Goal: Task Accomplishment & Management: Manage account settings

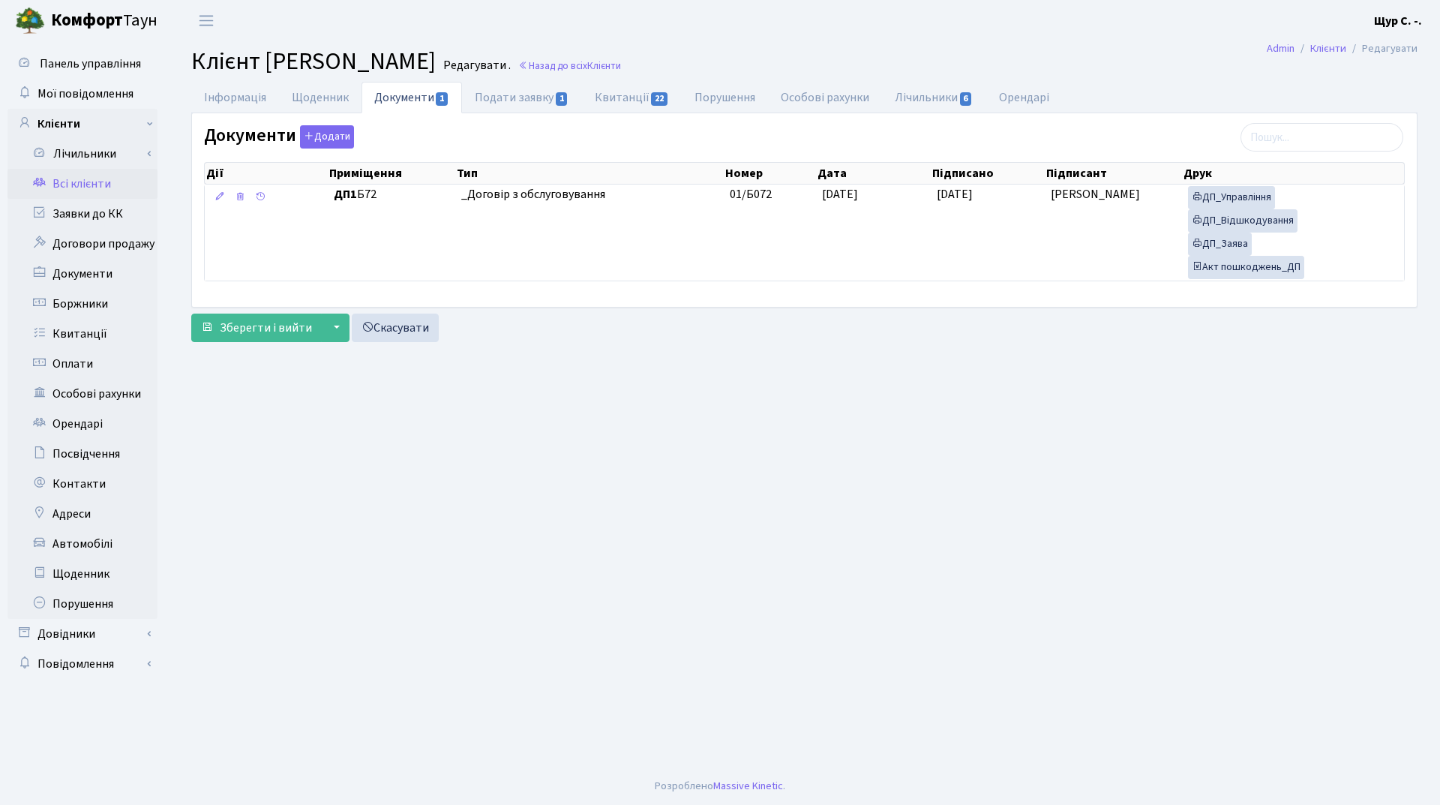
click at [77, 185] on link "Всі клієнти" at bounding box center [82, 184] width 150 height 30
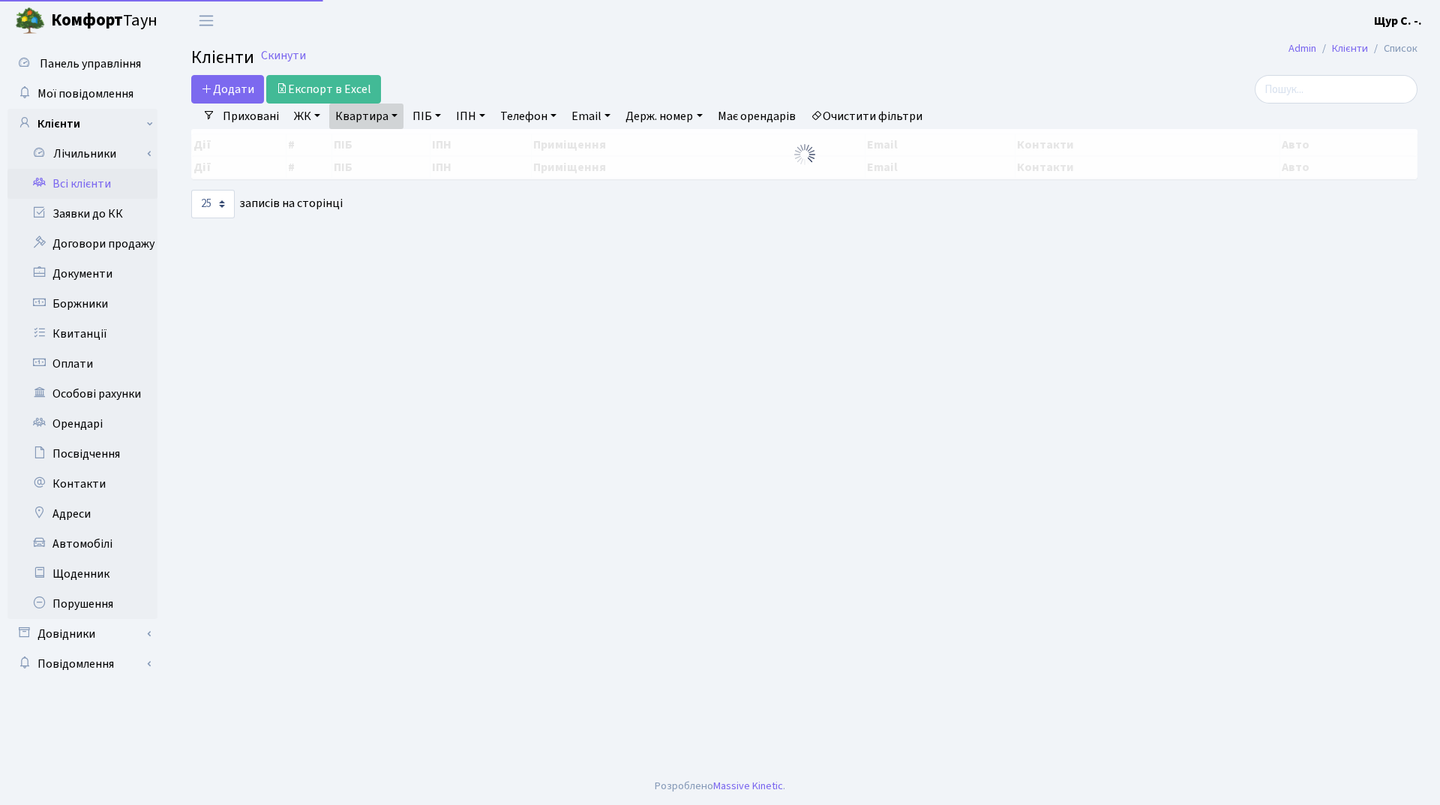
select select "25"
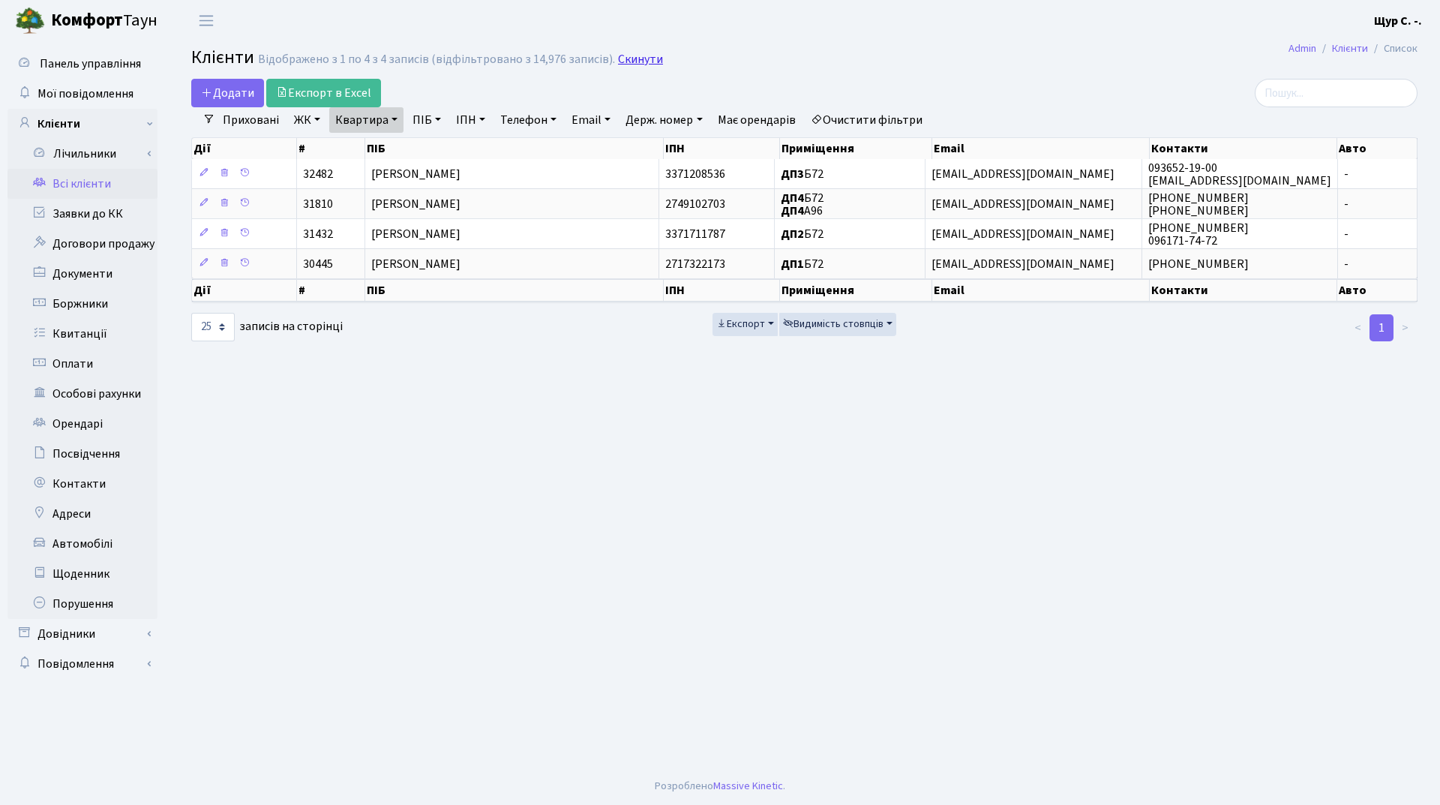
click at [648, 58] on link "Скинути" at bounding box center [640, 59] width 45 height 14
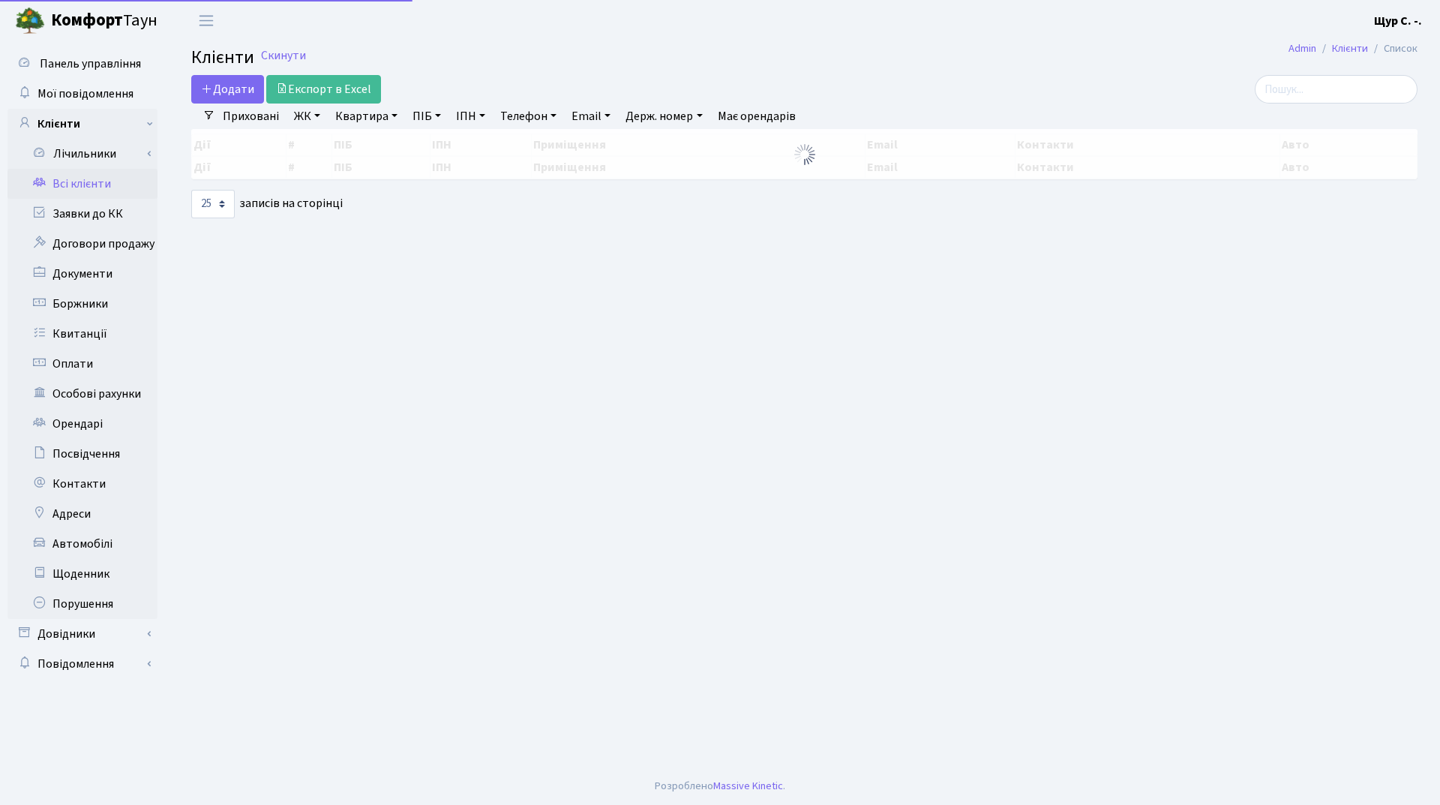
select select "25"
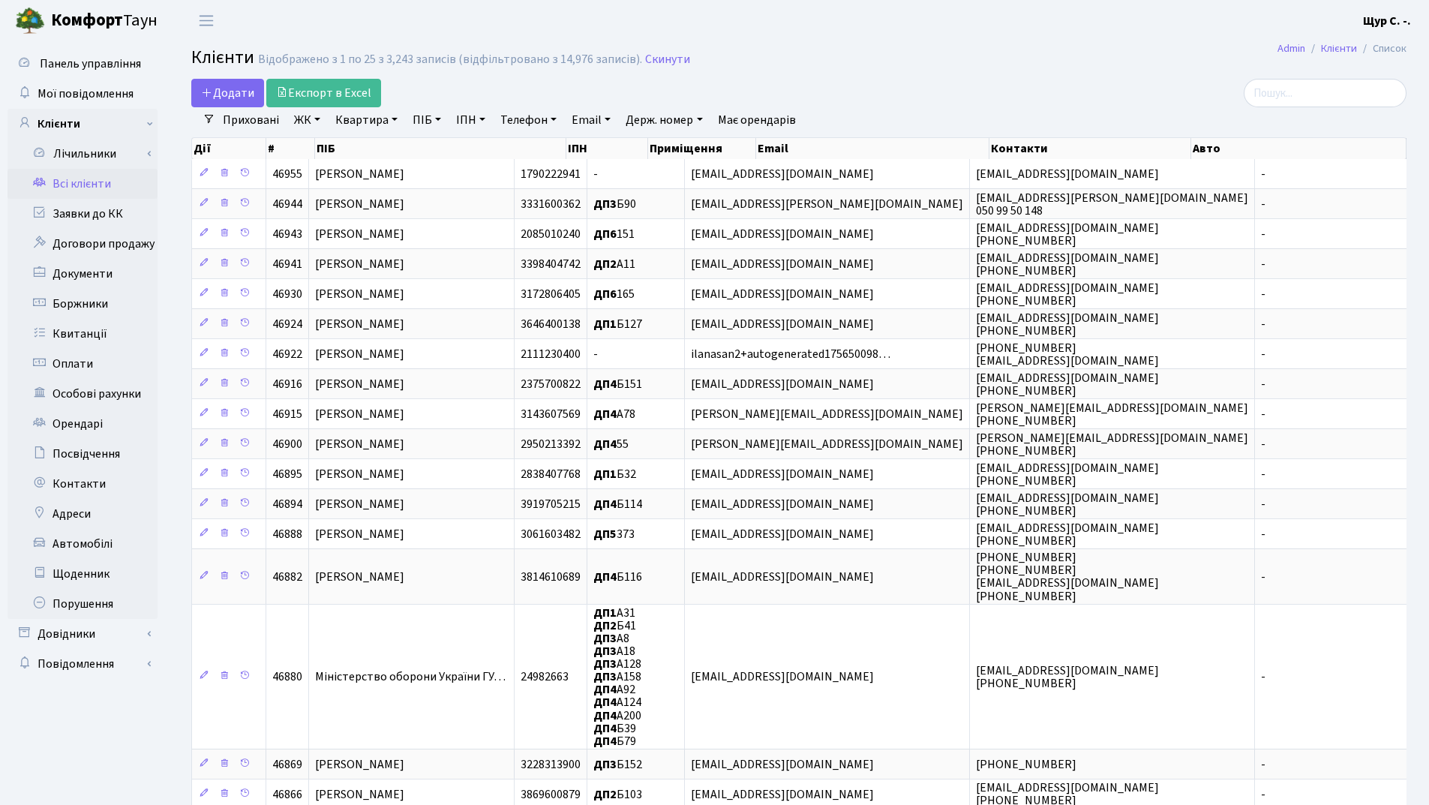
click at [524, 118] on link "Телефон" at bounding box center [528, 119] width 68 height 25
type input "0678933361"
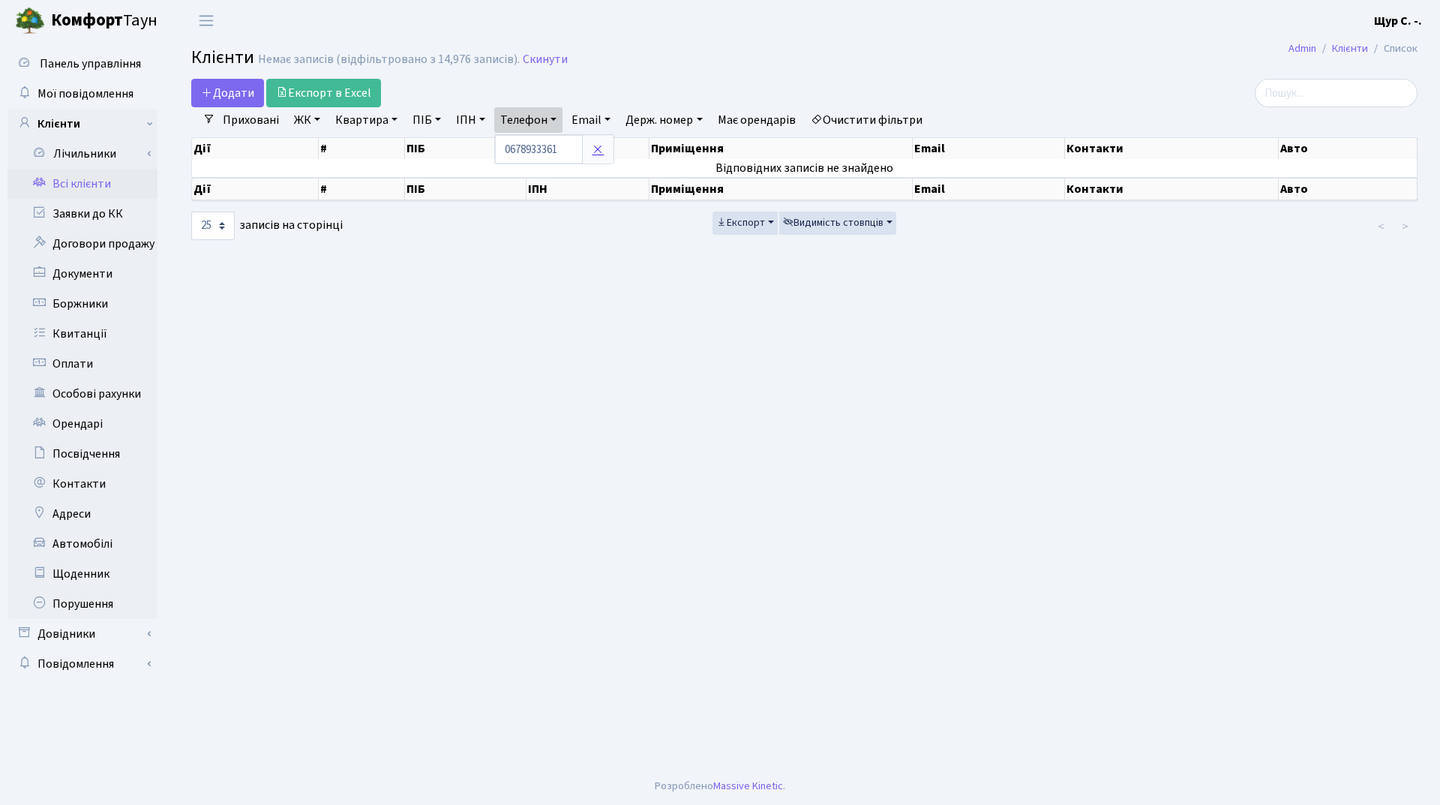
click at [604, 147] on icon at bounding box center [598, 149] width 12 height 12
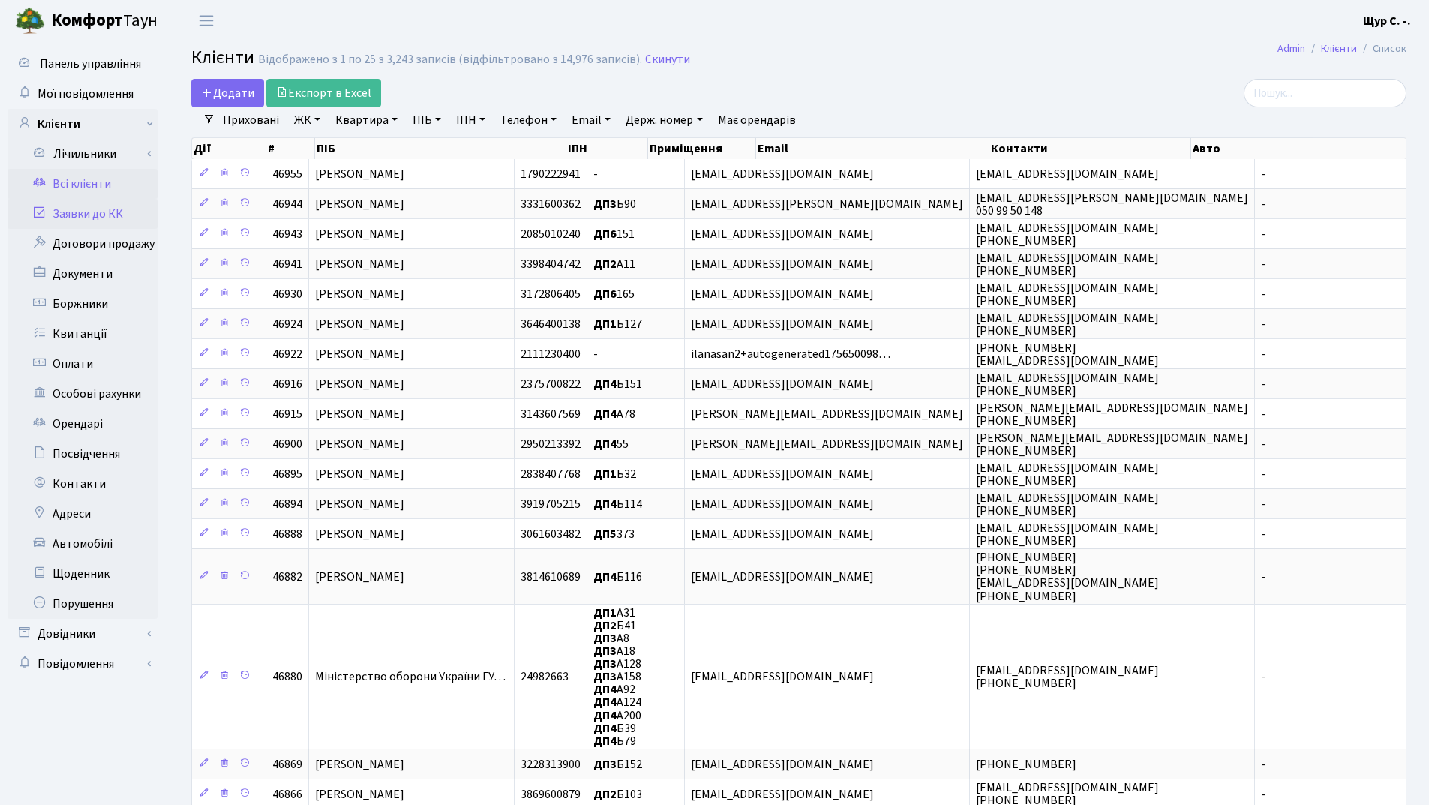
click at [99, 214] on link "Заявки до КК" at bounding box center [82, 214] width 150 height 30
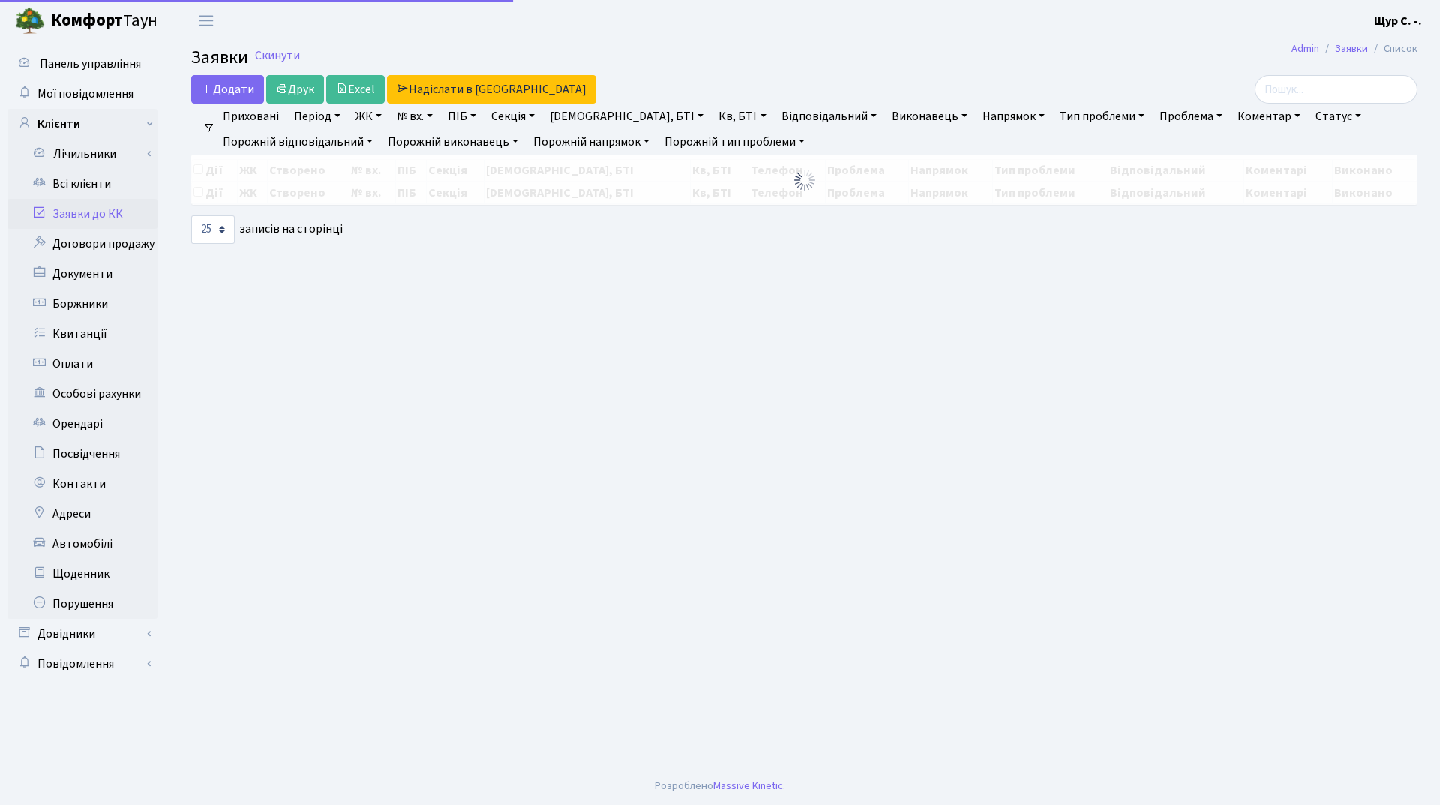
select select "25"
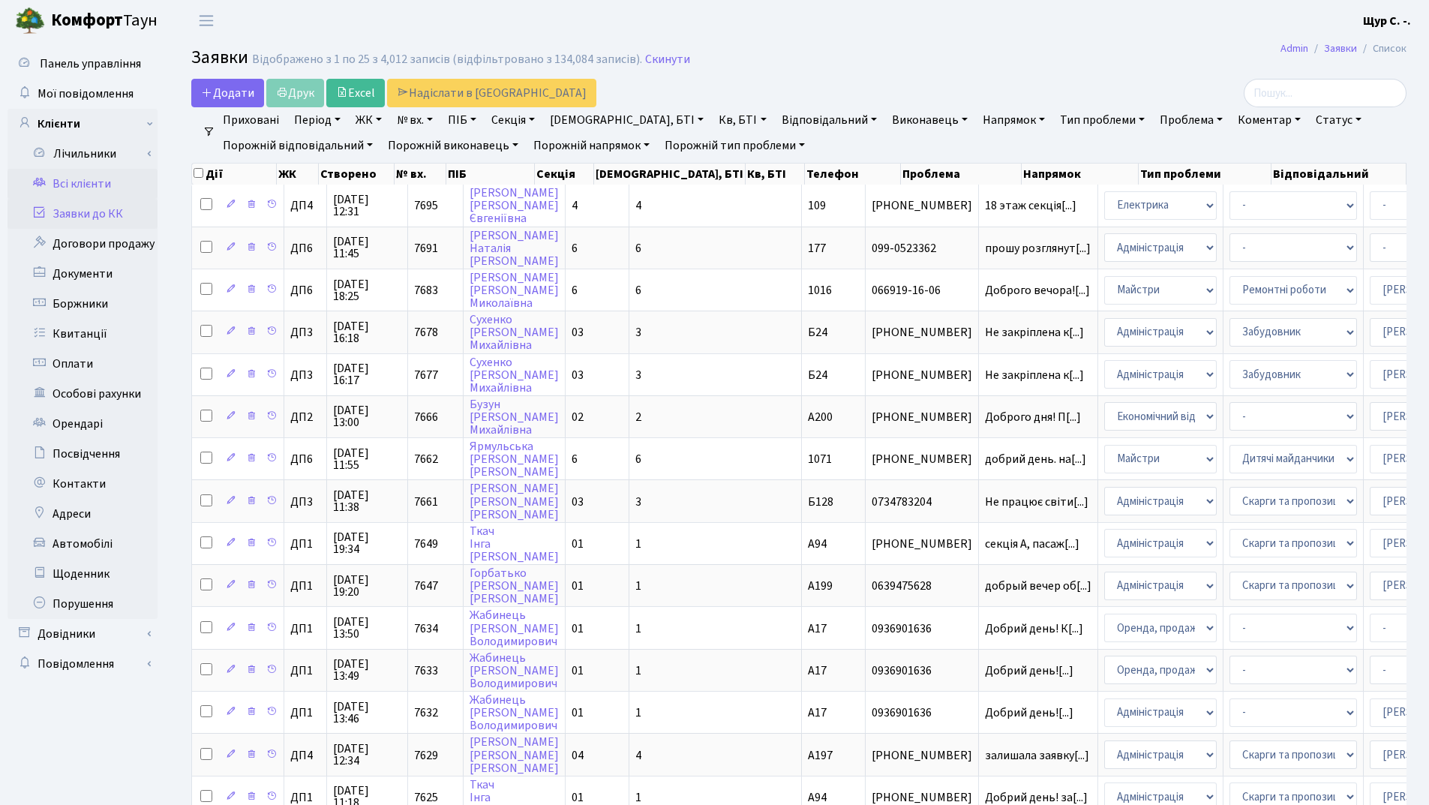
click at [69, 185] on link "Всі клієнти" at bounding box center [82, 184] width 150 height 30
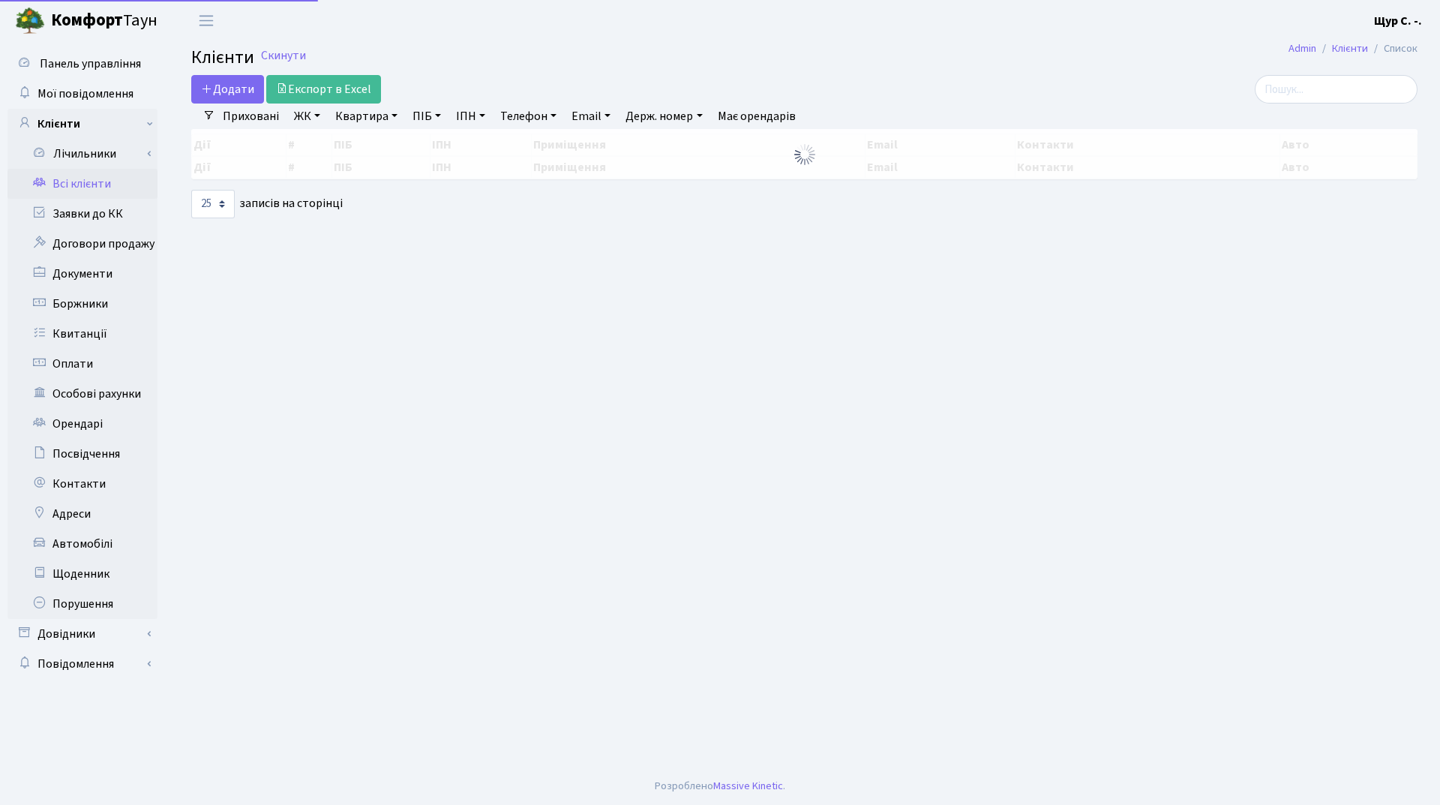
select select "25"
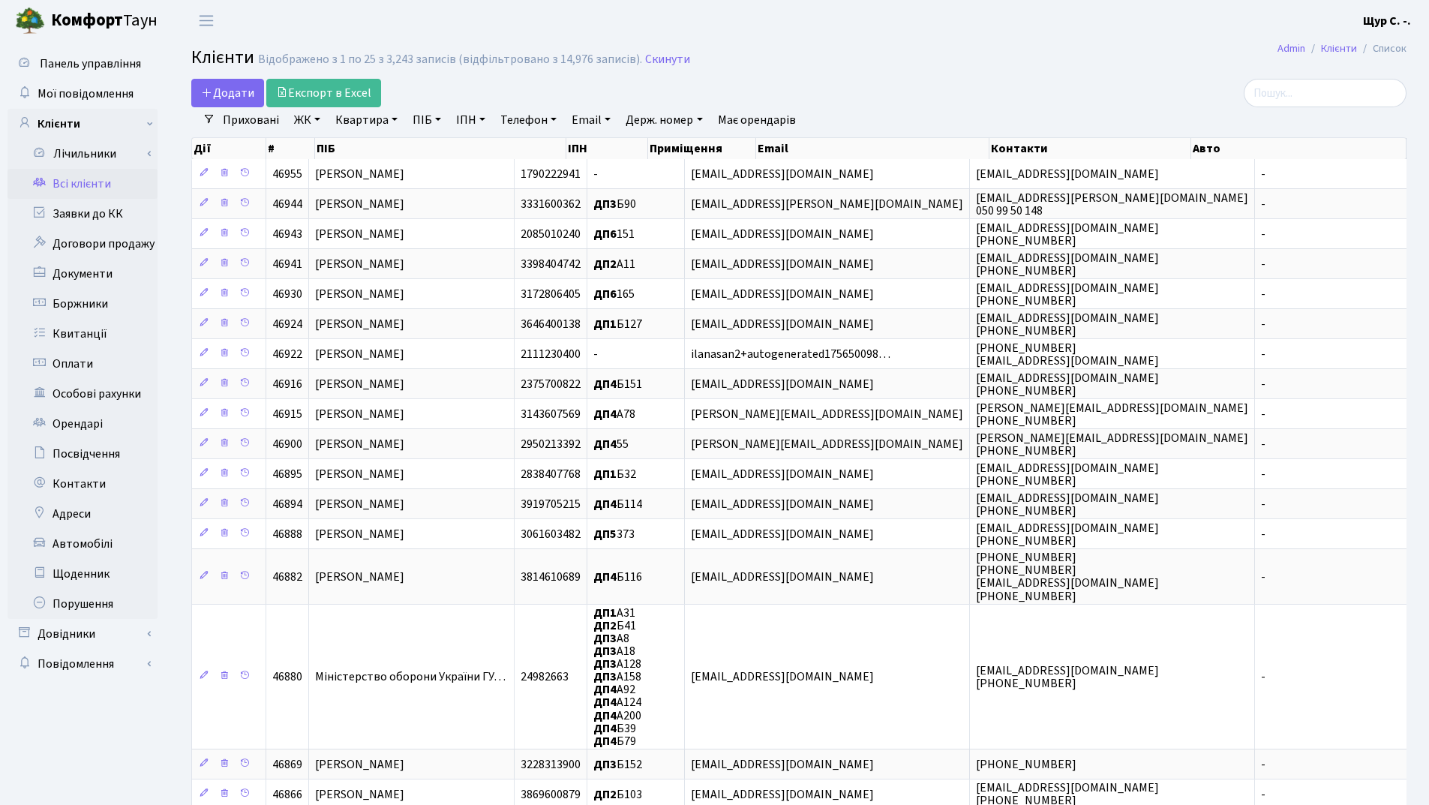
click at [365, 118] on link "Квартира" at bounding box center [366, 119] width 74 height 25
type input "375"
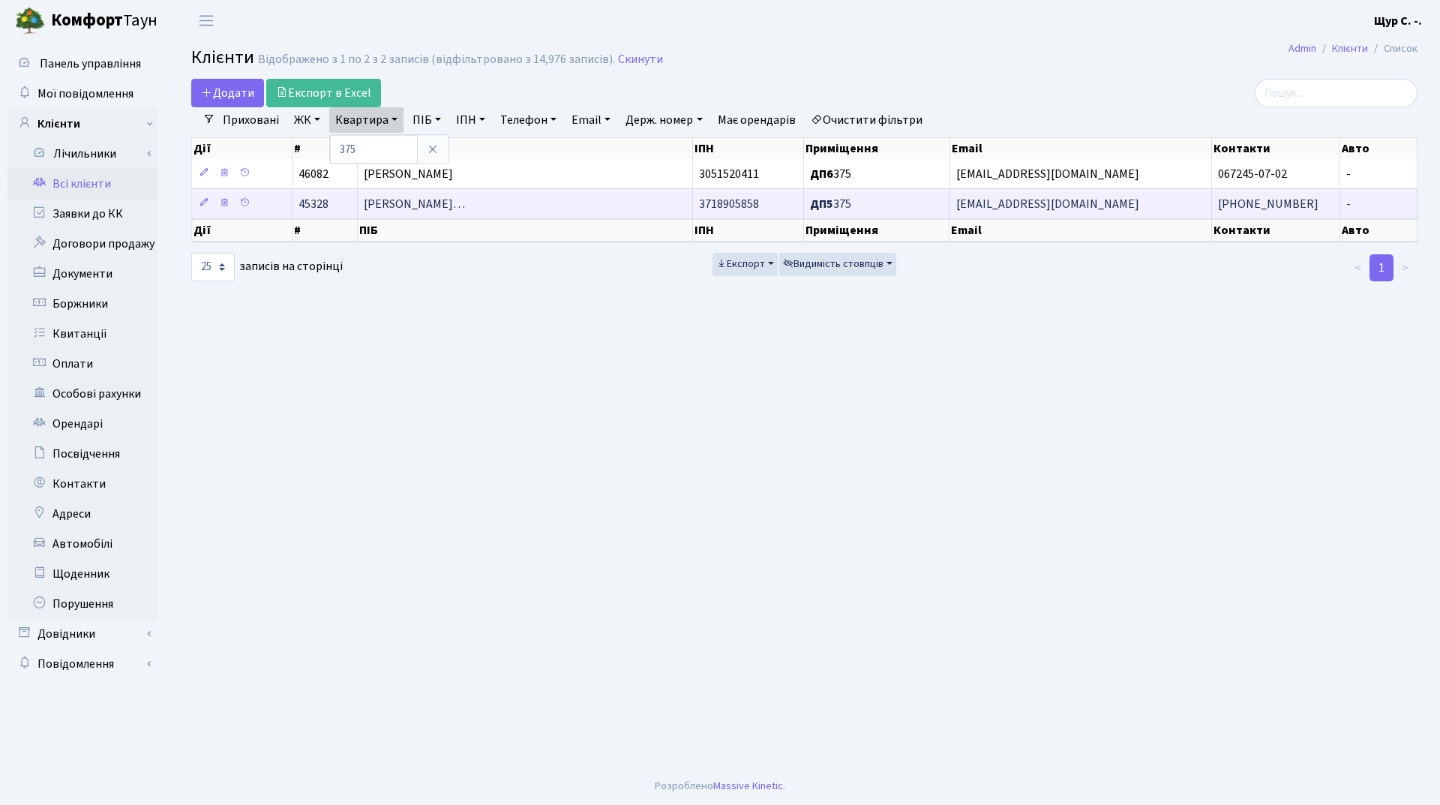
click at [460, 205] on span "[PERSON_NAME]…" at bounding box center [414, 204] width 101 height 16
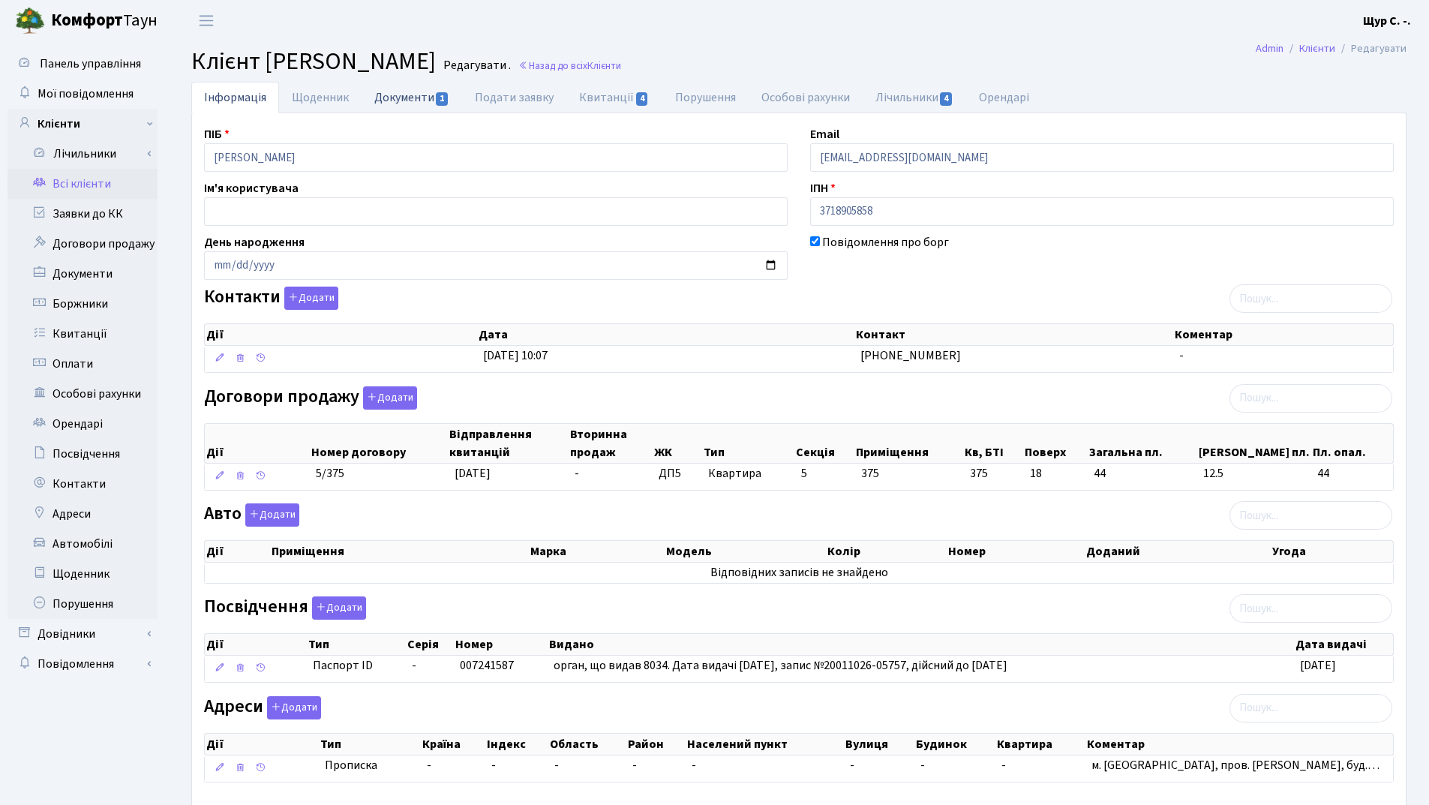
click at [398, 106] on link "Документи 1" at bounding box center [411, 97] width 100 height 31
select select "25"
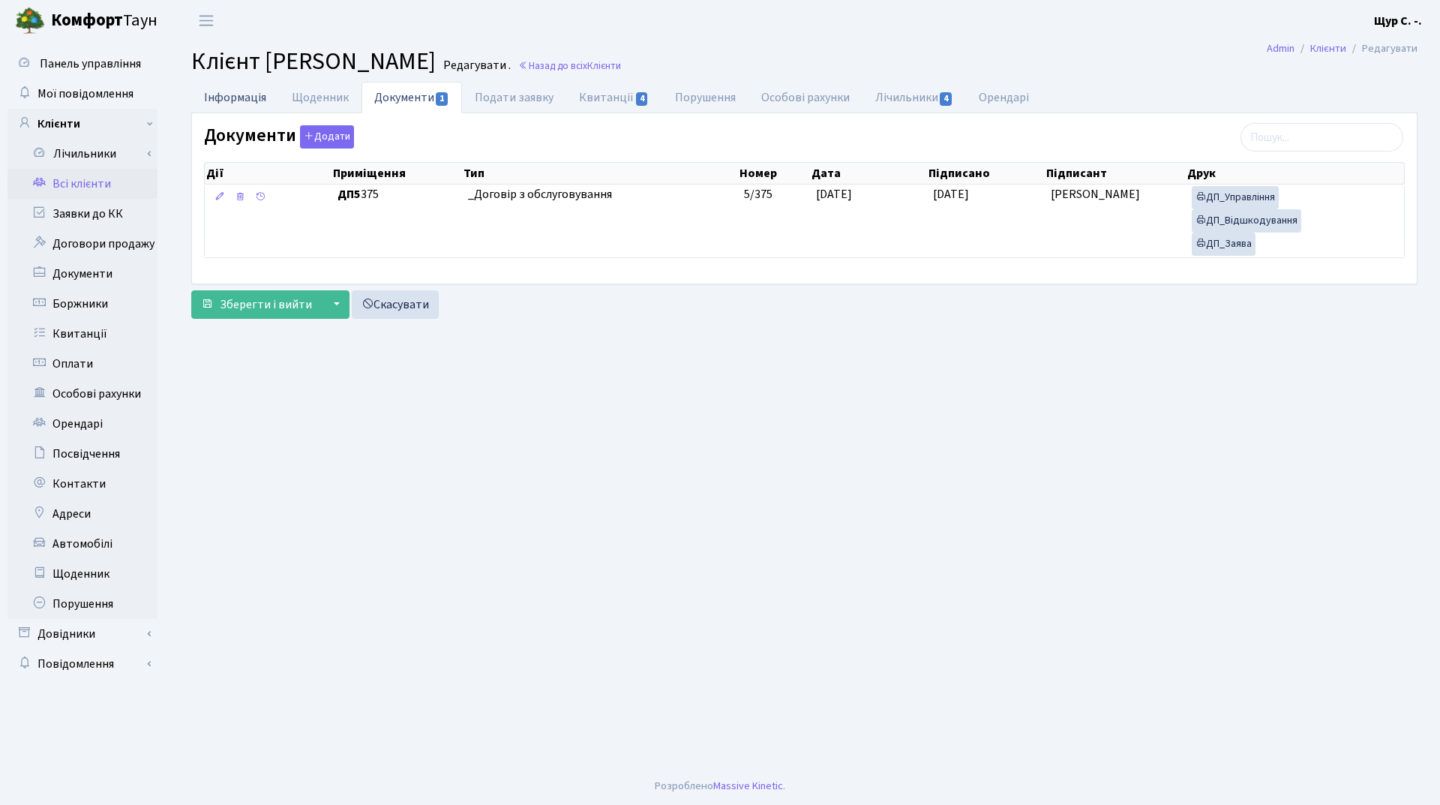
click at [245, 105] on link "Інформація" at bounding box center [235, 97] width 88 height 31
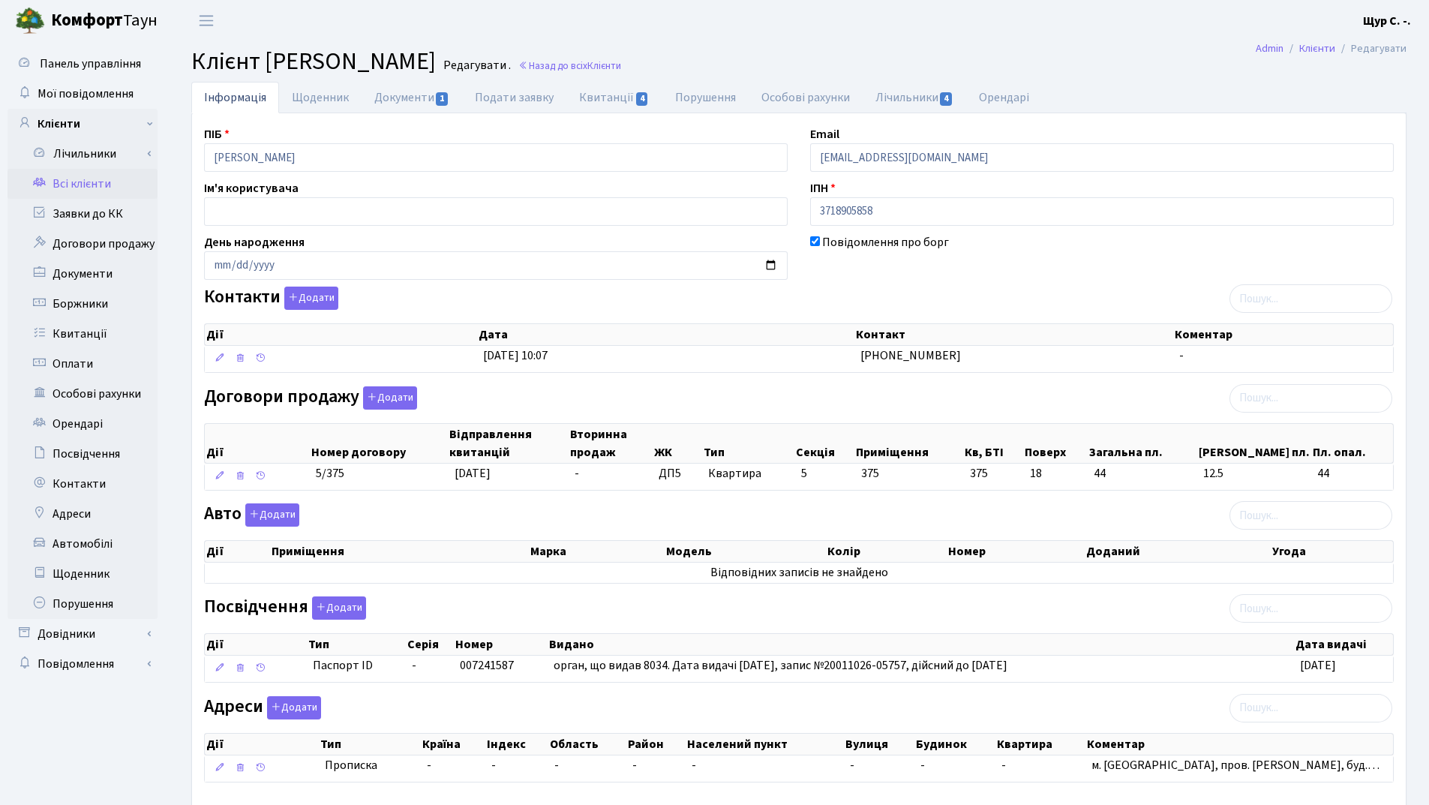
click at [102, 191] on link "Всі клієнти" at bounding box center [82, 184] width 150 height 30
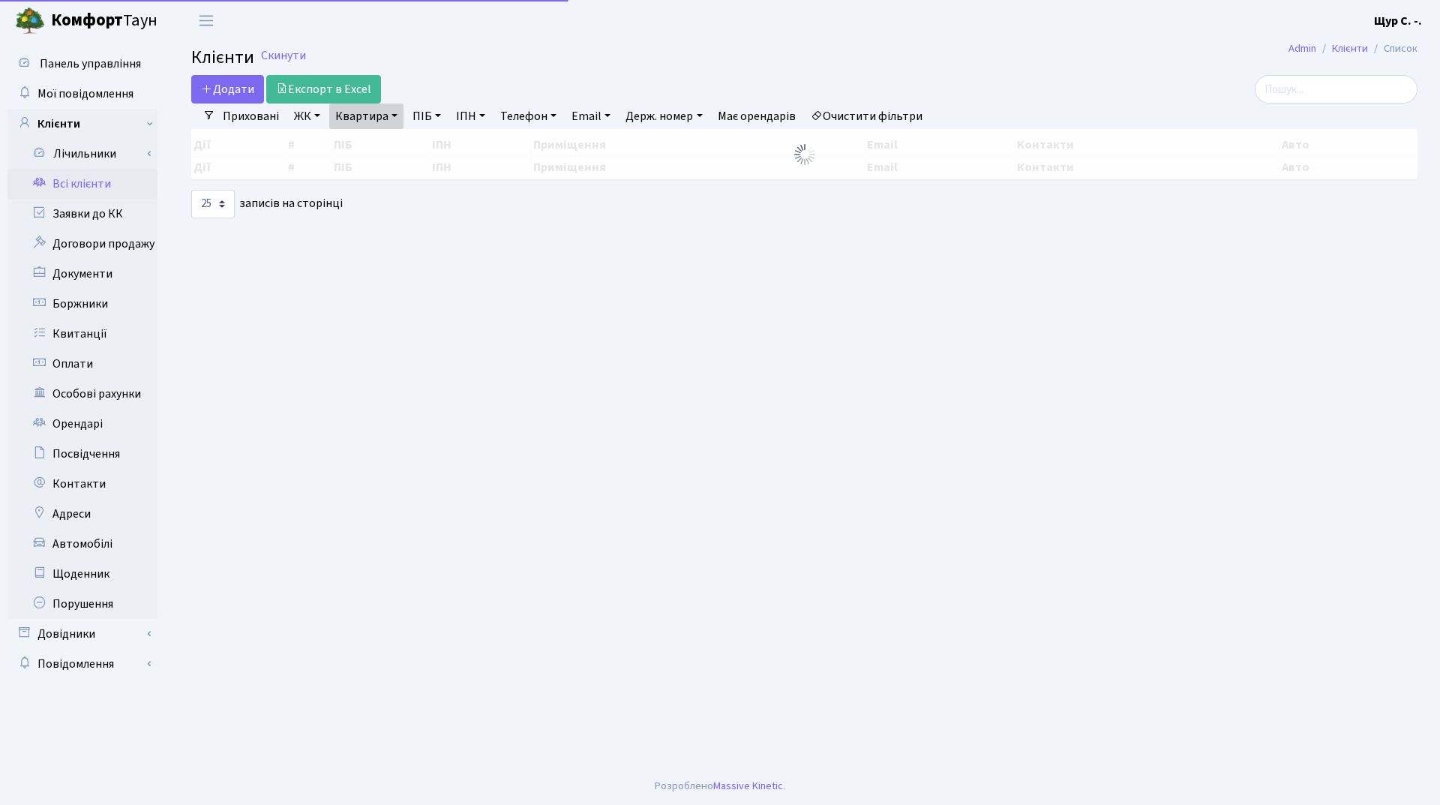
select select "25"
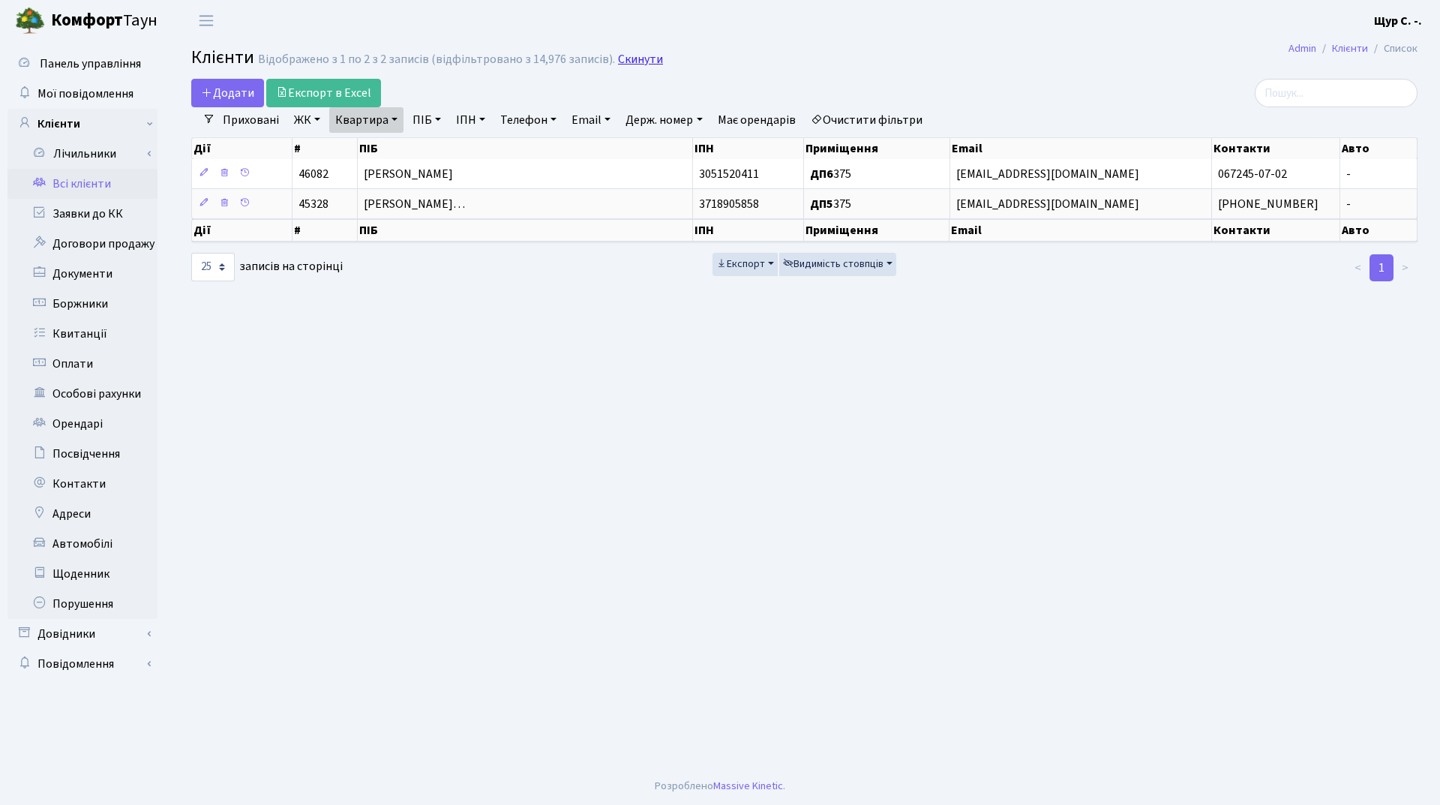
click at [636, 64] on link "Скинути" at bounding box center [640, 59] width 45 height 14
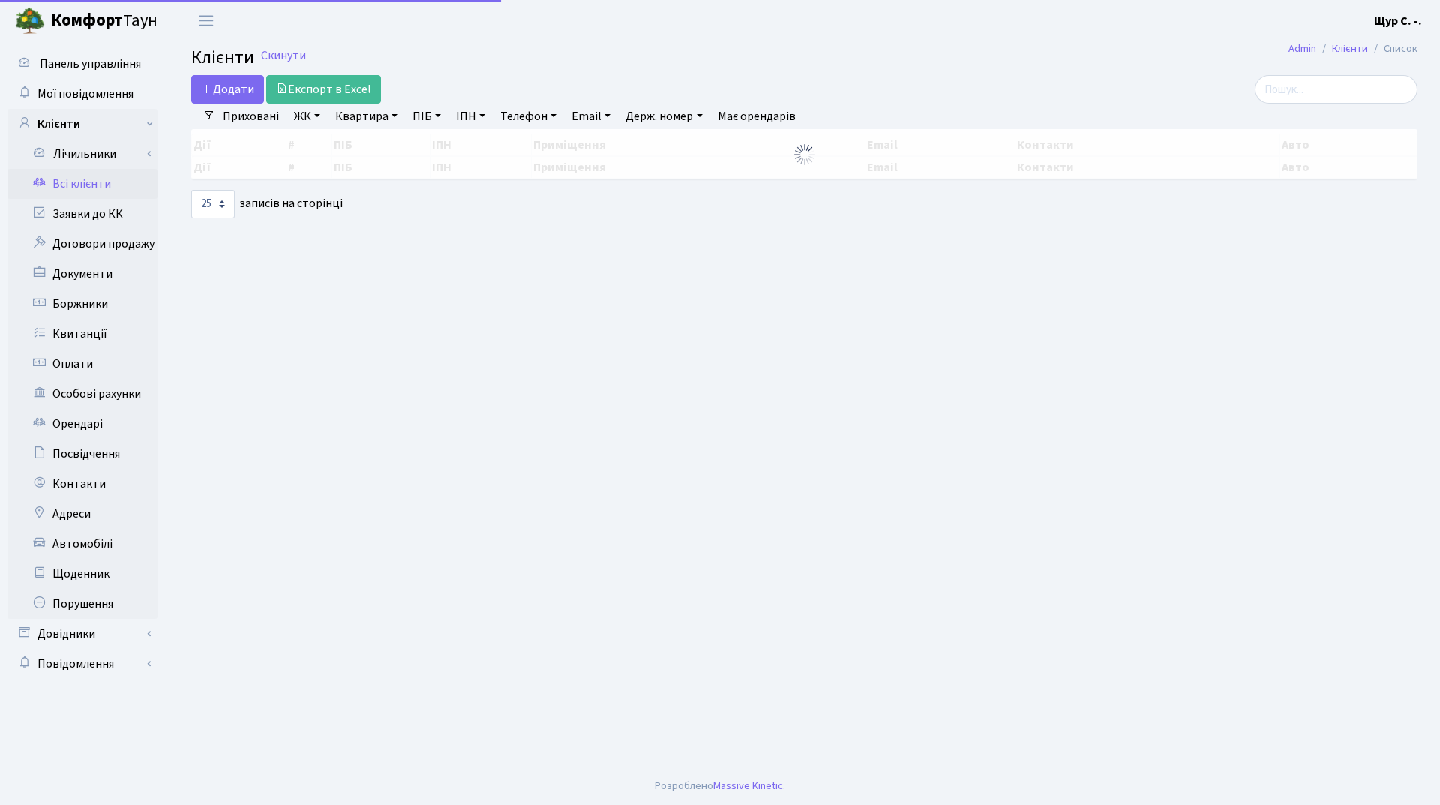
select select "25"
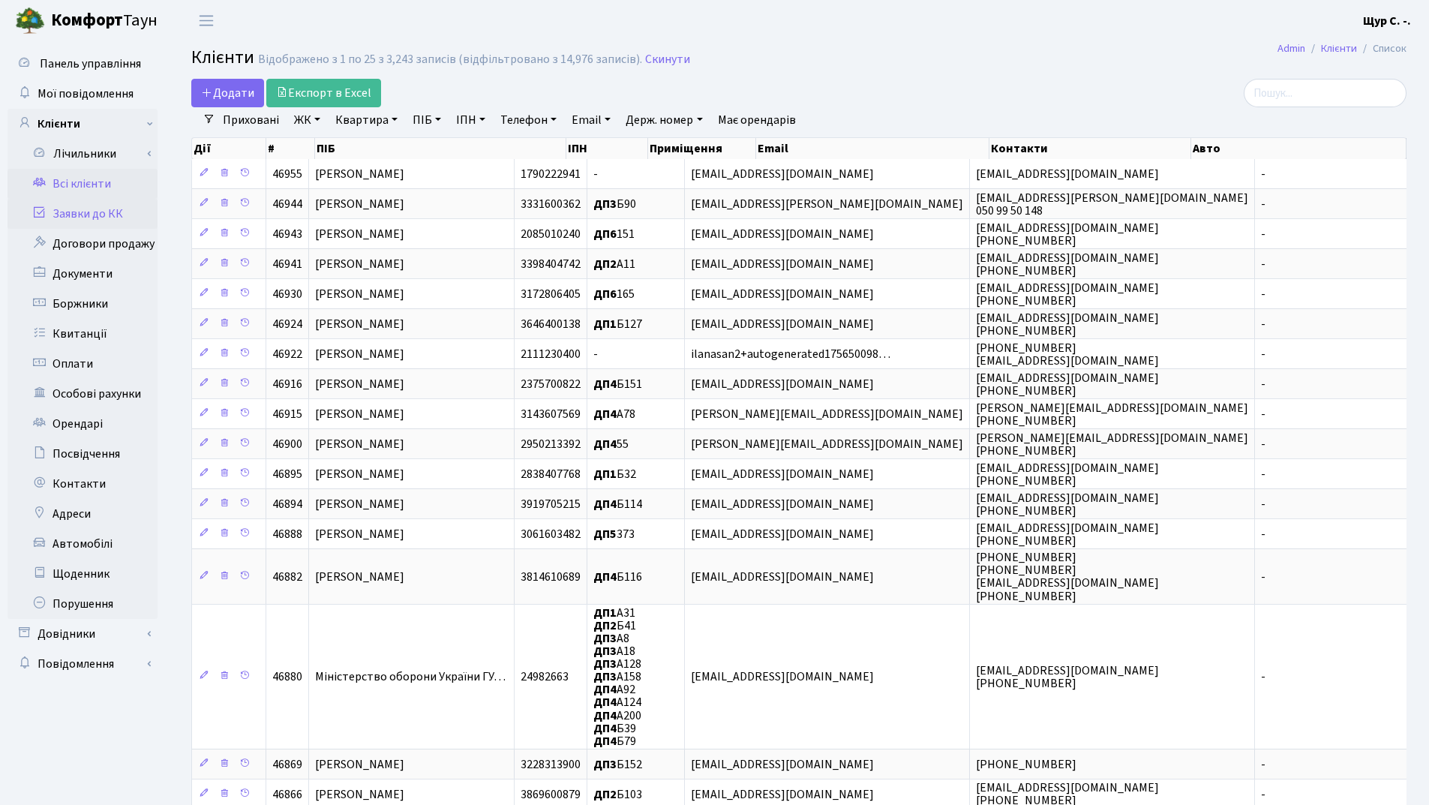
click at [91, 214] on link "Заявки до КК" at bounding box center [82, 214] width 150 height 30
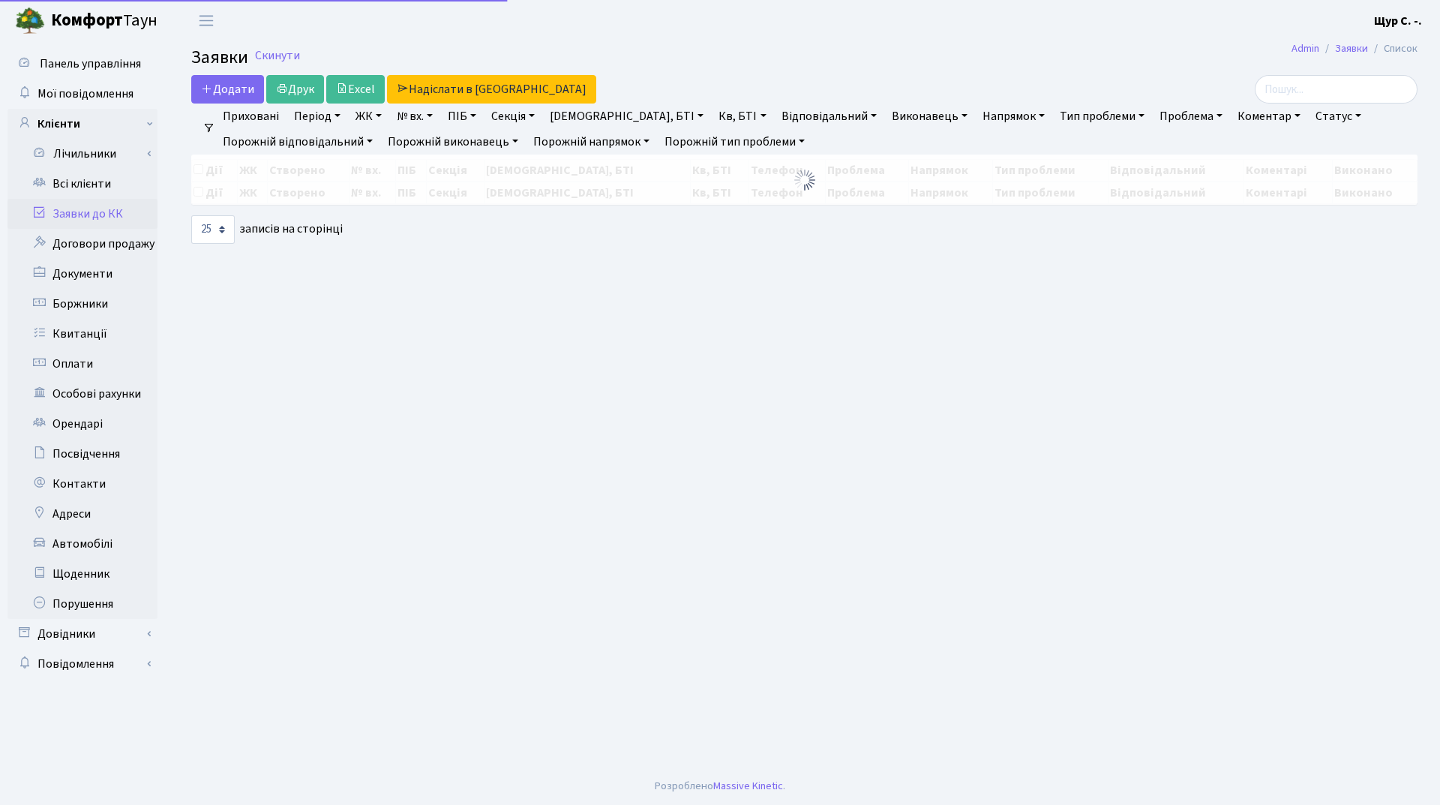
select select "25"
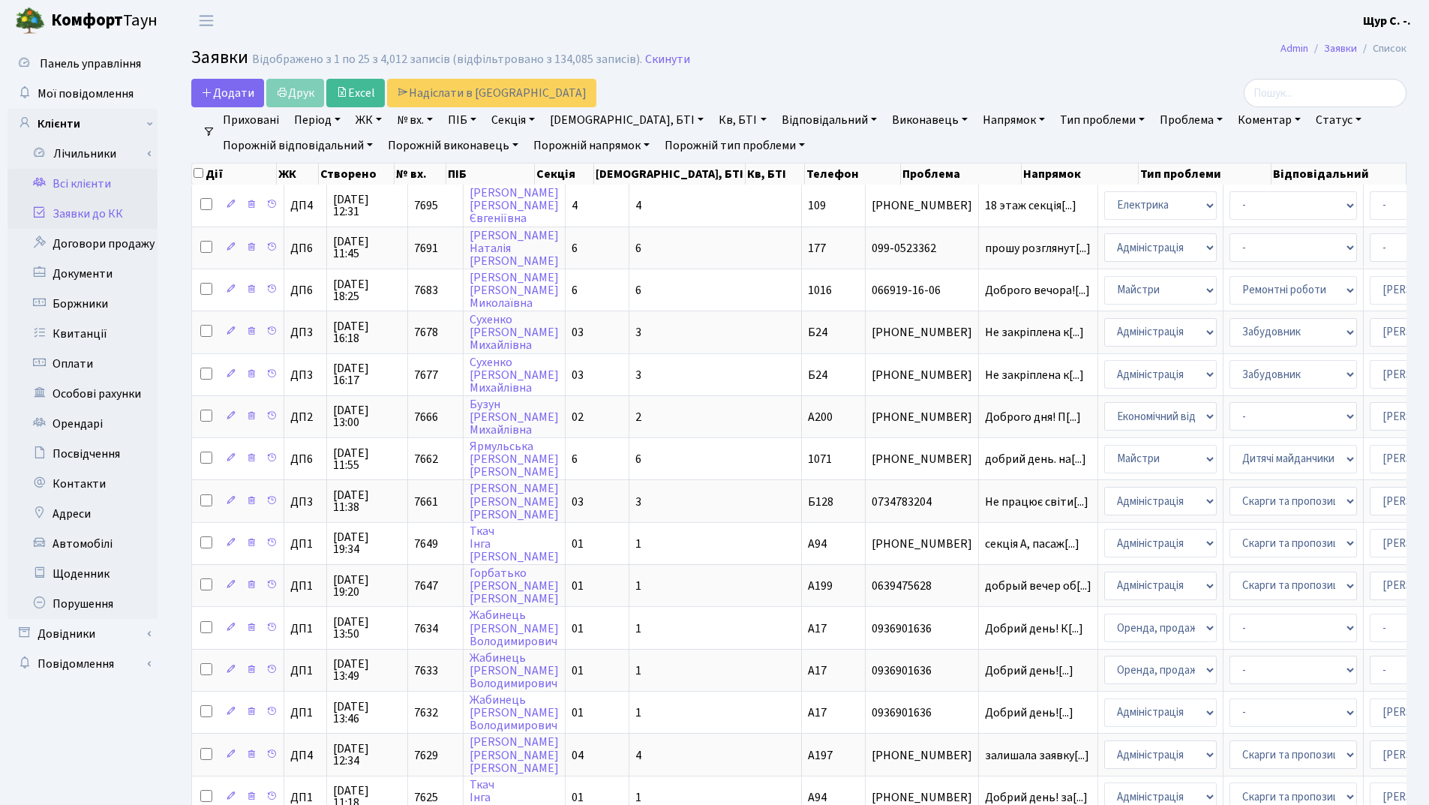
click at [81, 178] on link "Всі клієнти" at bounding box center [82, 184] width 150 height 30
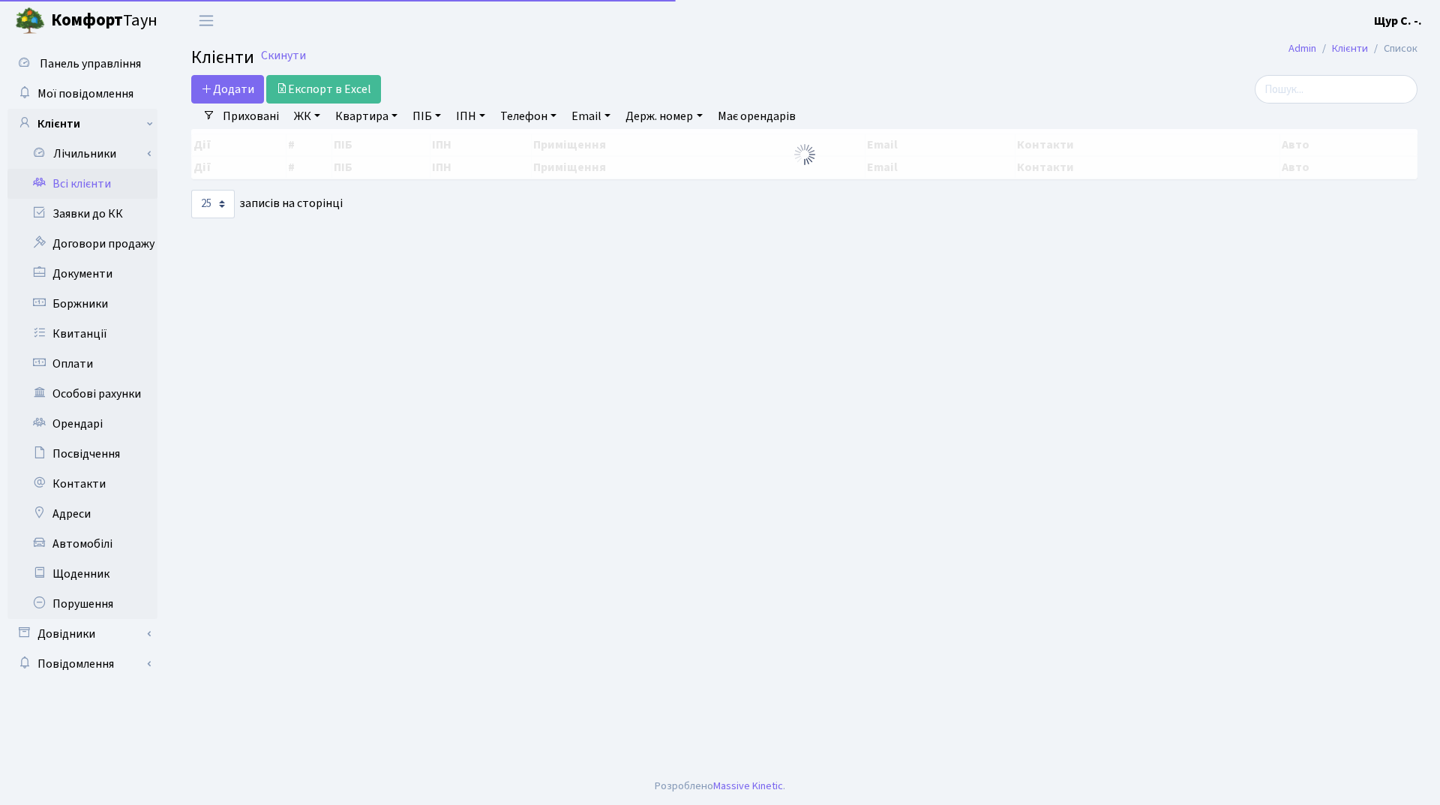
select select "25"
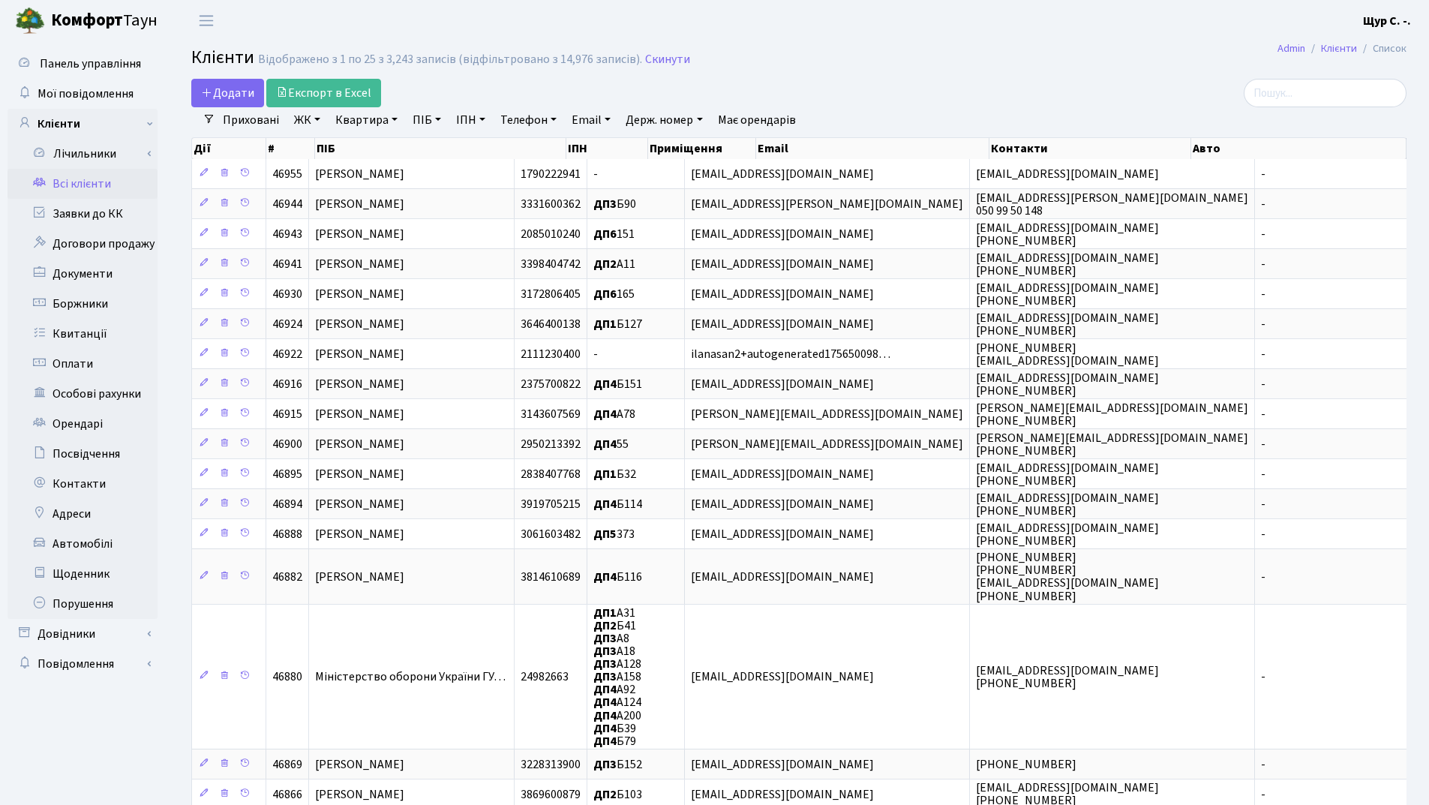
click at [361, 123] on link "Квартира" at bounding box center [366, 119] width 74 height 25
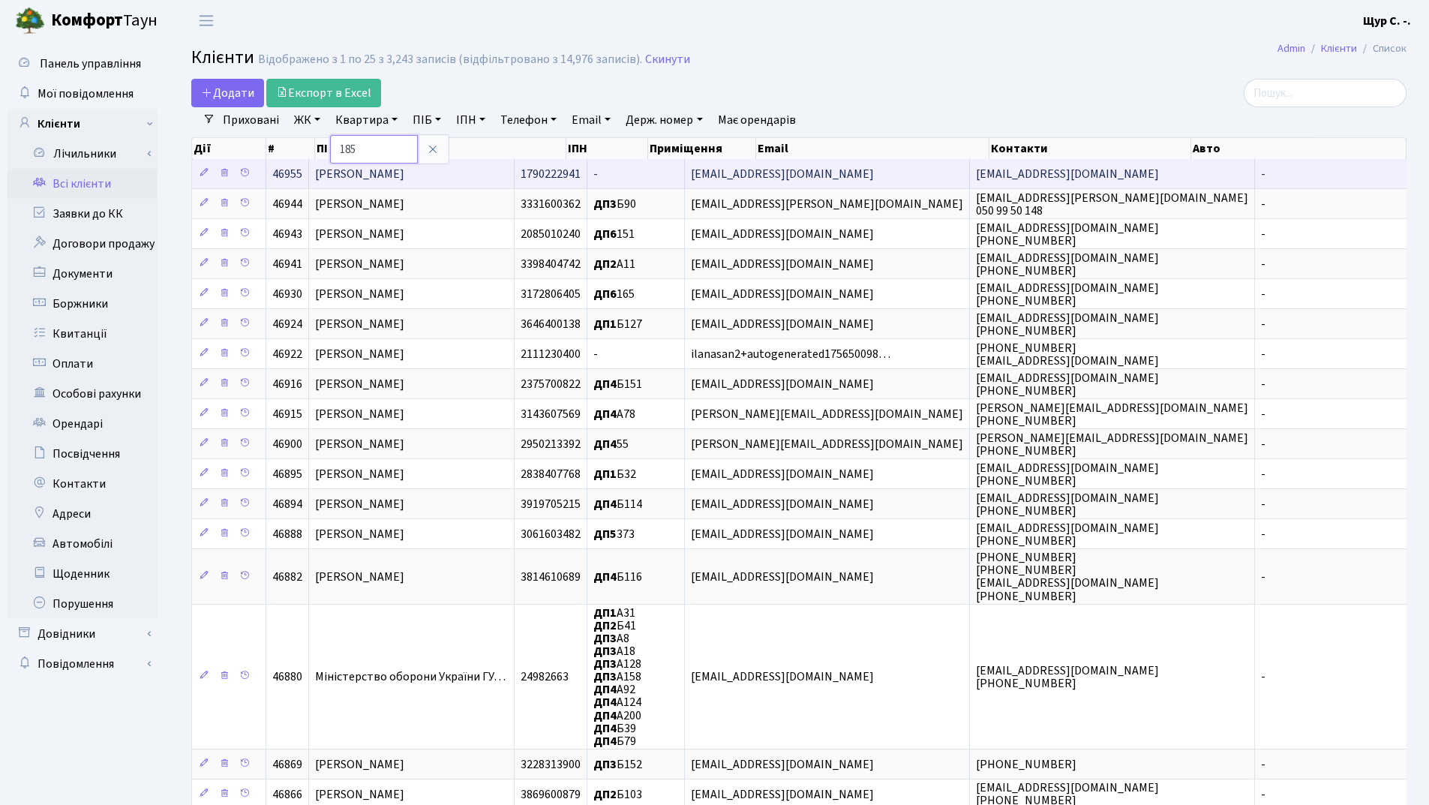
type input "185"
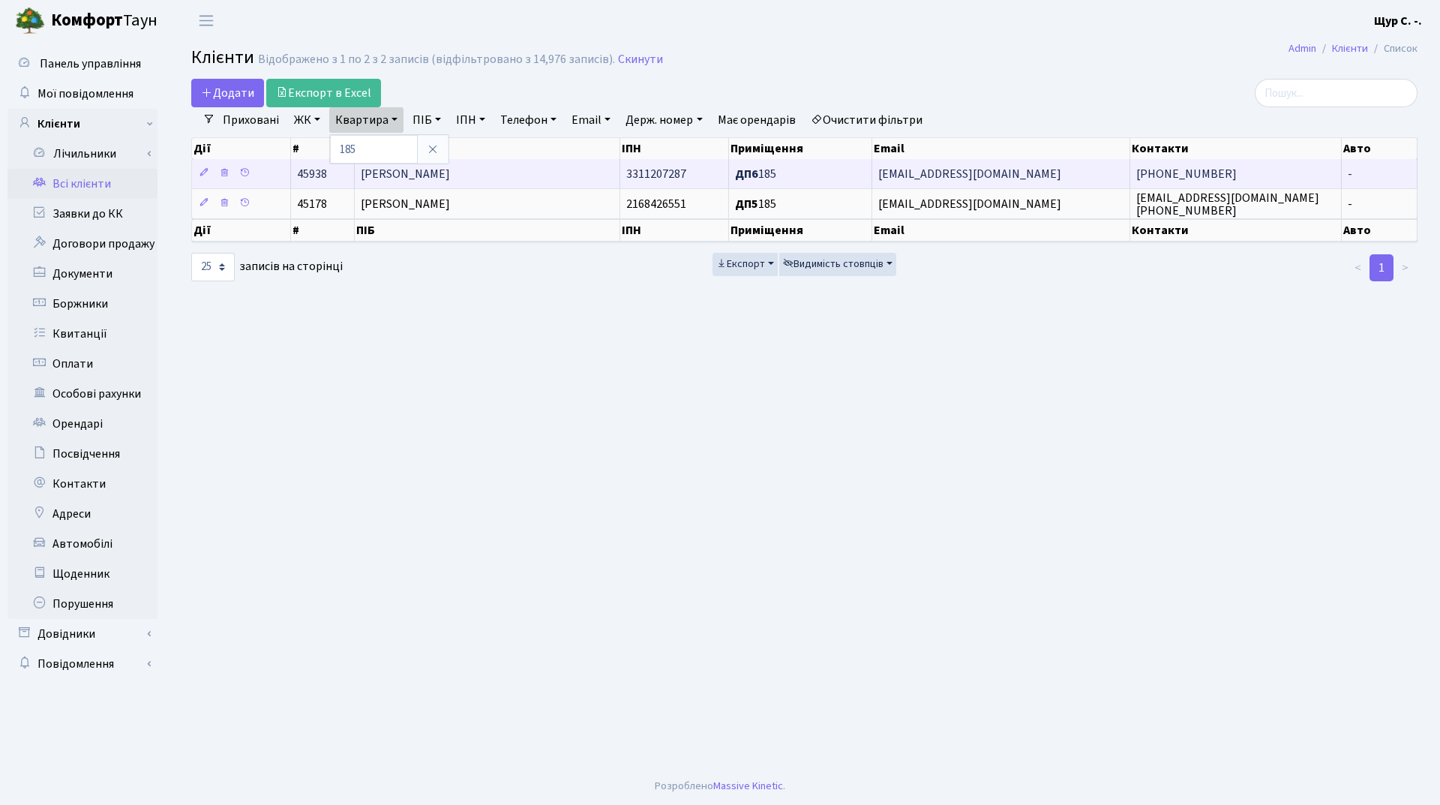
click at [417, 187] on td "[PERSON_NAME]" at bounding box center [487, 173] width 265 height 29
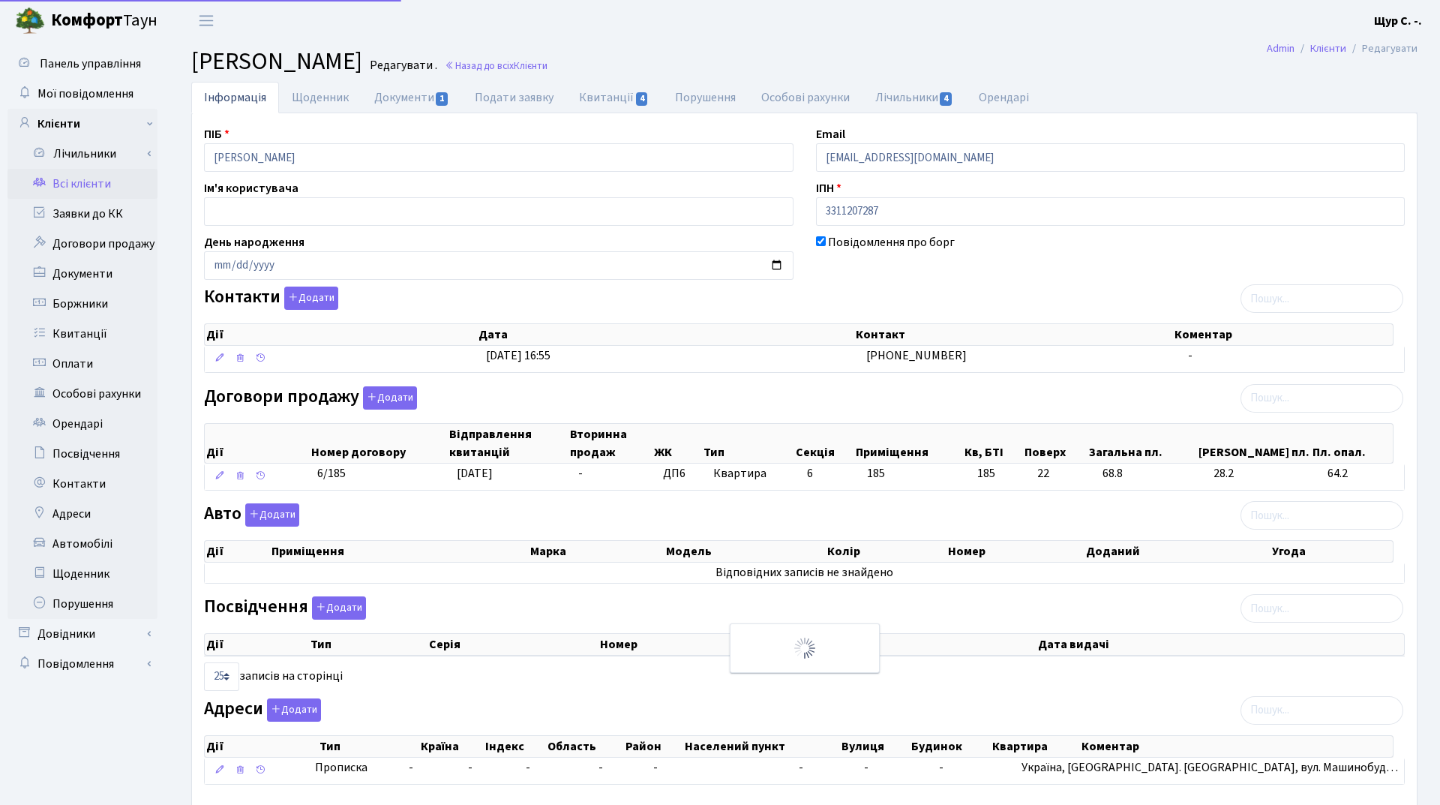
select select "25"
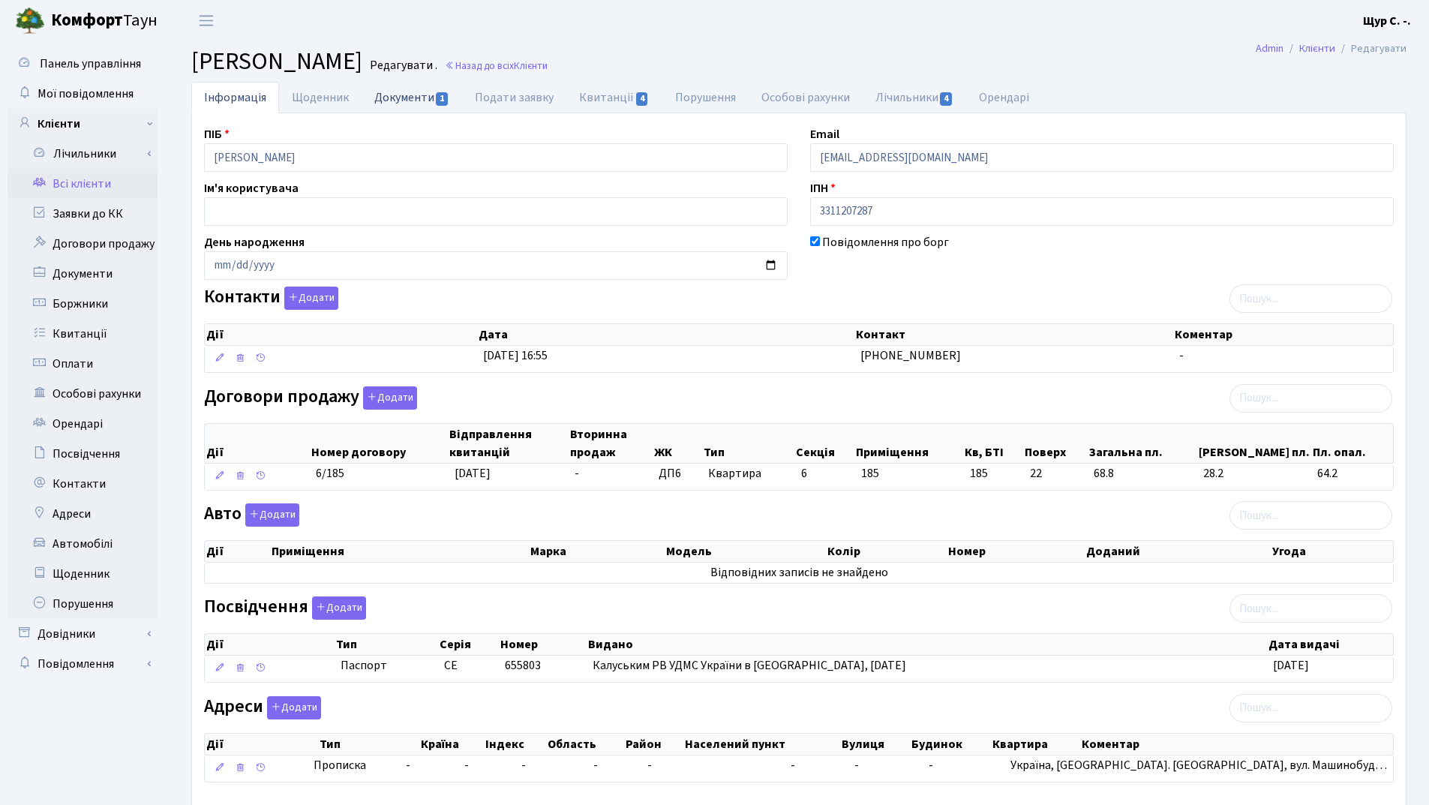
click at [397, 104] on link "Документи 1" at bounding box center [411, 97] width 100 height 31
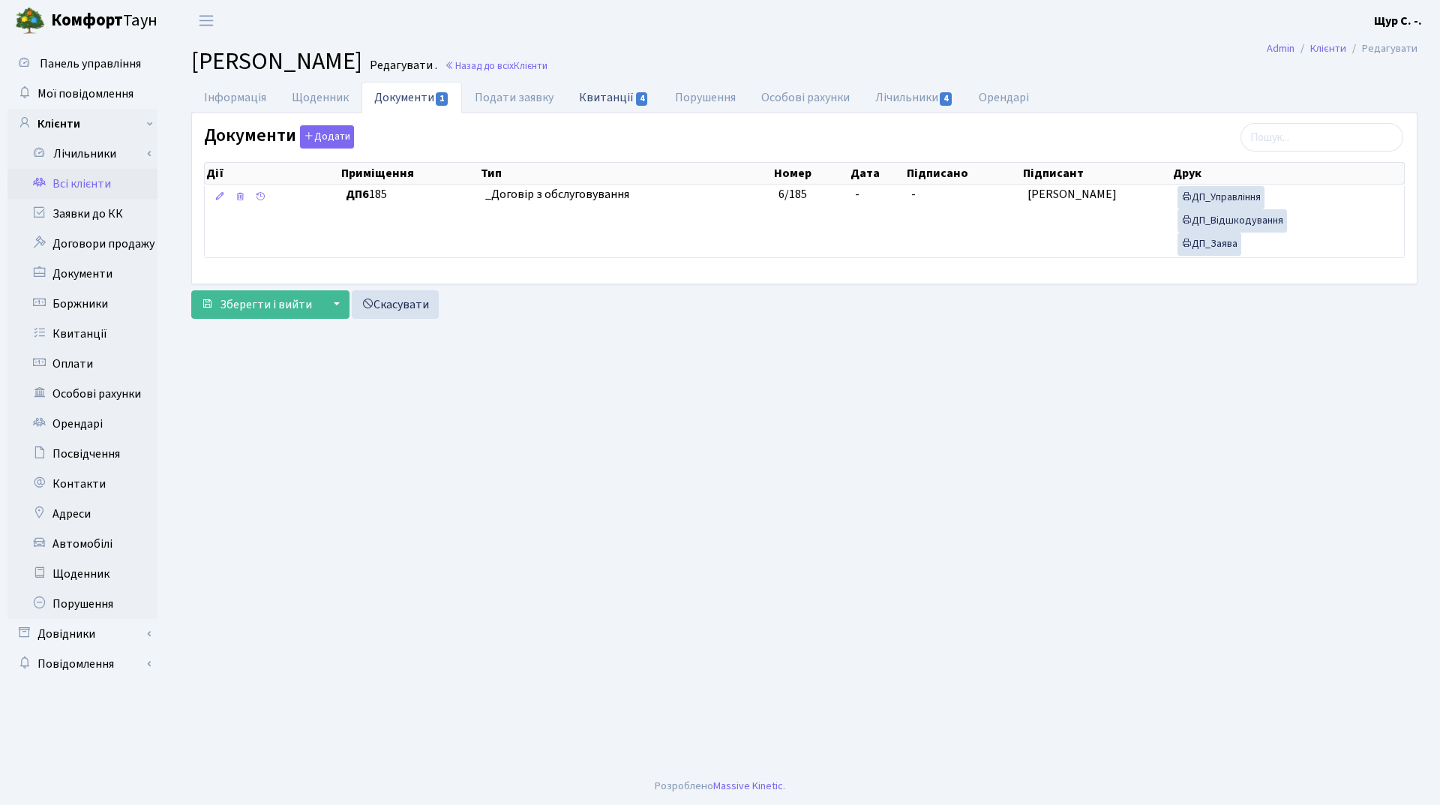
click at [599, 97] on link "Квитанції 4" at bounding box center [613, 97] width 95 height 31
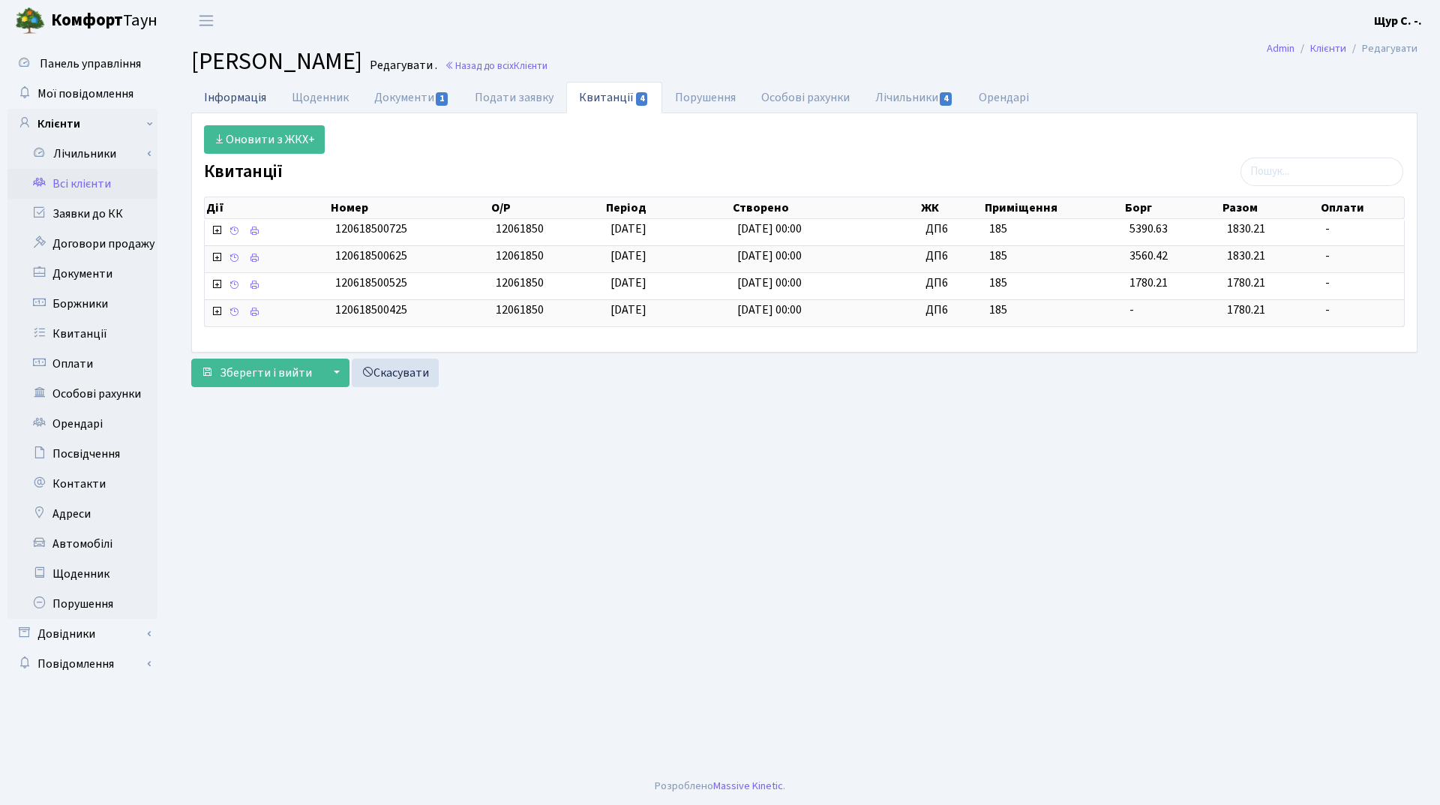
click at [214, 100] on link "Інформація" at bounding box center [235, 97] width 88 height 31
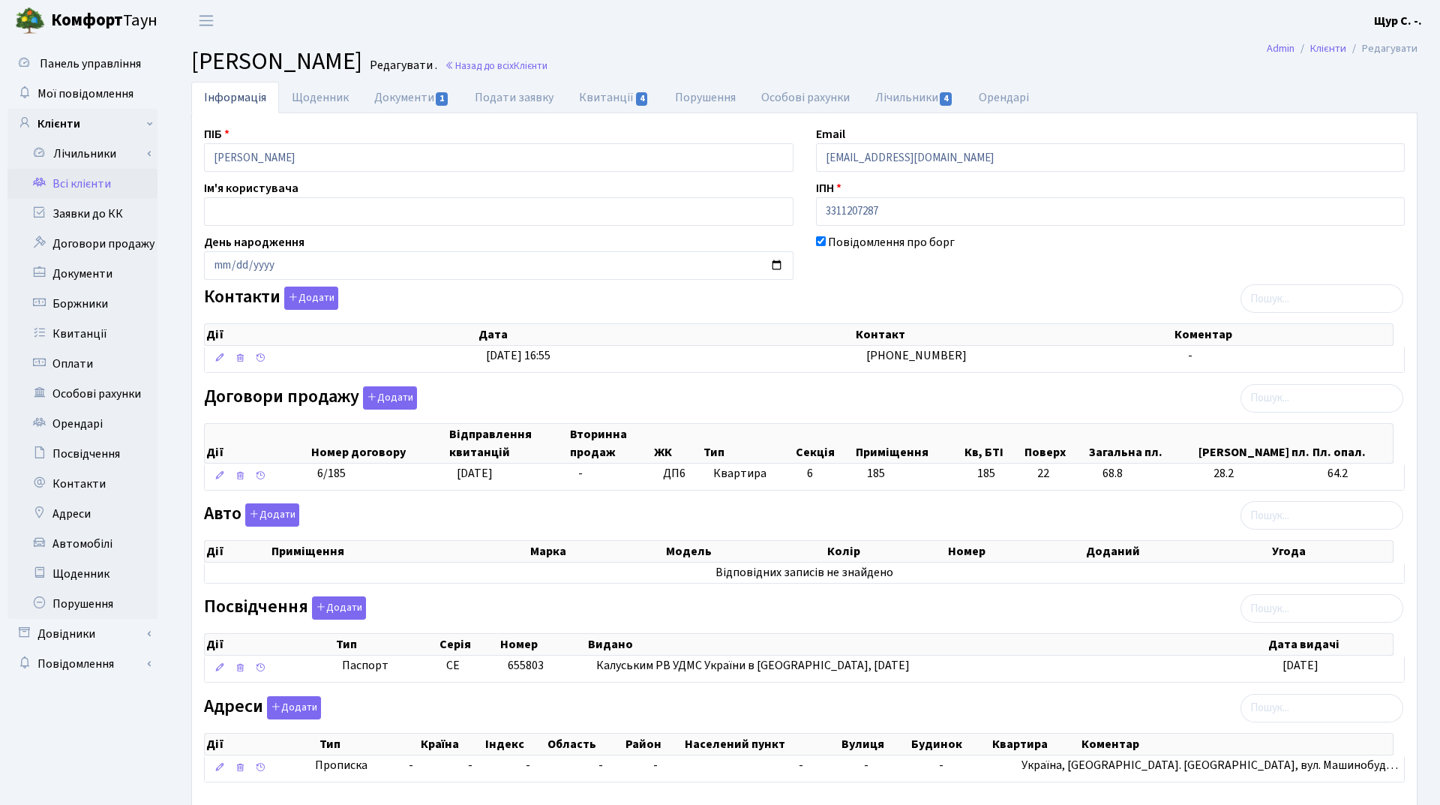
click at [100, 180] on link "Всі клієнти" at bounding box center [82, 184] width 150 height 30
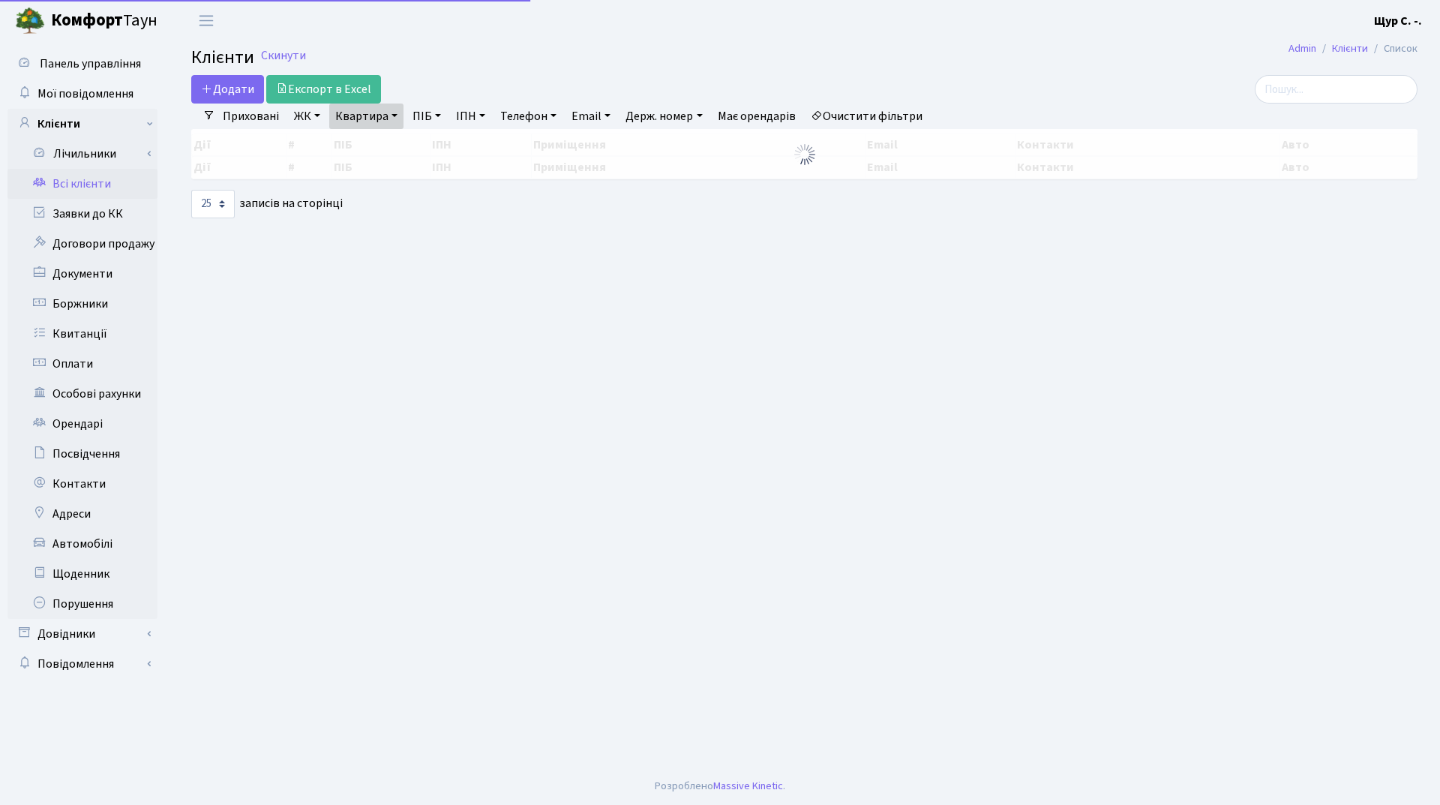
select select "25"
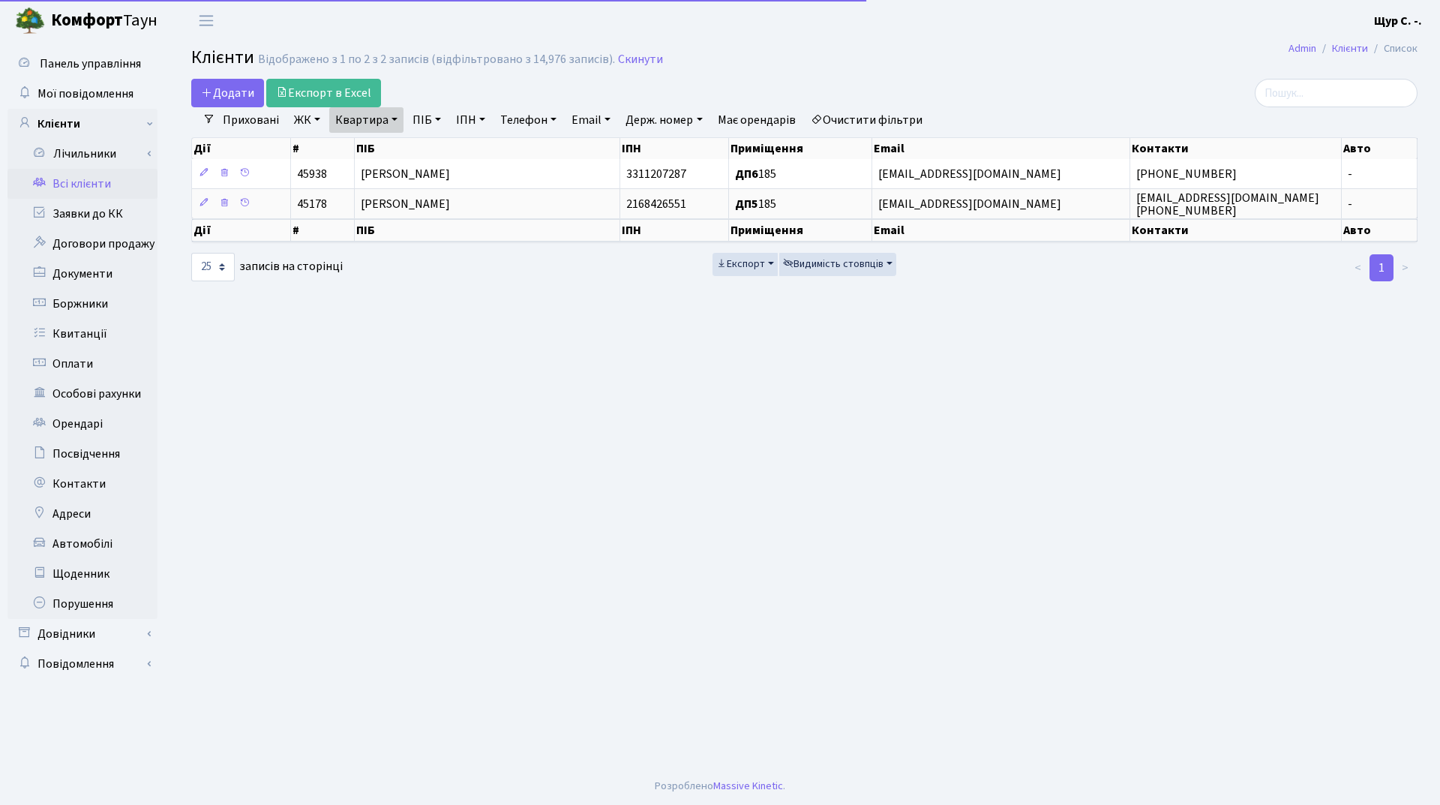
click at [388, 124] on link "Квартира" at bounding box center [366, 119] width 74 height 25
click at [388, 142] on input "185" at bounding box center [374, 149] width 88 height 28
type input "1"
type input "71"
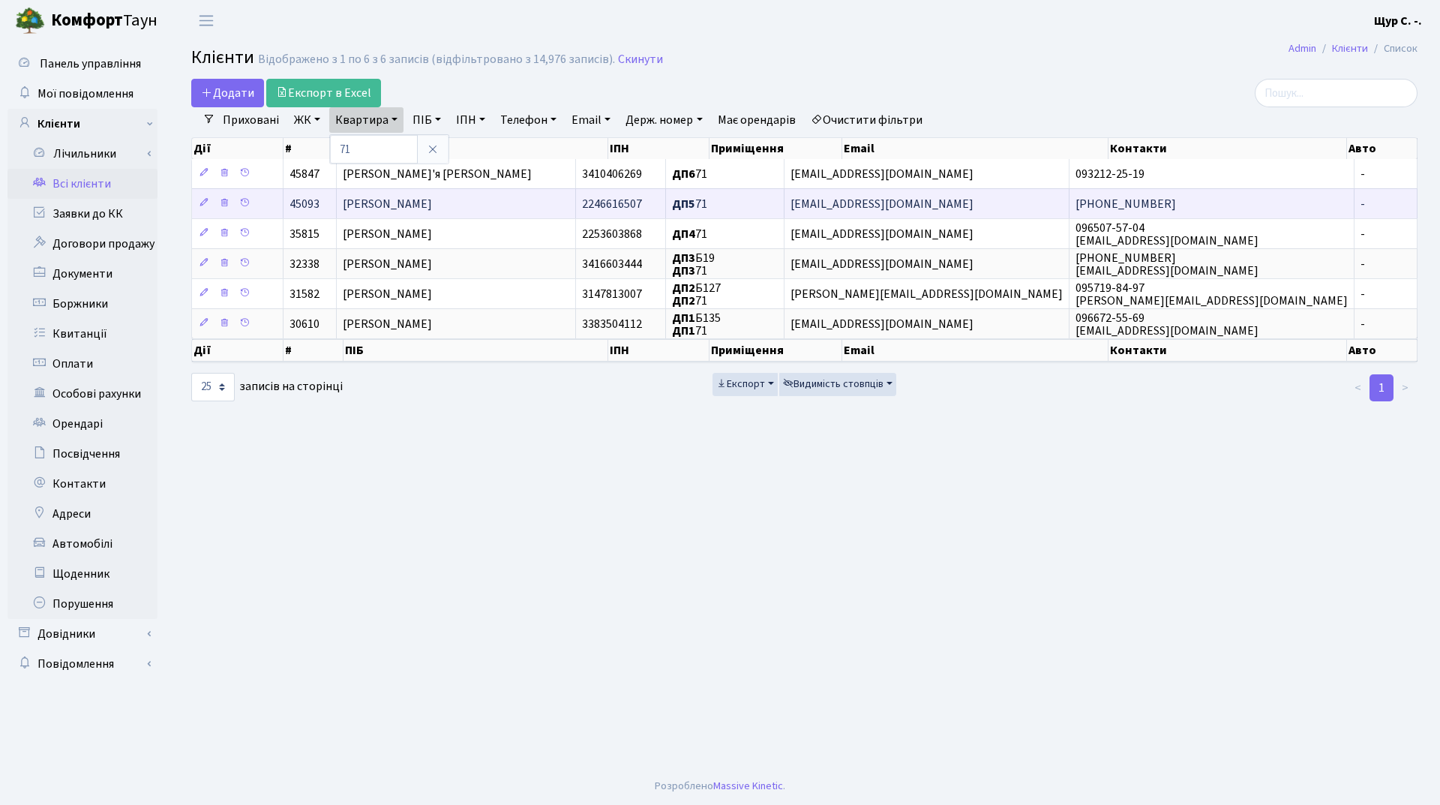
click at [402, 205] on span "[PERSON_NAME]" at bounding box center [387, 204] width 89 height 16
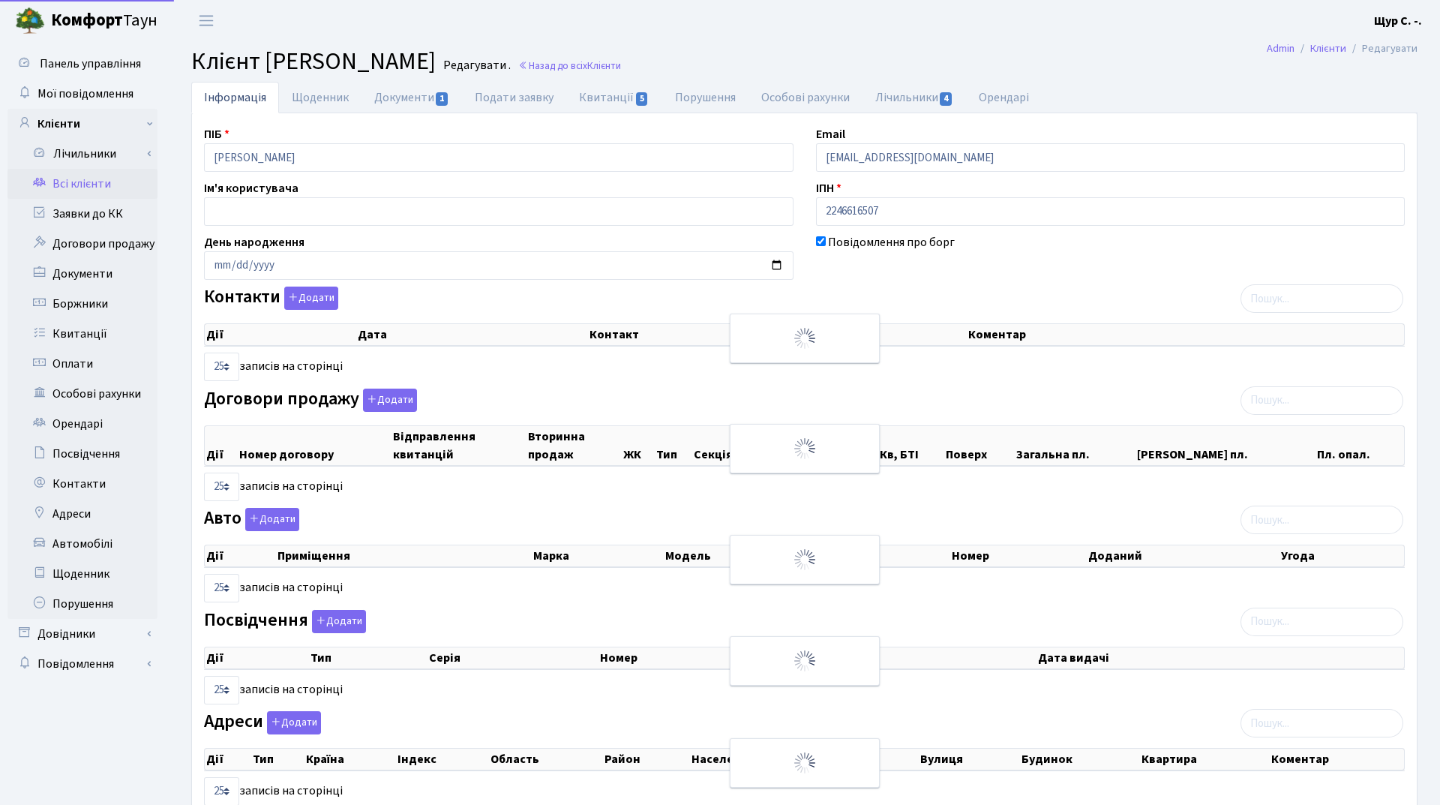
select select "25"
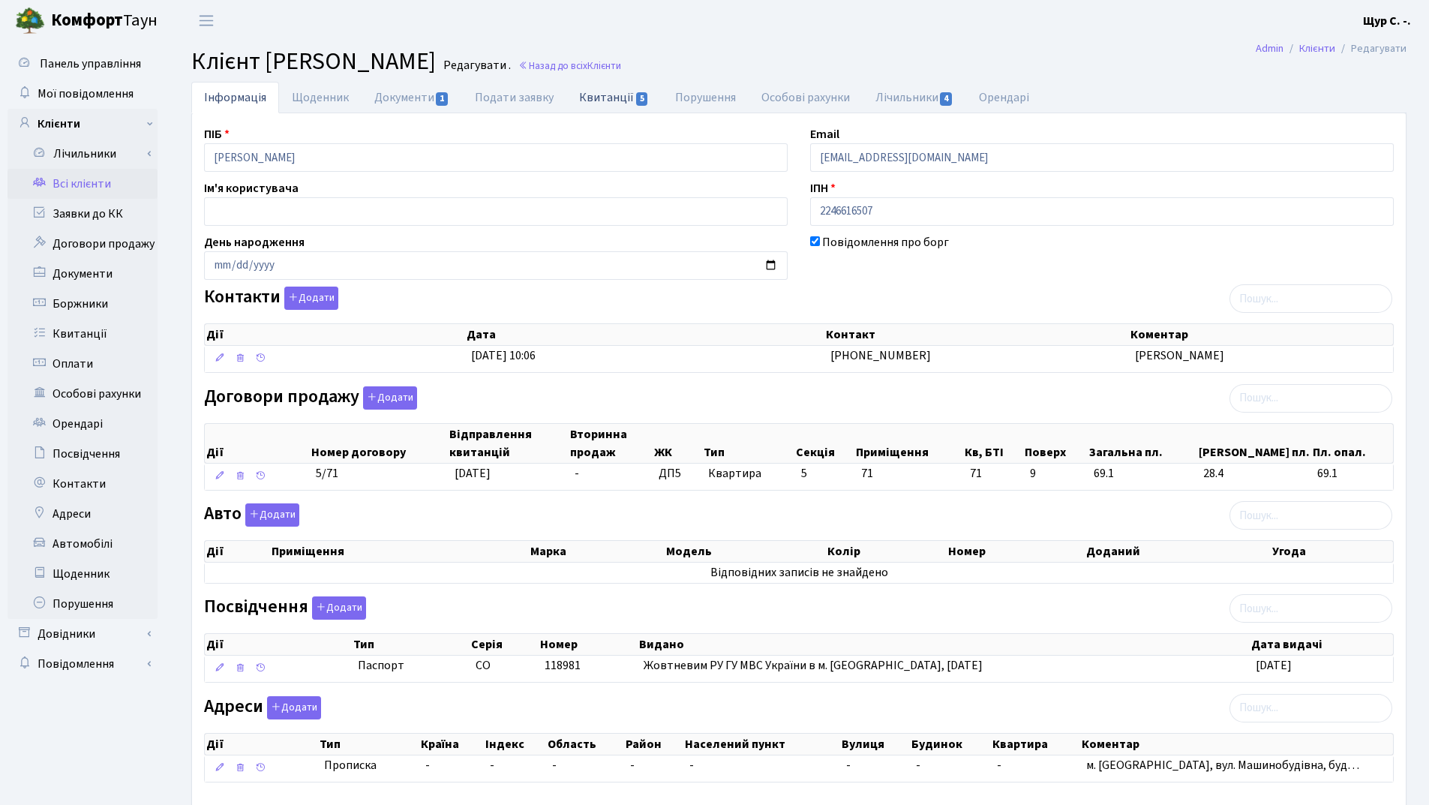
click at [602, 96] on link "Квитанції 5" at bounding box center [613, 97] width 95 height 31
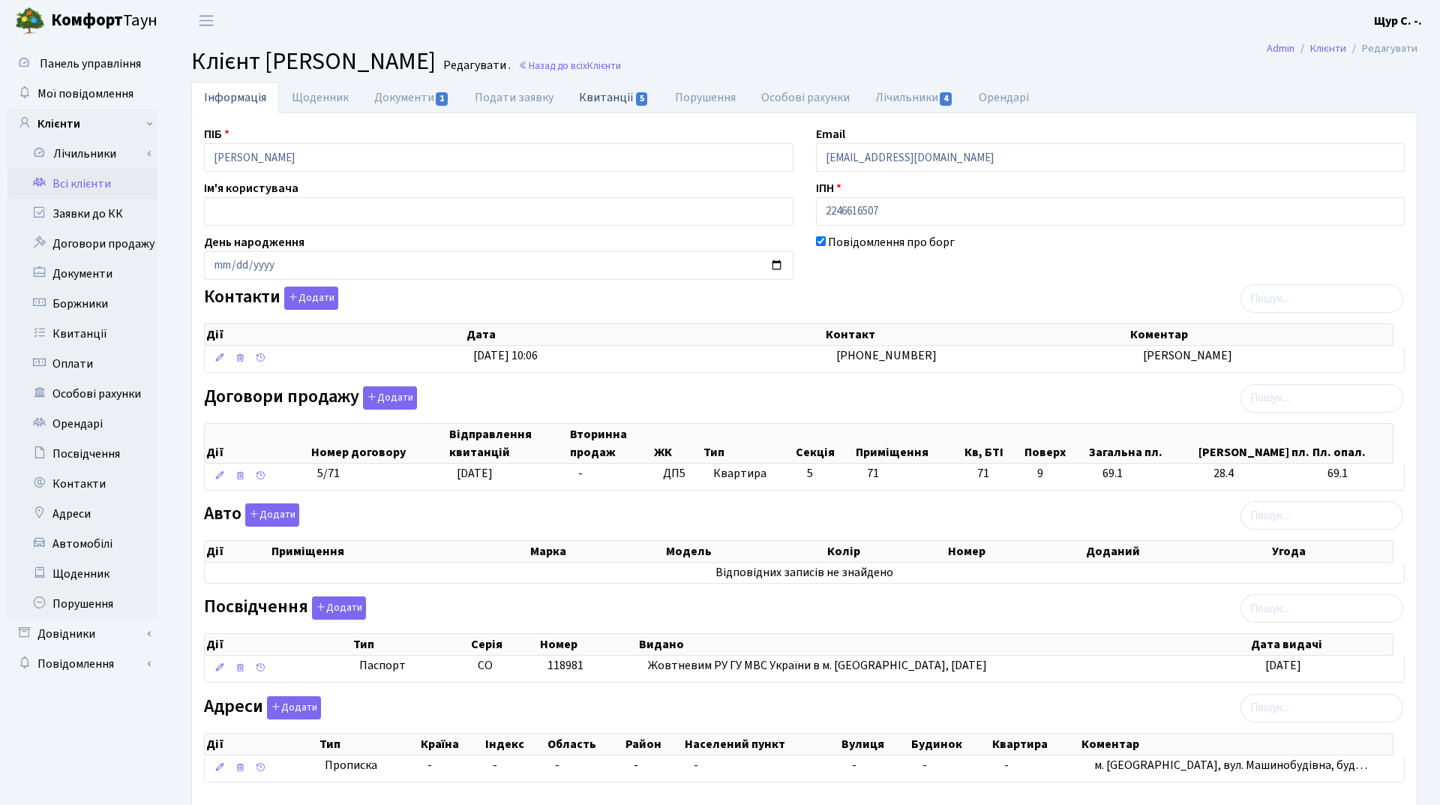
select select "25"
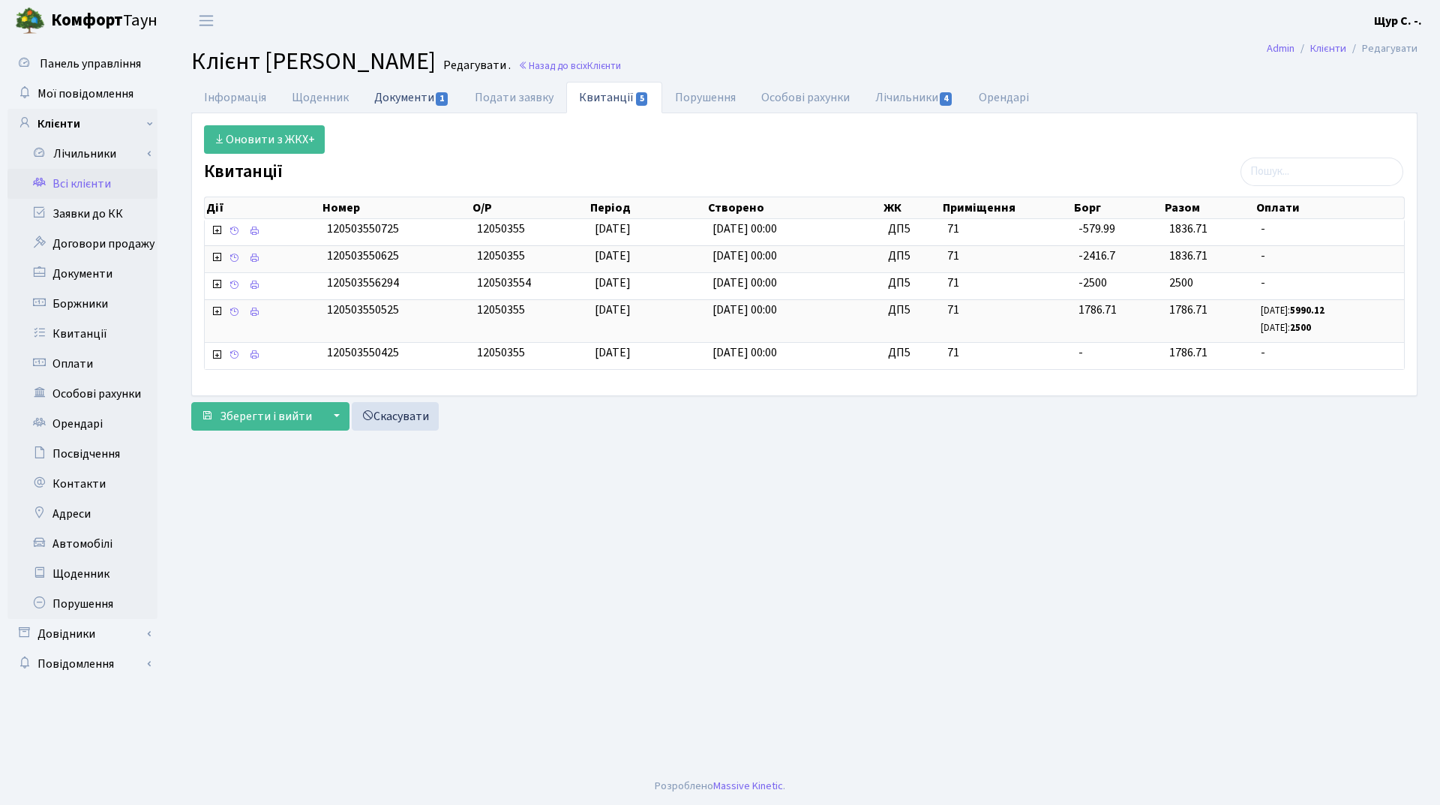
click at [411, 102] on link "Документи 1" at bounding box center [411, 97] width 100 height 31
select select "25"
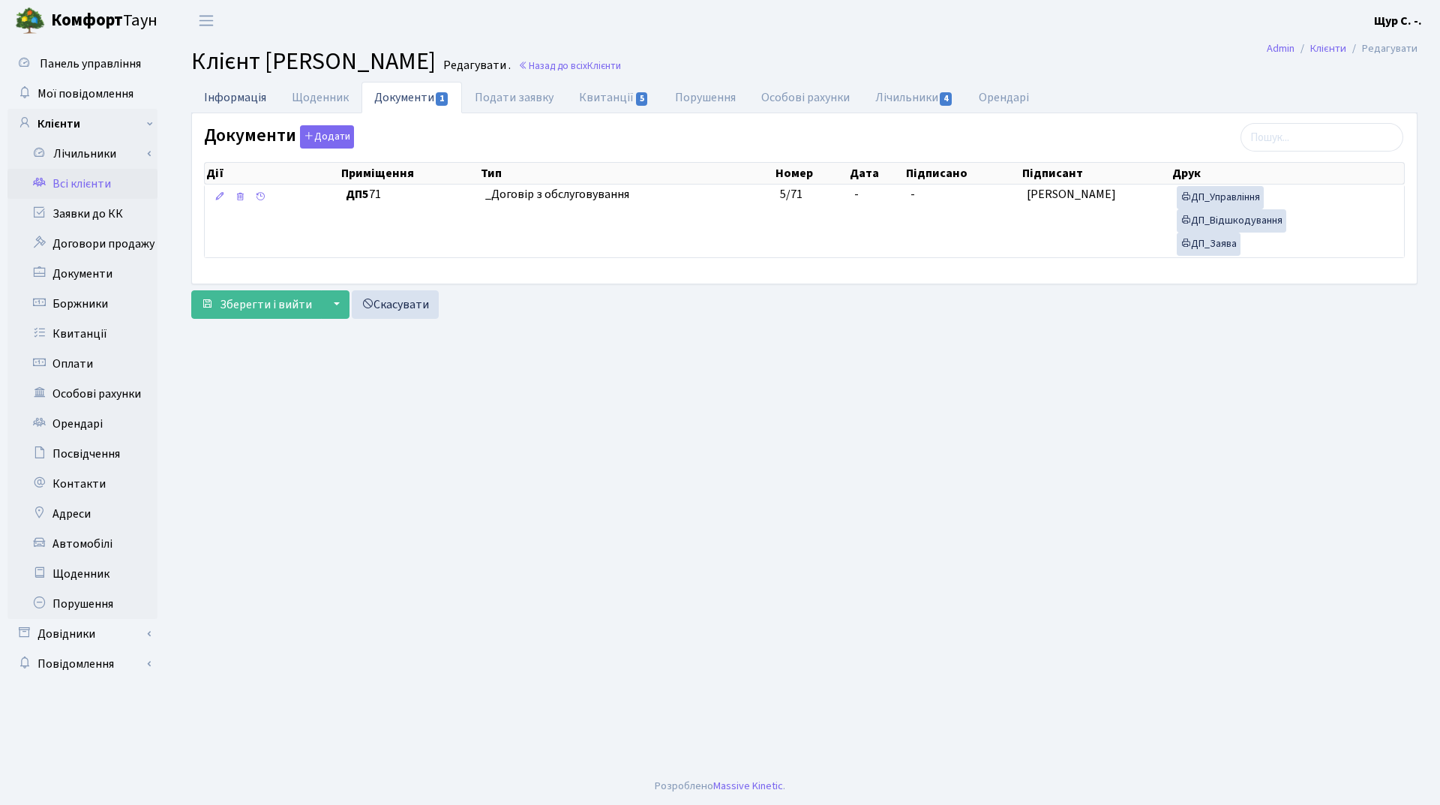
click at [237, 99] on link "Інформація" at bounding box center [235, 97] width 88 height 31
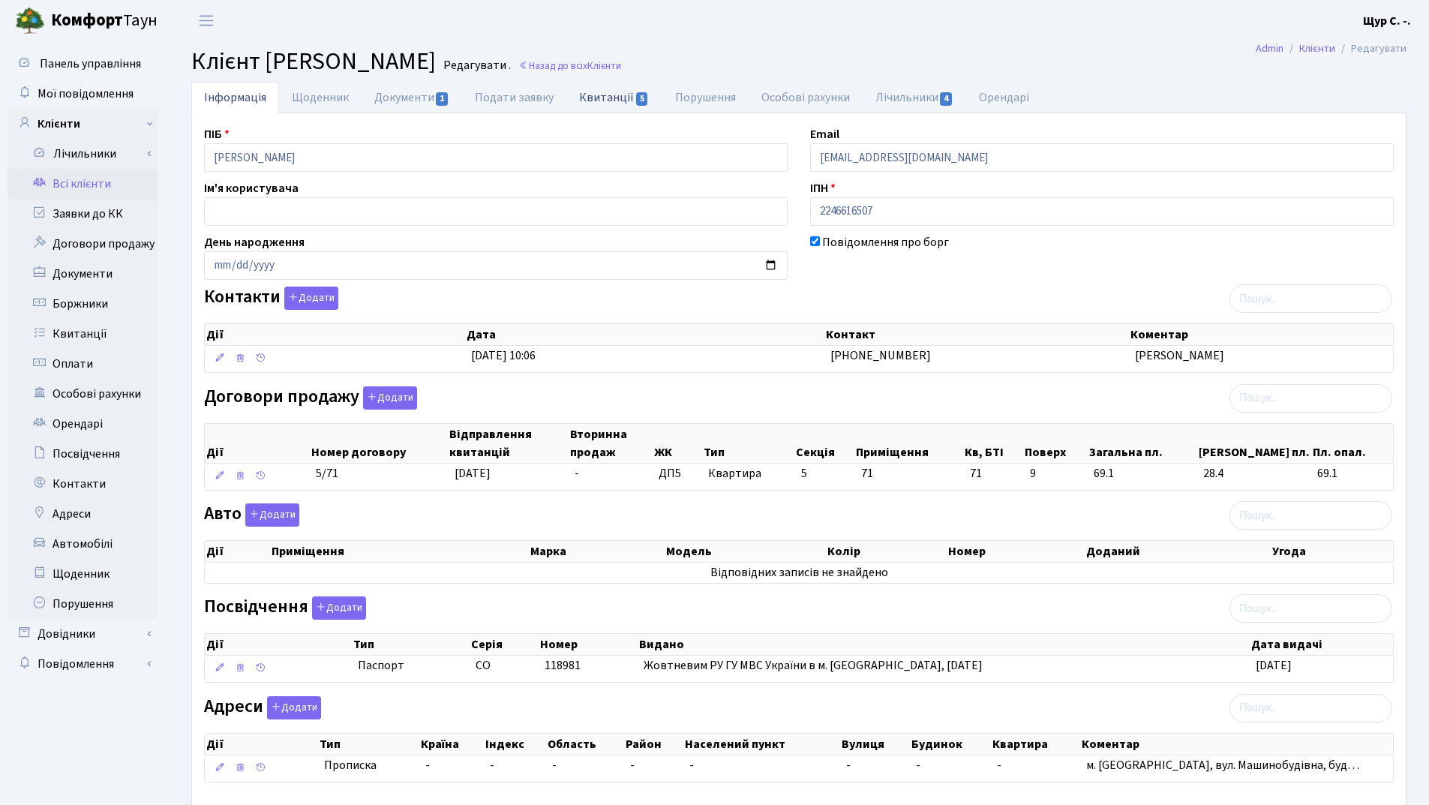
click at [601, 103] on link "Квитанції 5" at bounding box center [613, 97] width 95 height 31
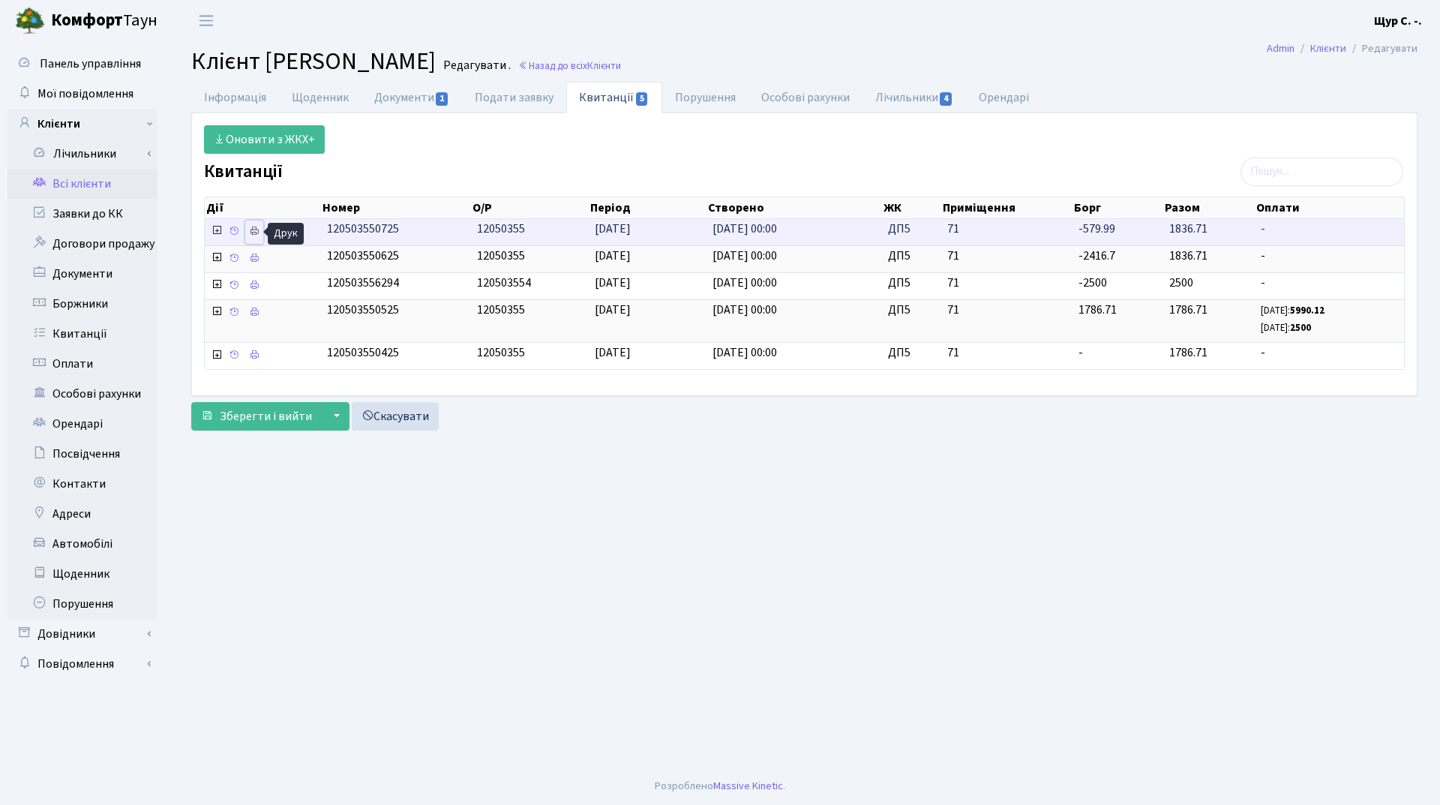
click at [252, 228] on icon at bounding box center [254, 231] width 10 height 10
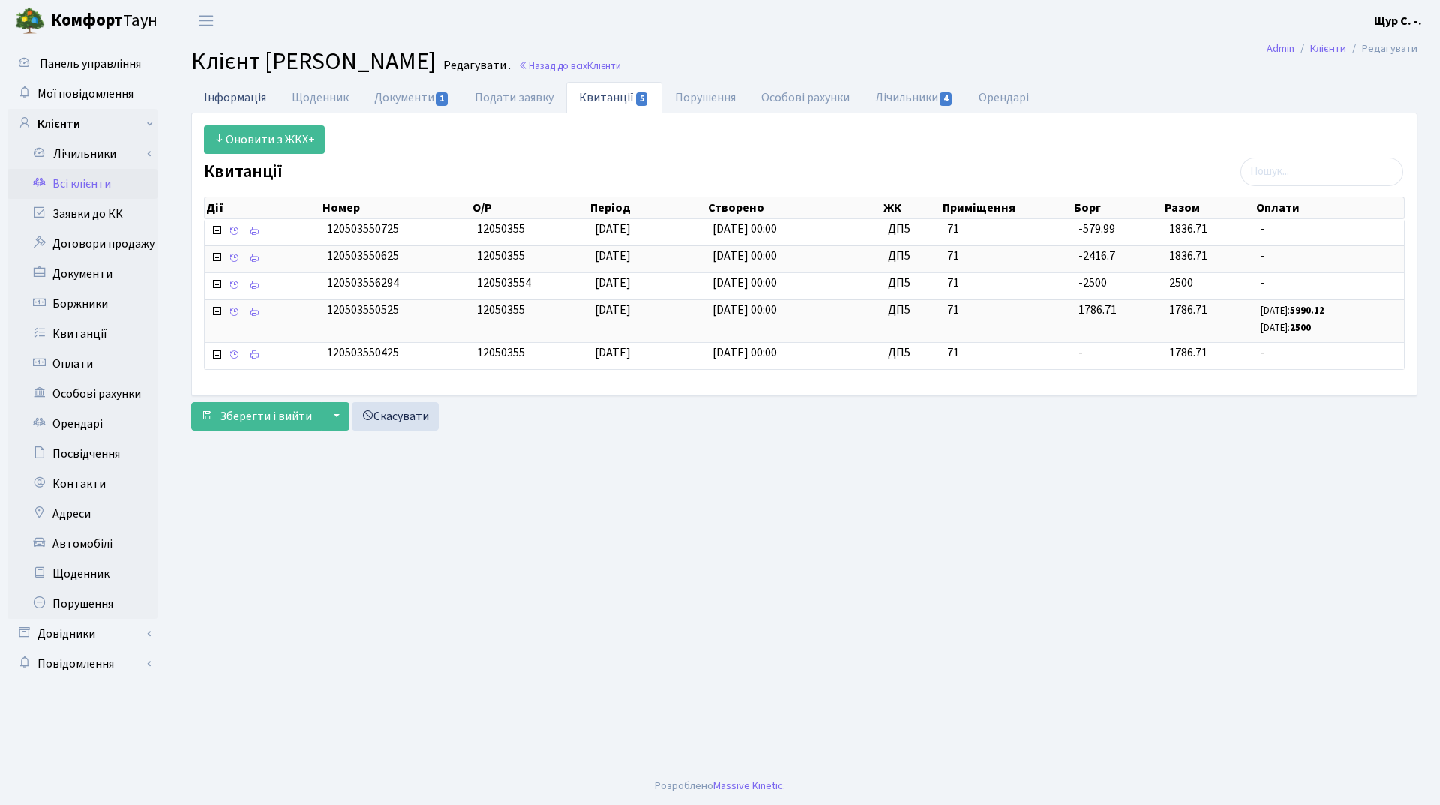
click at [228, 92] on link "Інформація" at bounding box center [235, 97] width 88 height 31
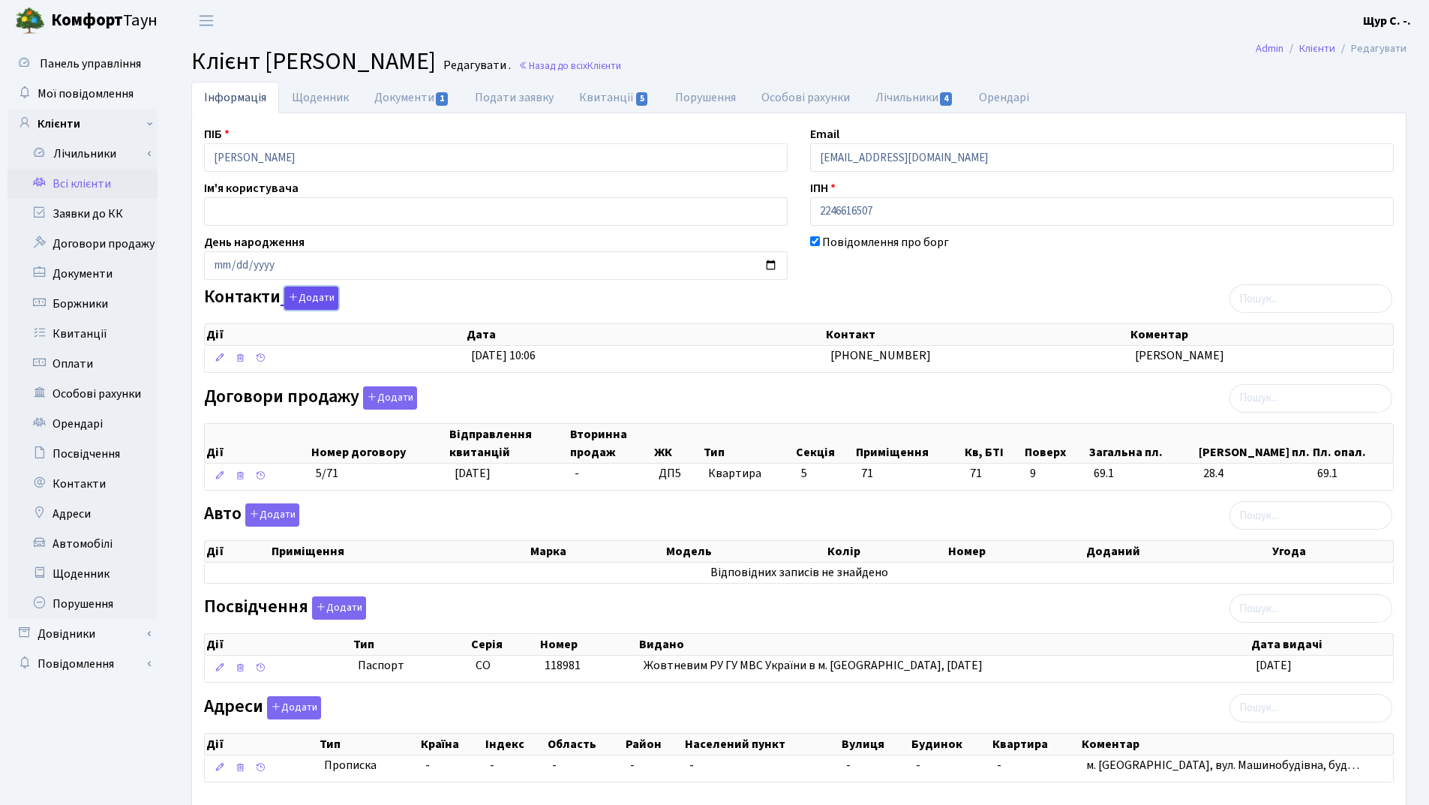
click at [311, 301] on button "Додати" at bounding box center [311, 297] width 54 height 23
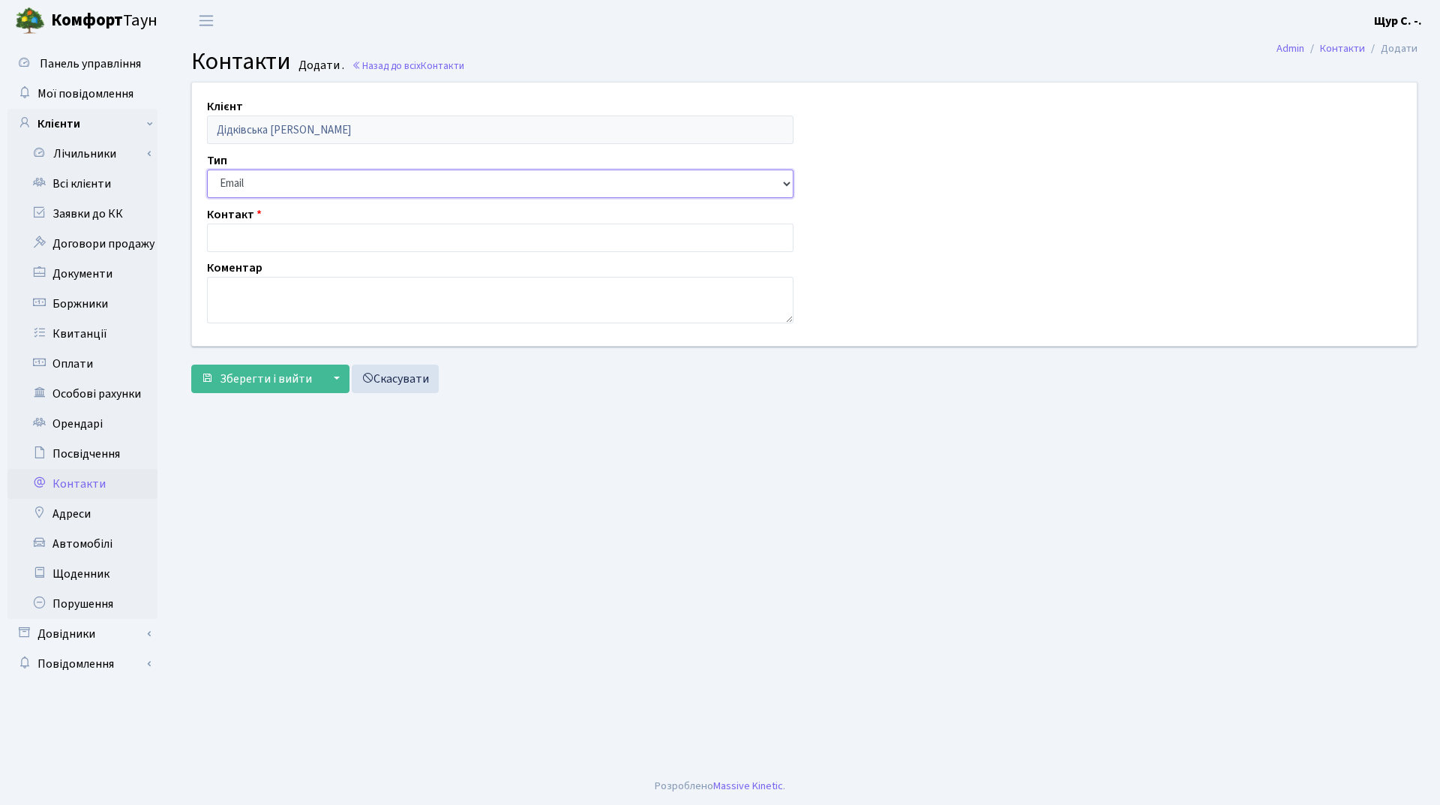
click at [298, 183] on select "Email Телефон" at bounding box center [500, 183] width 586 height 28
select select "1"
click at [207, 169] on select "Email Телефон" at bounding box center [500, 183] width 586 height 28
click at [268, 242] on input "text" at bounding box center [500, 237] width 586 height 28
type input "[PHONE_NUMBER]"
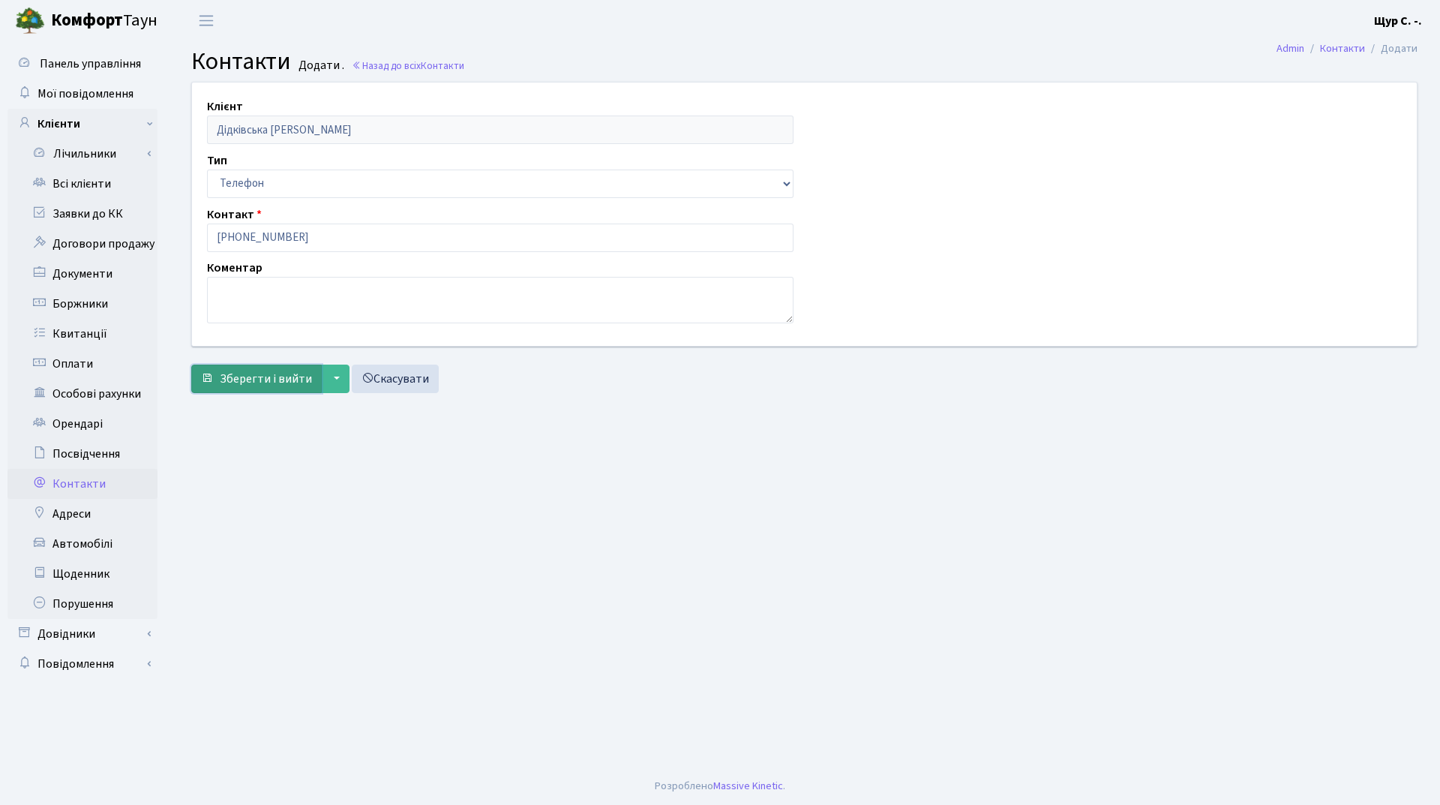
click at [237, 383] on span "Зберегти і вийти" at bounding box center [266, 378] width 92 height 16
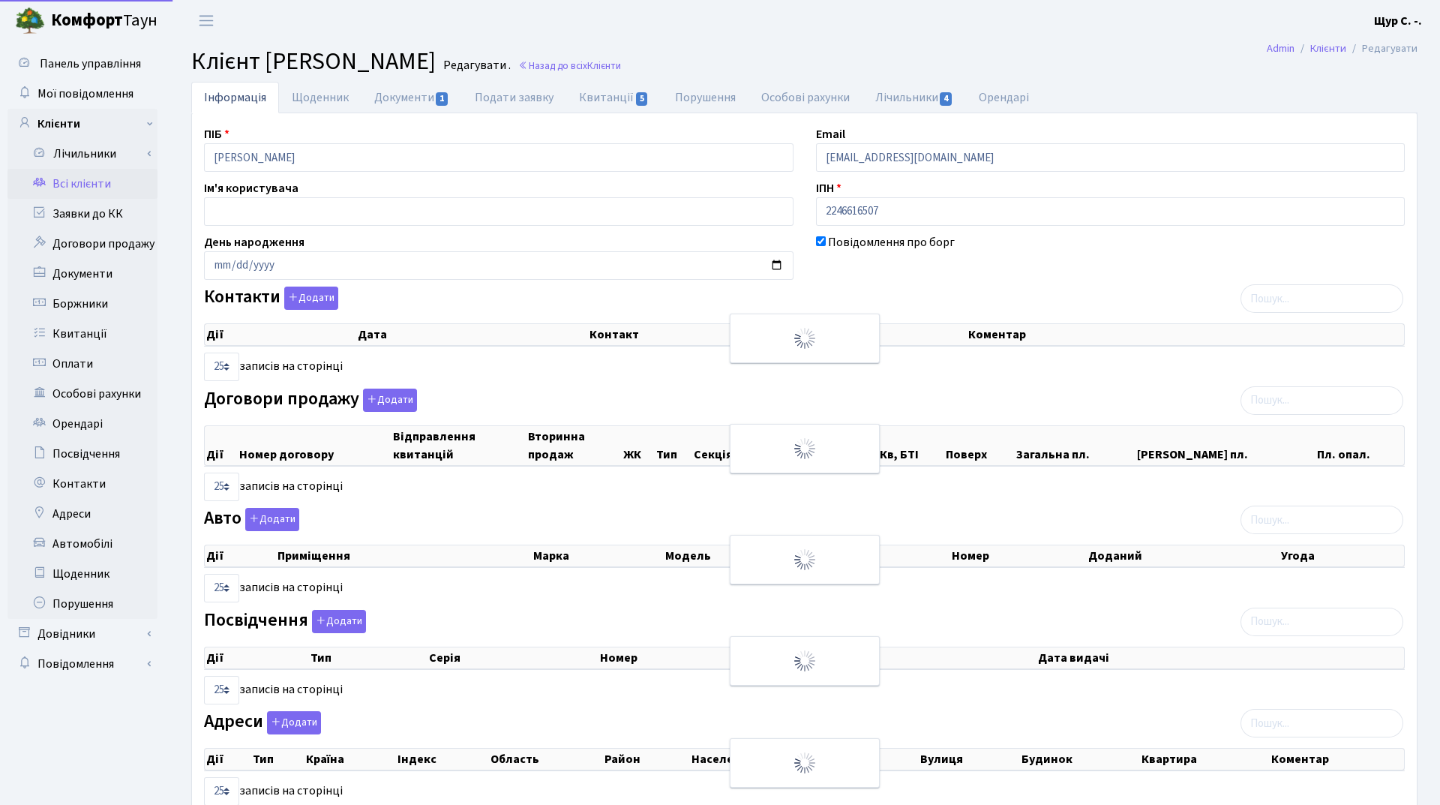
select select "25"
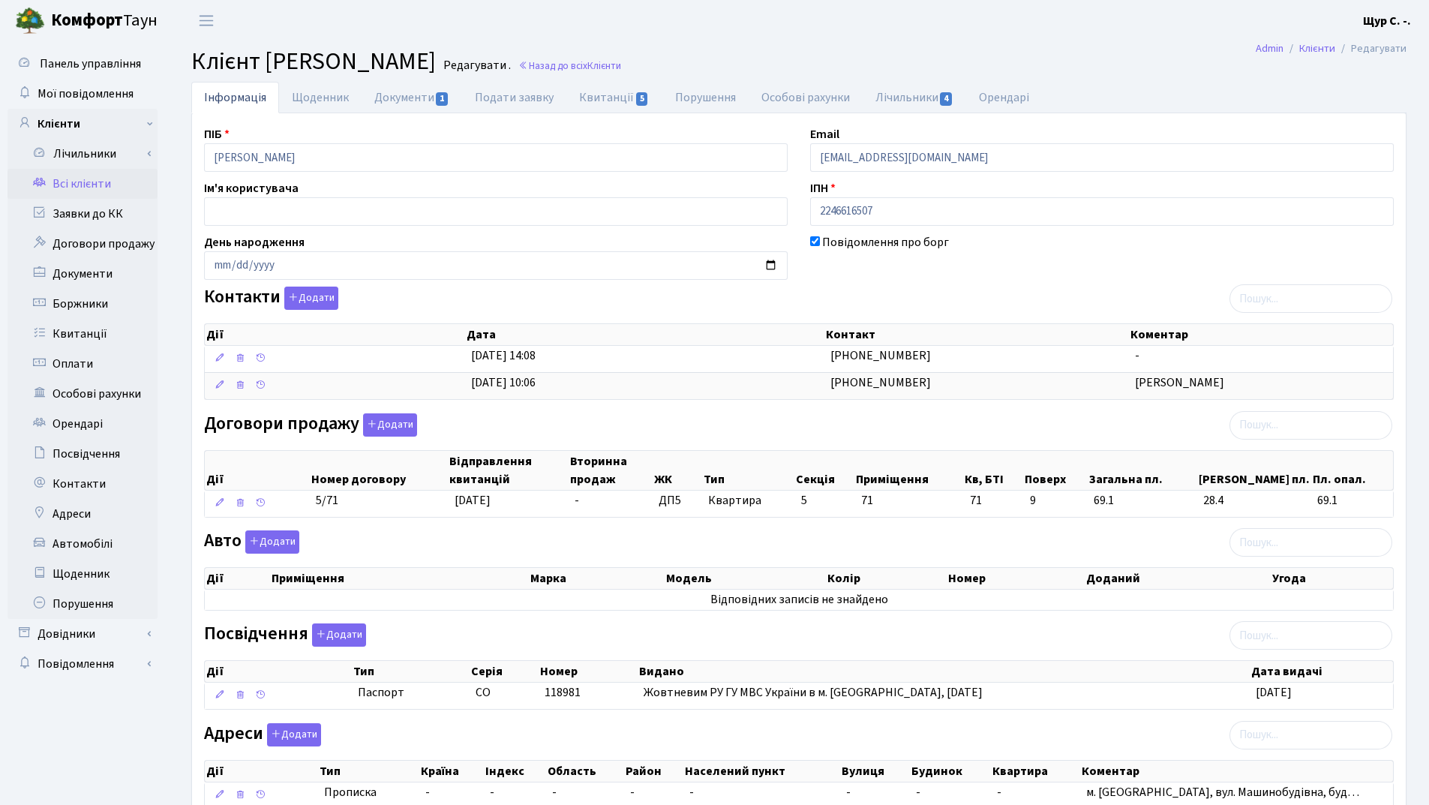
click at [109, 182] on link "Всі клієнти" at bounding box center [82, 184] width 150 height 30
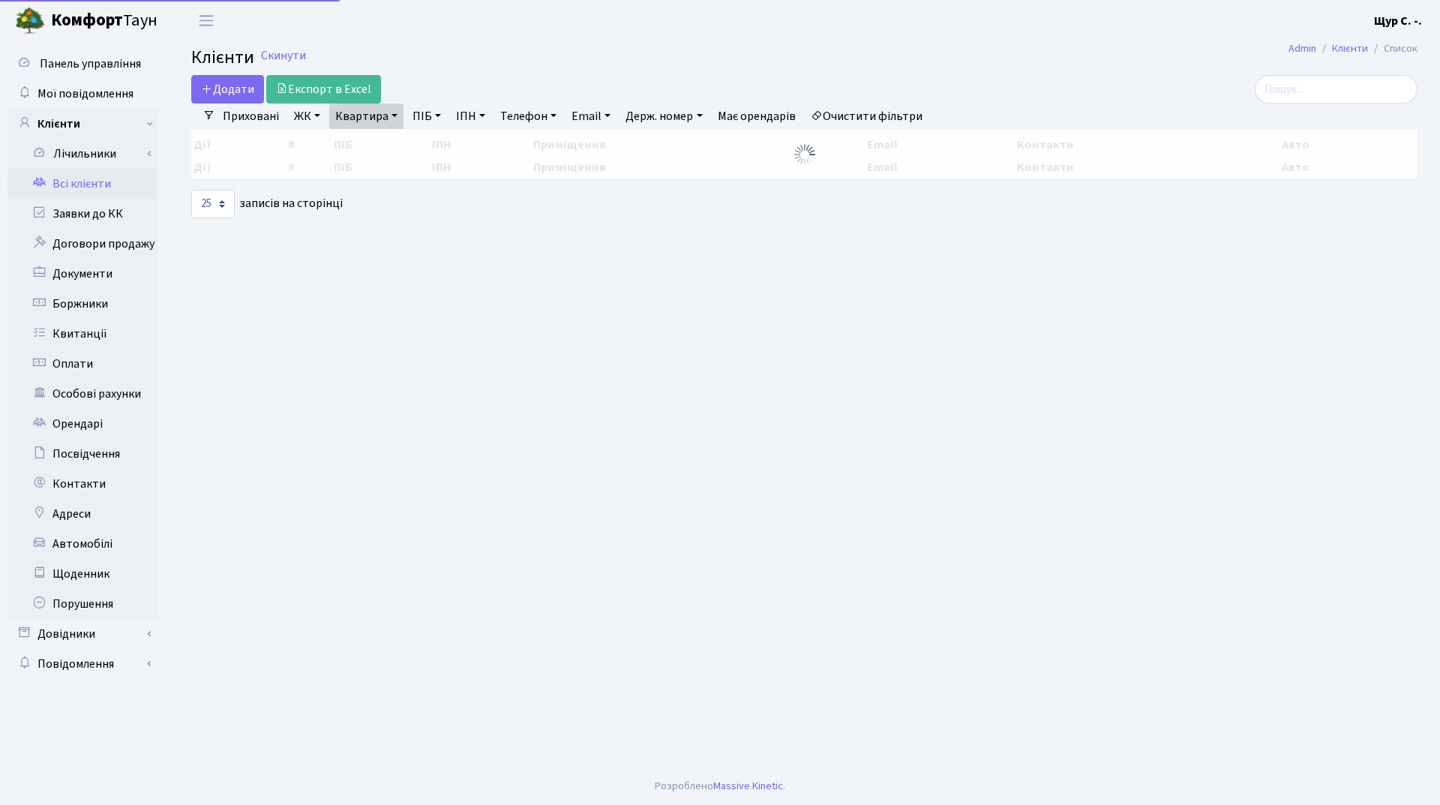
select select "25"
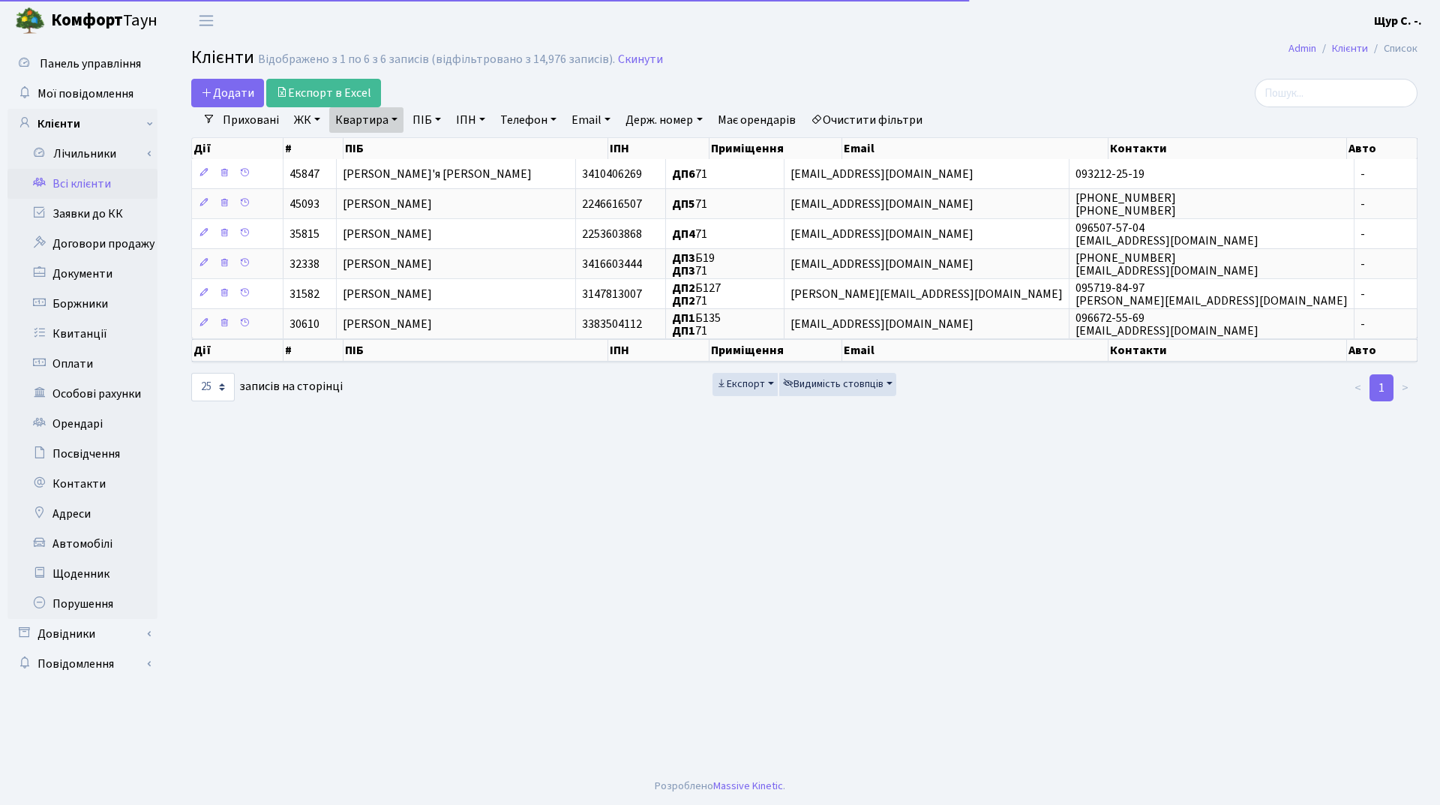
click at [389, 113] on link "Квартира" at bounding box center [366, 119] width 74 height 25
click at [394, 157] on input "71" at bounding box center [374, 149] width 88 height 28
type input "7"
type input "185"
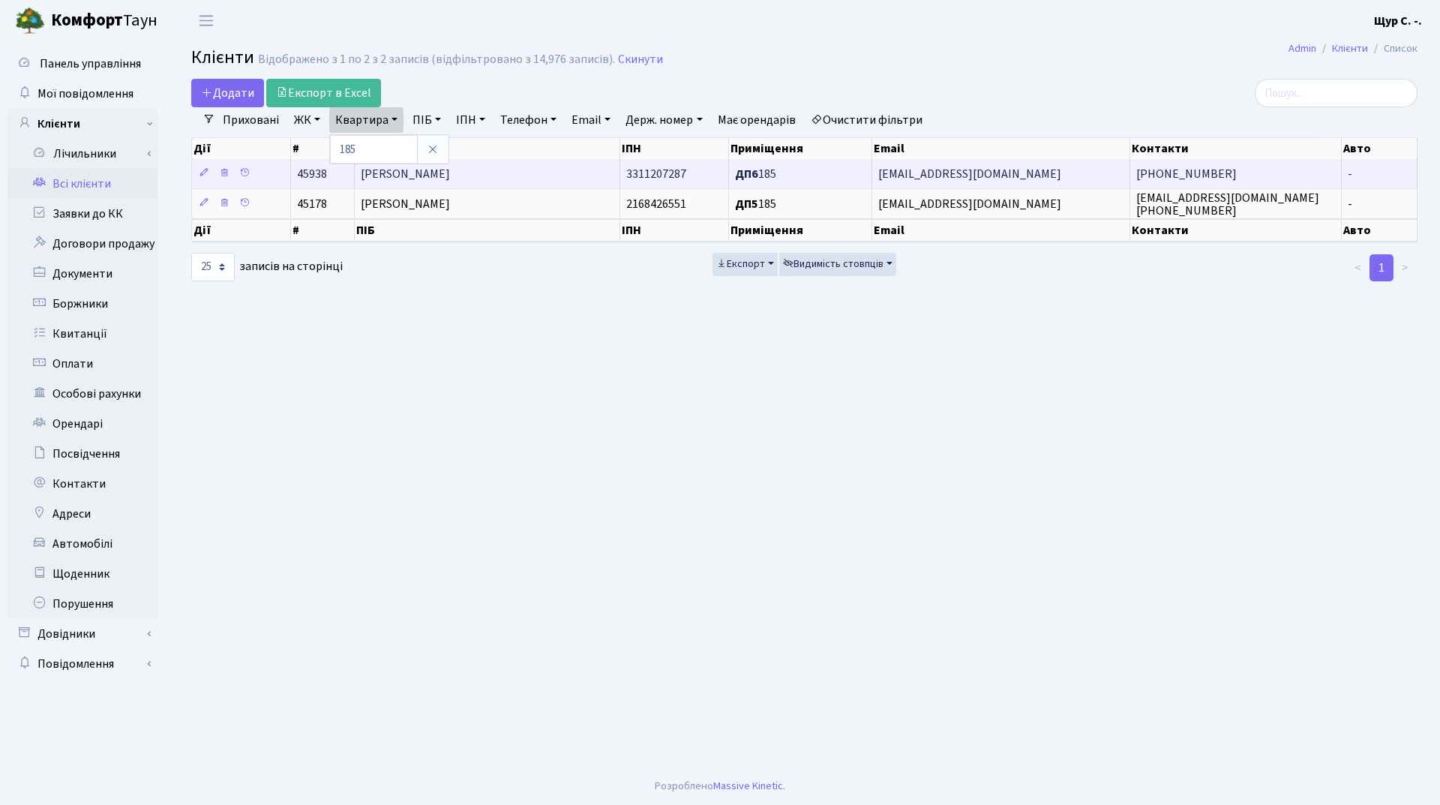
click at [450, 180] on span "[PERSON_NAME]" at bounding box center [405, 174] width 89 height 16
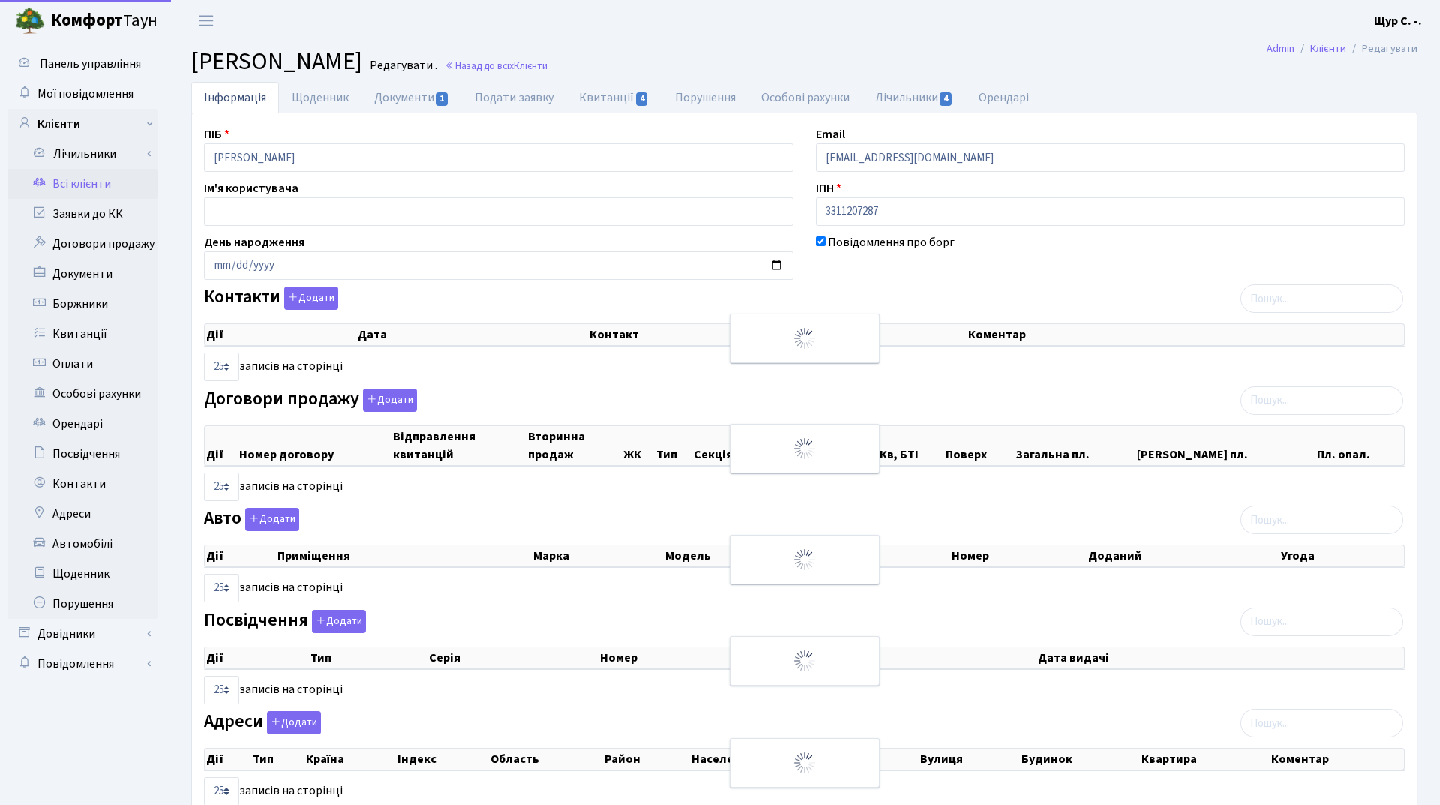
select select "25"
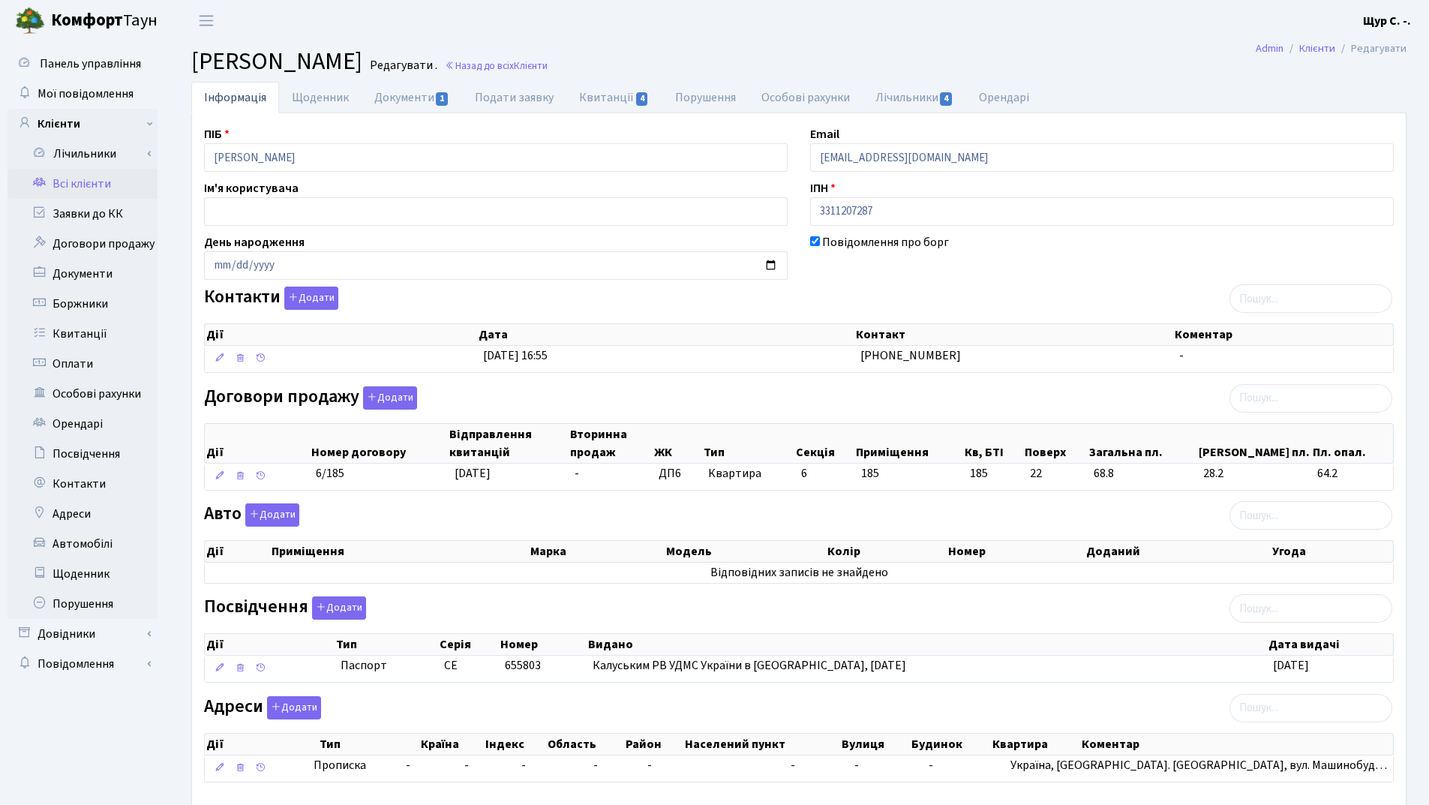
click at [114, 187] on link "Всі клієнти" at bounding box center [82, 184] width 150 height 30
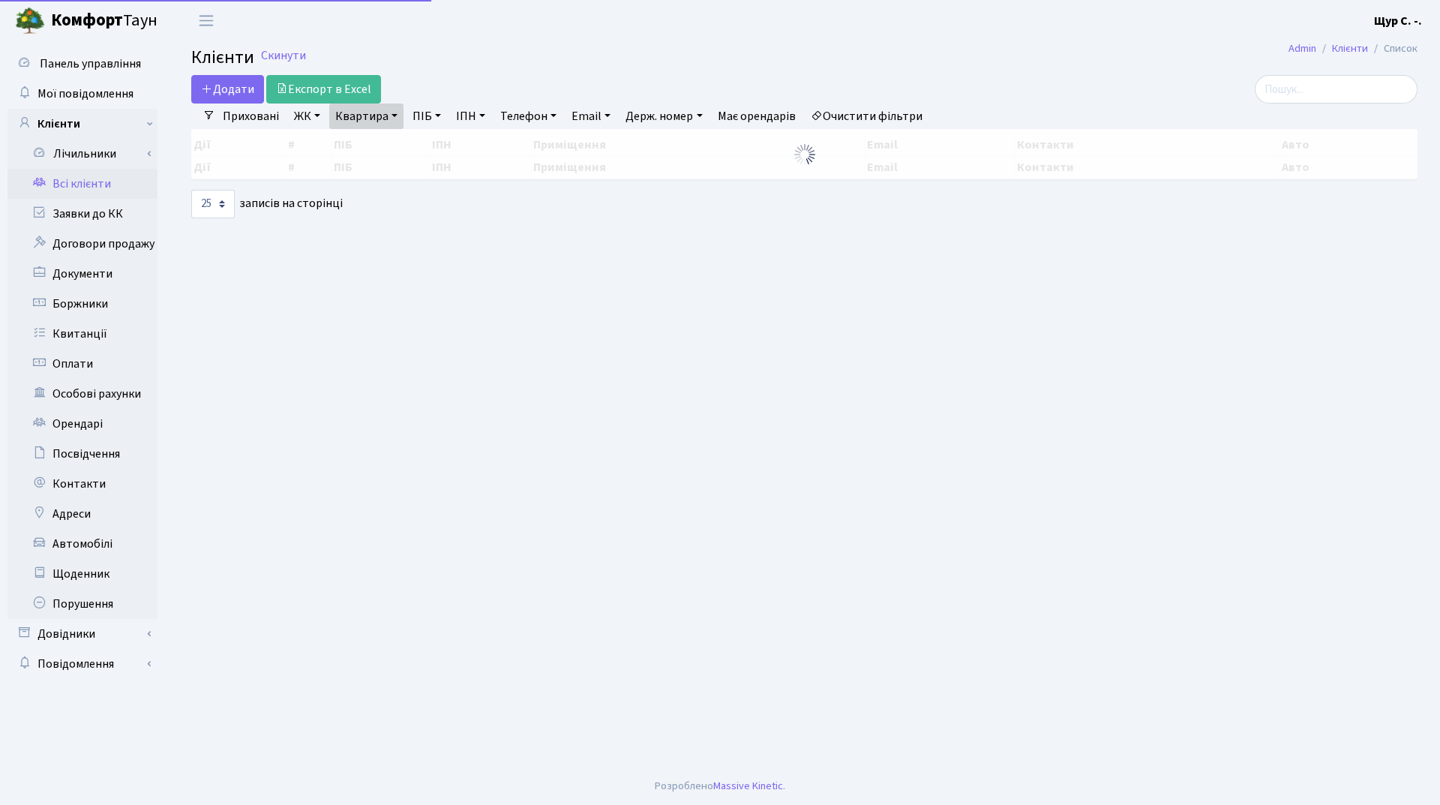
select select "25"
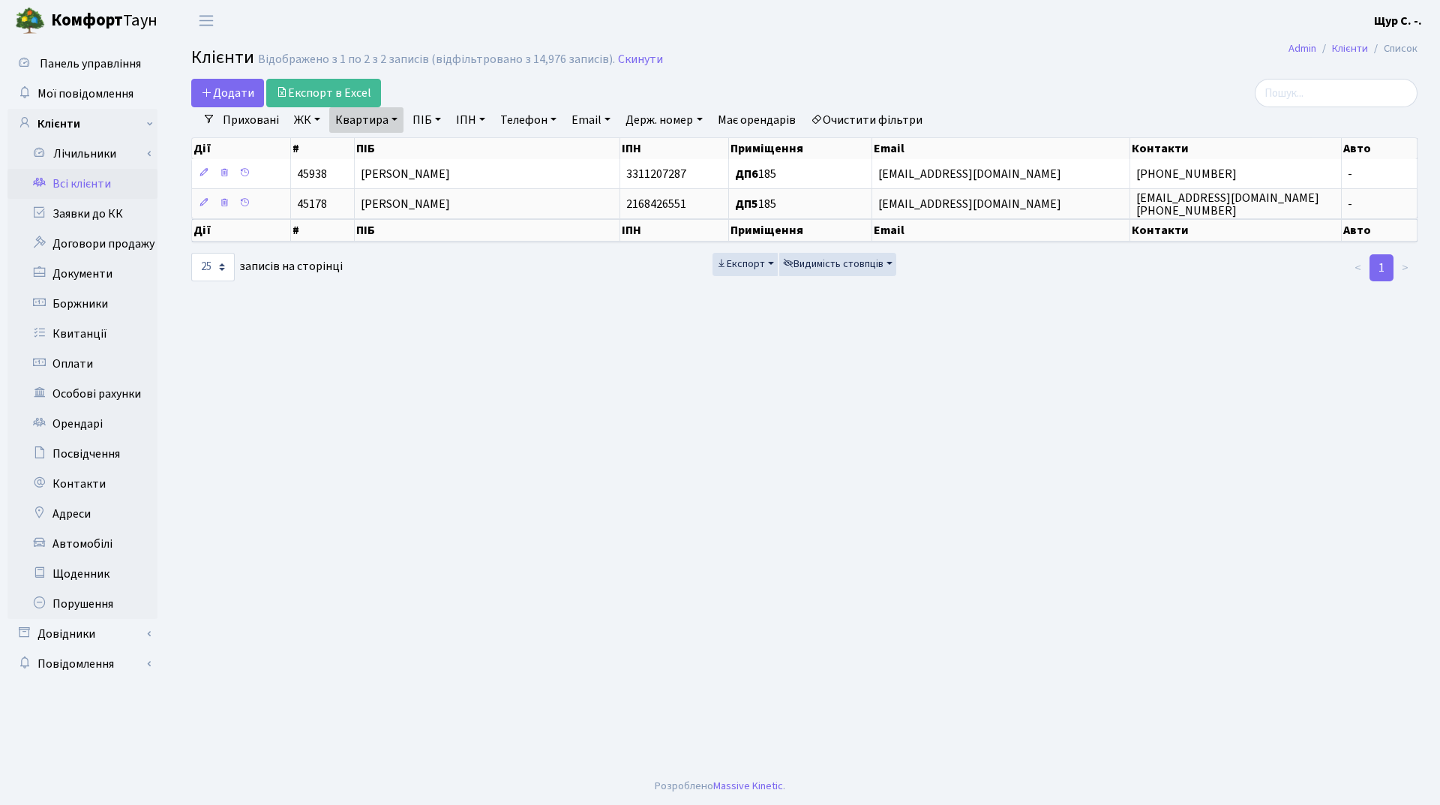
click at [393, 124] on link "Квартира" at bounding box center [366, 119] width 74 height 25
click at [385, 145] on input "185" at bounding box center [374, 149] width 88 height 28
type input "1"
type input "71"
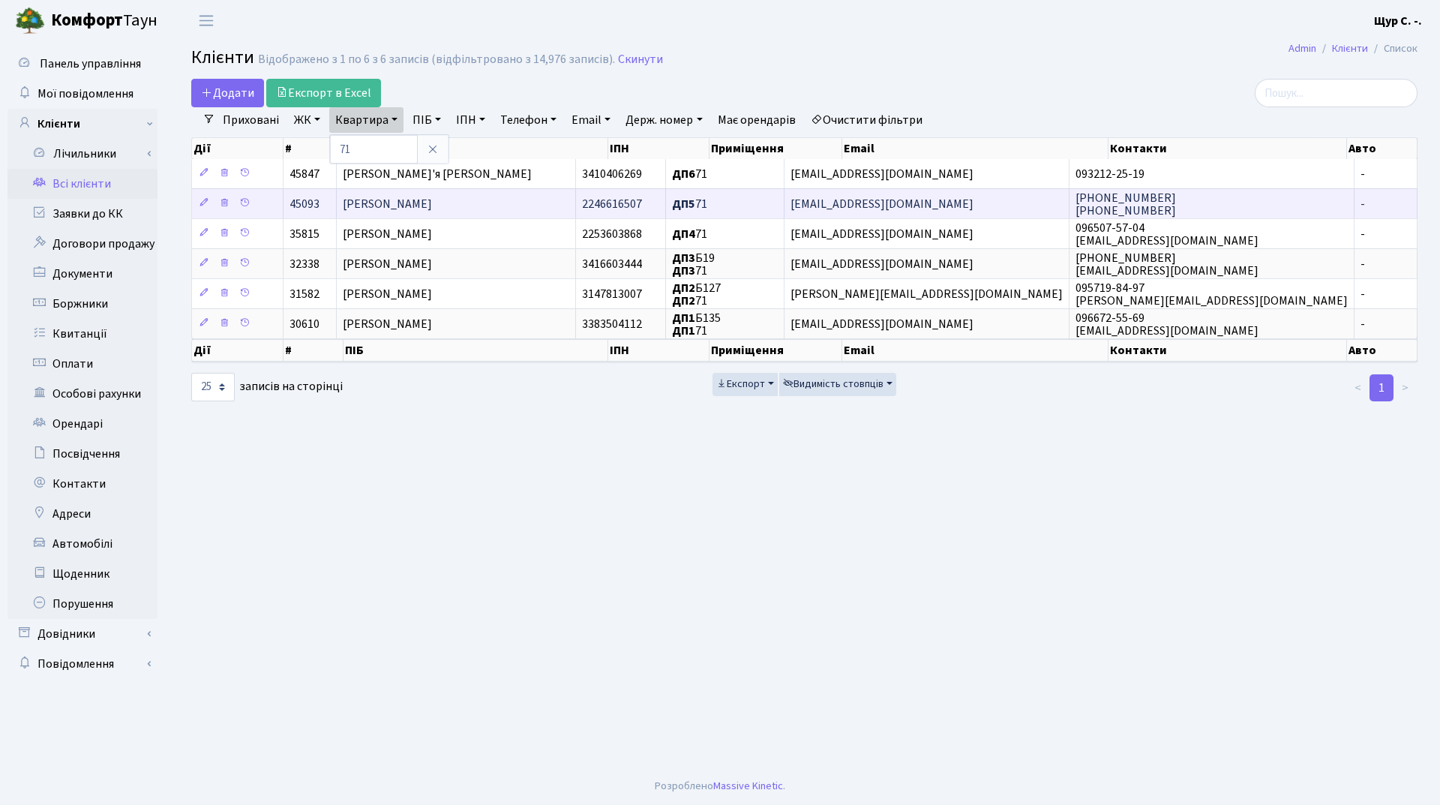
click at [413, 196] on span "Дідківська Галина Олександрівна" at bounding box center [387, 204] width 89 height 16
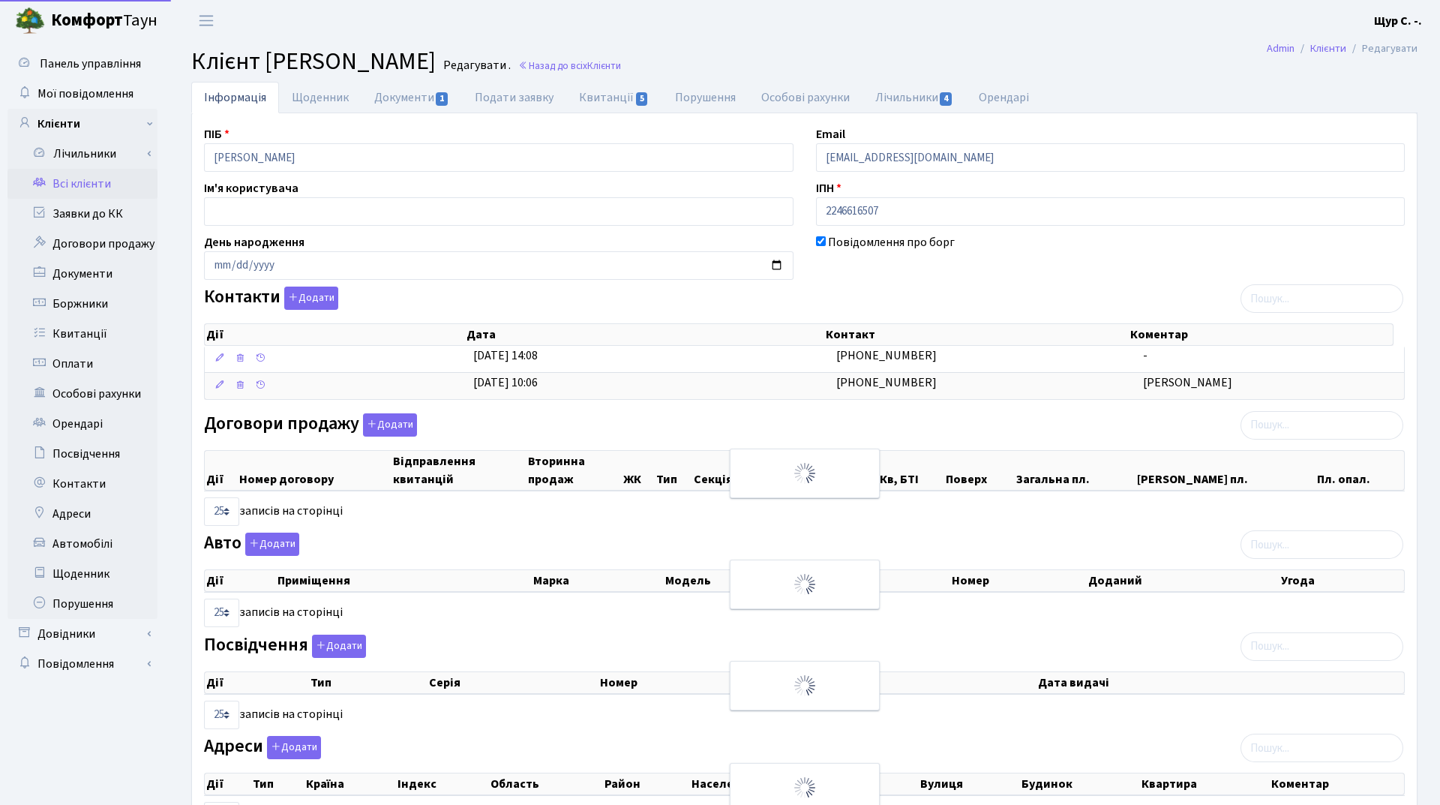
select select "25"
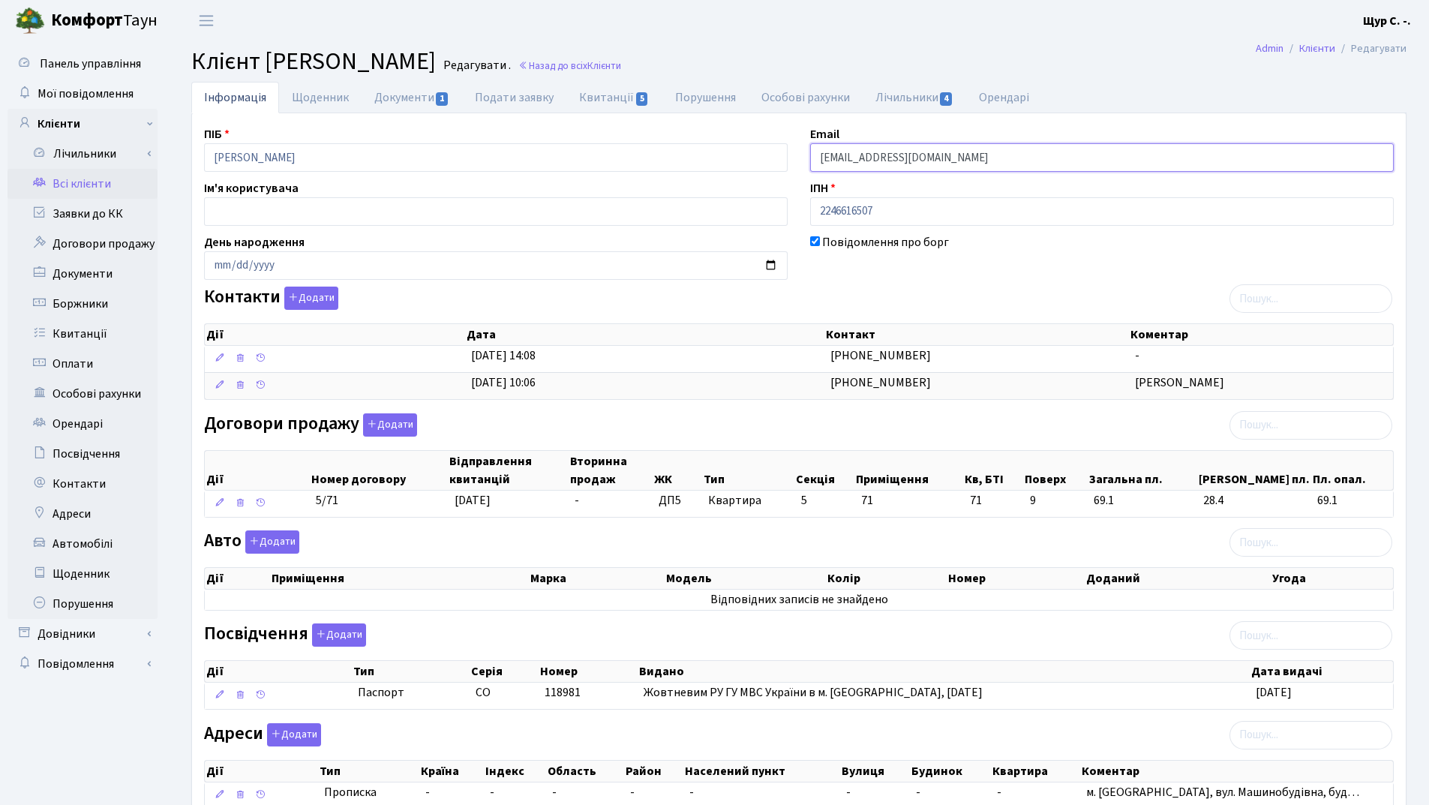
drag, startPoint x: 988, startPoint y: 159, endPoint x: 787, endPoint y: 166, distance: 201.9
click at [787, 166] on div "ПІБ Дідківська Галина Олександрівна Email kt45093@comfort-town.com.ua Ім'я кори…" at bounding box center [799, 473] width 1212 height 697
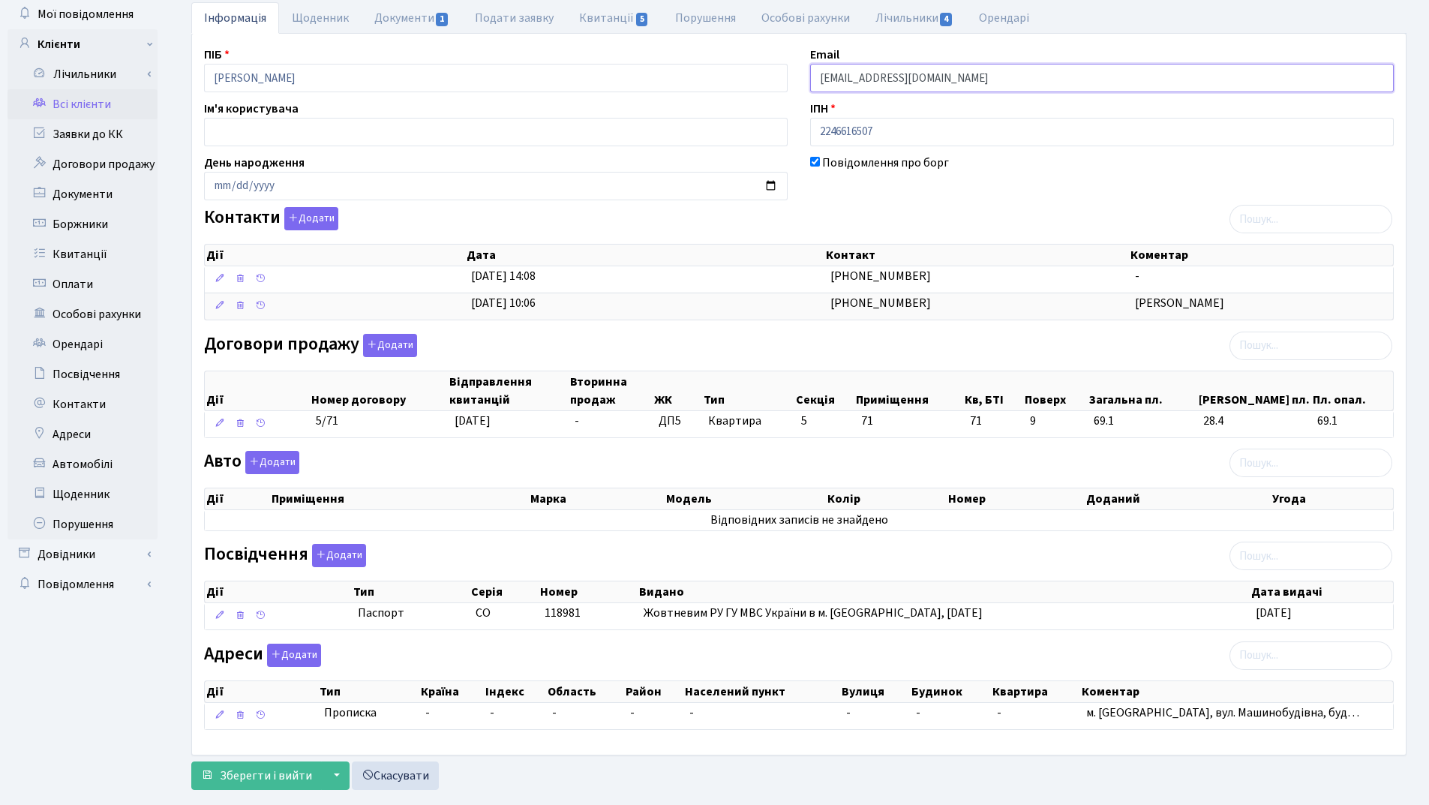
scroll to position [109, 0]
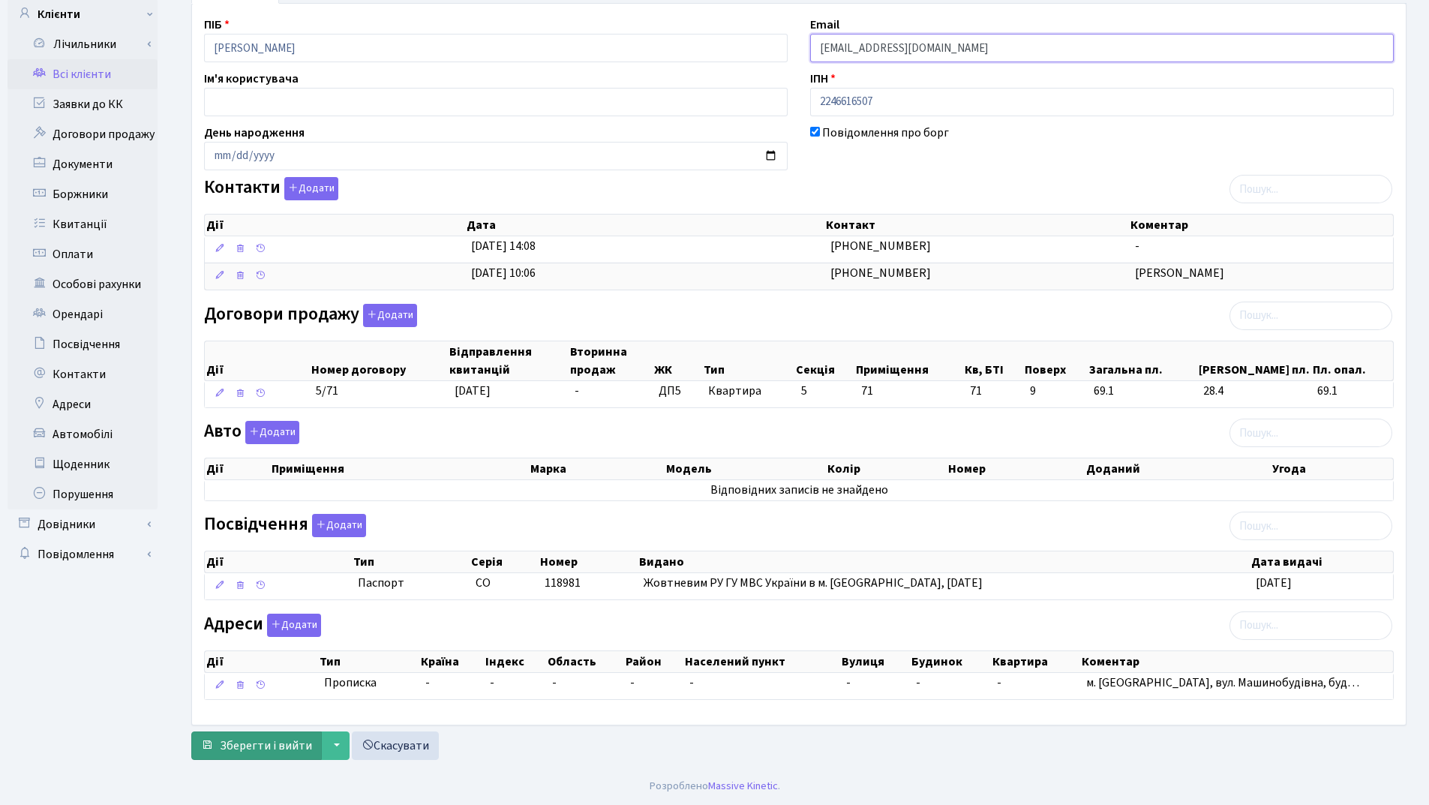
type input "[EMAIL_ADDRESS][DOMAIN_NAME]"
click at [278, 754] on span "Зберегти і вийти" at bounding box center [266, 745] width 92 height 16
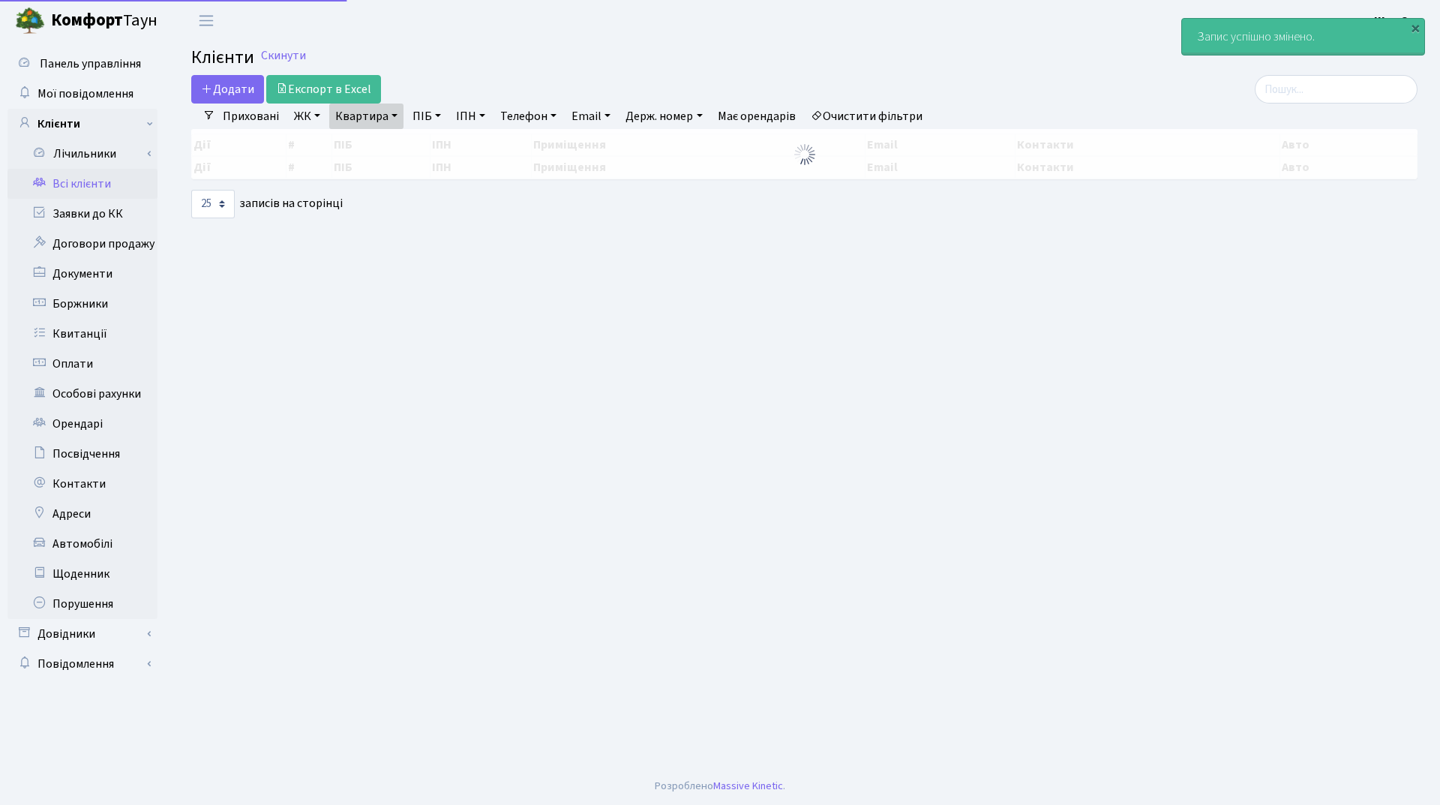
select select "25"
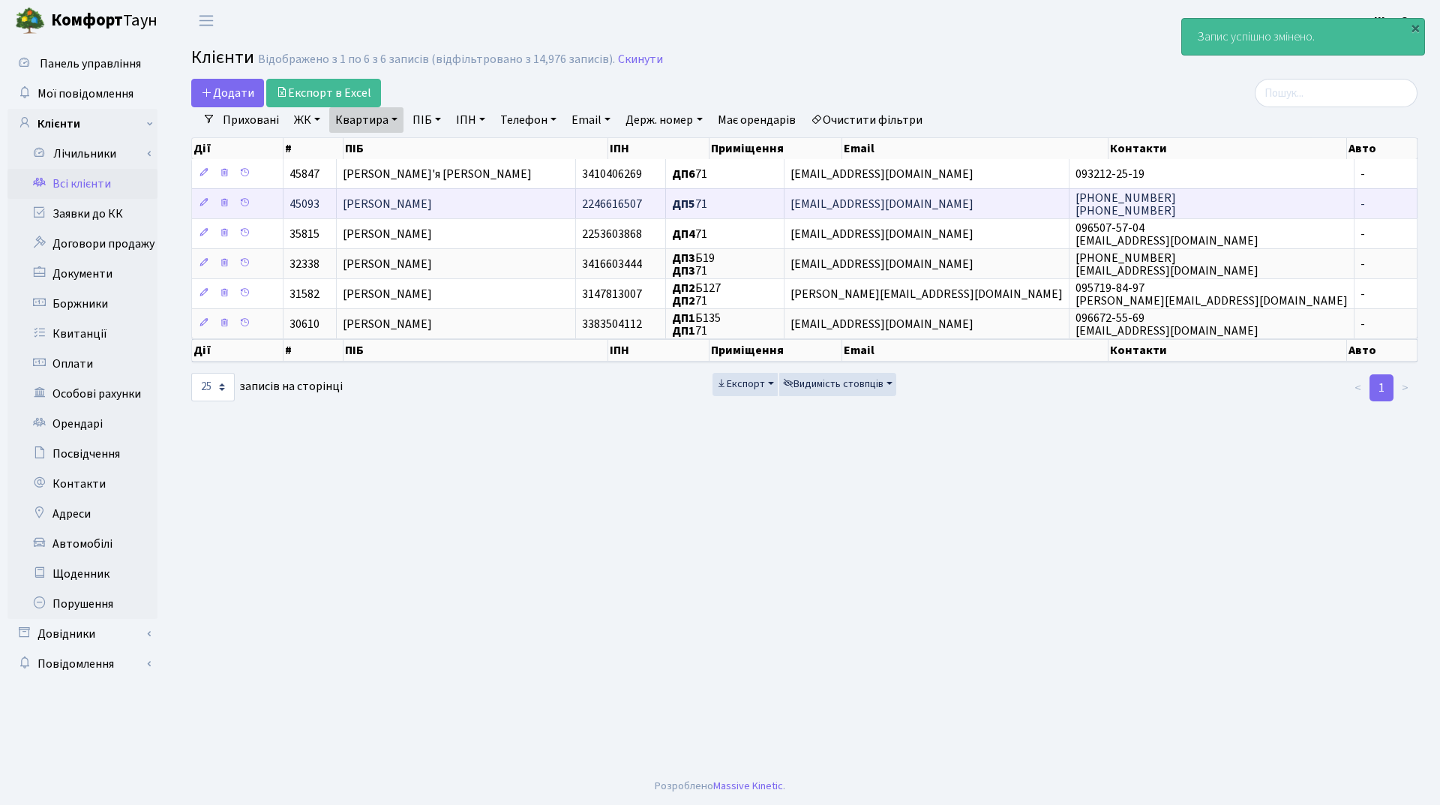
click at [432, 203] on span "[PERSON_NAME]" at bounding box center [387, 204] width 89 height 16
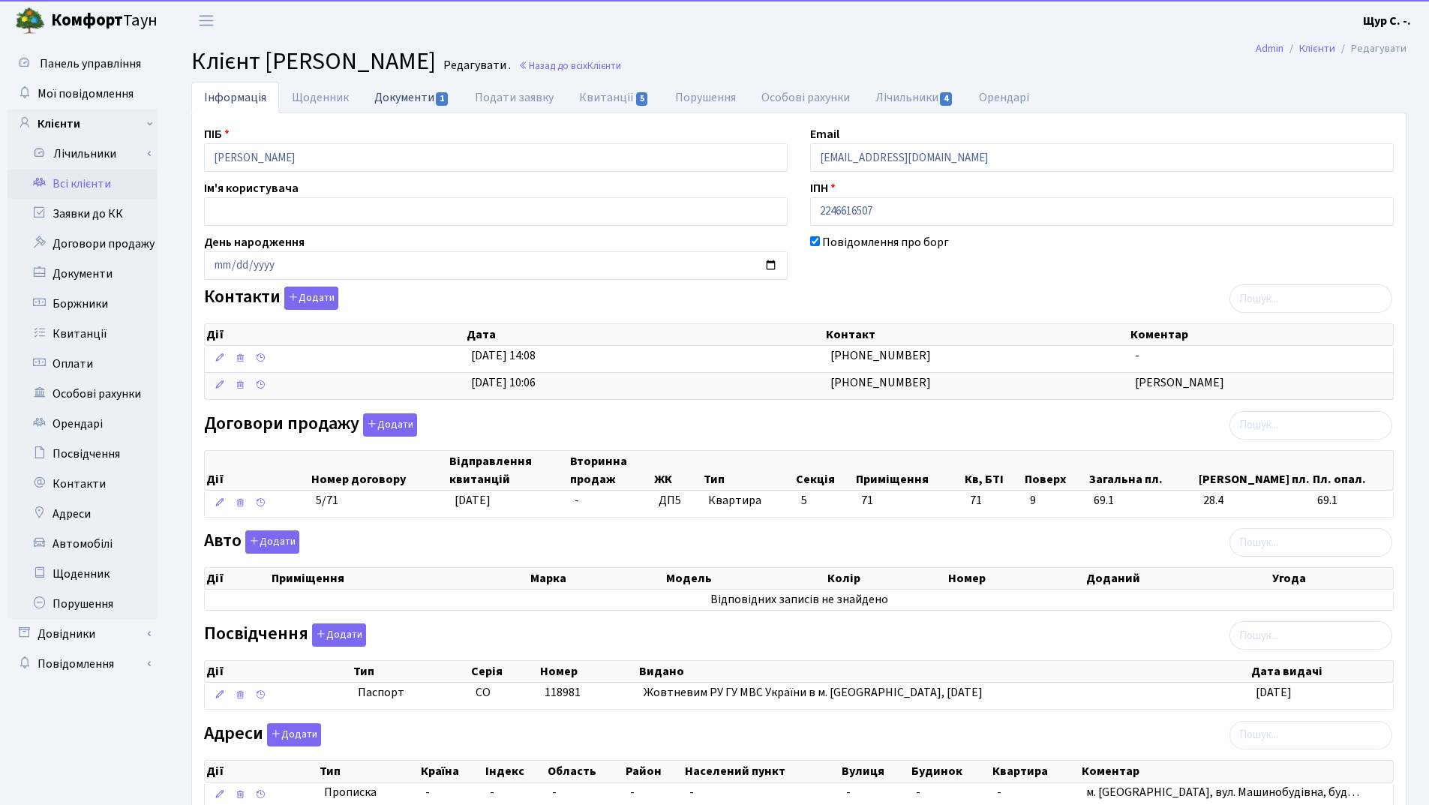
click at [406, 95] on link "Документи 1" at bounding box center [411, 97] width 100 height 31
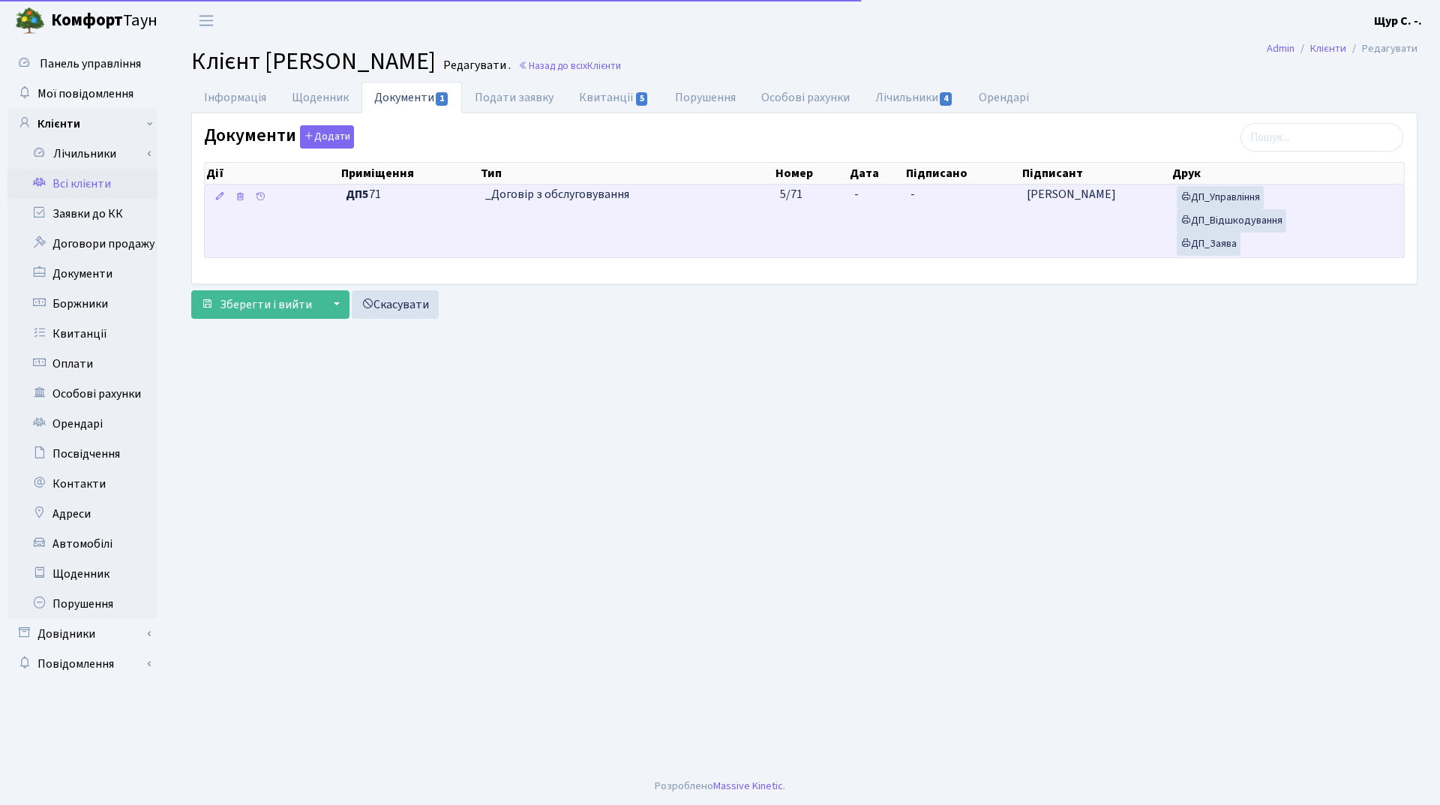
click at [640, 220] on td "_Договір з обслуговування" at bounding box center [626, 220] width 294 height 73
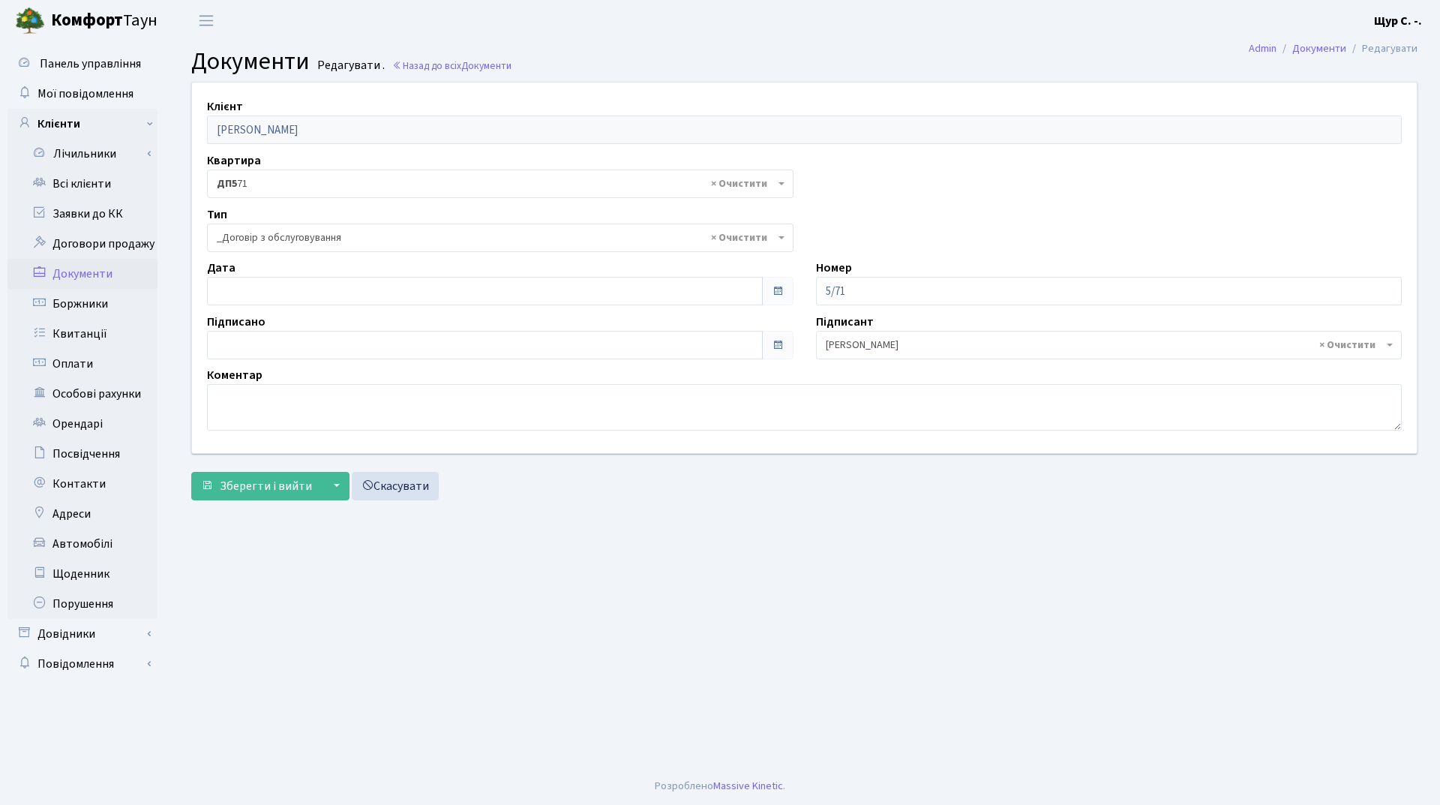
select select "289"
type input "[DATE]"
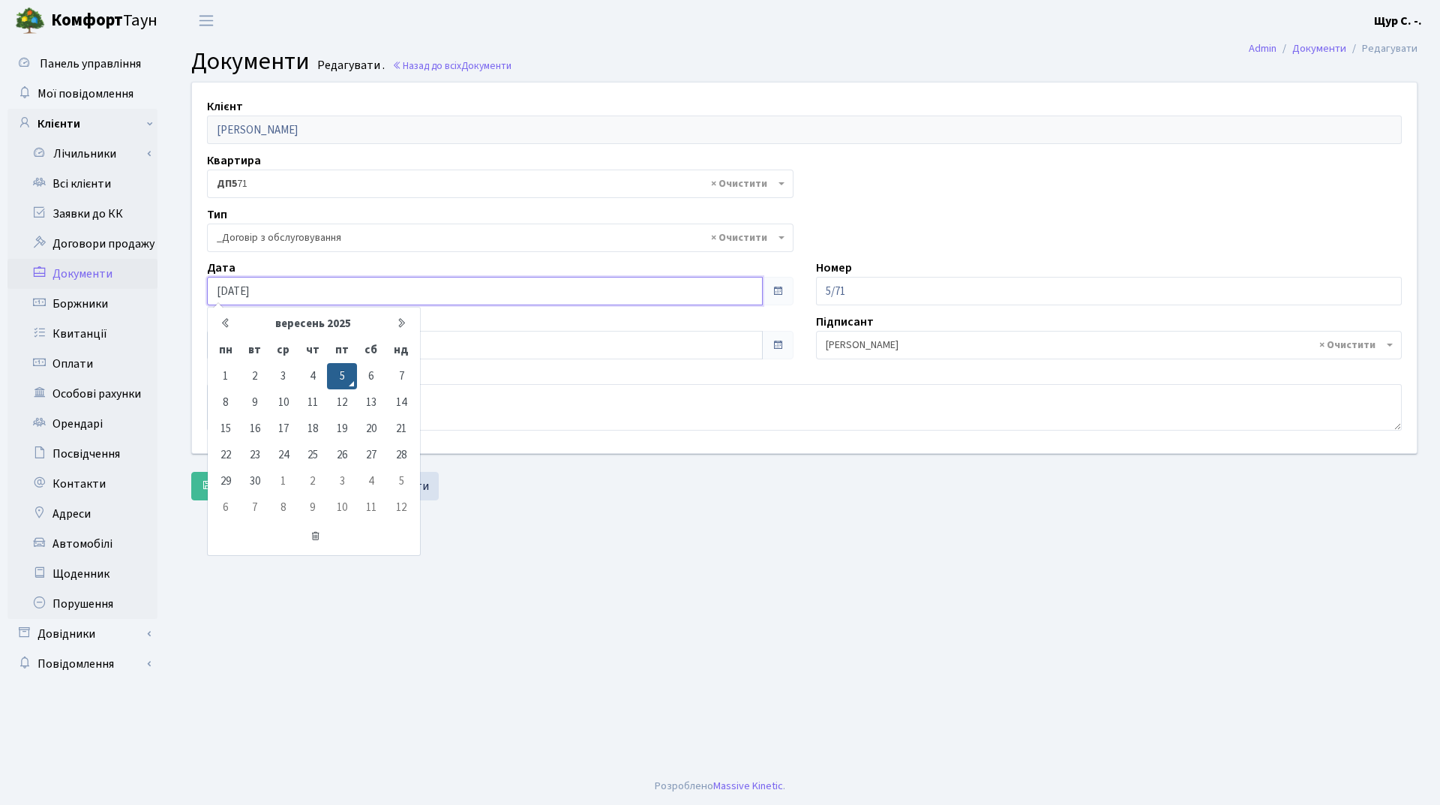
click at [424, 292] on input "[DATE]" at bounding box center [485, 291] width 556 height 28
click at [547, 577] on main "Admin Документи Редагувати Документи Редагувати . Назад до всіх Документи Клієн…" at bounding box center [804, 404] width 1271 height 726
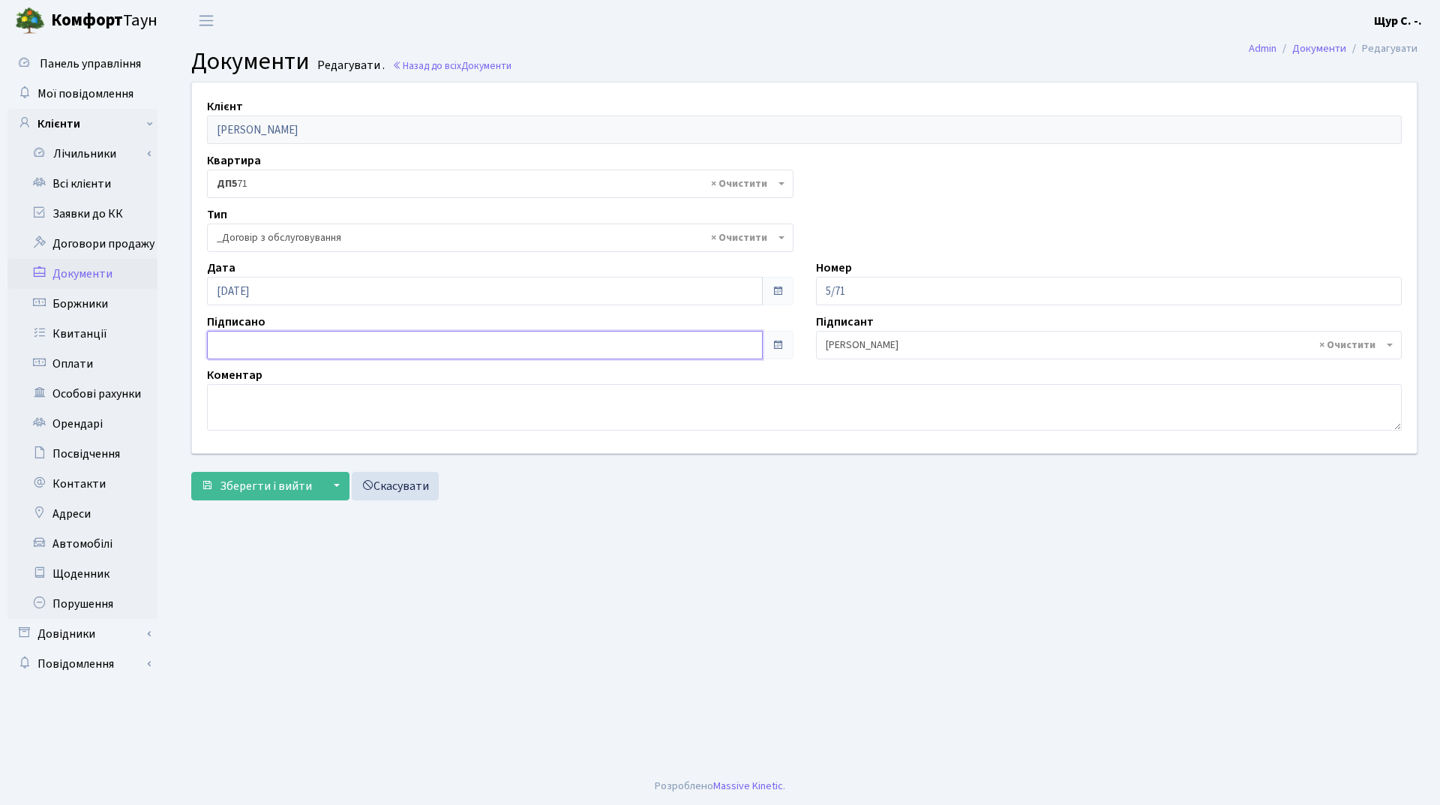
type input "[DATE]"
click at [440, 343] on input "[DATE]" at bounding box center [485, 345] width 556 height 28
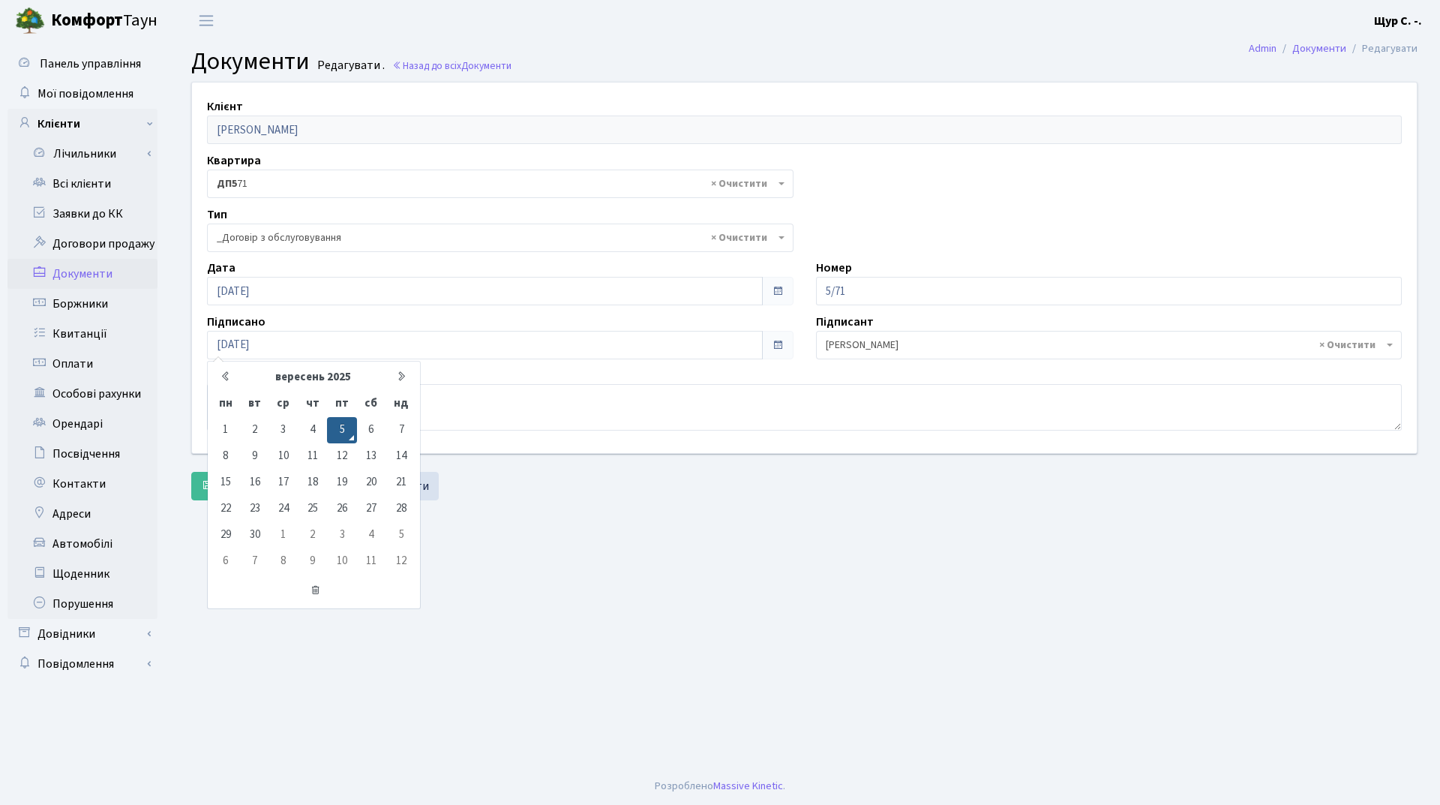
click at [570, 547] on main "Admin Документи Редагувати Документи Редагувати . Назад до всіх Документи Клієн…" at bounding box center [804, 404] width 1271 height 726
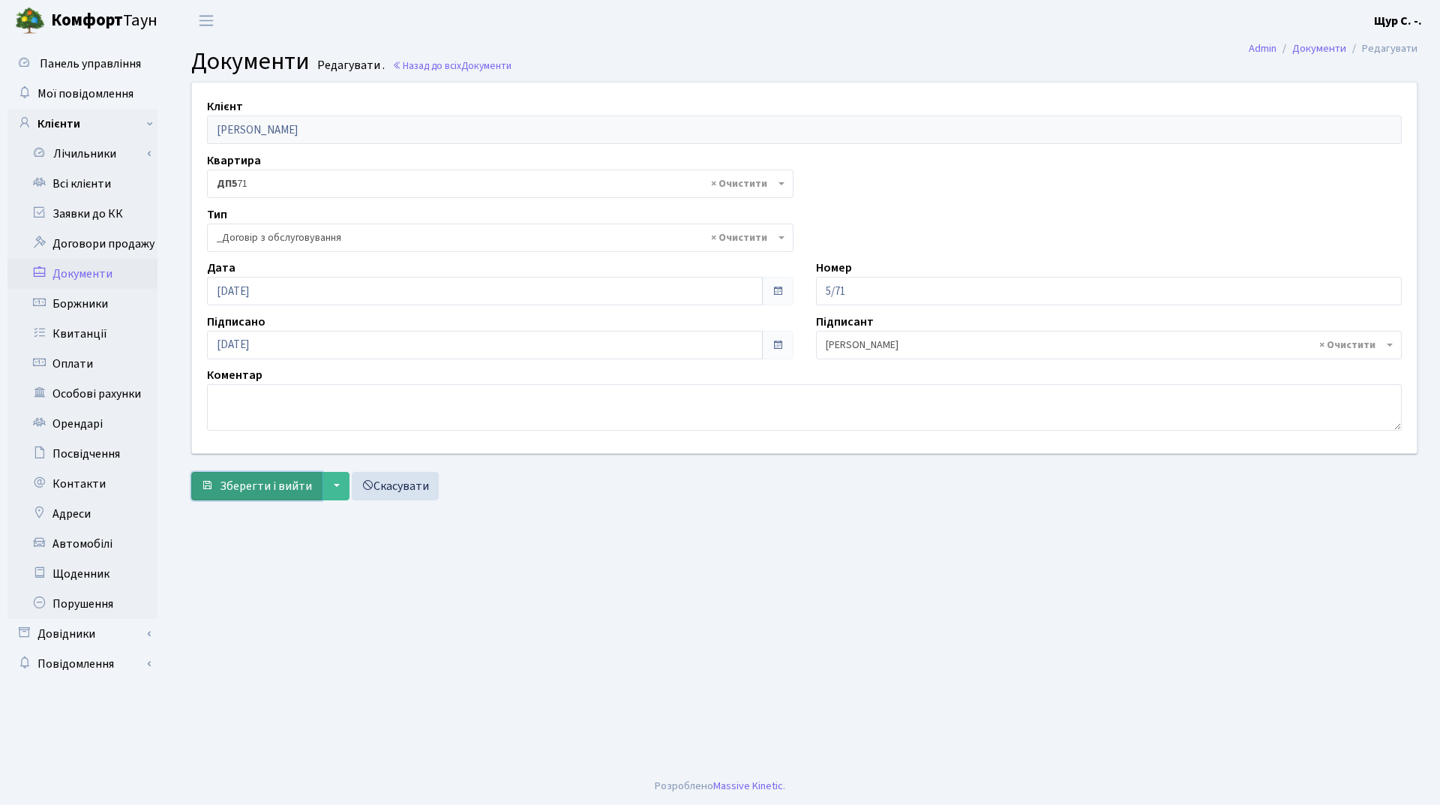
click at [273, 492] on span "Зберегти і вийти" at bounding box center [266, 486] width 92 height 16
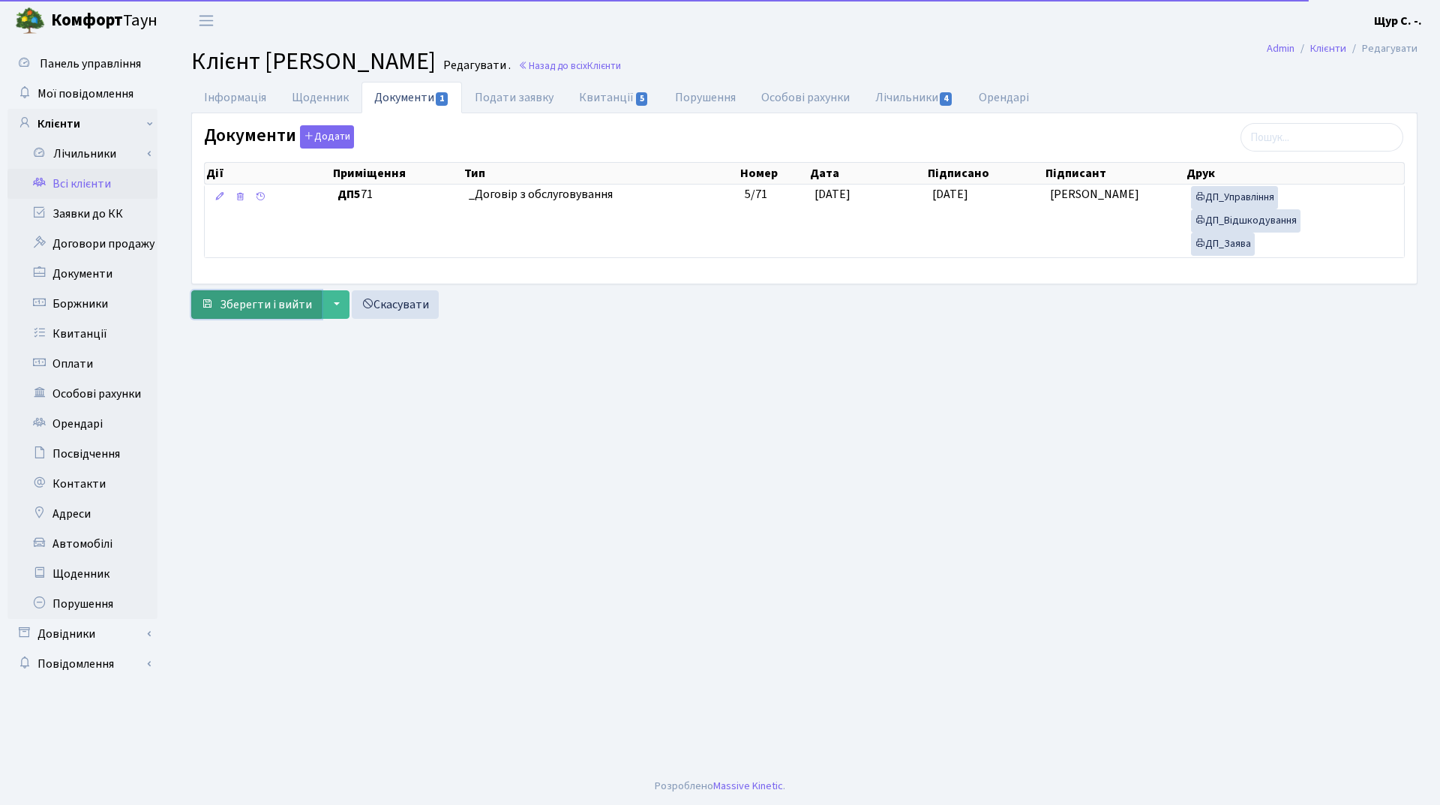
click at [257, 314] on button "Зберегти і вийти" at bounding box center [256, 304] width 130 height 28
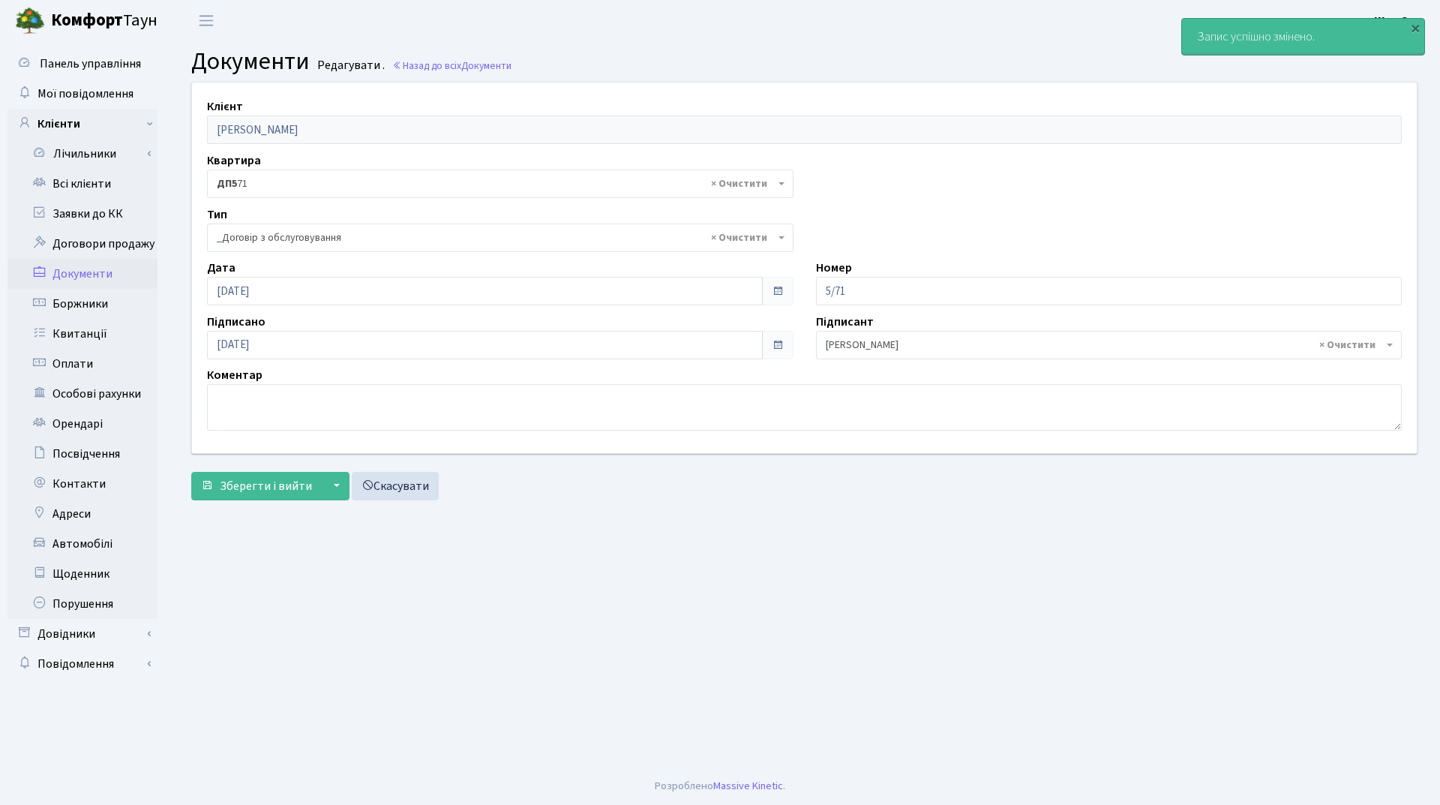
select select "289"
click at [105, 184] on link "Всі клієнти" at bounding box center [82, 184] width 150 height 30
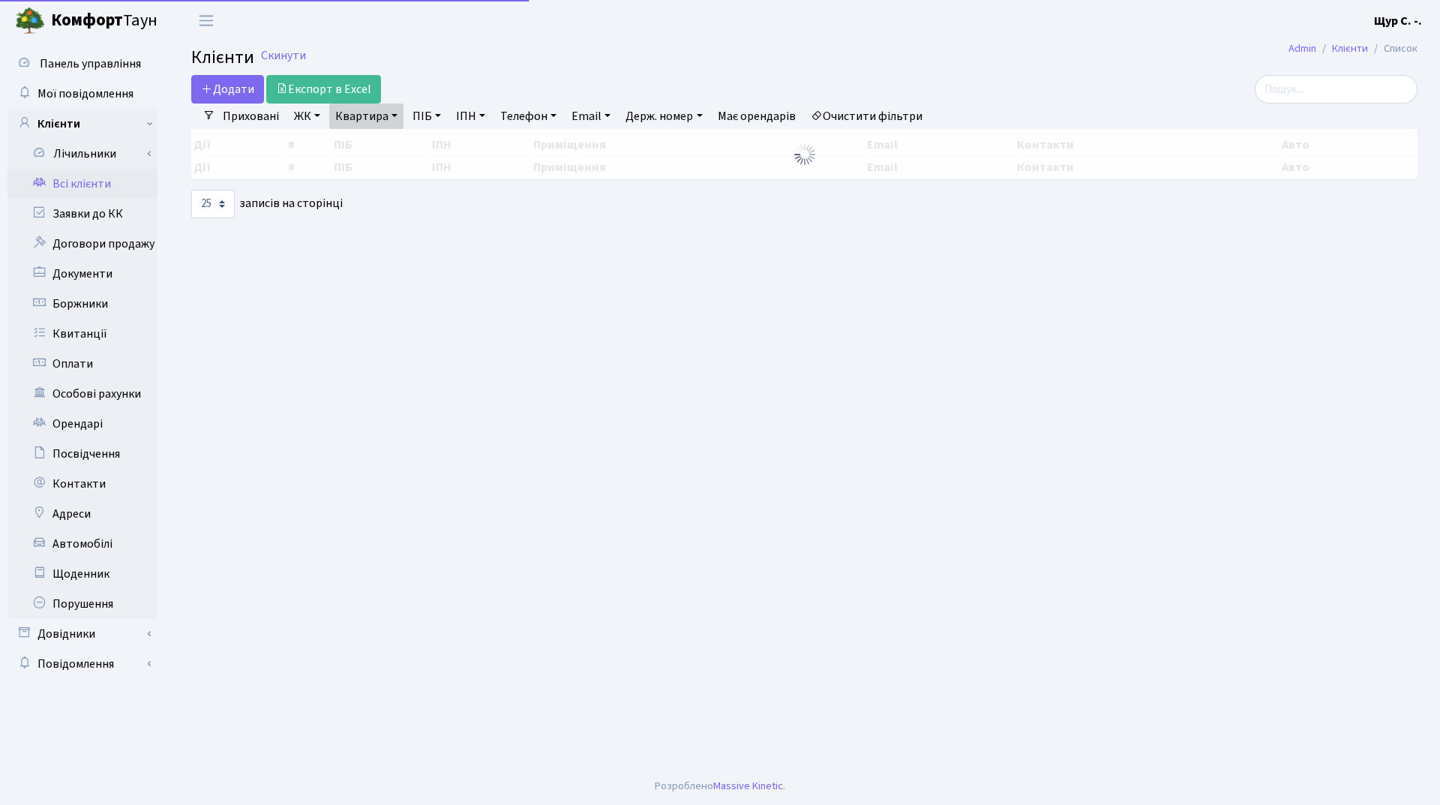
select select "25"
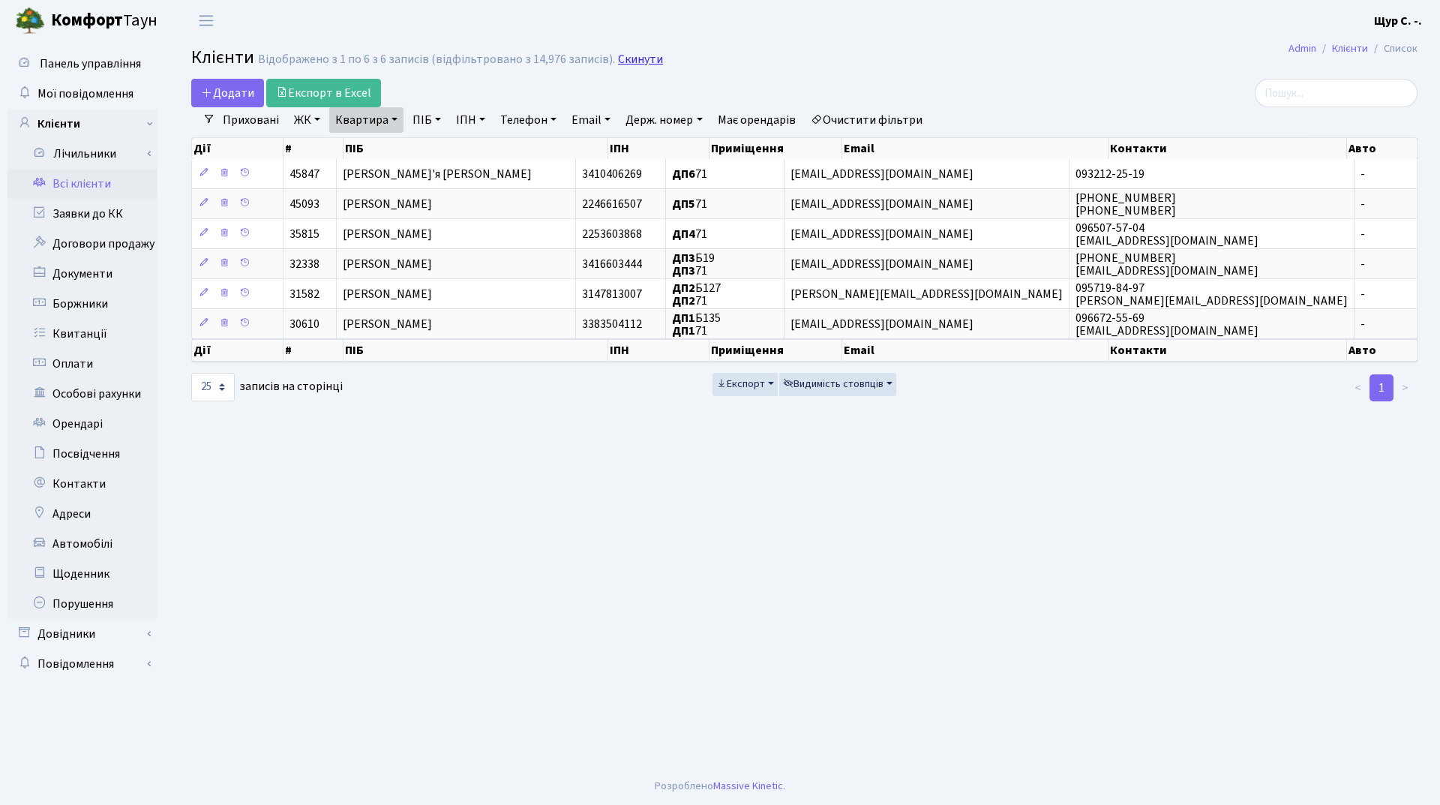
click at [640, 55] on link "Скинути" at bounding box center [640, 59] width 45 height 14
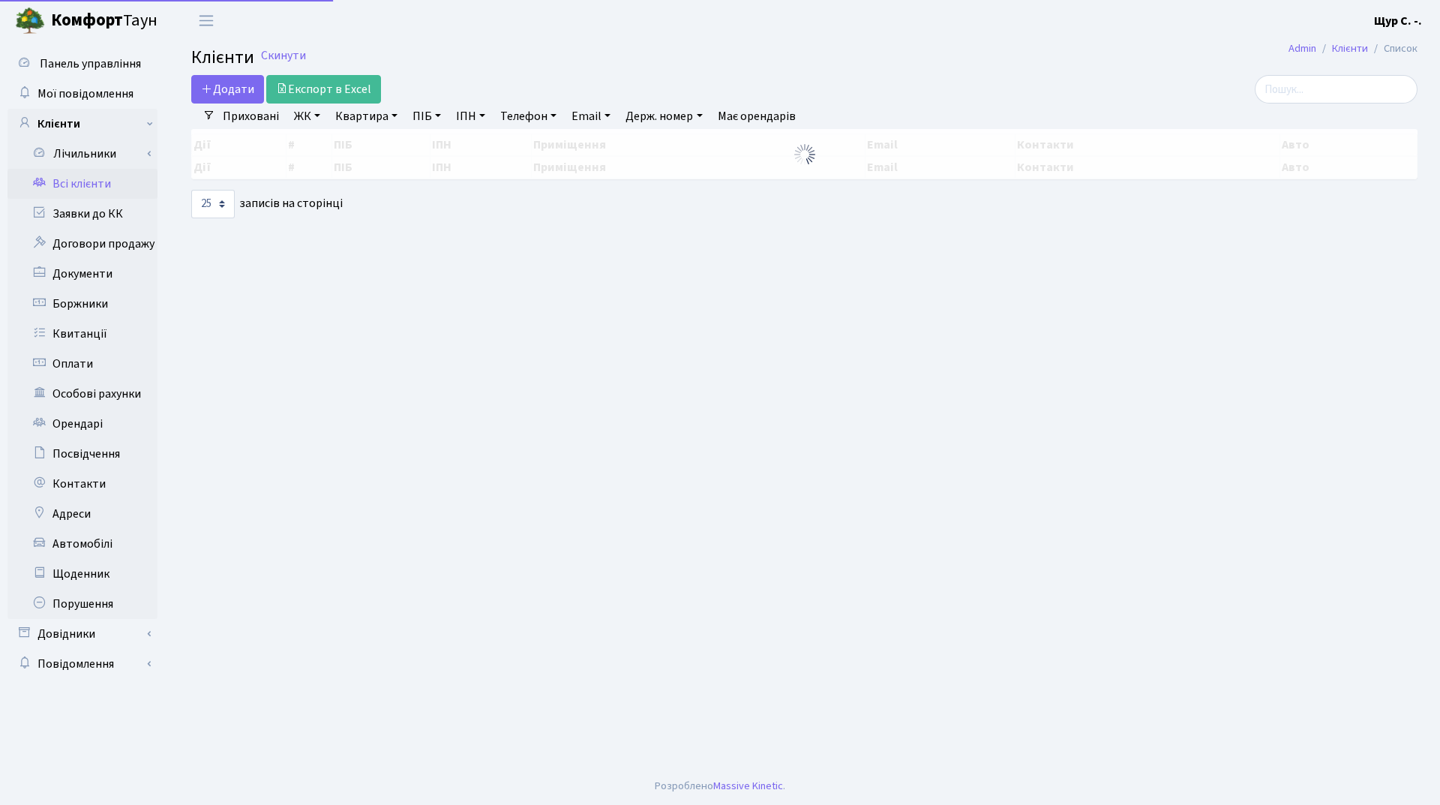
select select "25"
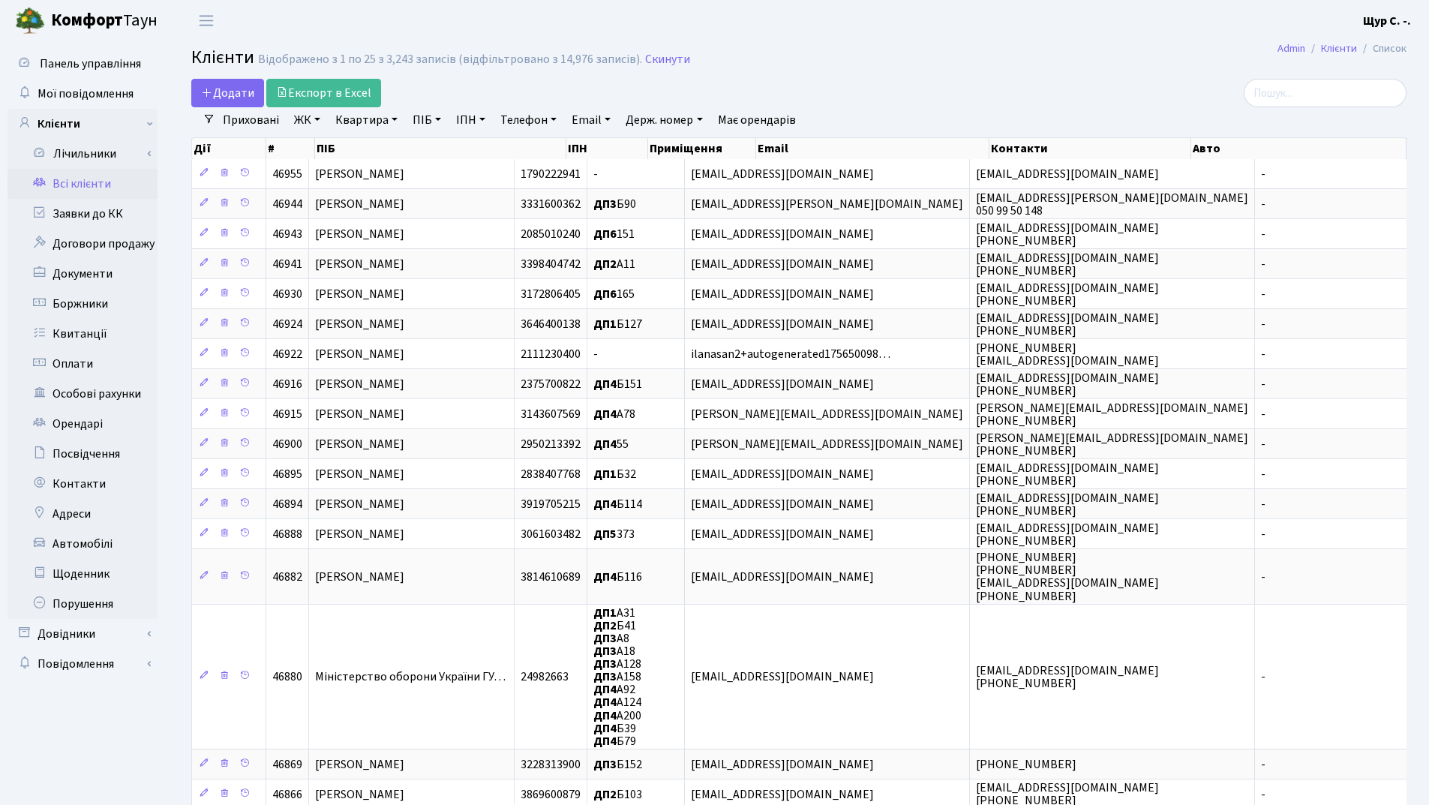
click at [361, 126] on link "Квартира" at bounding box center [366, 119] width 74 height 25
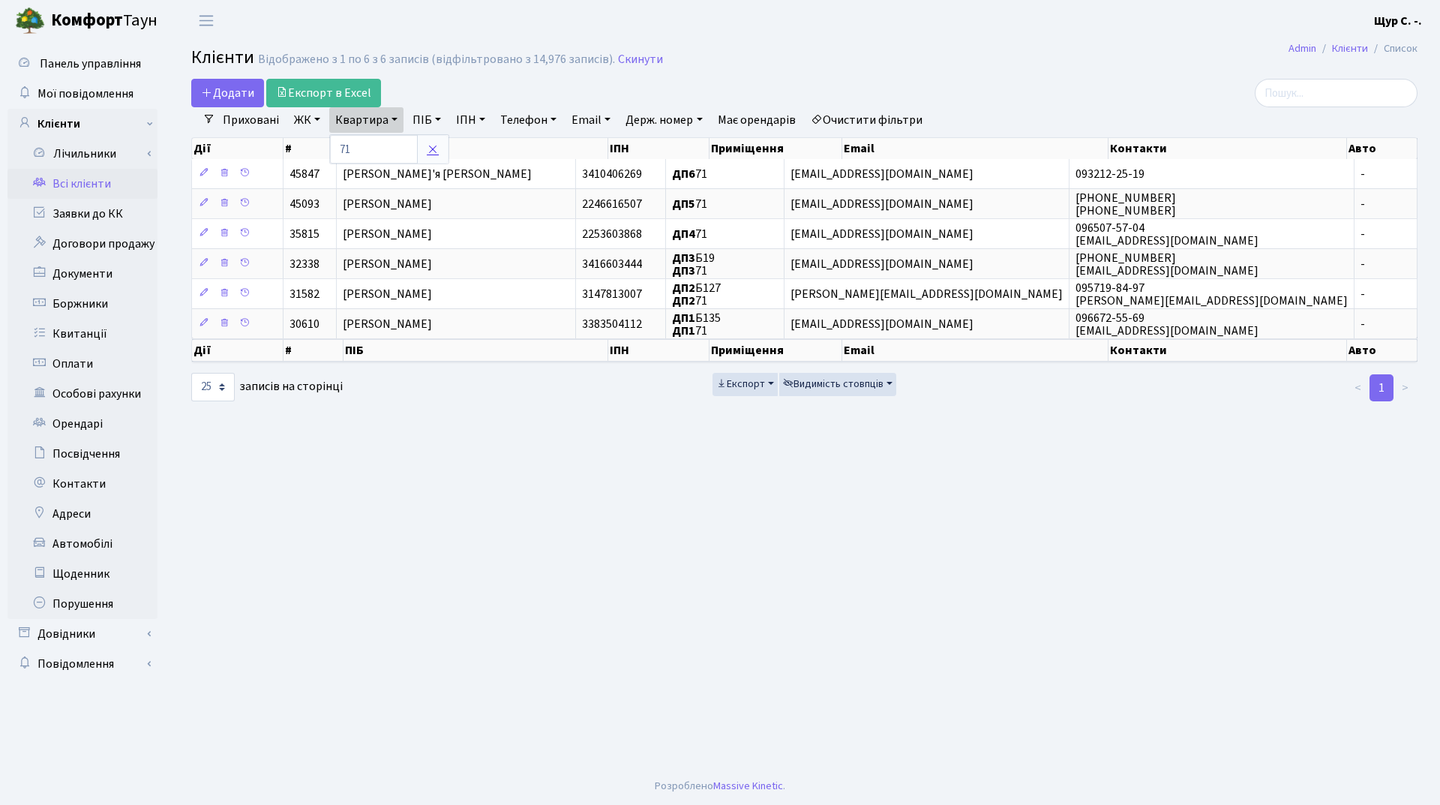
click at [429, 140] on link at bounding box center [432, 149] width 31 height 28
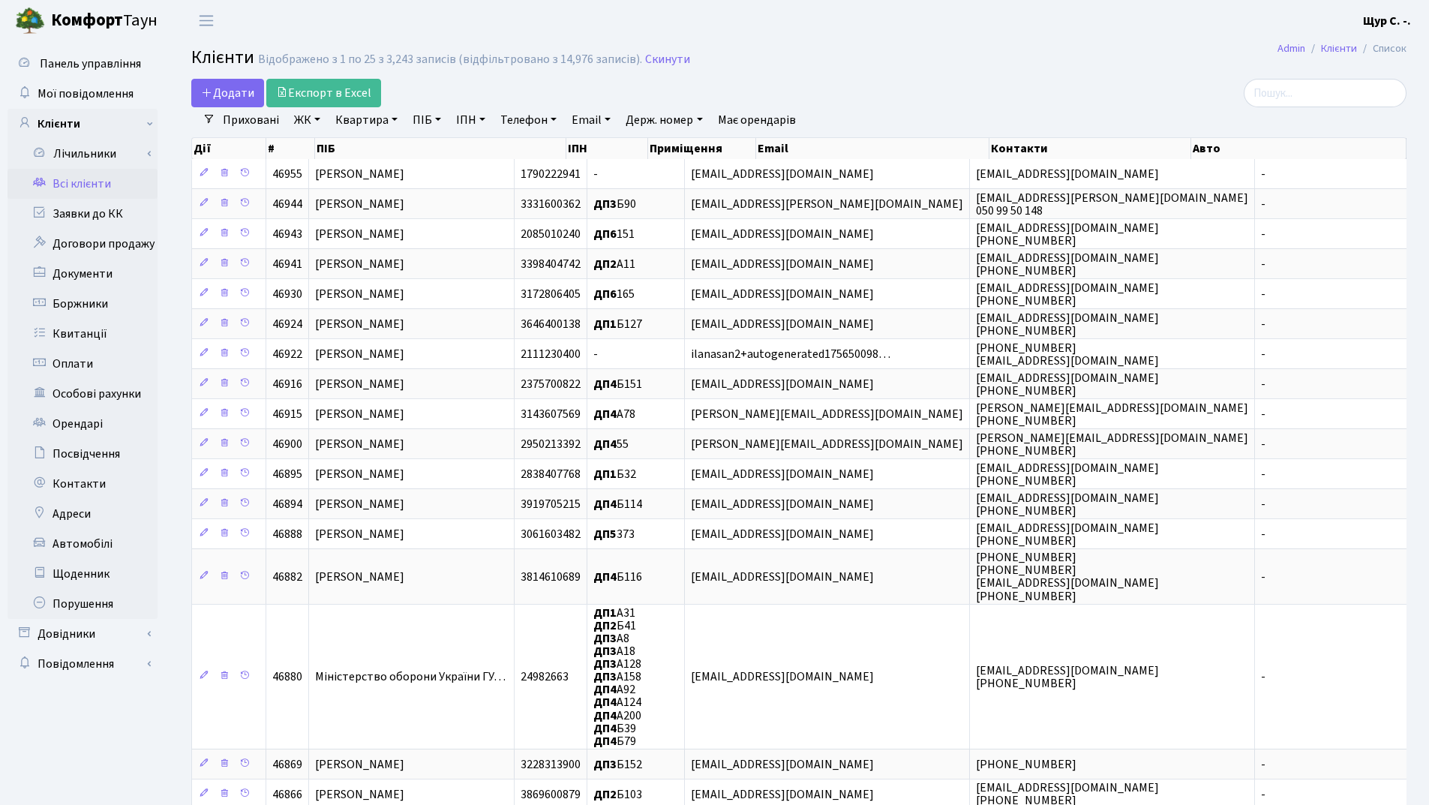
click at [359, 124] on link "Квартира" at bounding box center [366, 119] width 74 height 25
click at [354, 140] on input "text" at bounding box center [374, 149] width 88 height 28
type input "51"
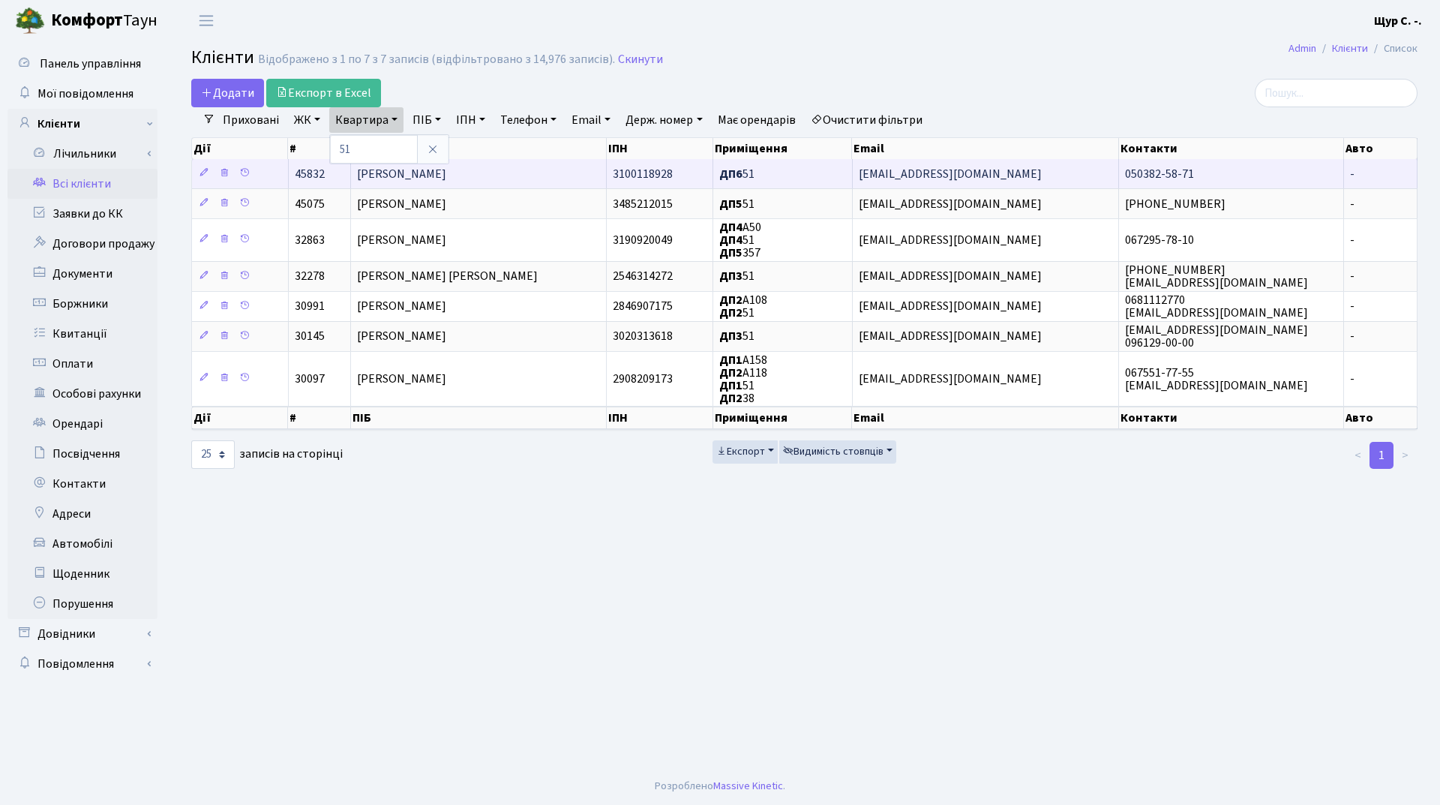
click at [381, 170] on span "Гербут Аліна Анатоліївна" at bounding box center [401, 174] width 89 height 16
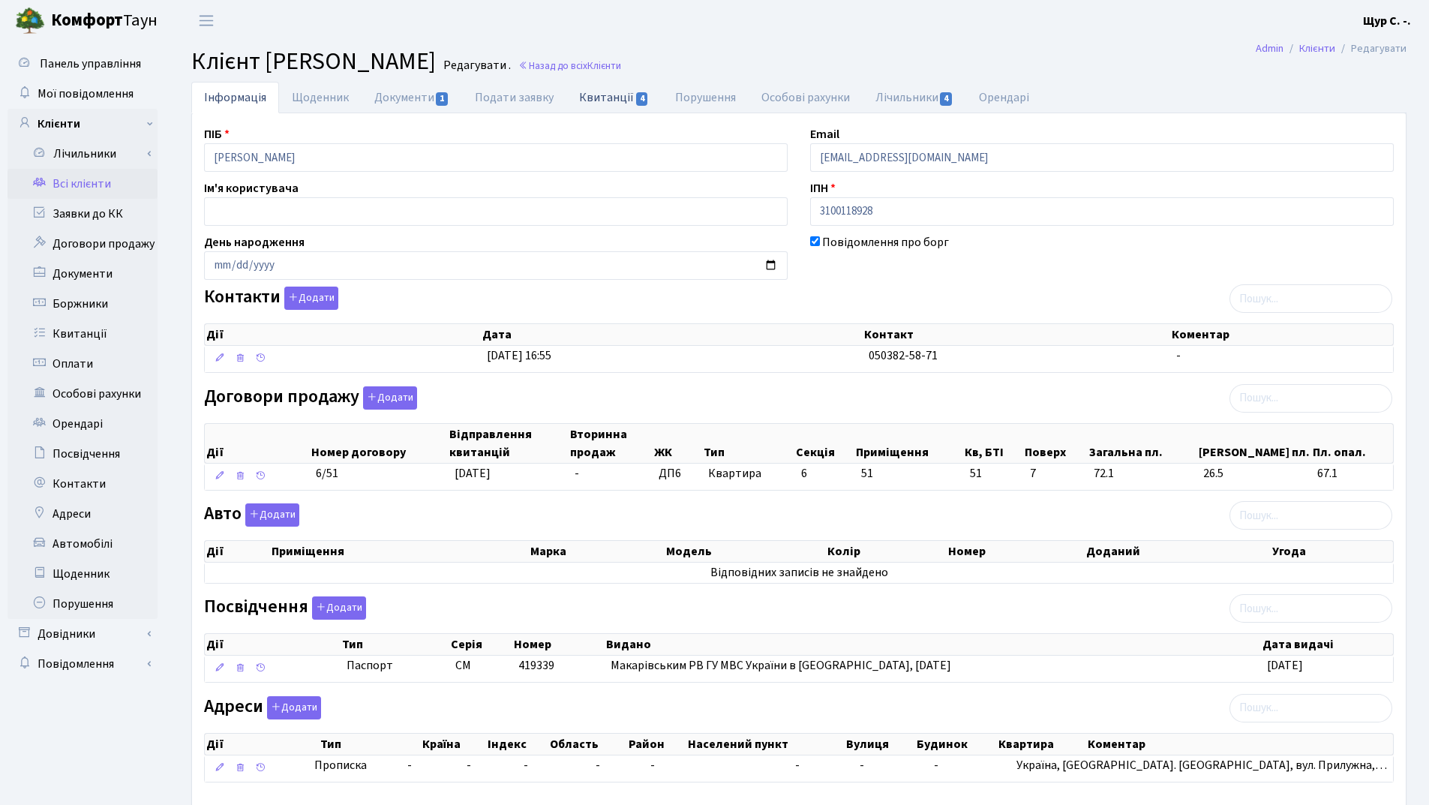
click at [592, 92] on link "Квитанції 4" at bounding box center [613, 97] width 95 height 31
select select "25"
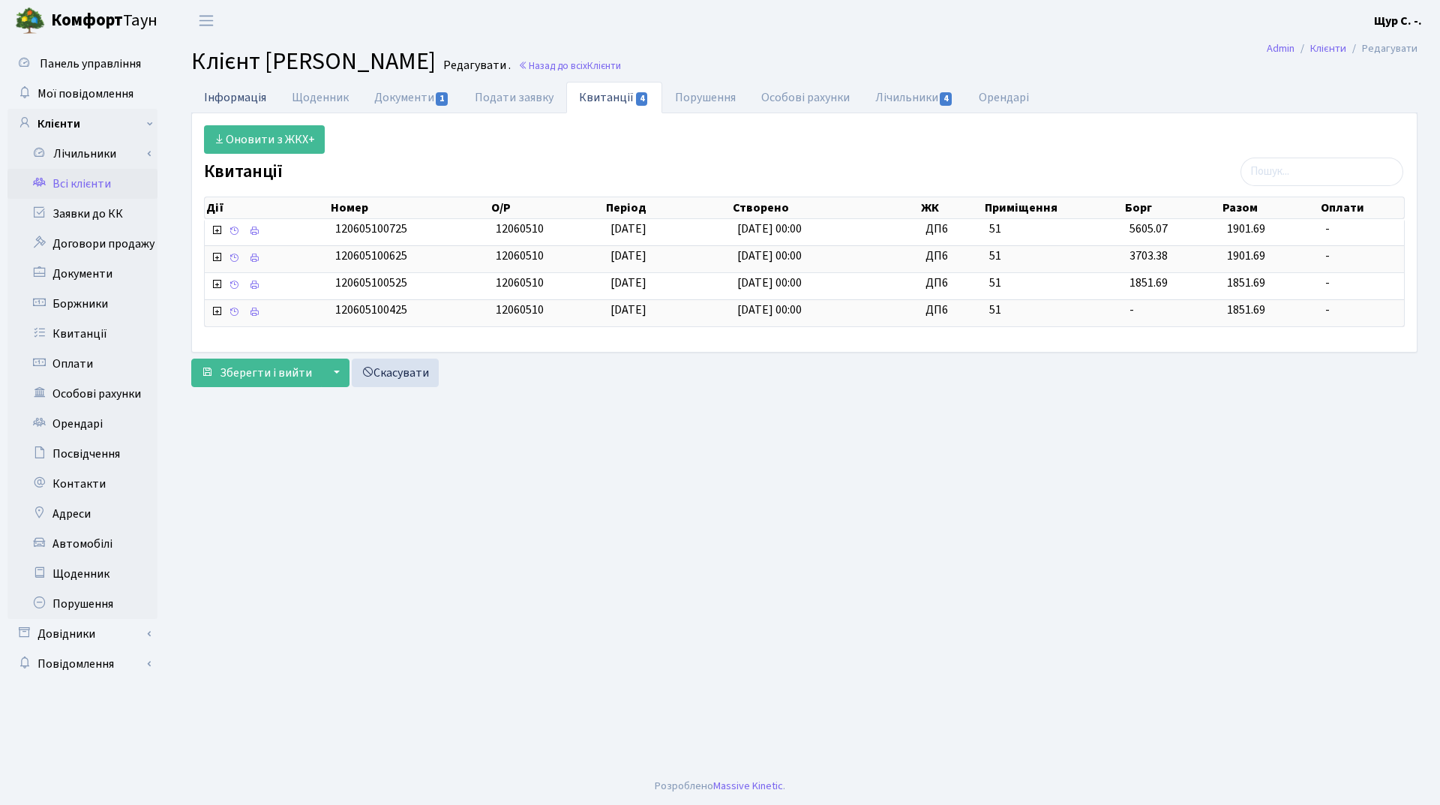
click at [236, 98] on link "Інформація" at bounding box center [235, 97] width 88 height 31
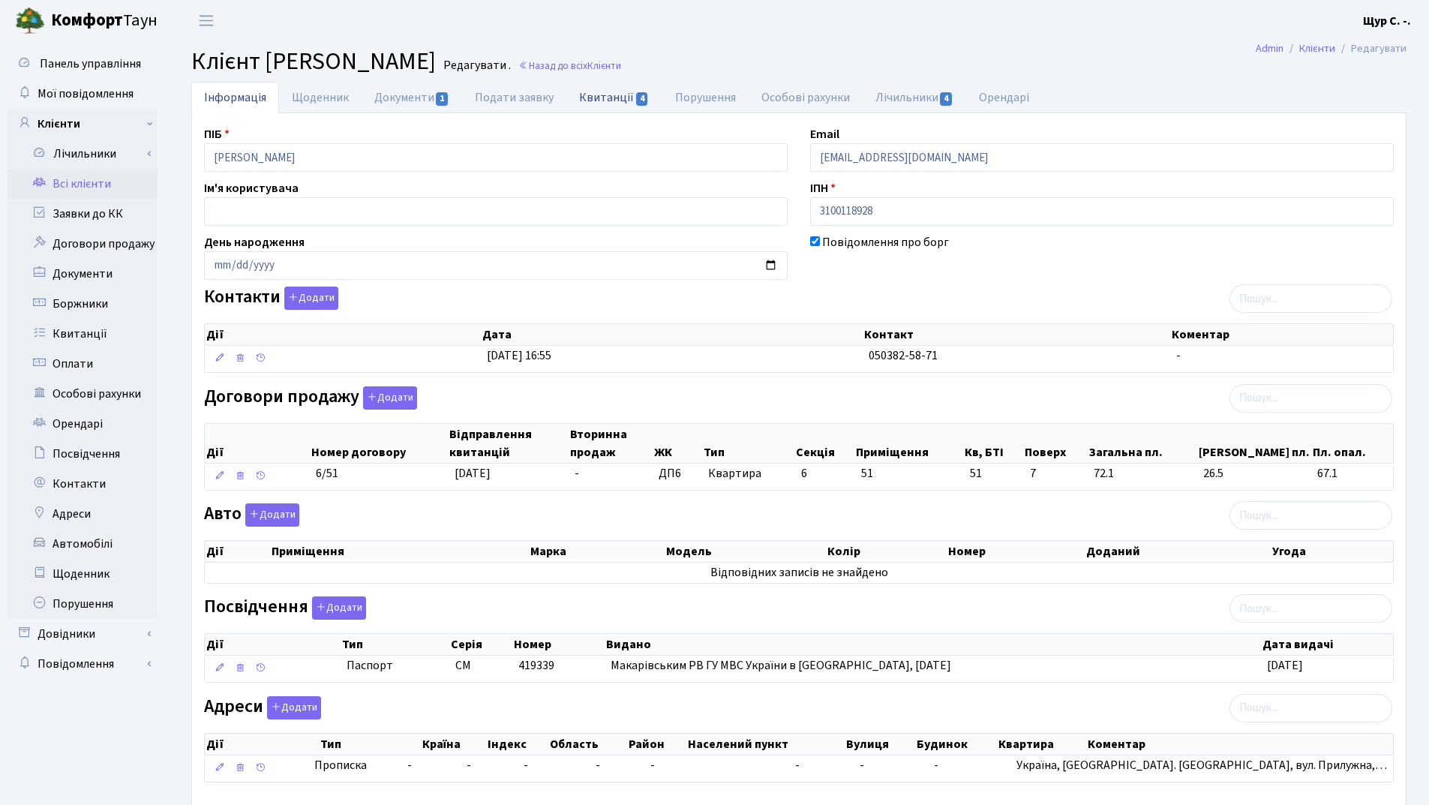
click at [597, 98] on link "Квитанції 4" at bounding box center [613, 97] width 95 height 31
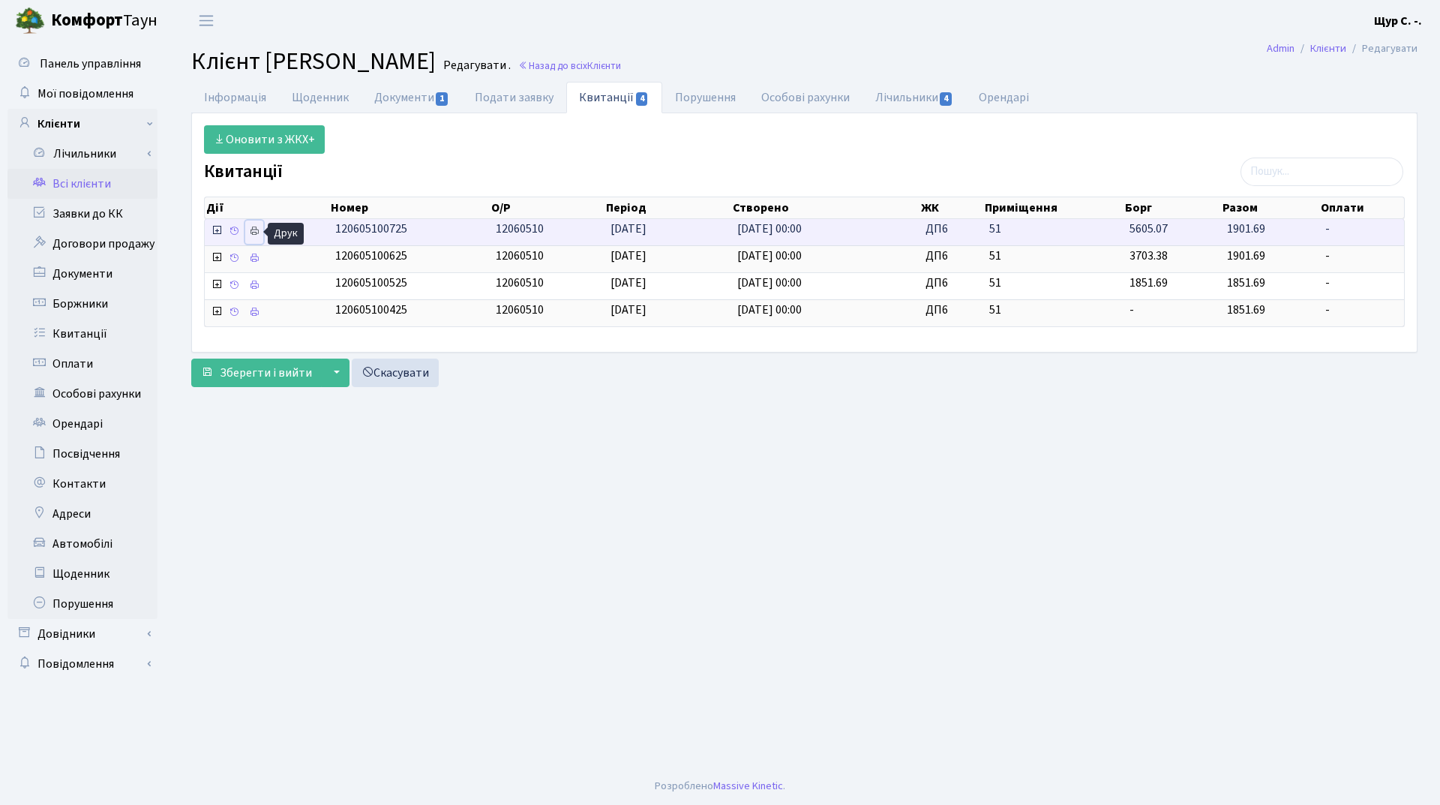
click at [255, 235] on icon at bounding box center [254, 231] width 10 height 10
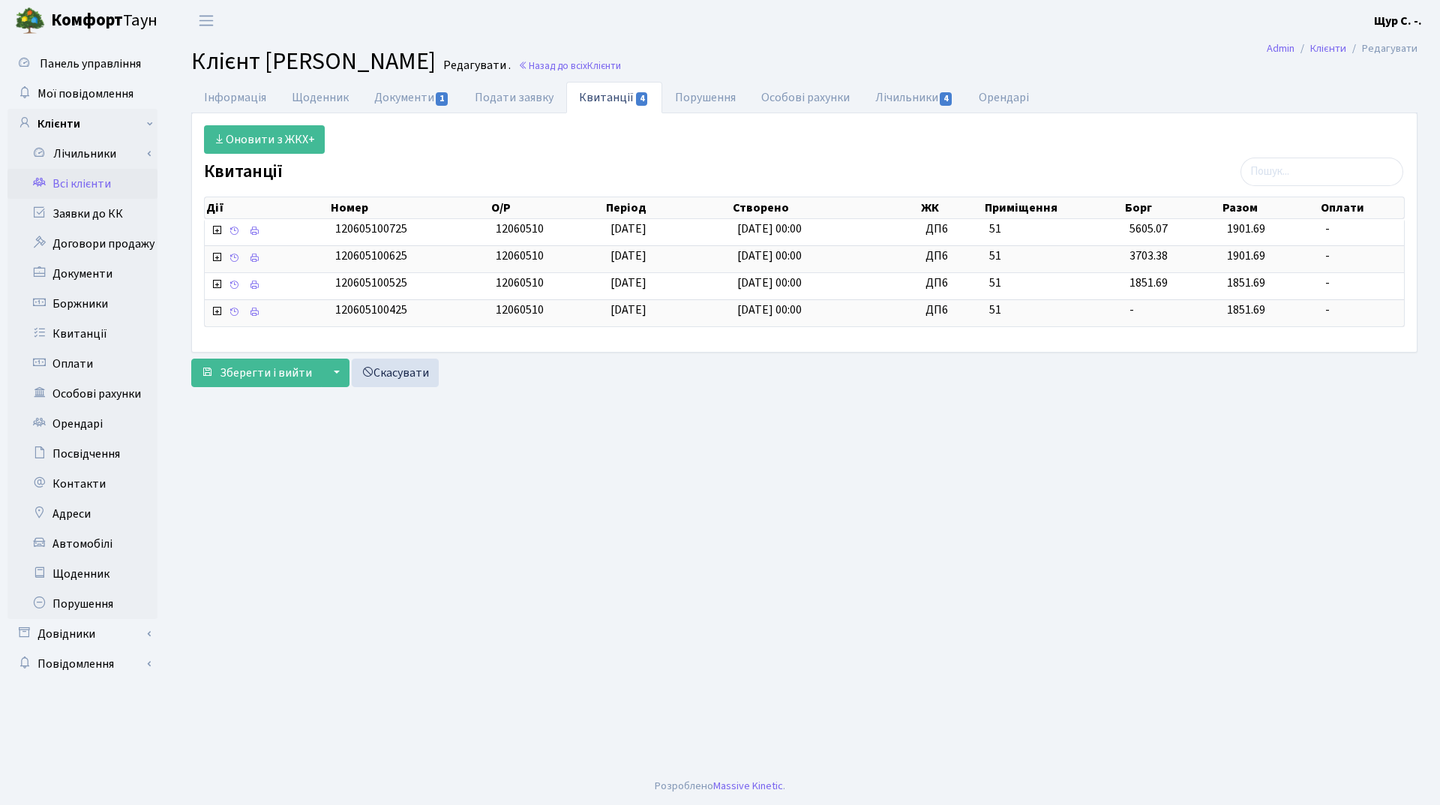
click at [107, 182] on link "Всі клієнти" at bounding box center [82, 184] width 150 height 30
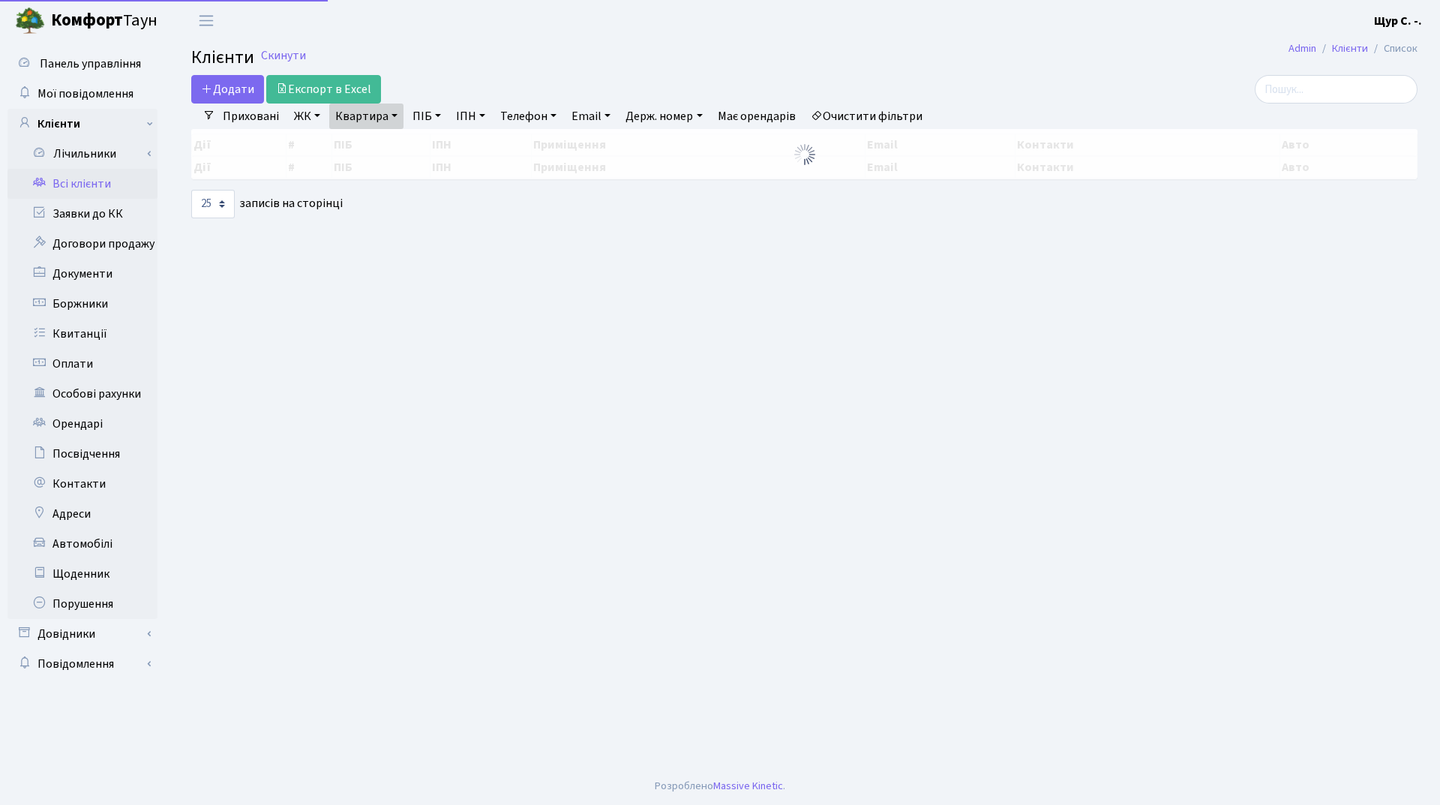
select select "25"
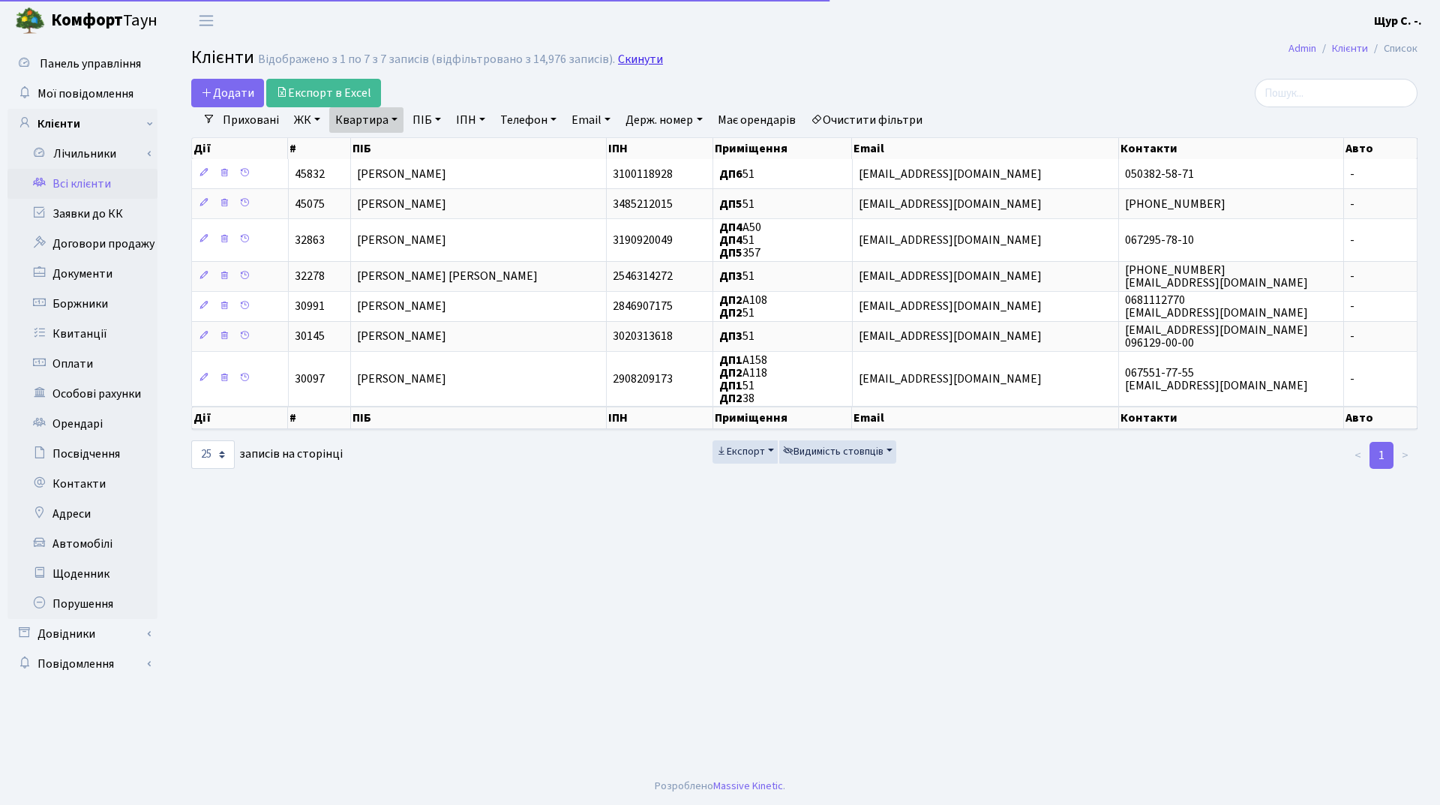
click at [645, 61] on link "Скинути" at bounding box center [640, 59] width 45 height 14
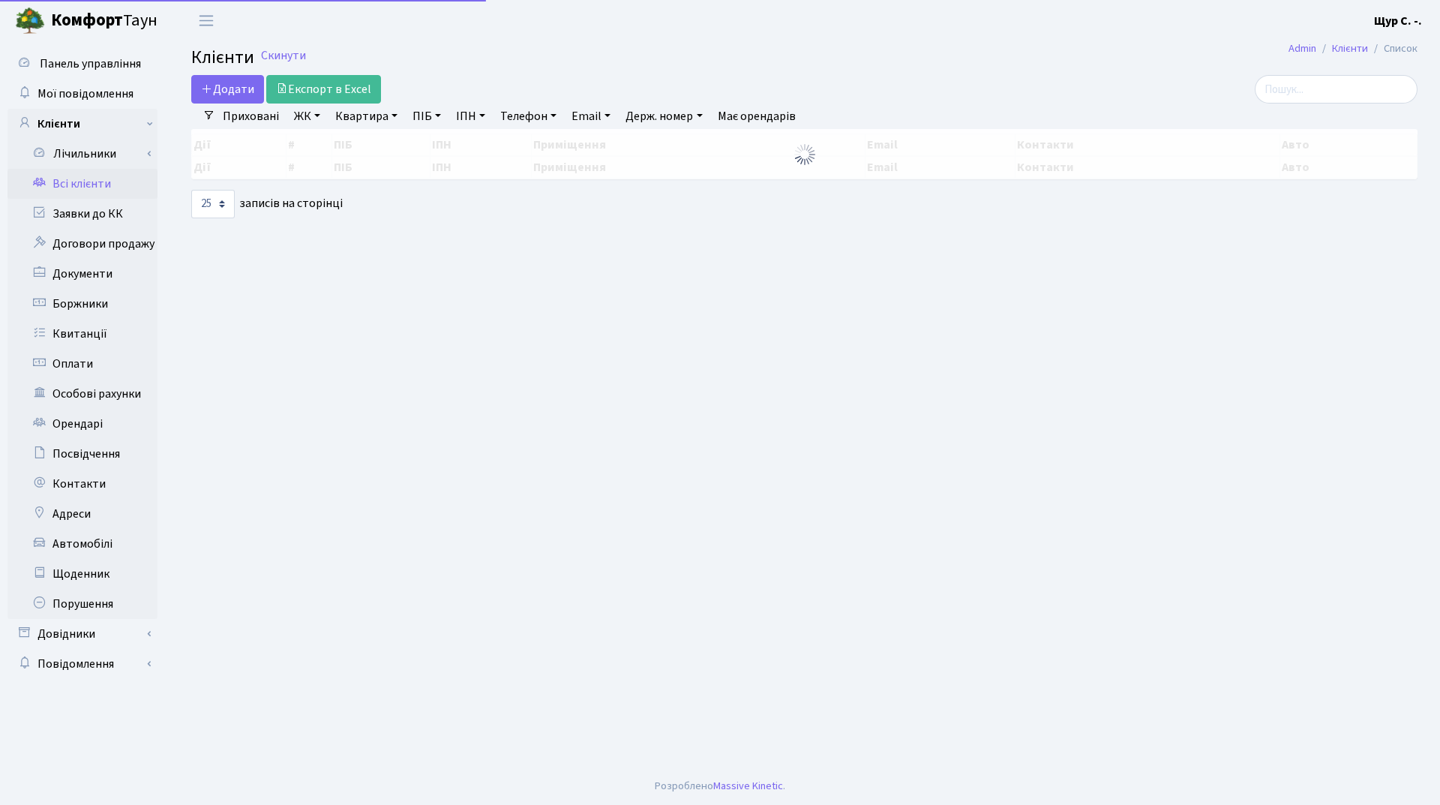
select select "25"
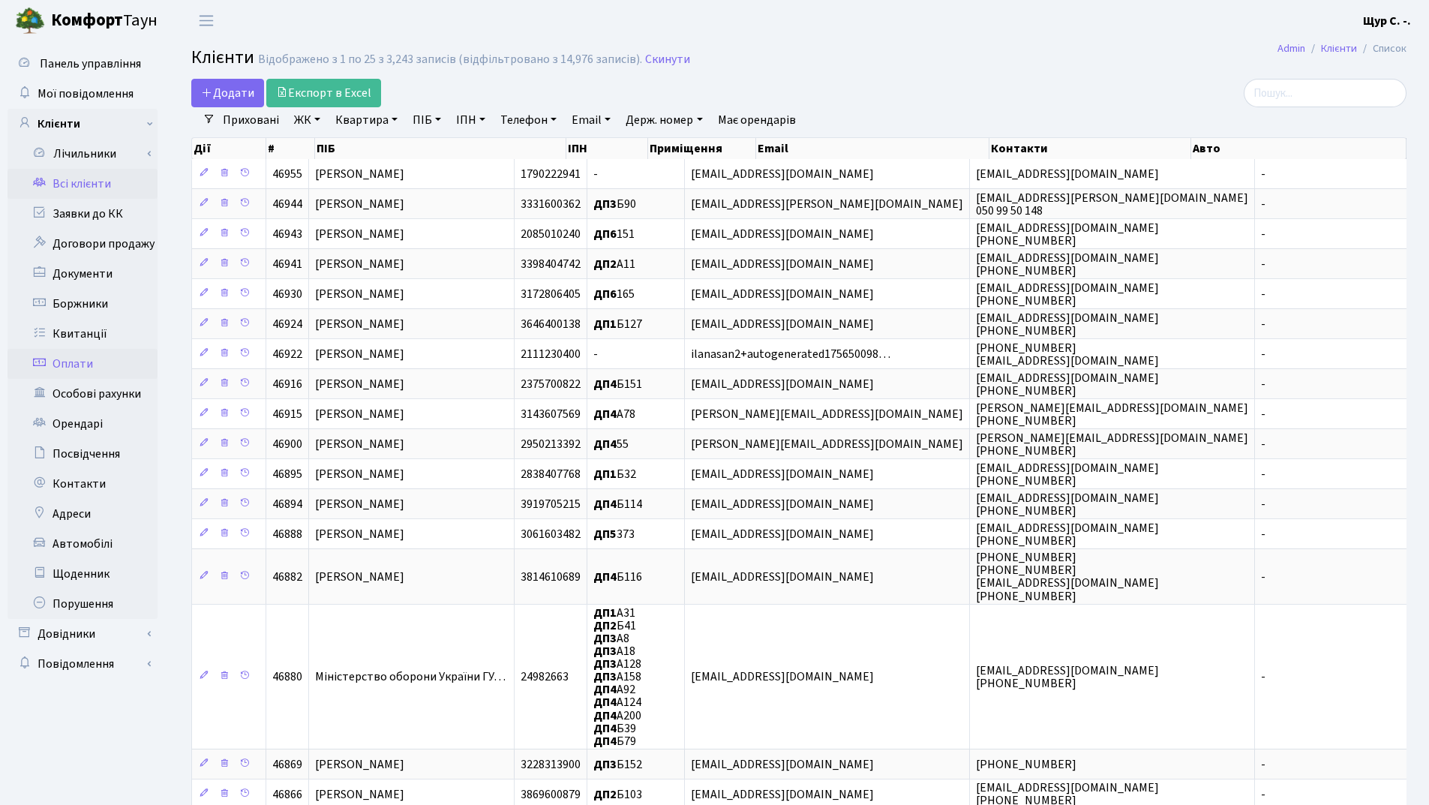
click at [76, 357] on link "Оплати" at bounding box center [82, 364] width 150 height 30
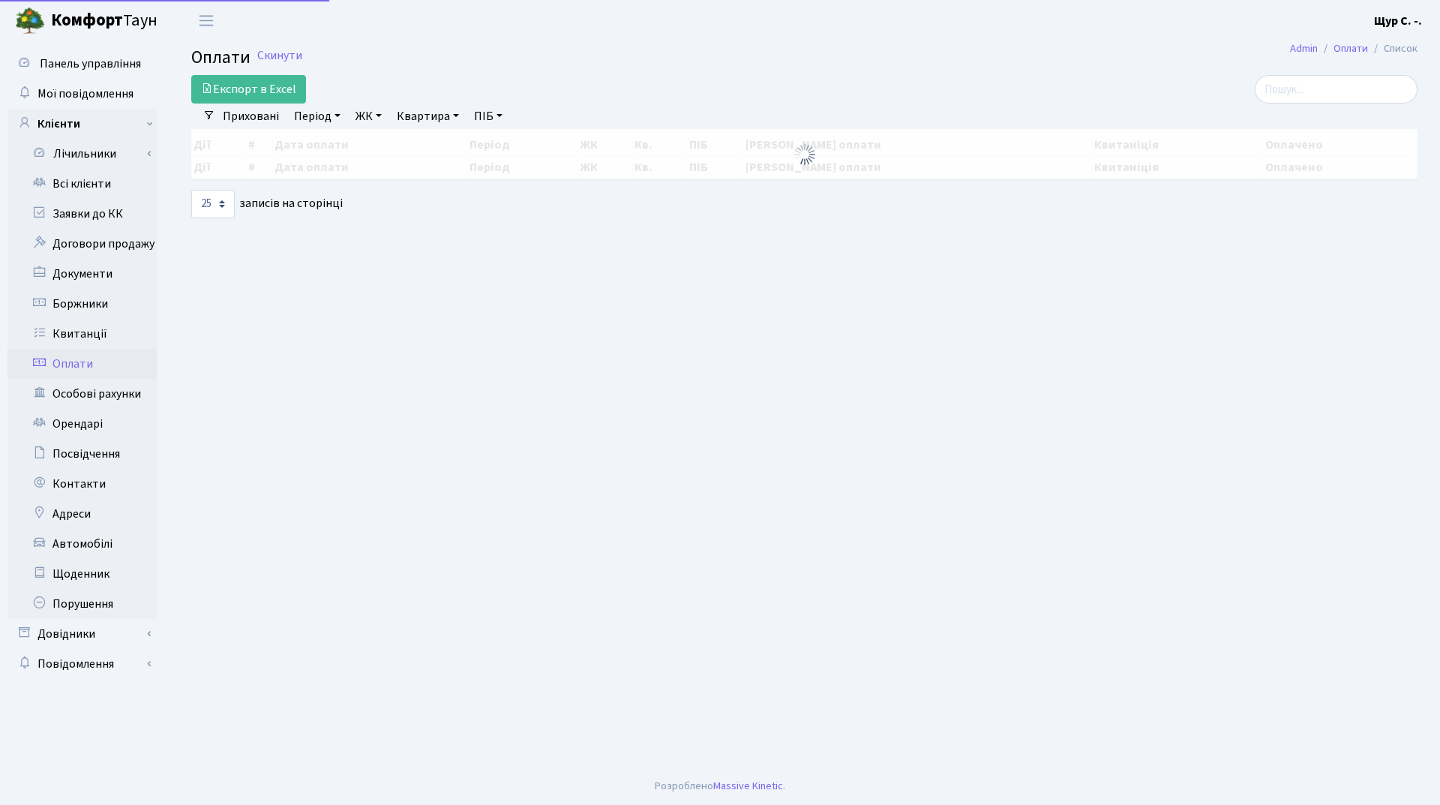
select select "25"
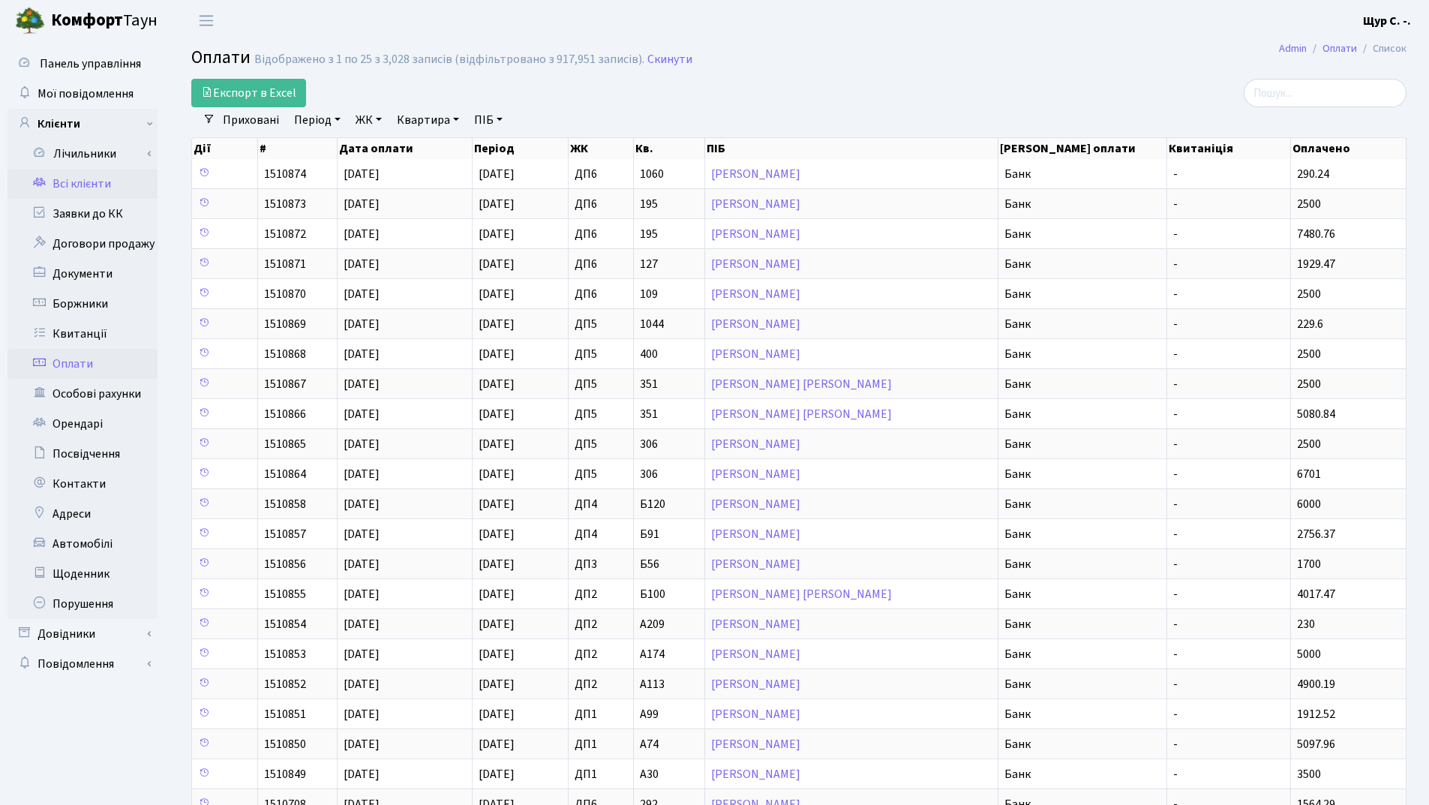
click at [71, 181] on link "Всі клієнти" at bounding box center [82, 184] width 150 height 30
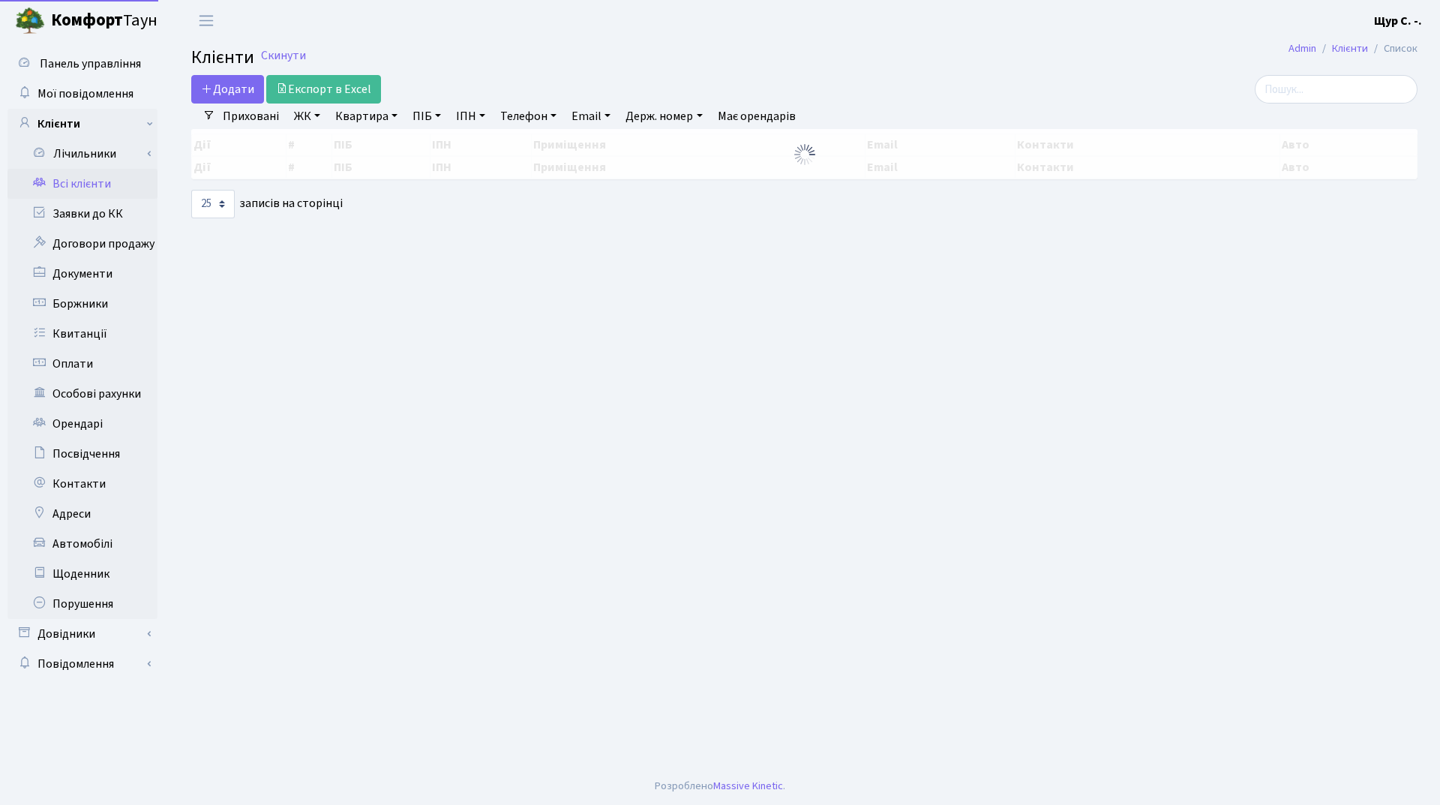
select select "25"
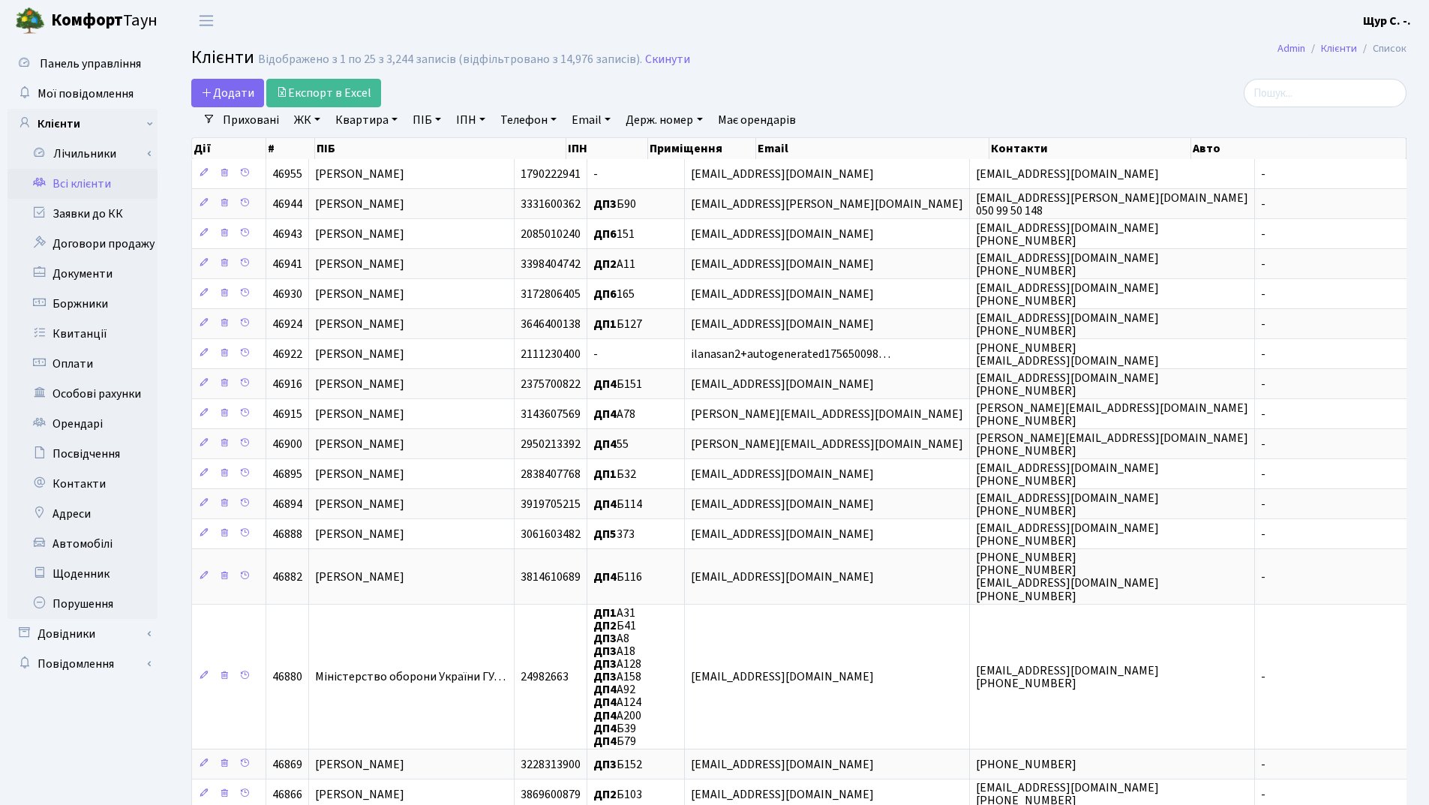
click at [349, 121] on link "Квартира" at bounding box center [366, 119] width 74 height 25
type input "б118"
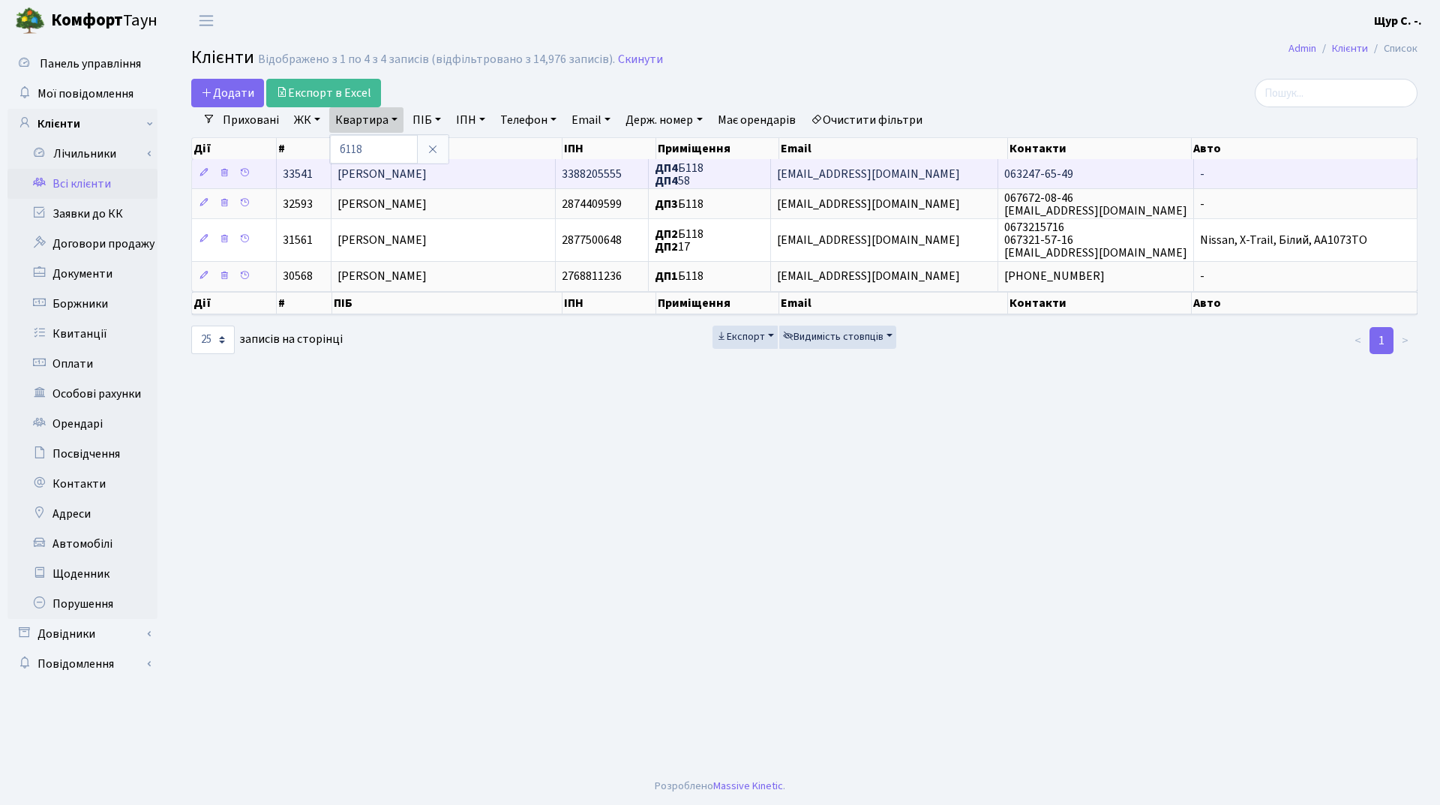
click at [390, 181] on span "Ярославцев Богдан Сергійович" at bounding box center [381, 174] width 89 height 16
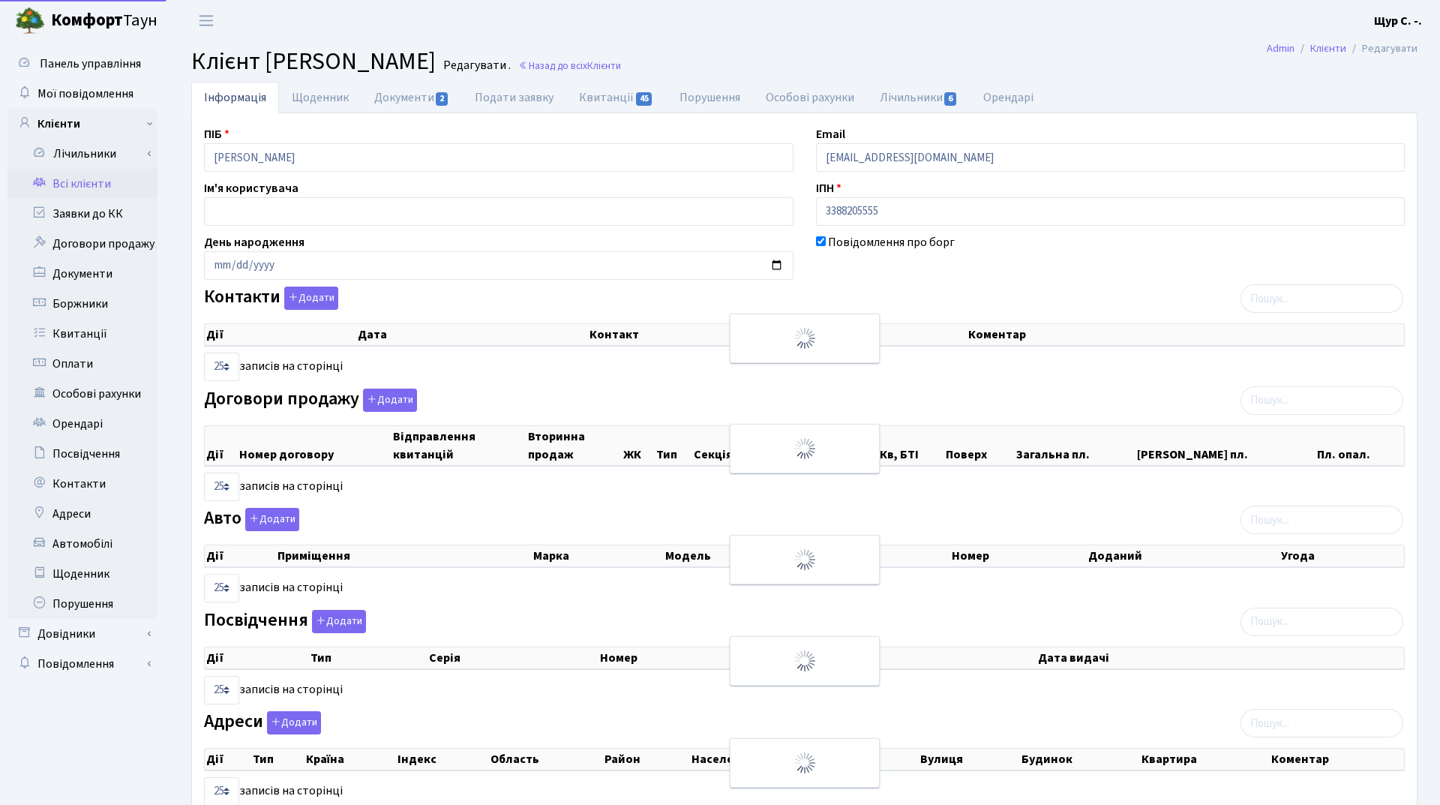
select select "25"
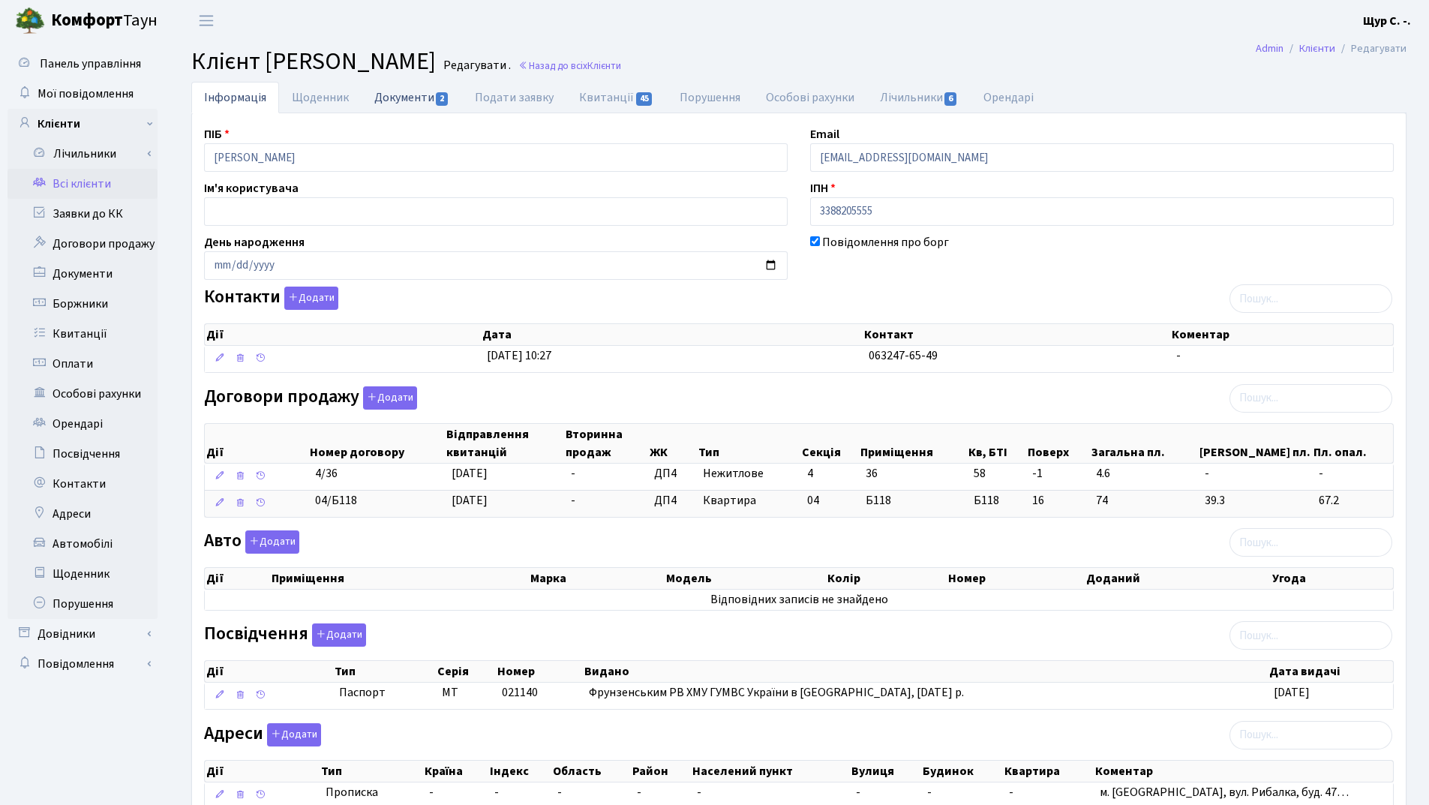
click at [409, 102] on link "Документи 2" at bounding box center [411, 97] width 100 height 31
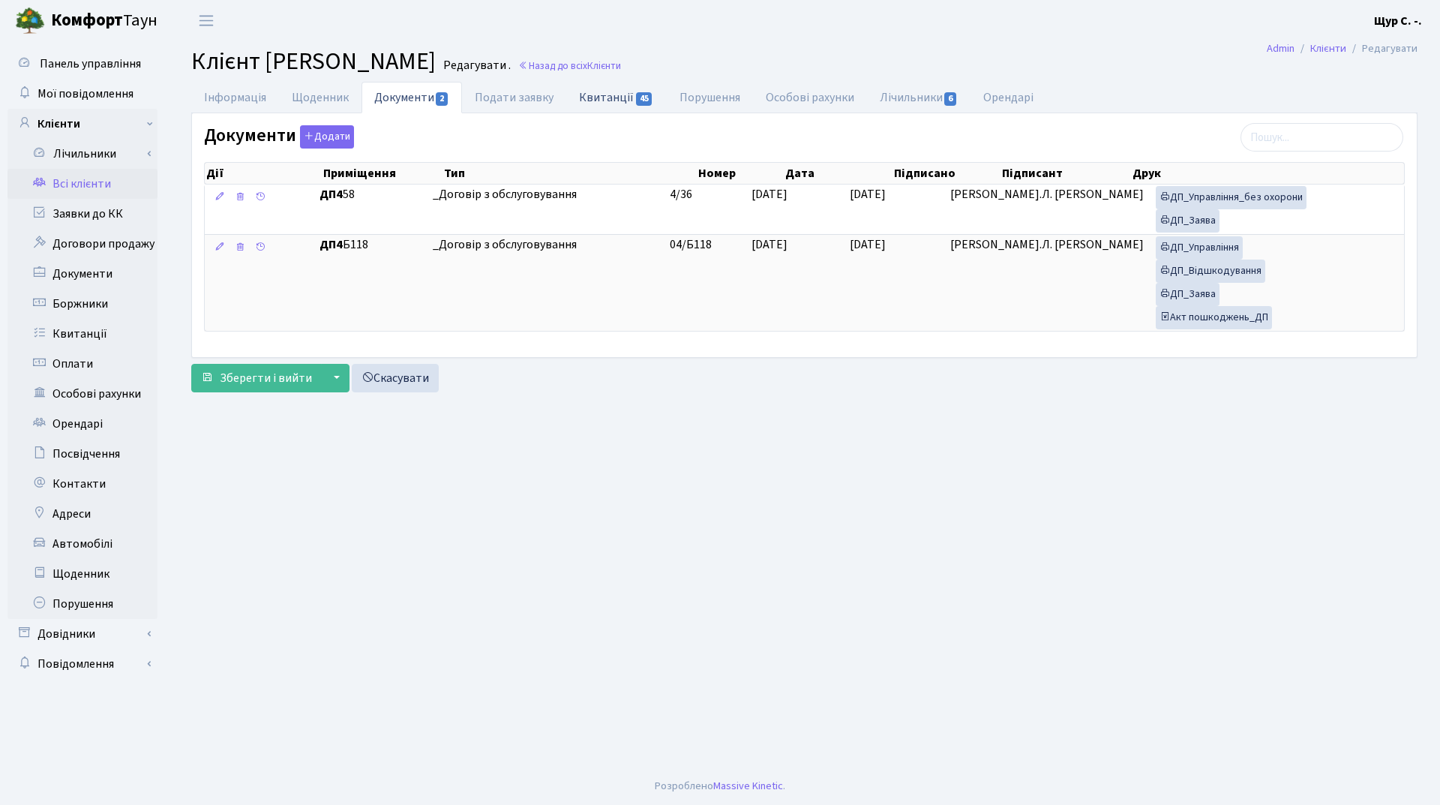
click at [608, 93] on link "Квитанції 45" at bounding box center [616, 97] width 100 height 31
select select "25"
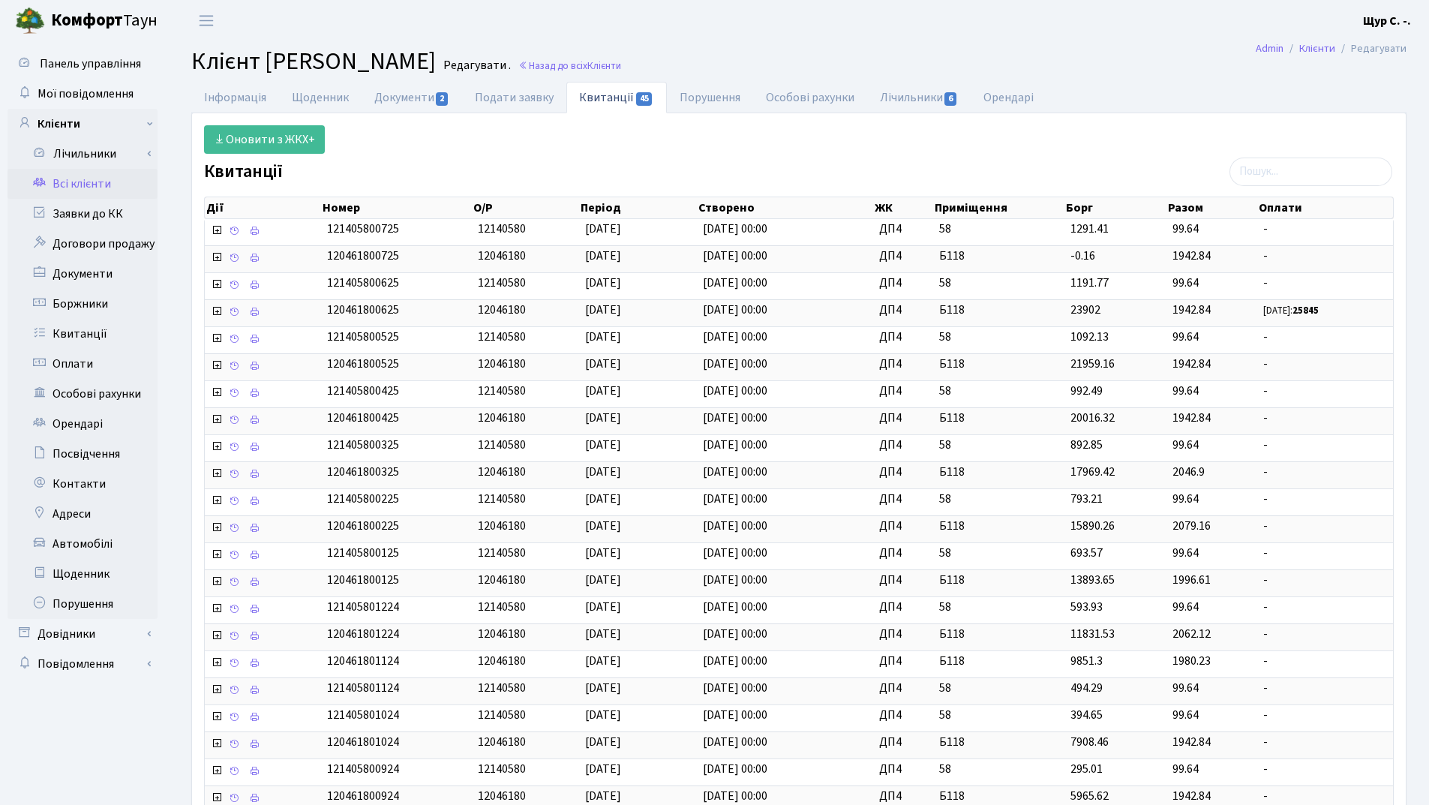
click at [102, 181] on link "Всі клієнти" at bounding box center [82, 184] width 150 height 30
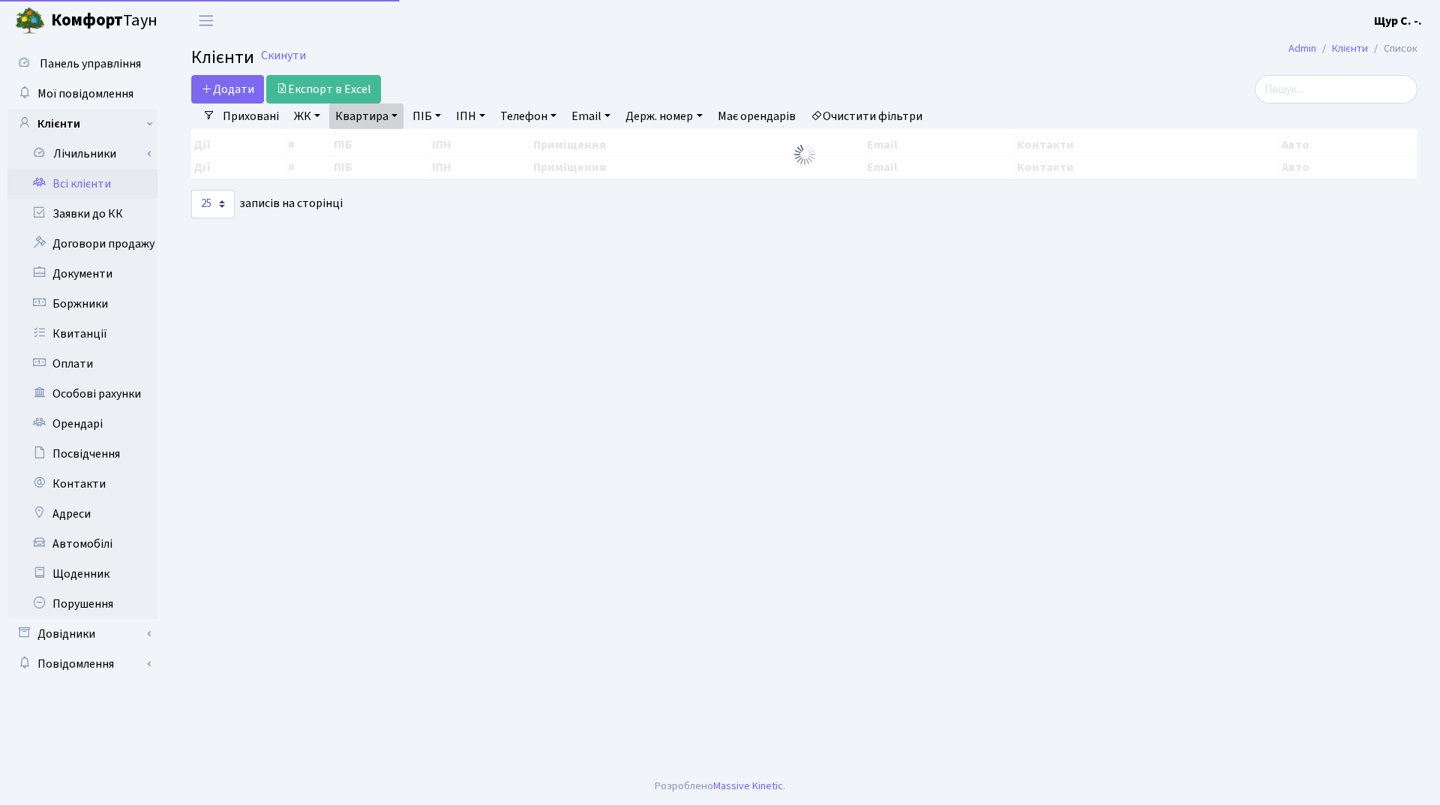
select select "25"
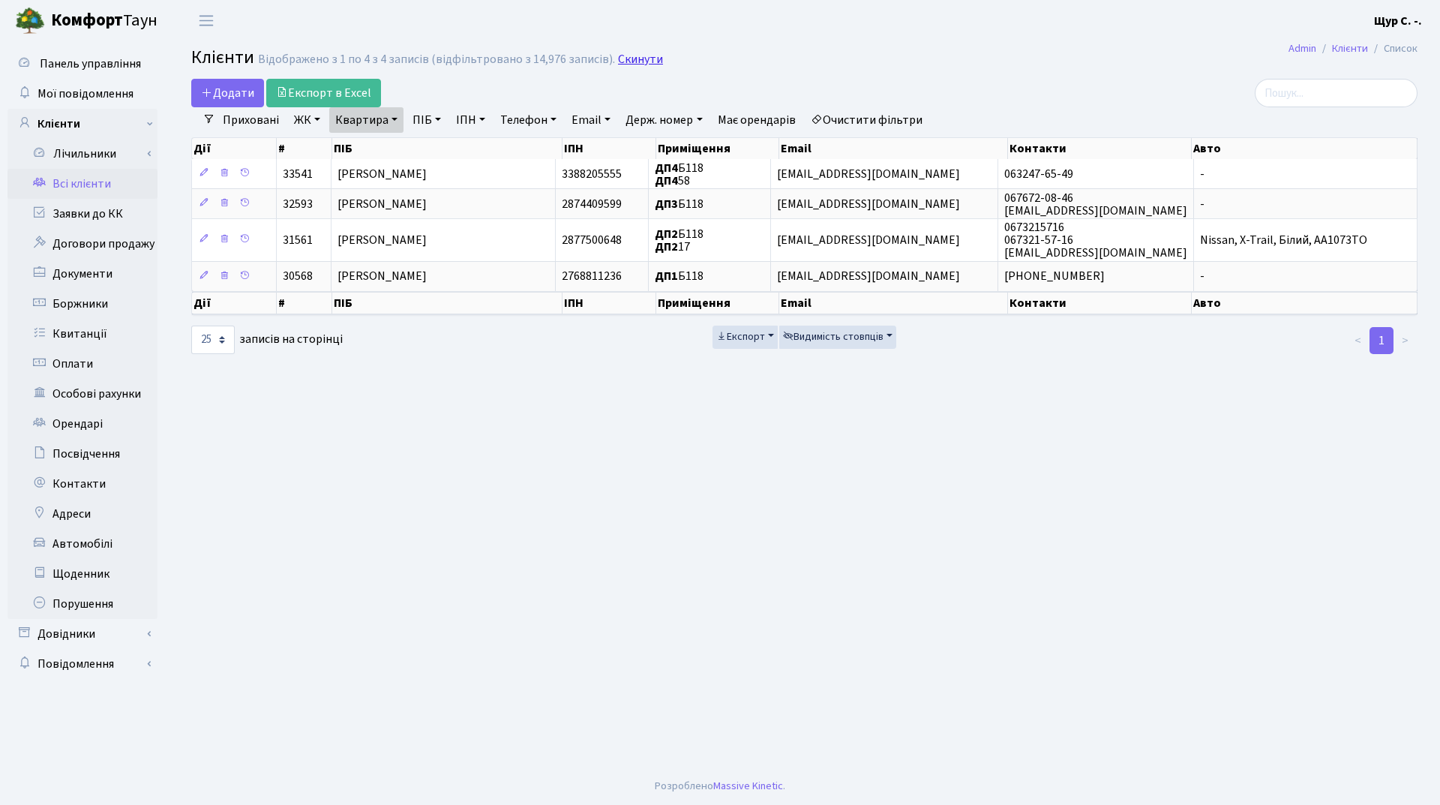
click at [626, 61] on link "Скинути" at bounding box center [640, 59] width 45 height 14
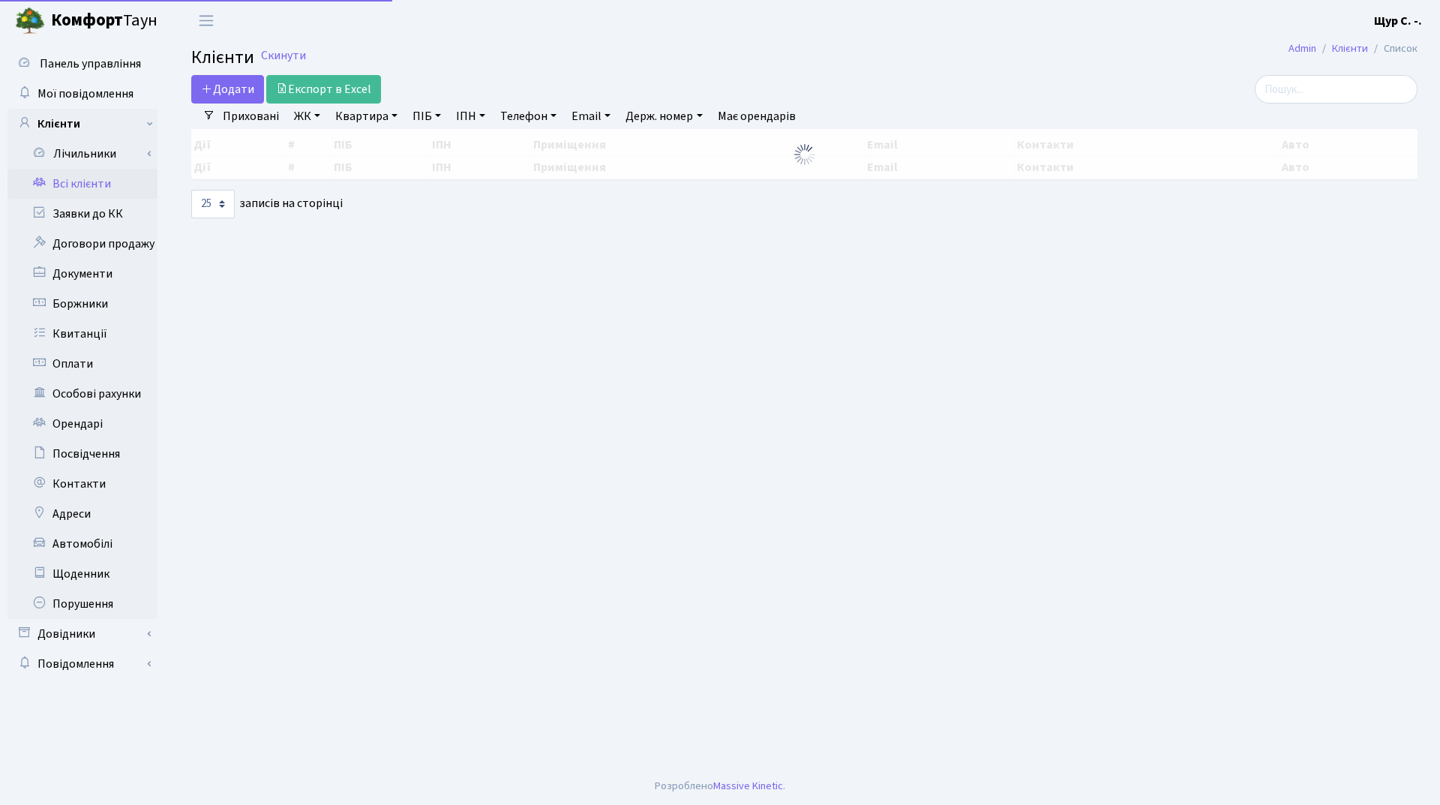
select select "25"
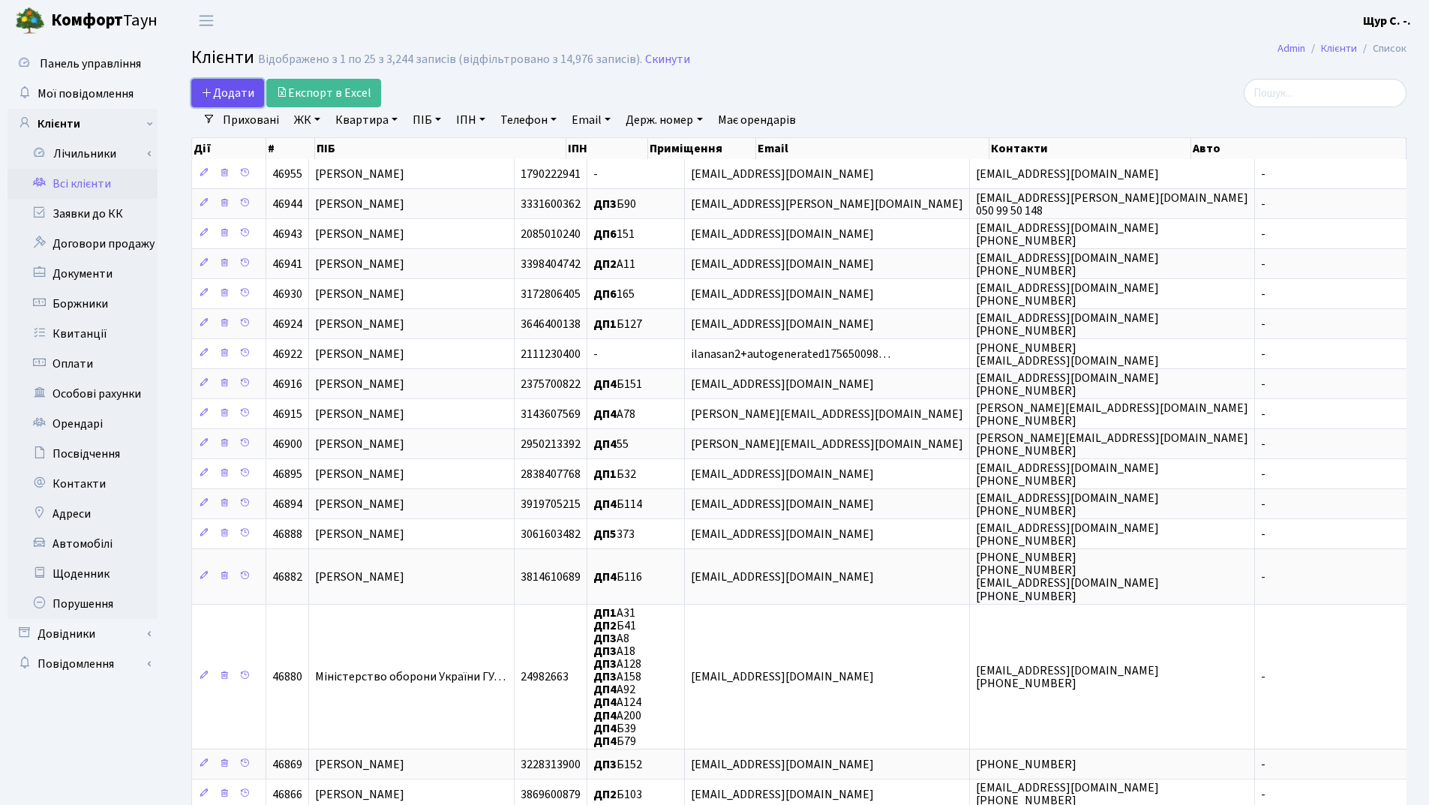
click at [214, 81] on link "Додати" at bounding box center [227, 93] width 73 height 28
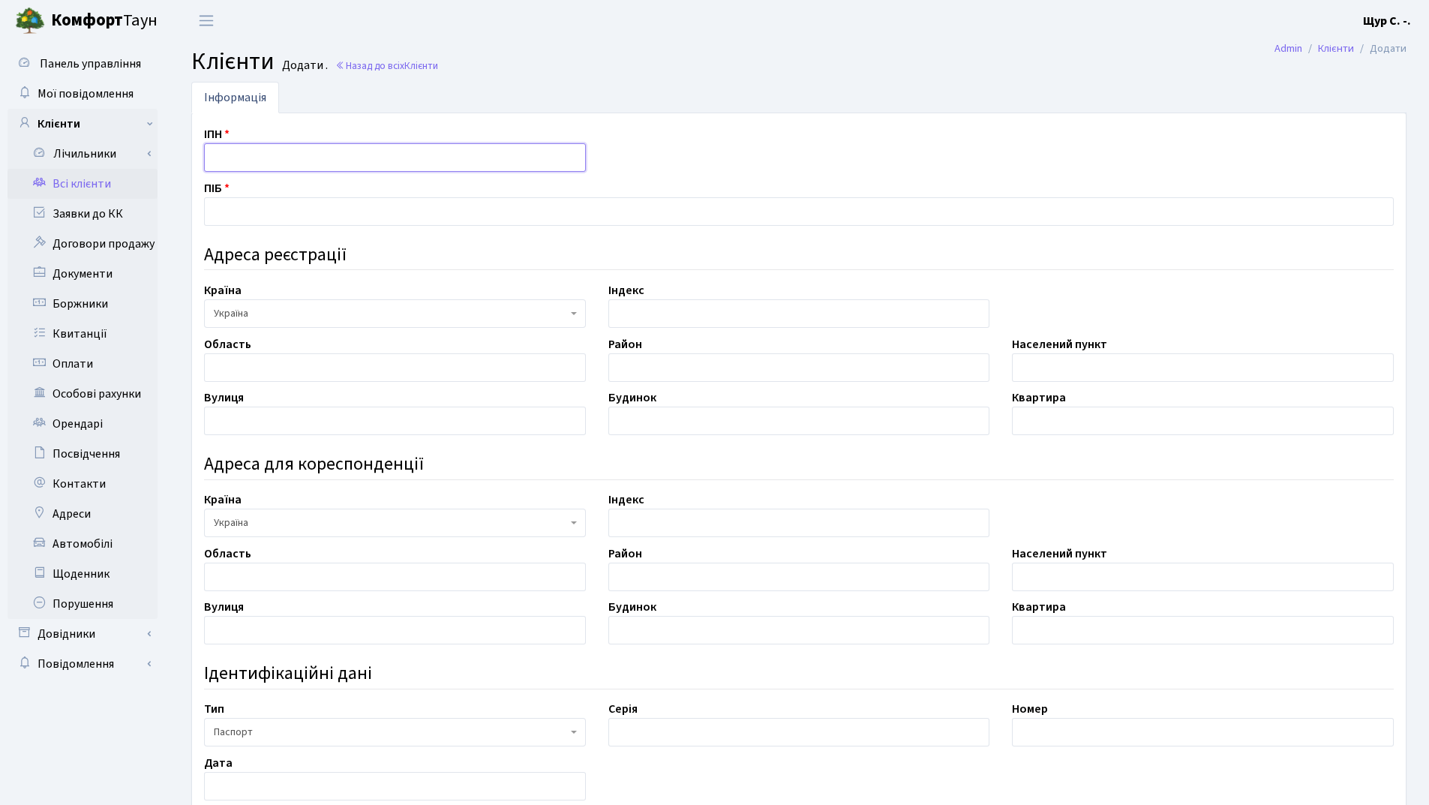
click at [245, 145] on input "text" at bounding box center [395, 157] width 382 height 28
type input "3234920961"
click at [244, 202] on input "text" at bounding box center [798, 211] width 1189 height 28
type input "[PERSON_NAME]"
click at [240, 370] on input "text" at bounding box center [395, 367] width 382 height 28
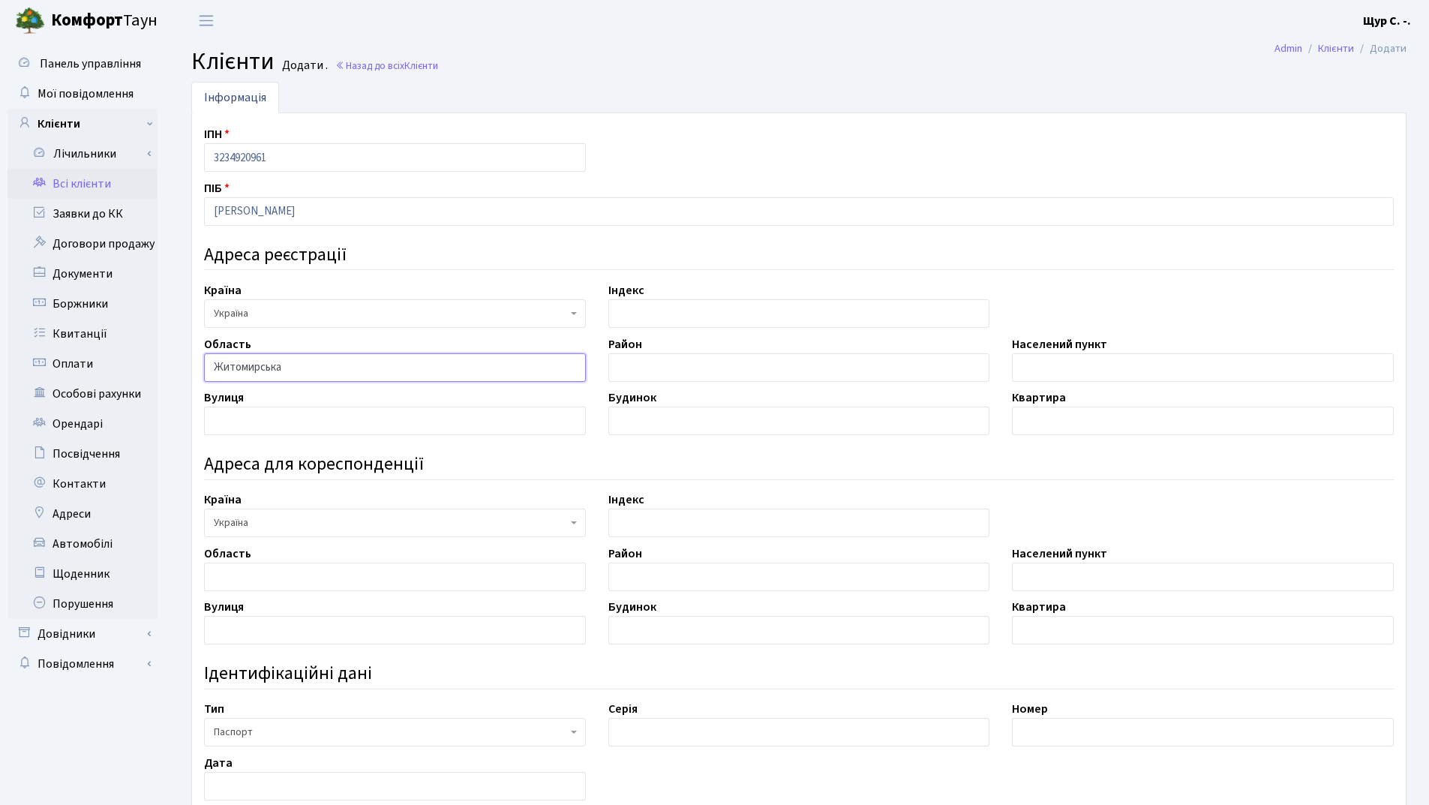
type input "Житомирська"
click at [662, 367] on input "text" at bounding box center [799, 367] width 382 height 28
type input "Житомирський"
click at [1120, 376] on input "text" at bounding box center [1203, 367] width 382 height 28
type input "Житомир"
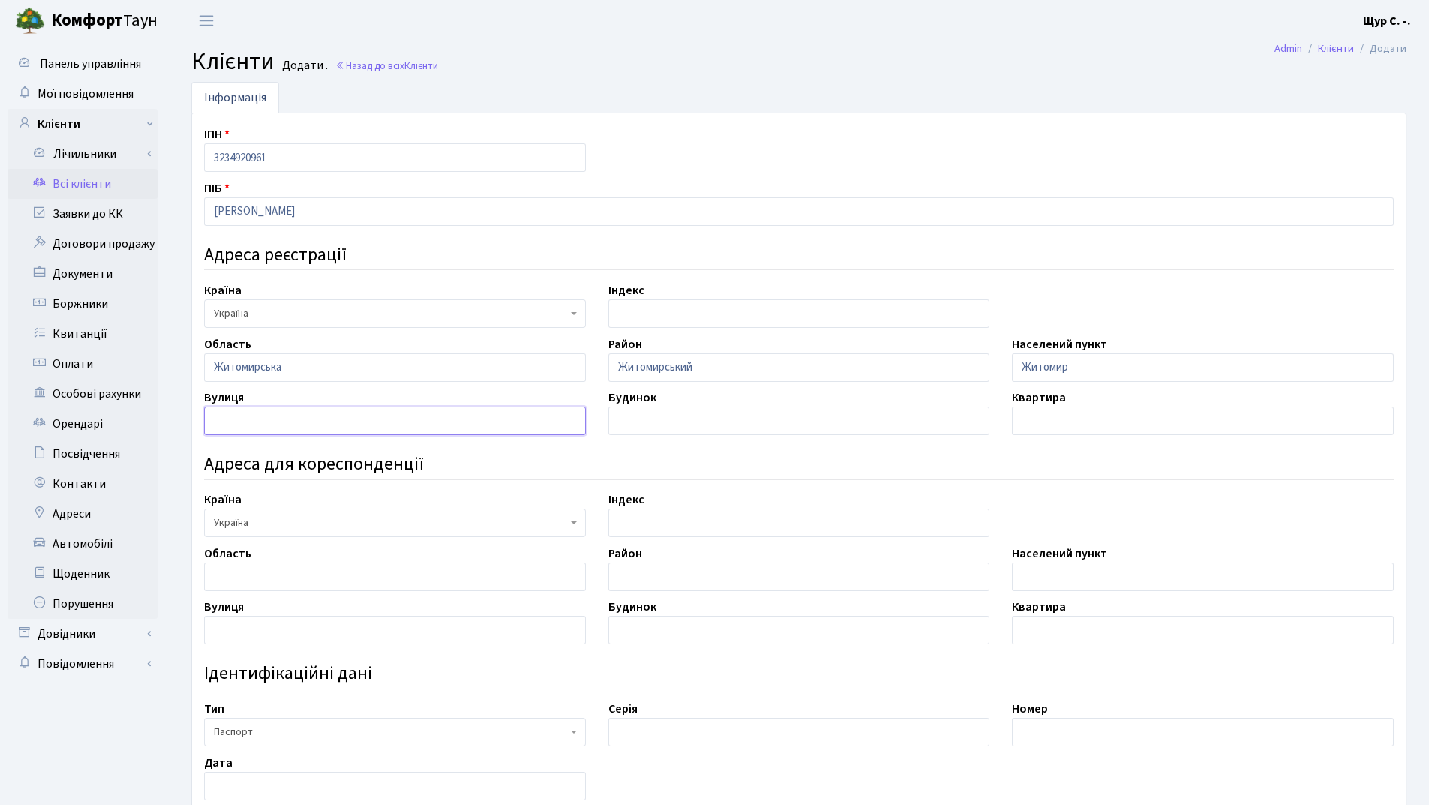
click at [288, 418] on input "text" at bounding box center [395, 420] width 382 height 28
type input "Лесі Українки"
click at [663, 419] on input "text" at bounding box center [799, 420] width 382 height 28
type input "59"
click at [1080, 412] on input "text" at bounding box center [1203, 420] width 382 height 28
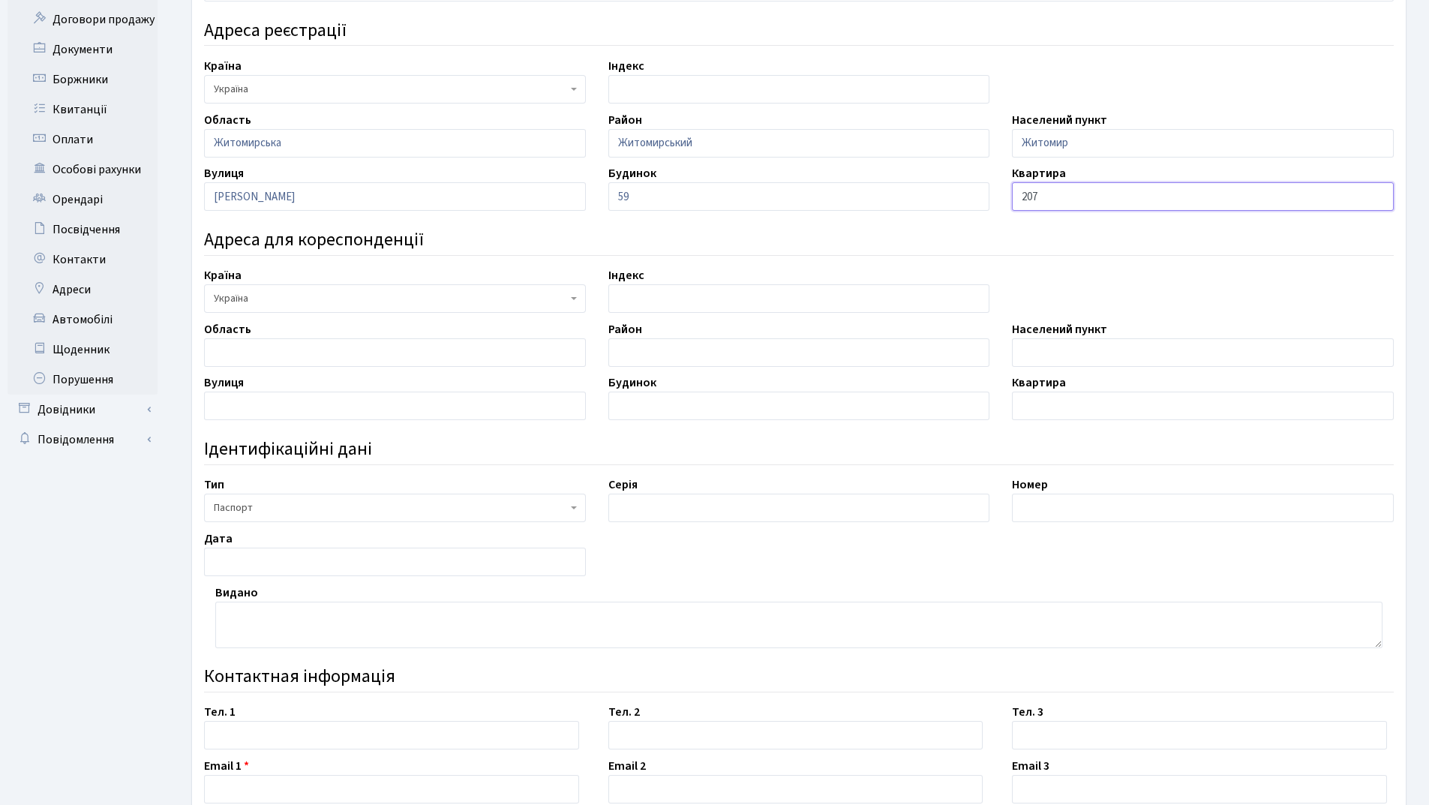
scroll to position [225, 0]
type input "207"
click at [648, 508] on input "text" at bounding box center [799, 507] width 382 height 28
type input "ВН"
click at [1035, 503] on input "text" at bounding box center [1203, 507] width 382 height 28
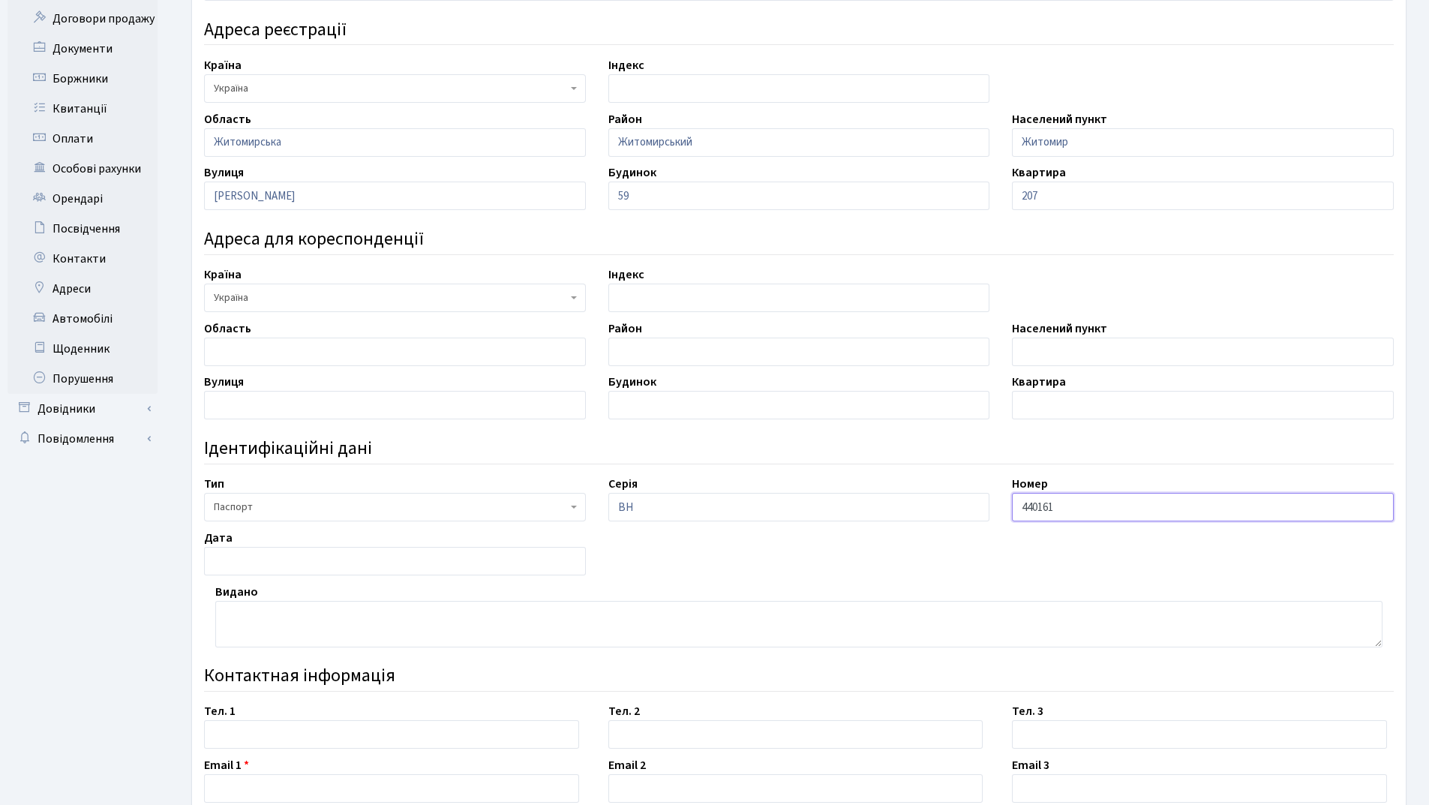
type input "440161"
click at [272, 562] on input "text" at bounding box center [395, 561] width 382 height 28
type input "4"
type input "04.10.2008"
click at [268, 616] on textarea at bounding box center [798, 624] width 1167 height 46
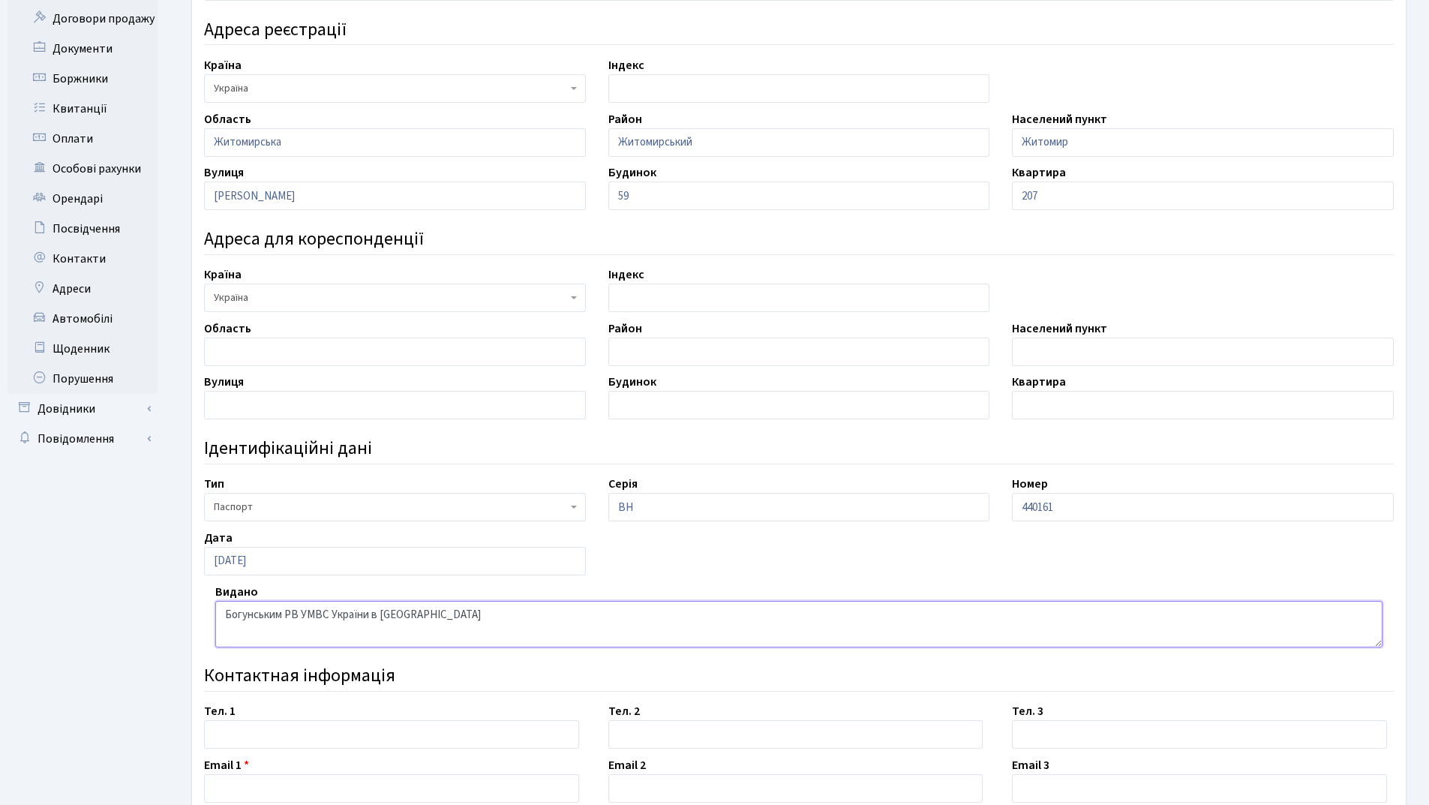
type textarea "Богунським РВ УМВС України в Житомирській області"
click at [281, 732] on input "text" at bounding box center [391, 734] width 375 height 28
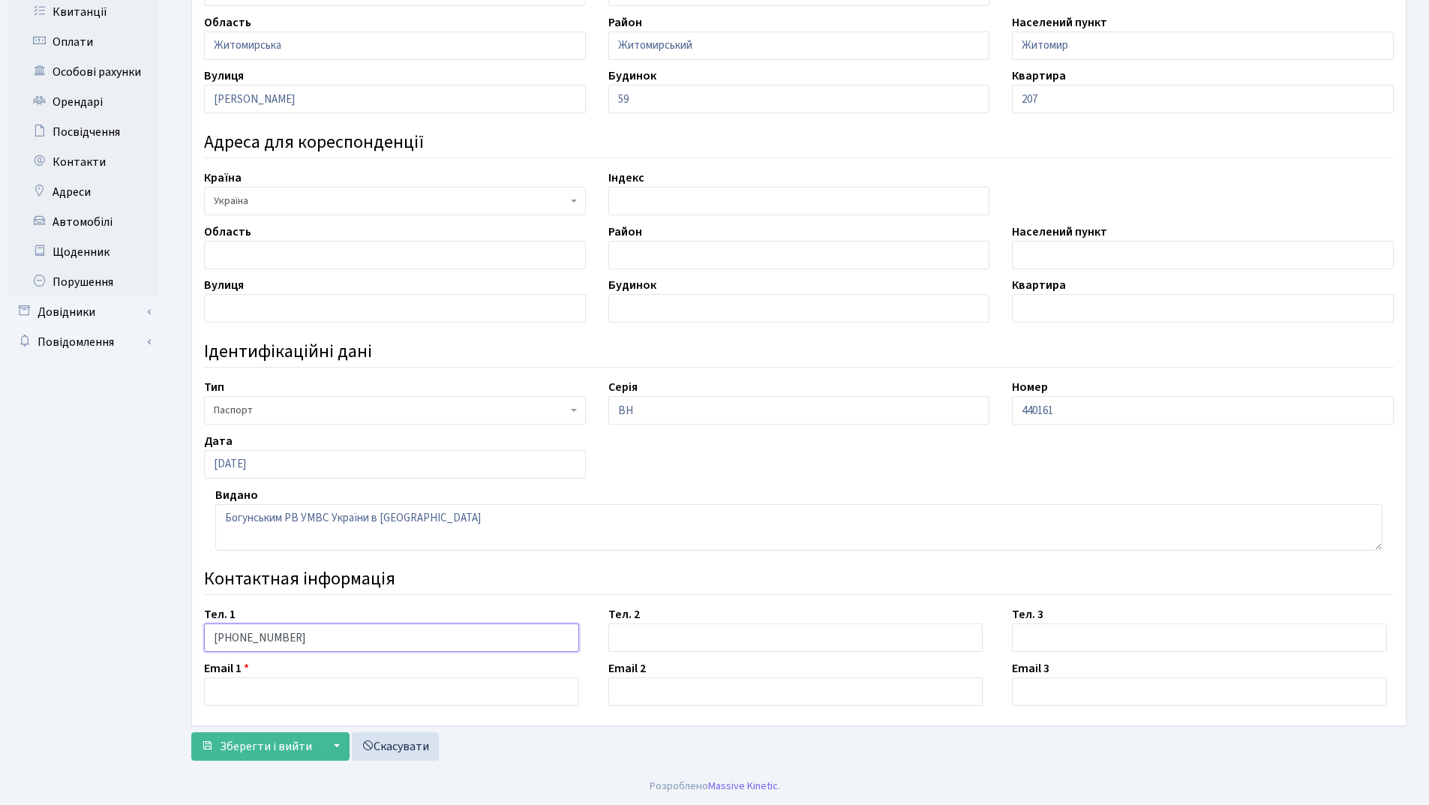
type input "097-682-07-38"
click at [277, 693] on input "text" at bounding box center [391, 691] width 375 height 28
type input "nikeszyna@gmail.com"
click at [274, 742] on span "Зберегти і вийти" at bounding box center [266, 746] width 92 height 16
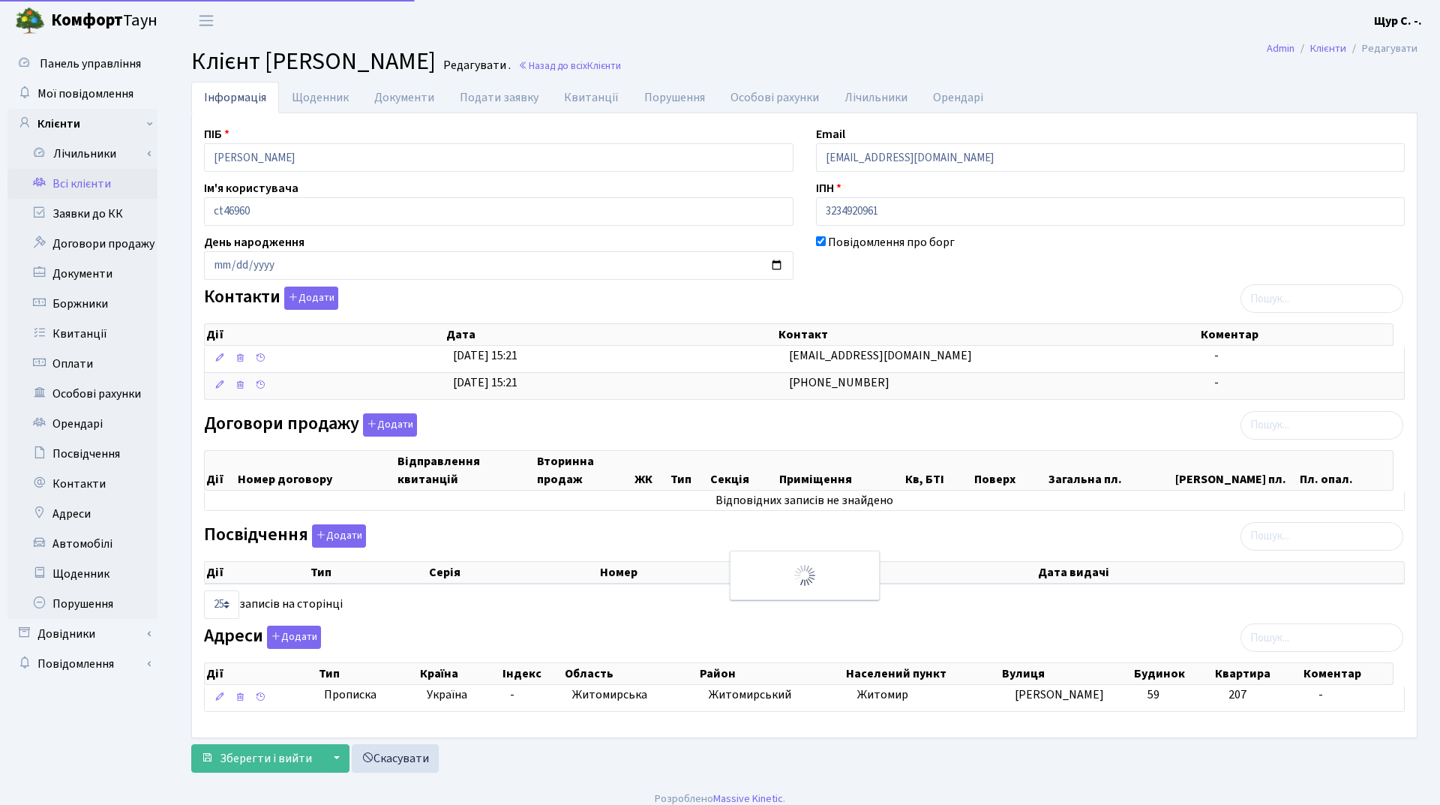
select select "25"
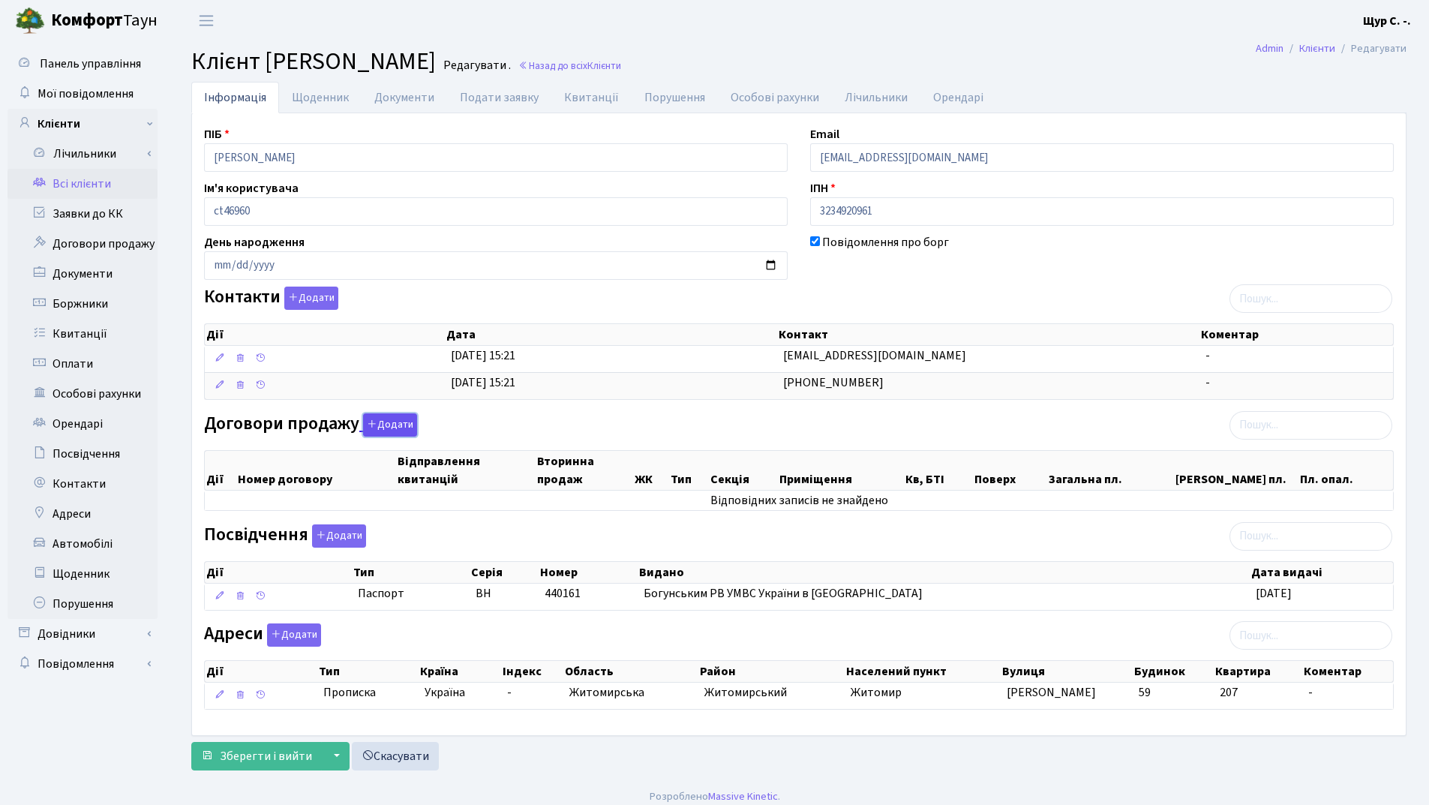
click at [384, 426] on button "Додати" at bounding box center [390, 424] width 54 height 23
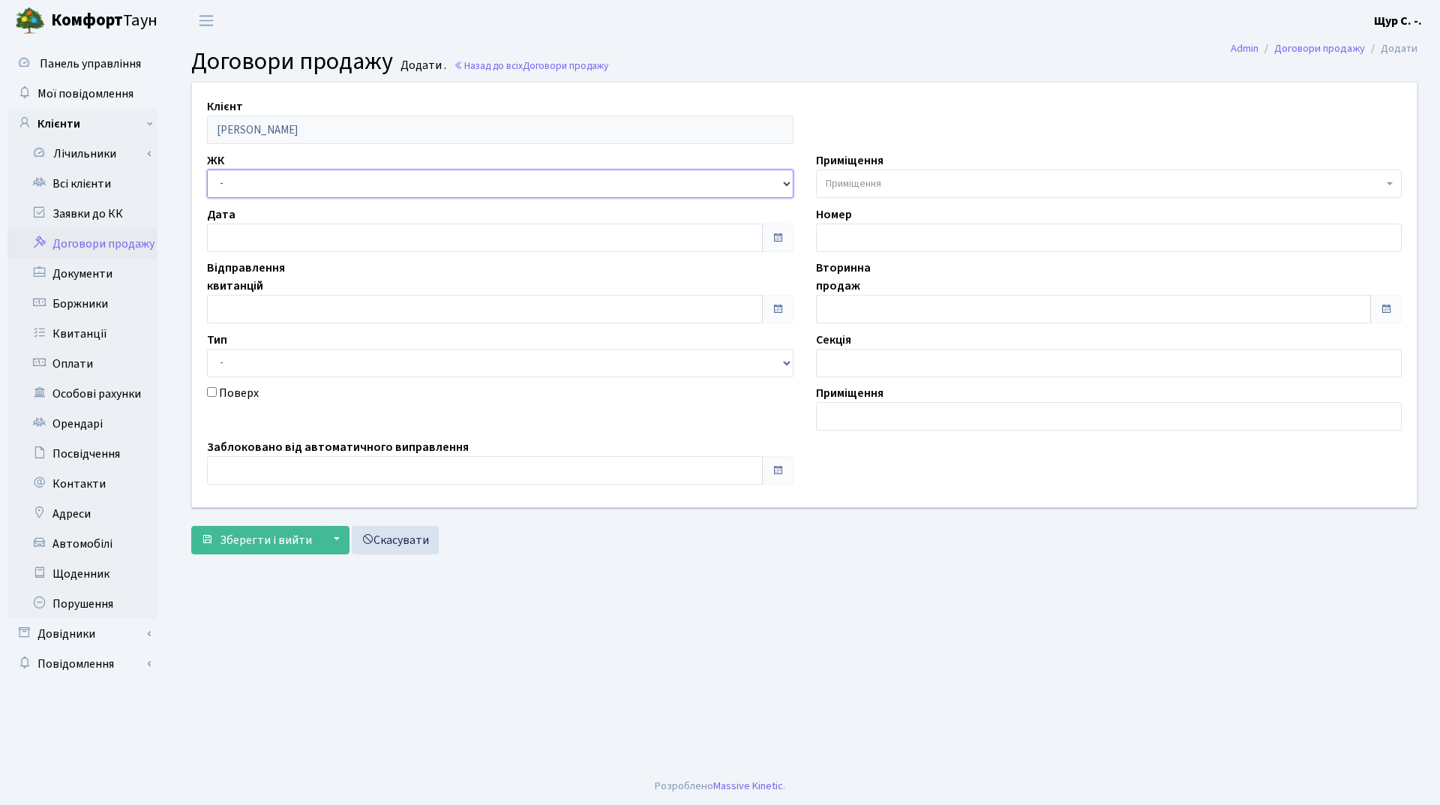
click at [317, 184] on select "- ДП1, вул. Некрасова, 10а ДП2, вул. Некрасова, 12а ДП3, вул. Некрасова, 10 ДП4…" at bounding box center [500, 183] width 586 height 28
select select "313"
click at [207, 169] on select "- ДП1, вул. Некрасова, 10а ДП2, вул. Некрасова, 12а ДП3, вул. Некрасова, 10 ДП4…" at bounding box center [500, 183] width 586 height 28
select select
click at [371, 321] on input "text" at bounding box center [485, 309] width 556 height 28
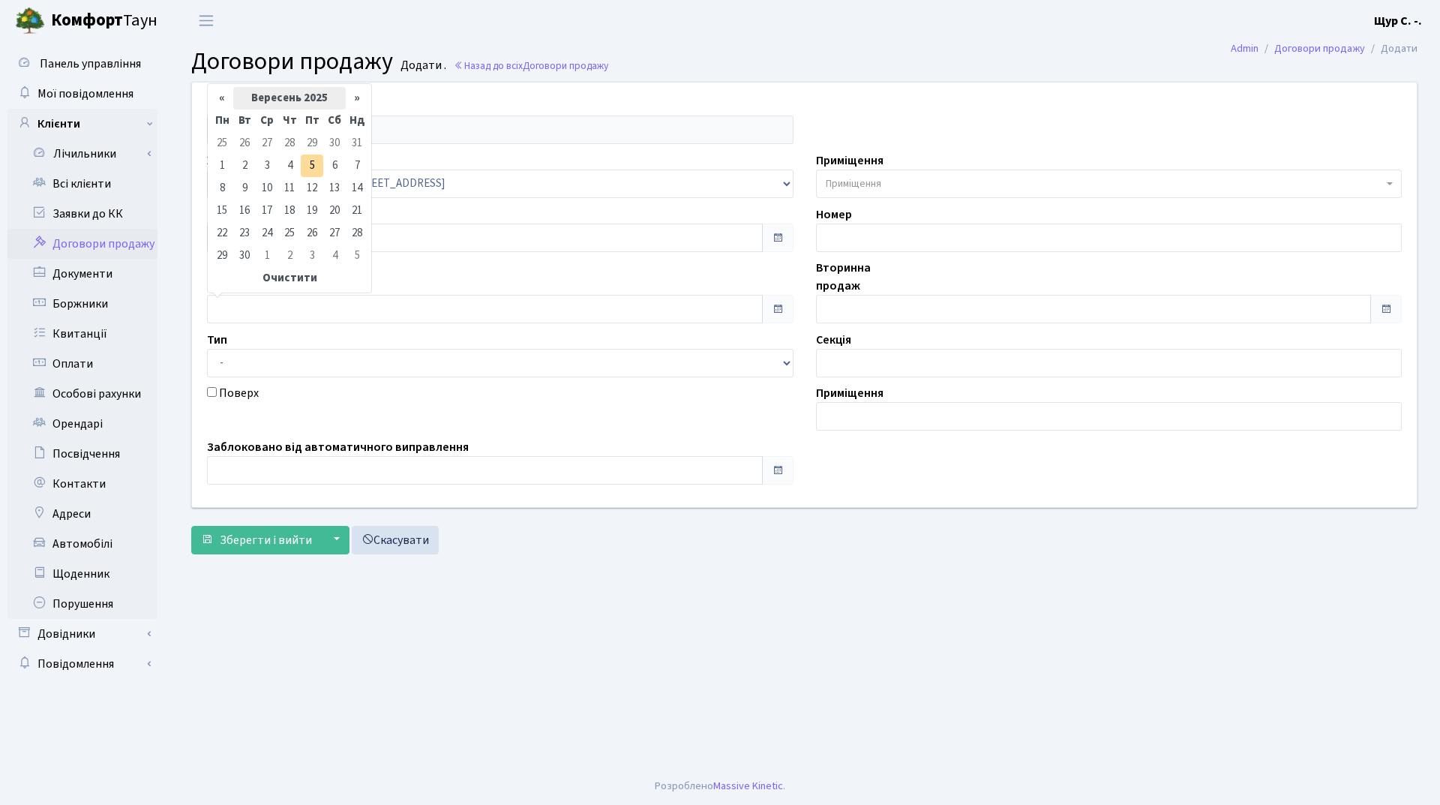
click at [295, 99] on th "Вересень 2025" at bounding box center [289, 98] width 112 height 22
click at [308, 194] on span "Лип" at bounding box center [306, 201] width 35 height 40
click at [272, 143] on td "2" at bounding box center [267, 143] width 22 height 22
type input "02.07.2025"
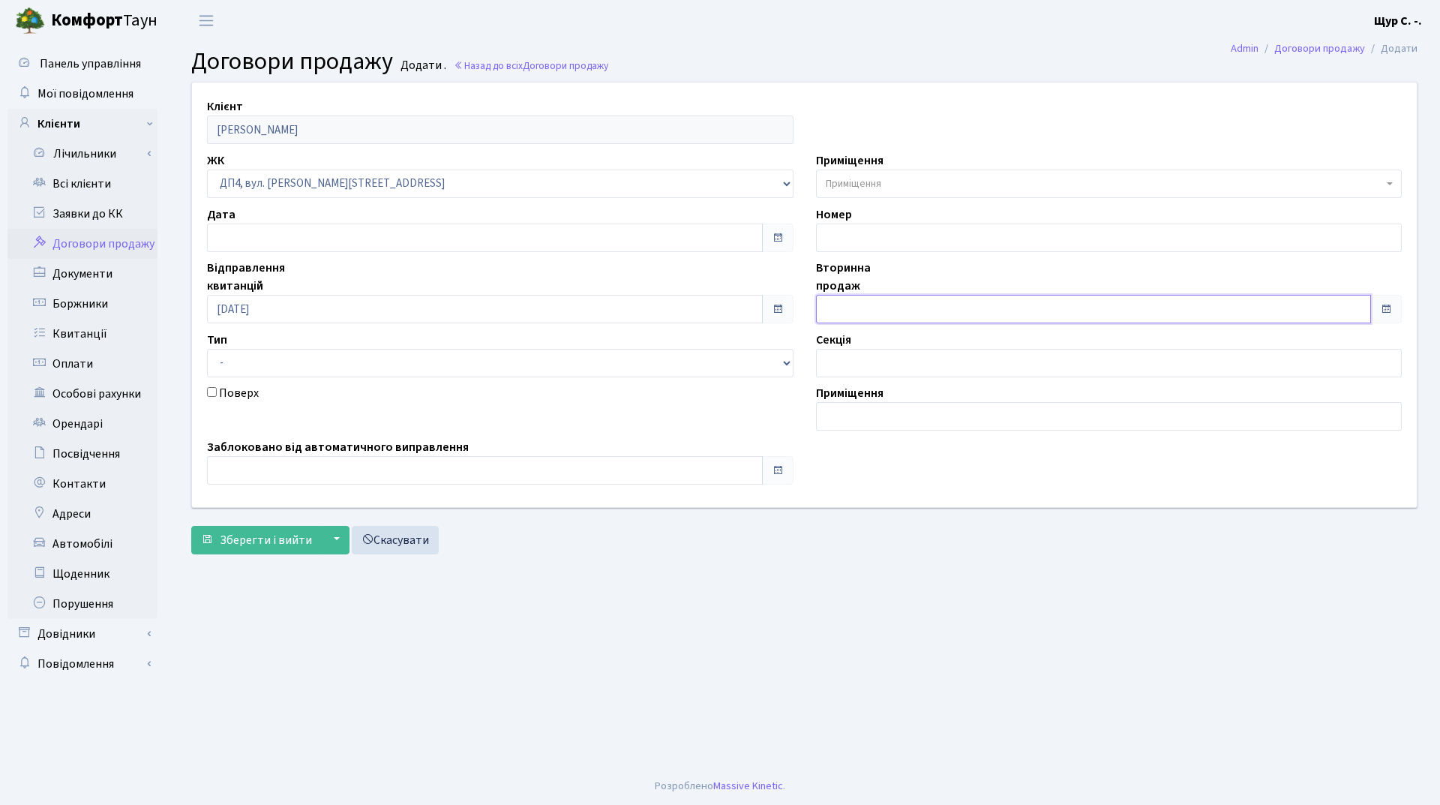
click at [834, 310] on input "text" at bounding box center [1094, 309] width 556 height 28
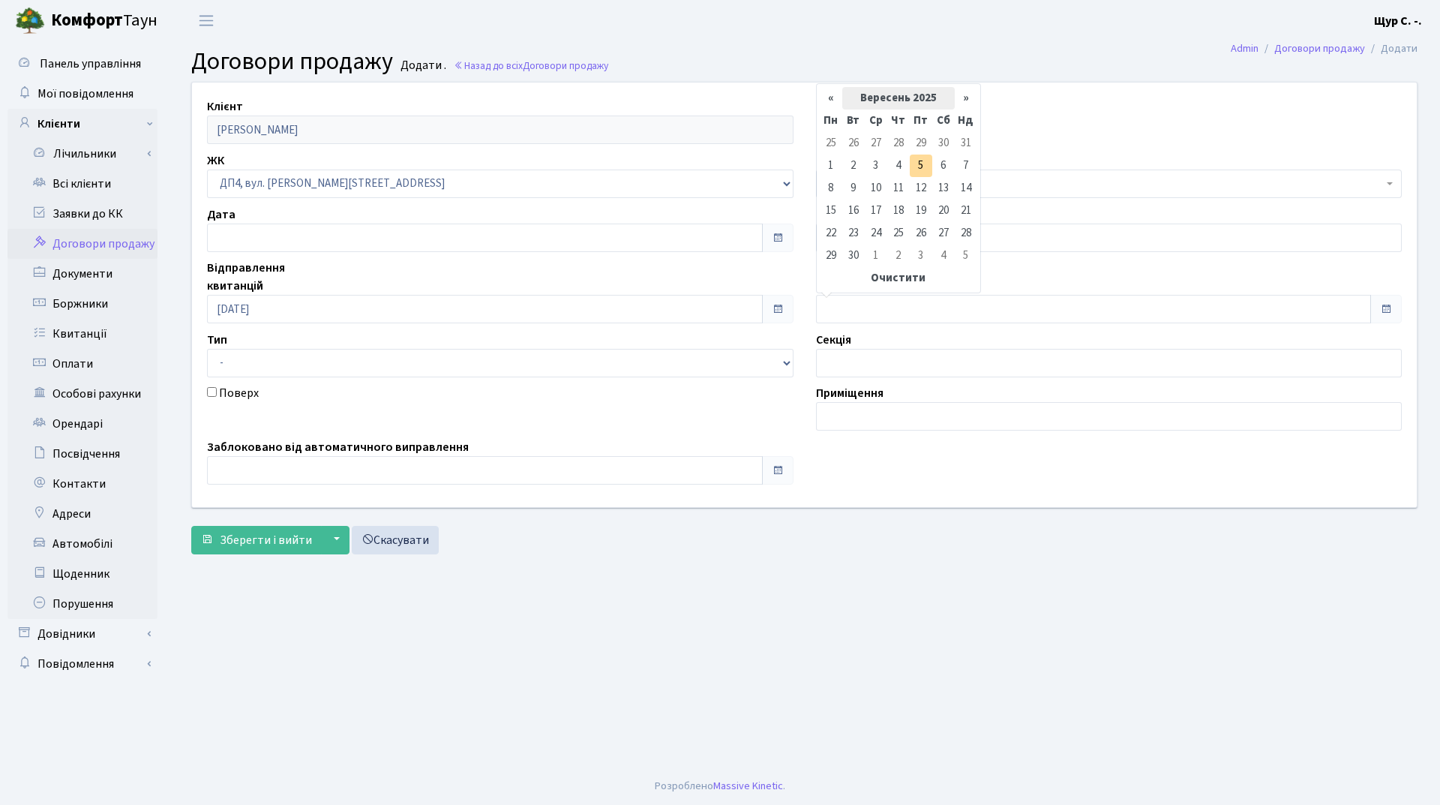
click at [909, 100] on th "Вересень 2025" at bounding box center [898, 98] width 112 height 22
click at [913, 196] on span "Лип" at bounding box center [915, 201] width 35 height 40
click at [874, 143] on td "2" at bounding box center [876, 143] width 22 height 22
type input "02.07.2025"
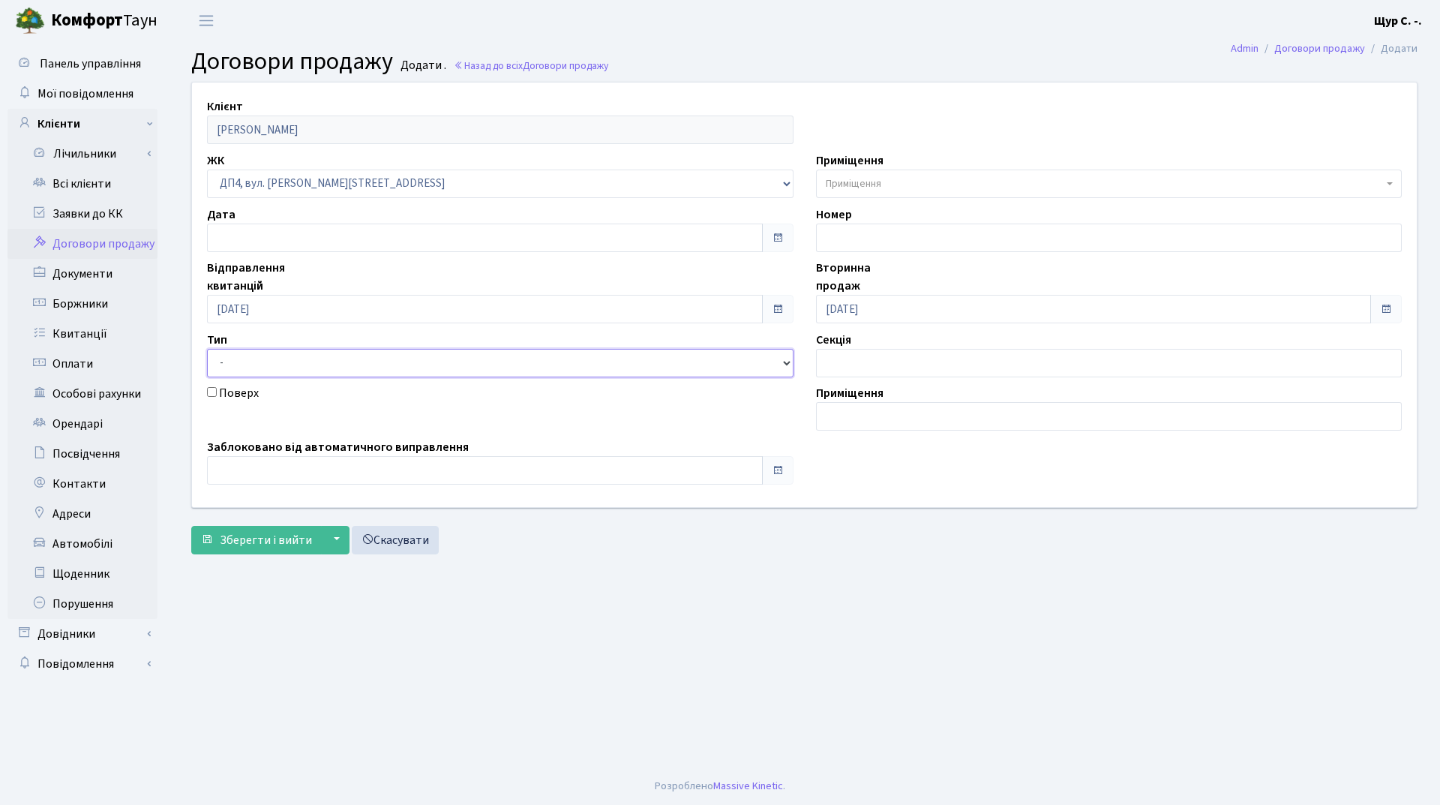
click at [587, 366] on select "- Квартира Комерція Нежитлове Паркінг" at bounding box center [500, 363] width 586 height 28
select select "269"
click at [207, 349] on select "- Квартира Комерція Нежитлове Паркінг" at bounding box center [500, 363] width 586 height 28
click at [936, 169] on span "Приміщення" at bounding box center [1109, 183] width 586 height 28
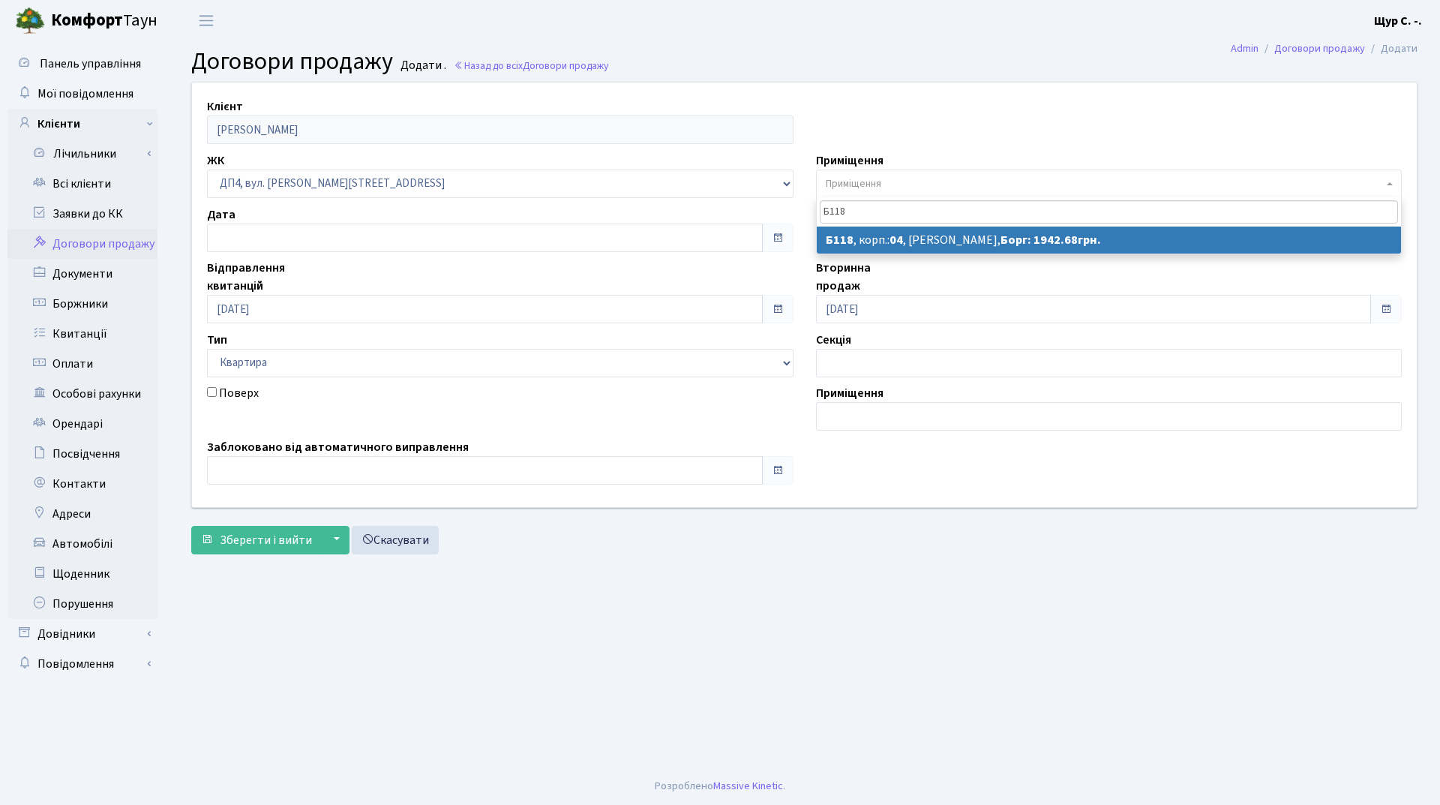
type input "Б118"
select select "33844"
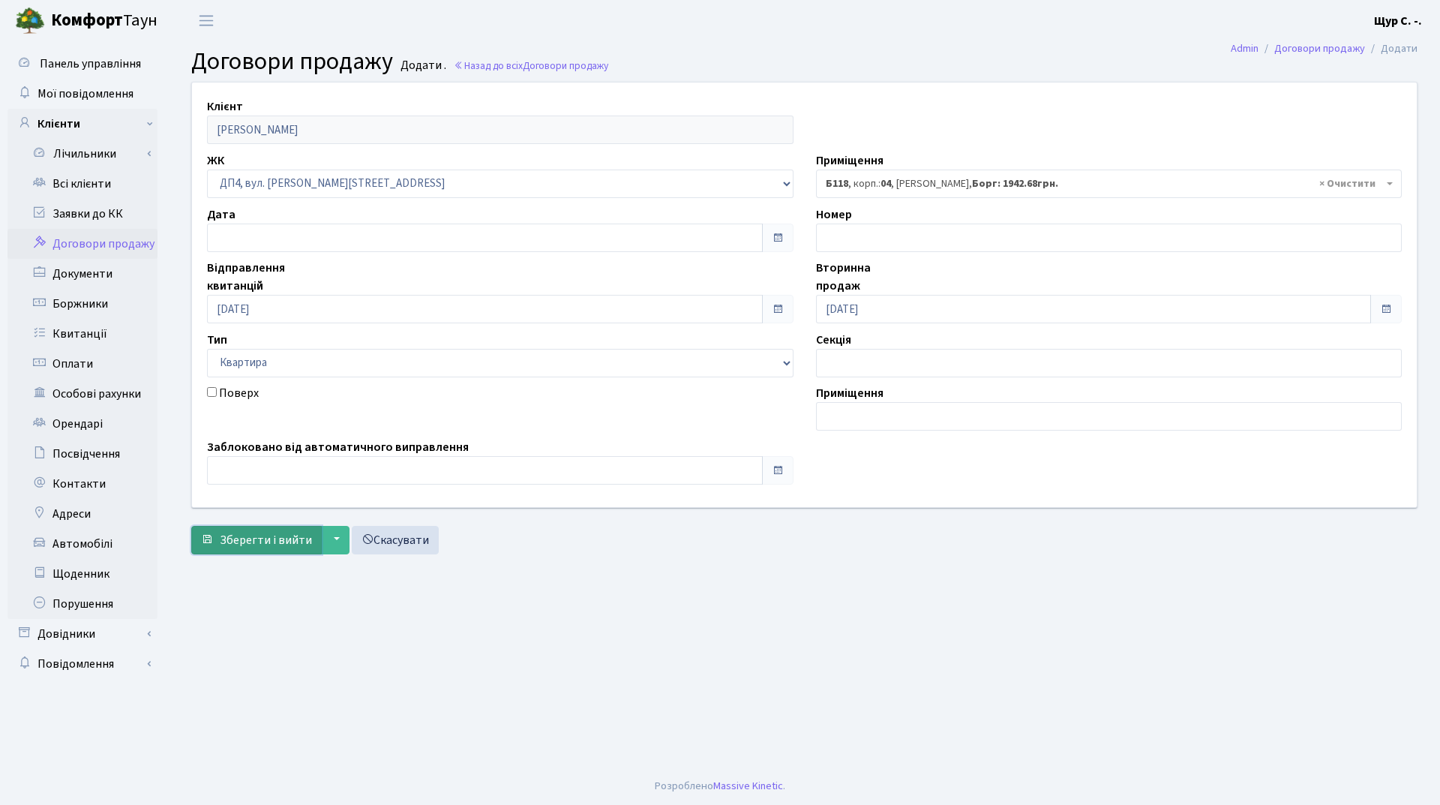
click at [229, 535] on span "Зберегти і вийти" at bounding box center [266, 540] width 92 height 16
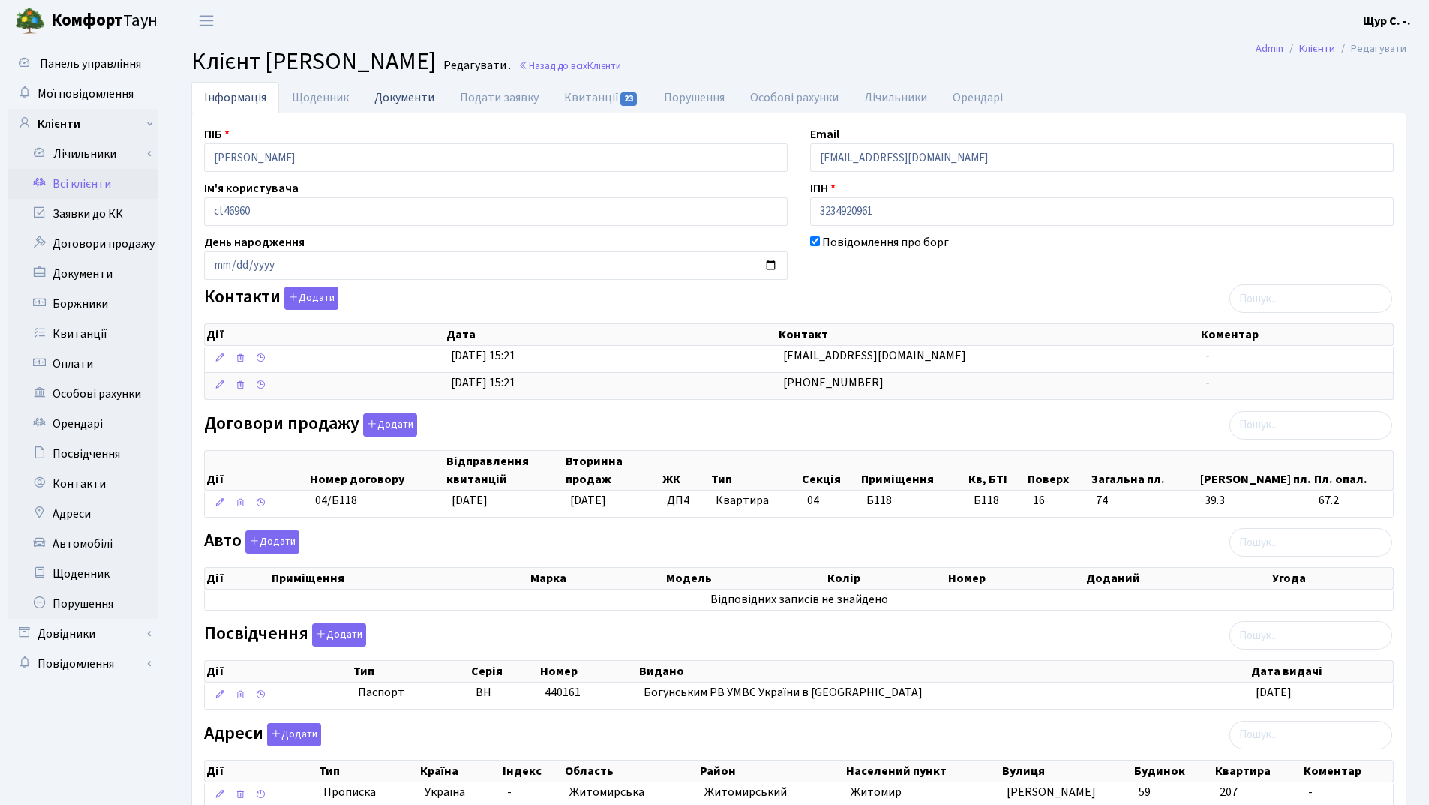
click at [409, 103] on link "Документи" at bounding box center [403, 97] width 85 height 31
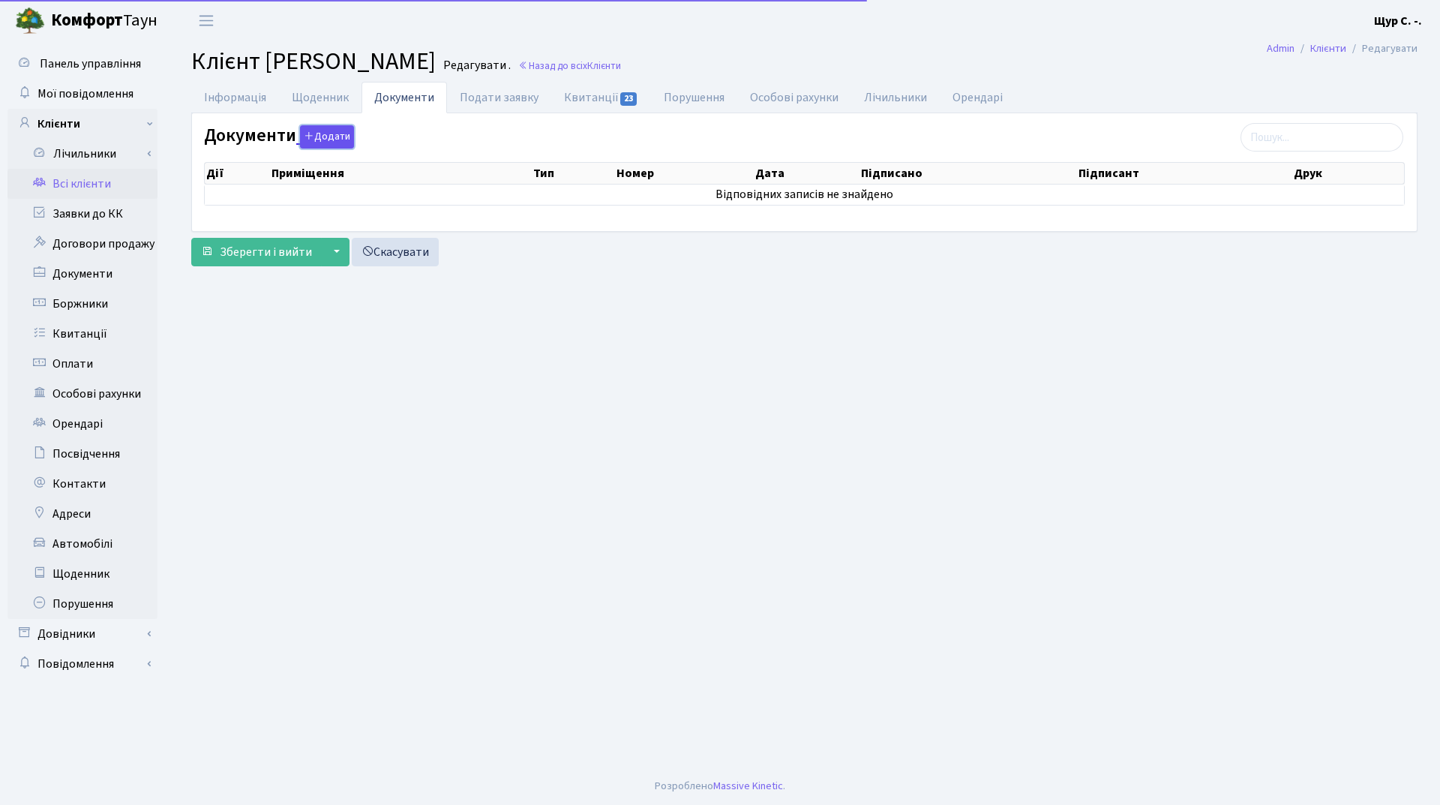
click at [327, 136] on button "Додати" at bounding box center [327, 136] width 54 height 23
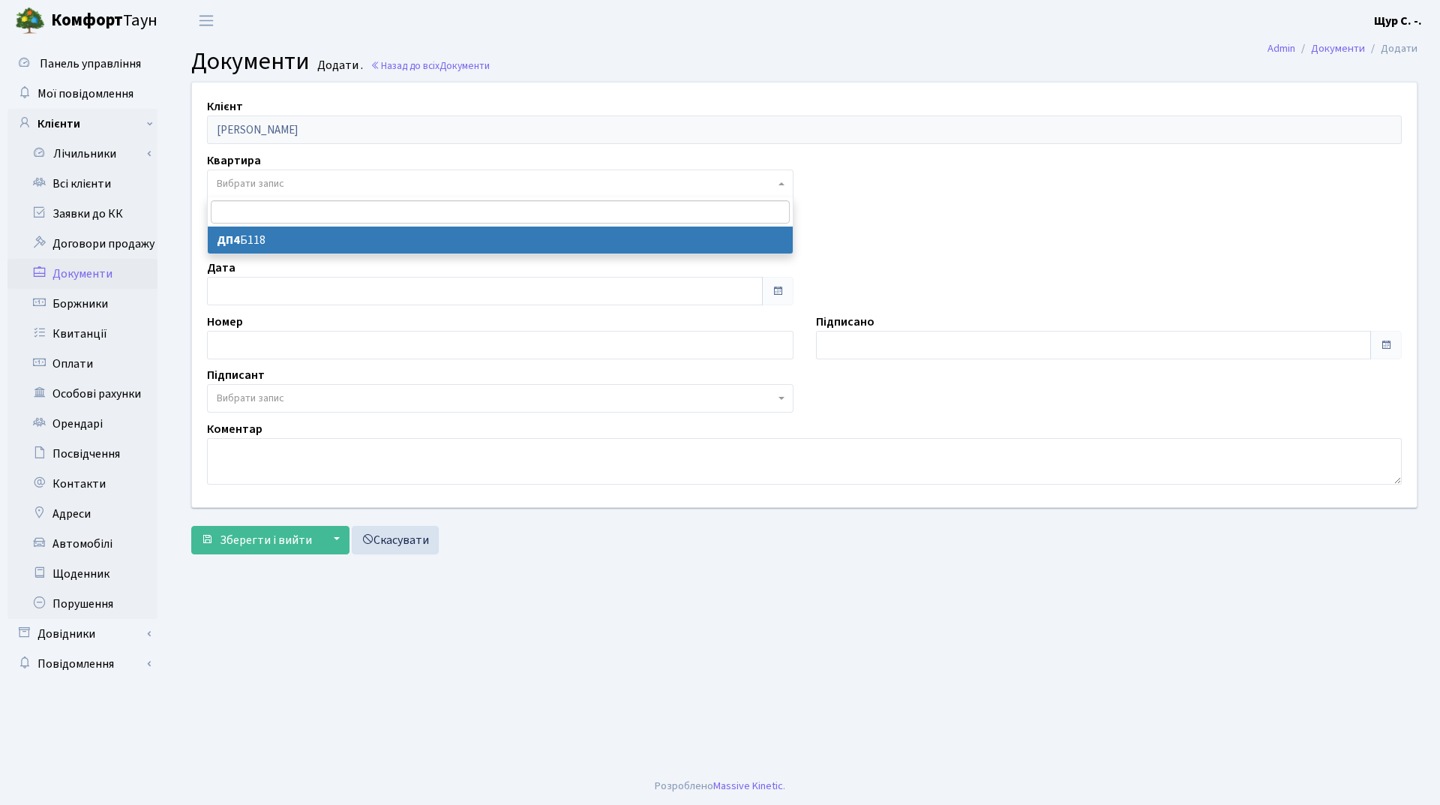
click at [326, 184] on span "Вибрати запис" at bounding box center [496, 183] width 558 height 15
select select "178644"
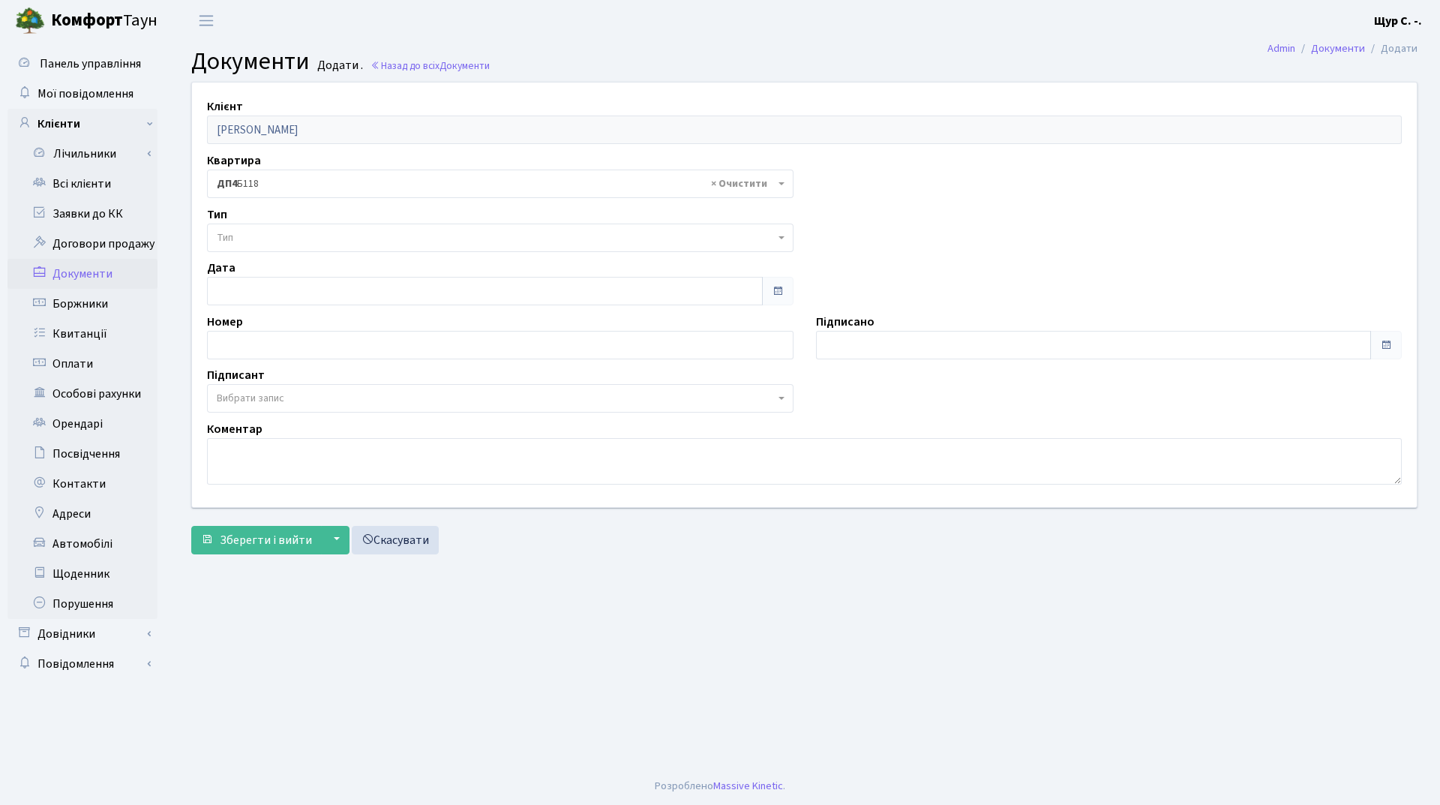
click at [322, 238] on span "Тип" at bounding box center [496, 237] width 558 height 15
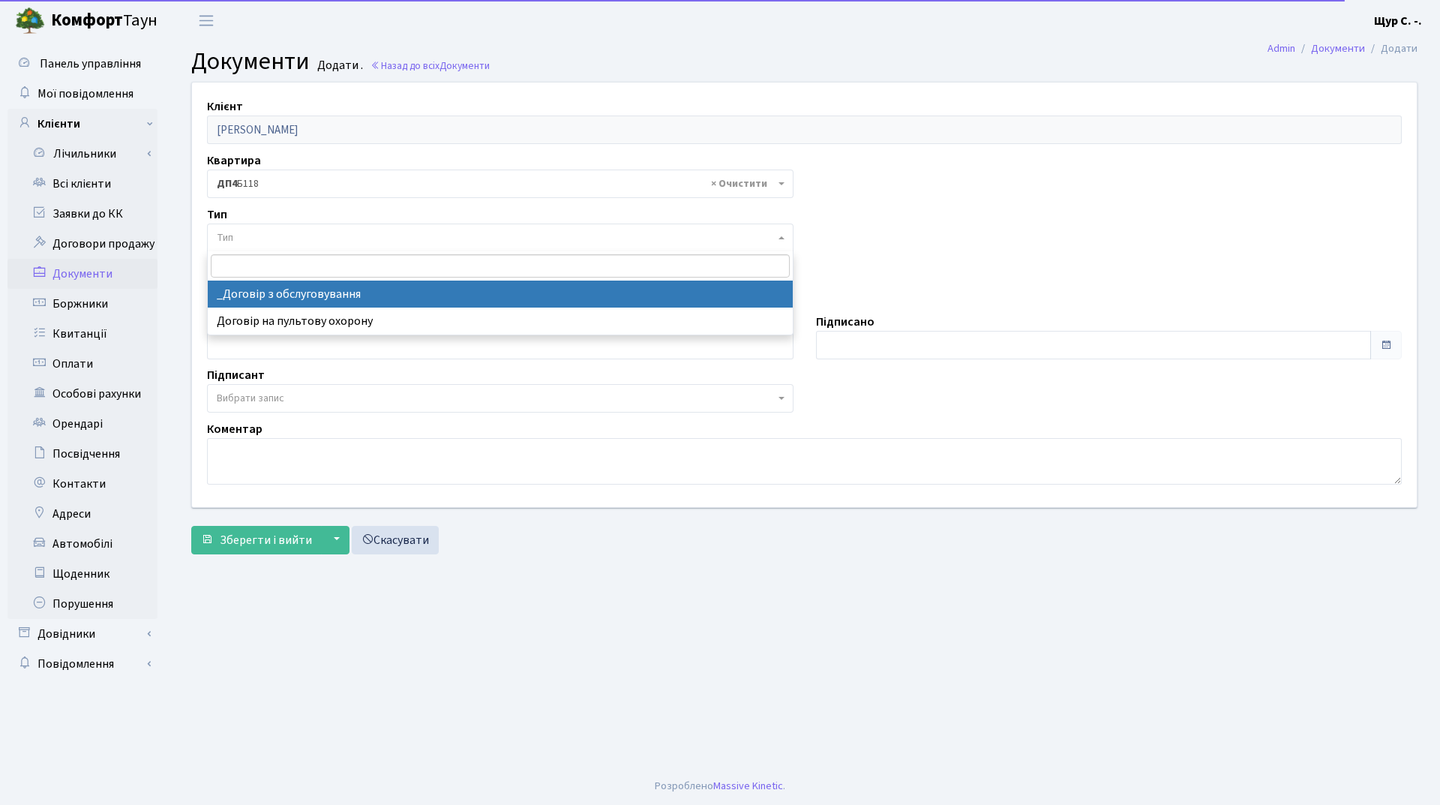
select select "289"
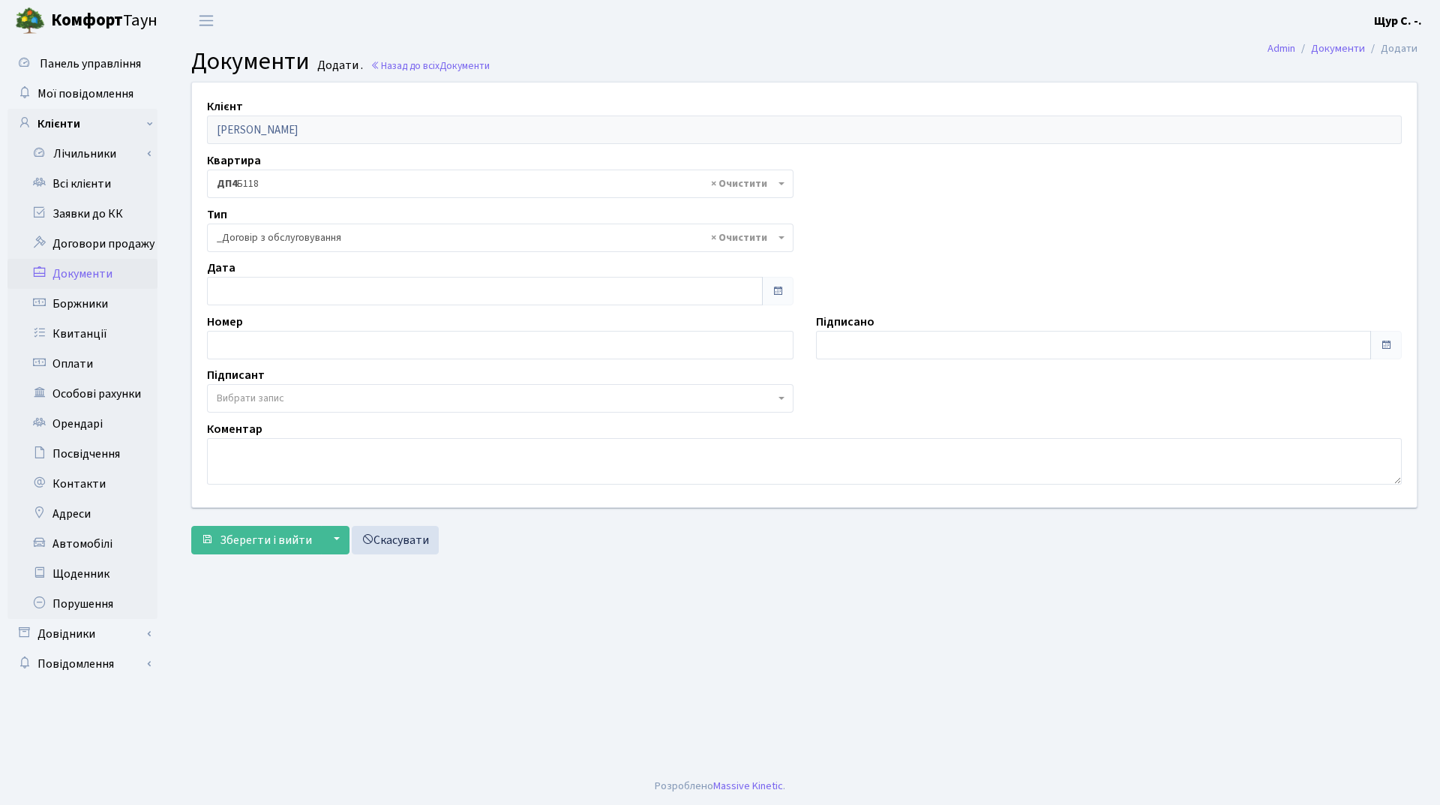
click at [314, 397] on span "Вибрати запис" at bounding box center [496, 398] width 558 height 15
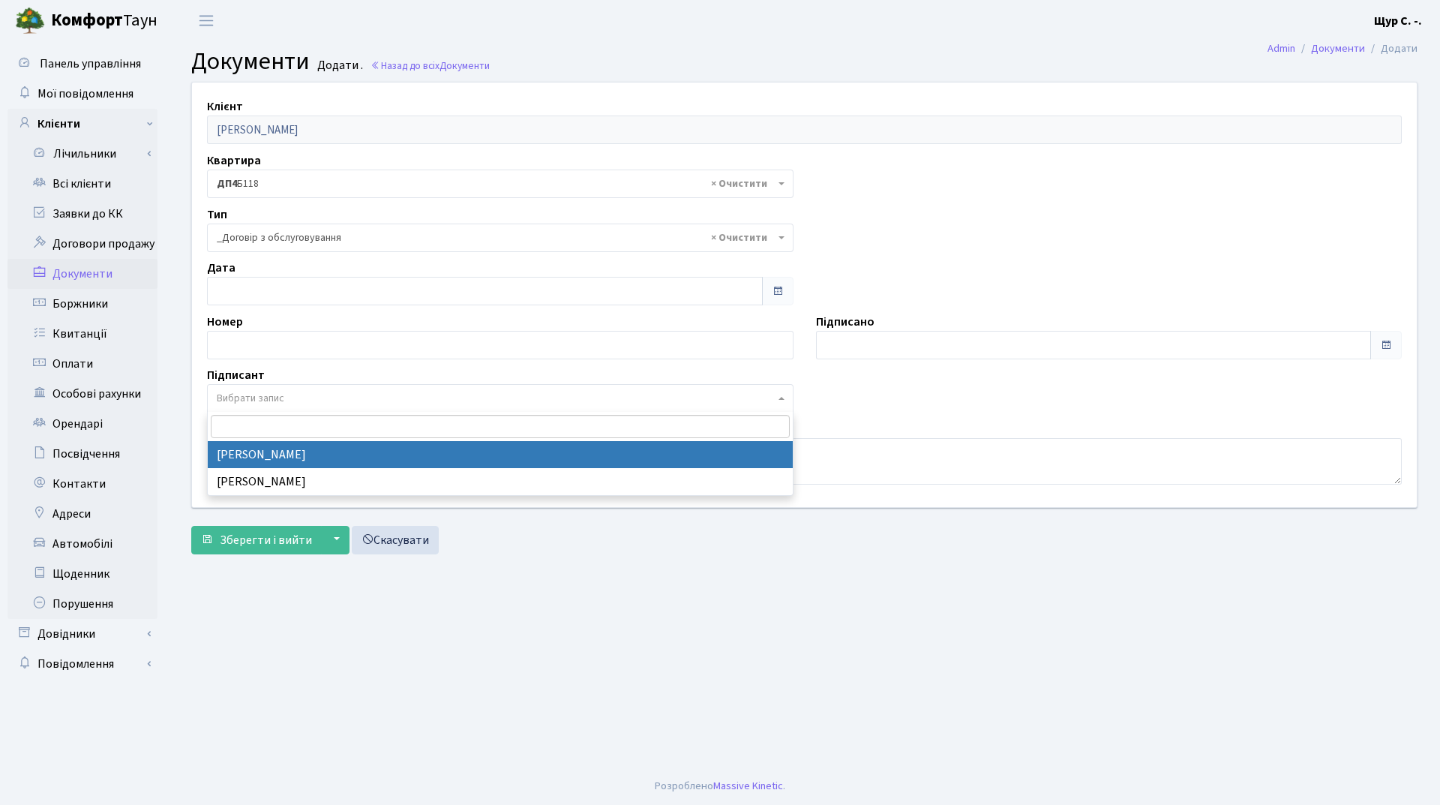
select select "74"
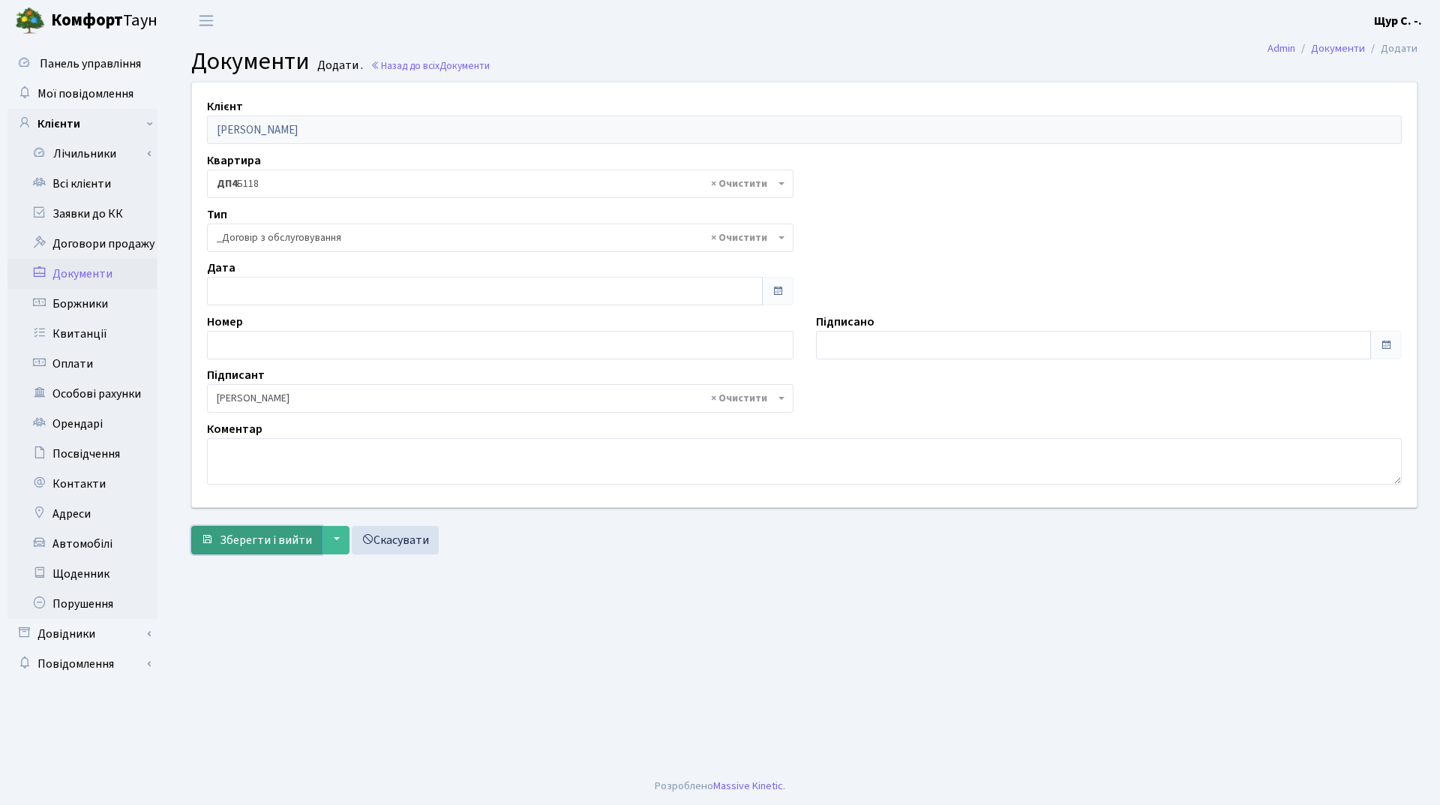
click at [262, 542] on span "Зберегти і вийти" at bounding box center [266, 540] width 92 height 16
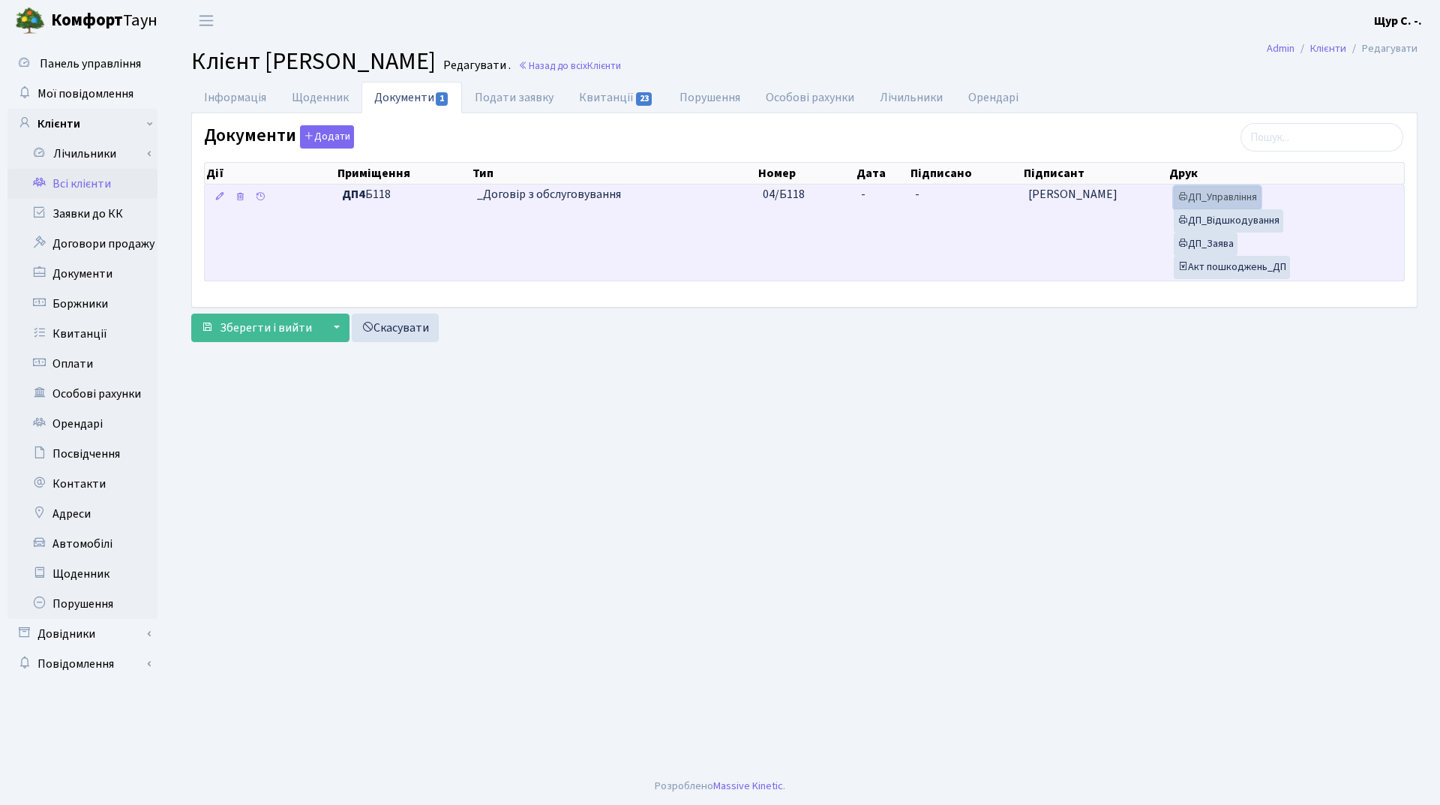
click at [1234, 193] on link "ДП_Управління" at bounding box center [1217, 197] width 87 height 23
click at [1236, 219] on link "ДП_Відшкодування" at bounding box center [1228, 220] width 109 height 23
click at [1202, 247] on link "ДП_Заява" at bounding box center [1206, 243] width 64 height 23
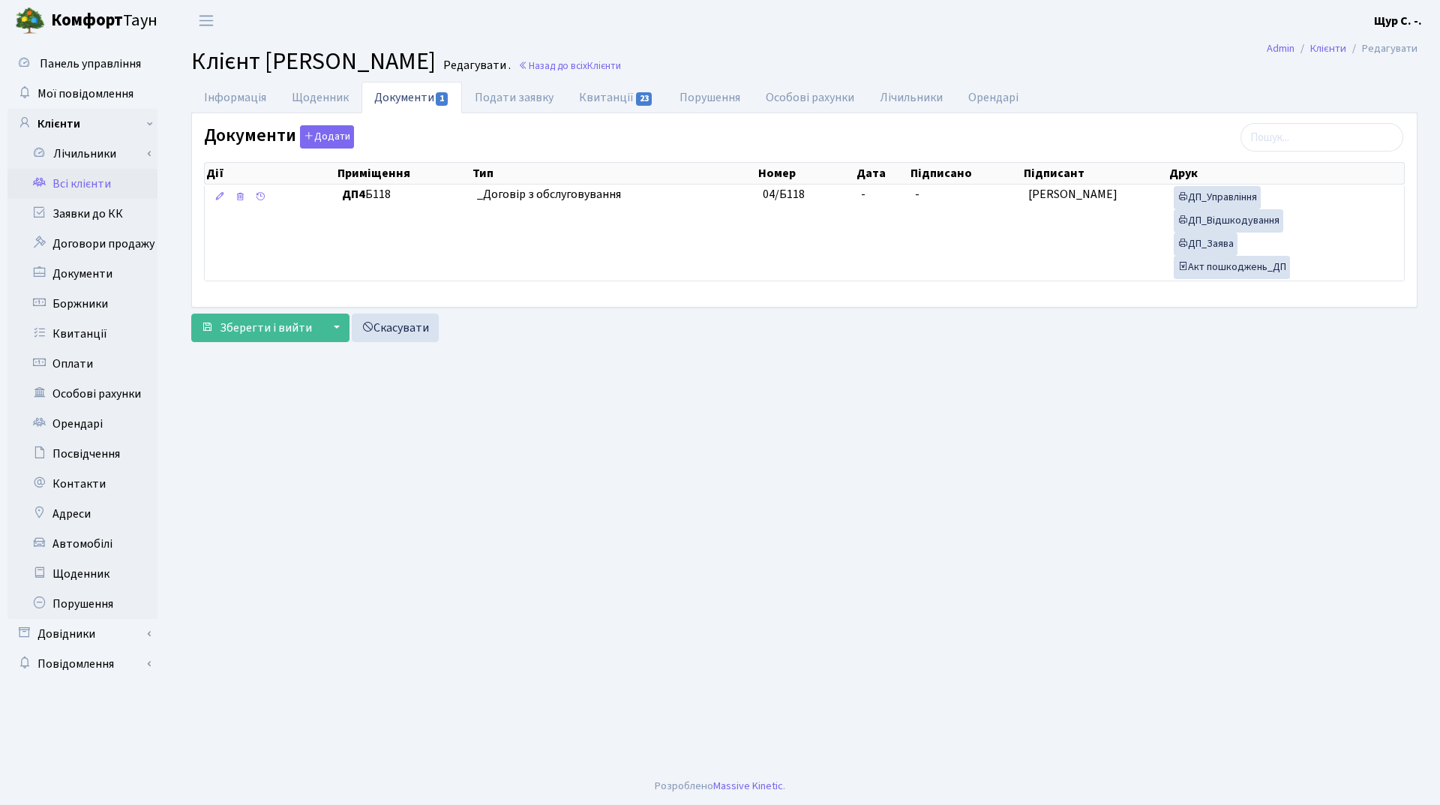
click at [88, 181] on link "Всі клієнти" at bounding box center [82, 184] width 150 height 30
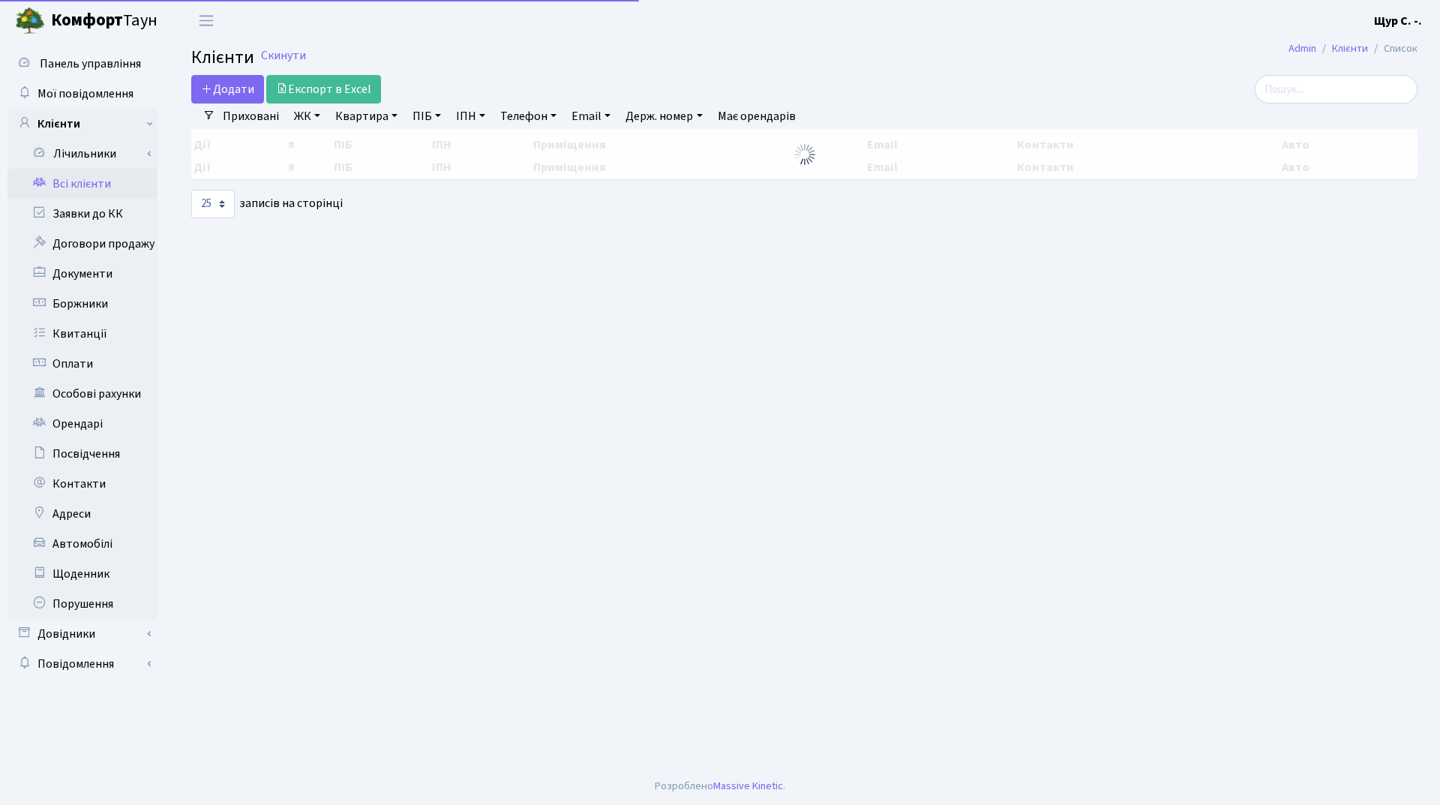
select select "25"
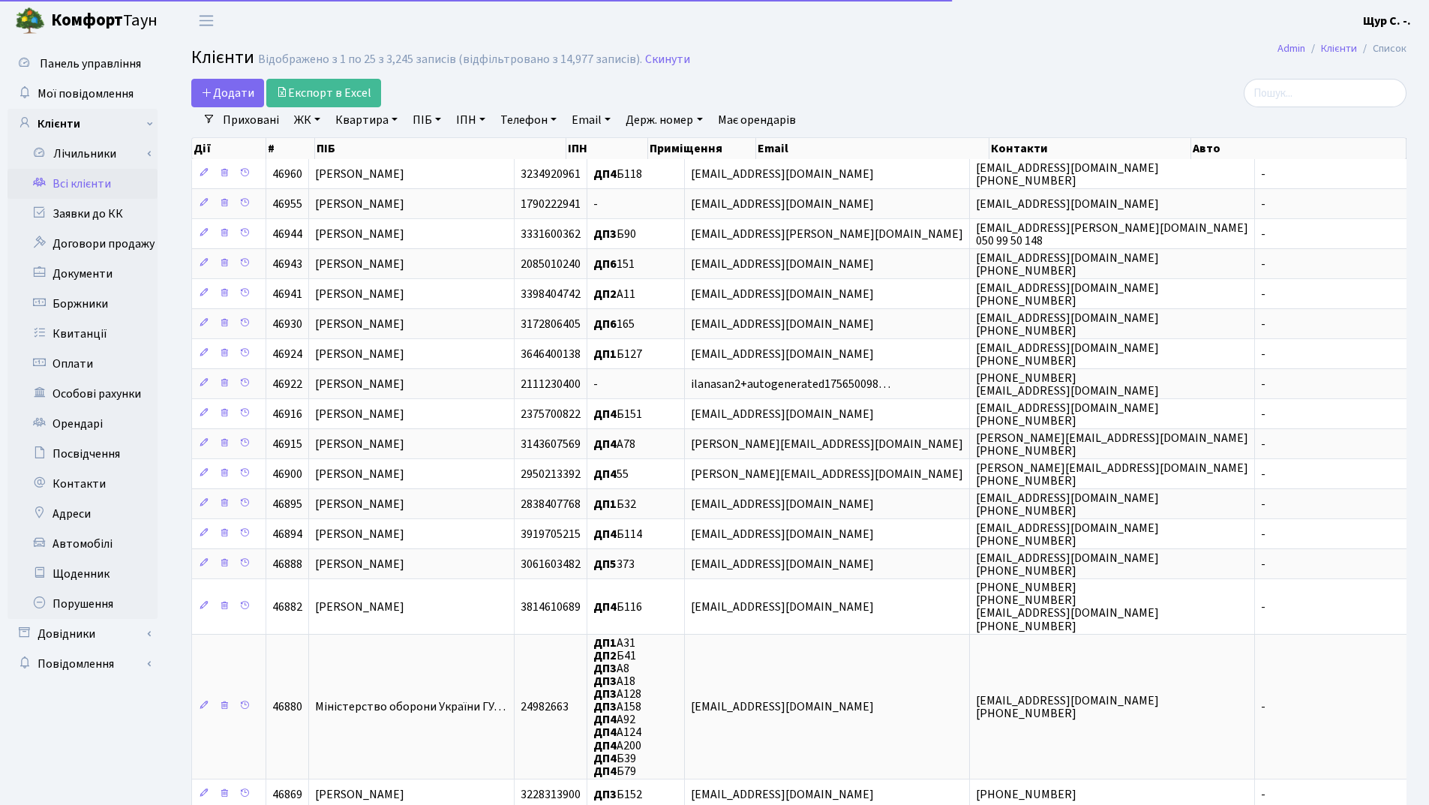
click at [380, 121] on link "Квартира" at bounding box center [366, 119] width 74 height 25
type input "221"
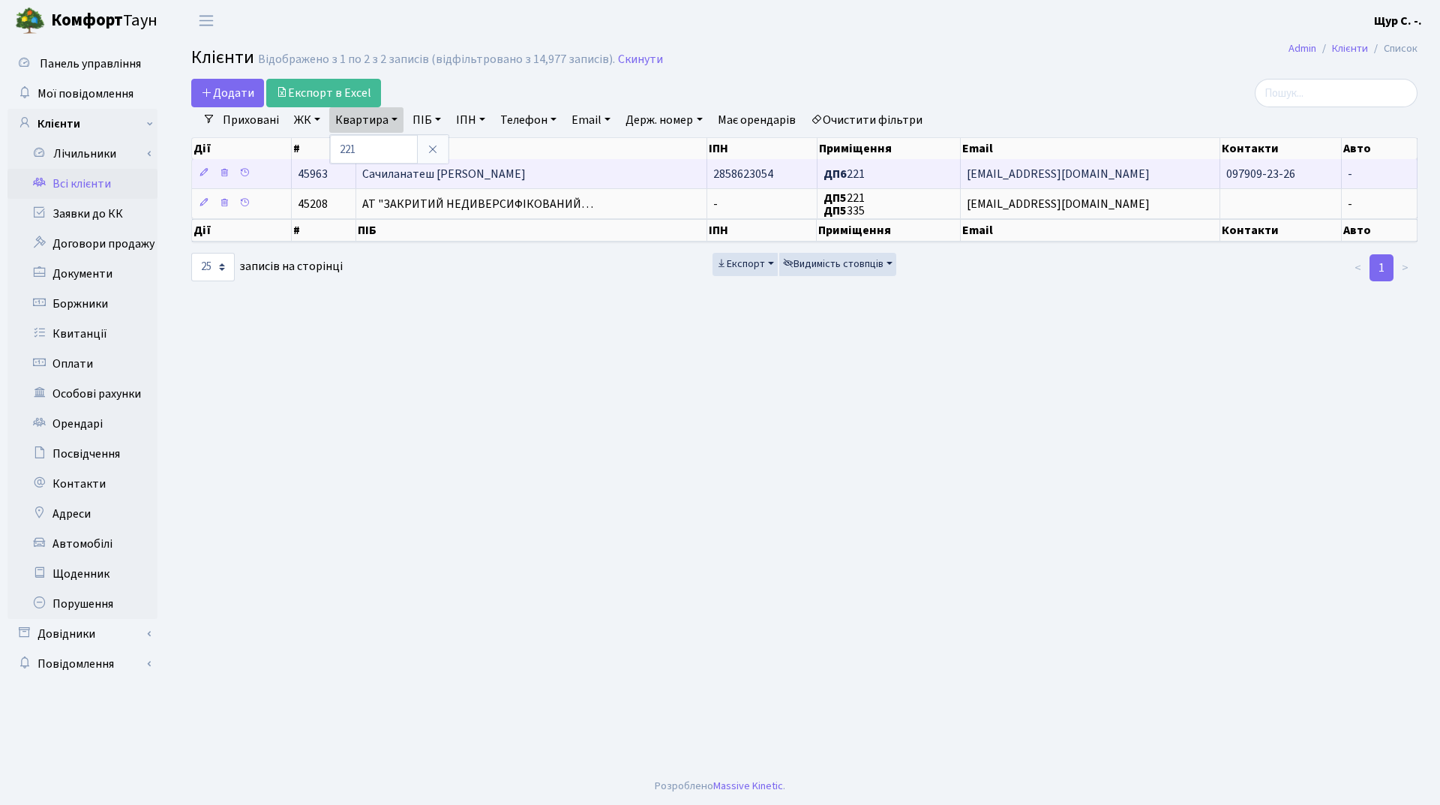
click at [470, 176] on span "Сачиланатеш [PERSON_NAME]" at bounding box center [443, 174] width 163 height 16
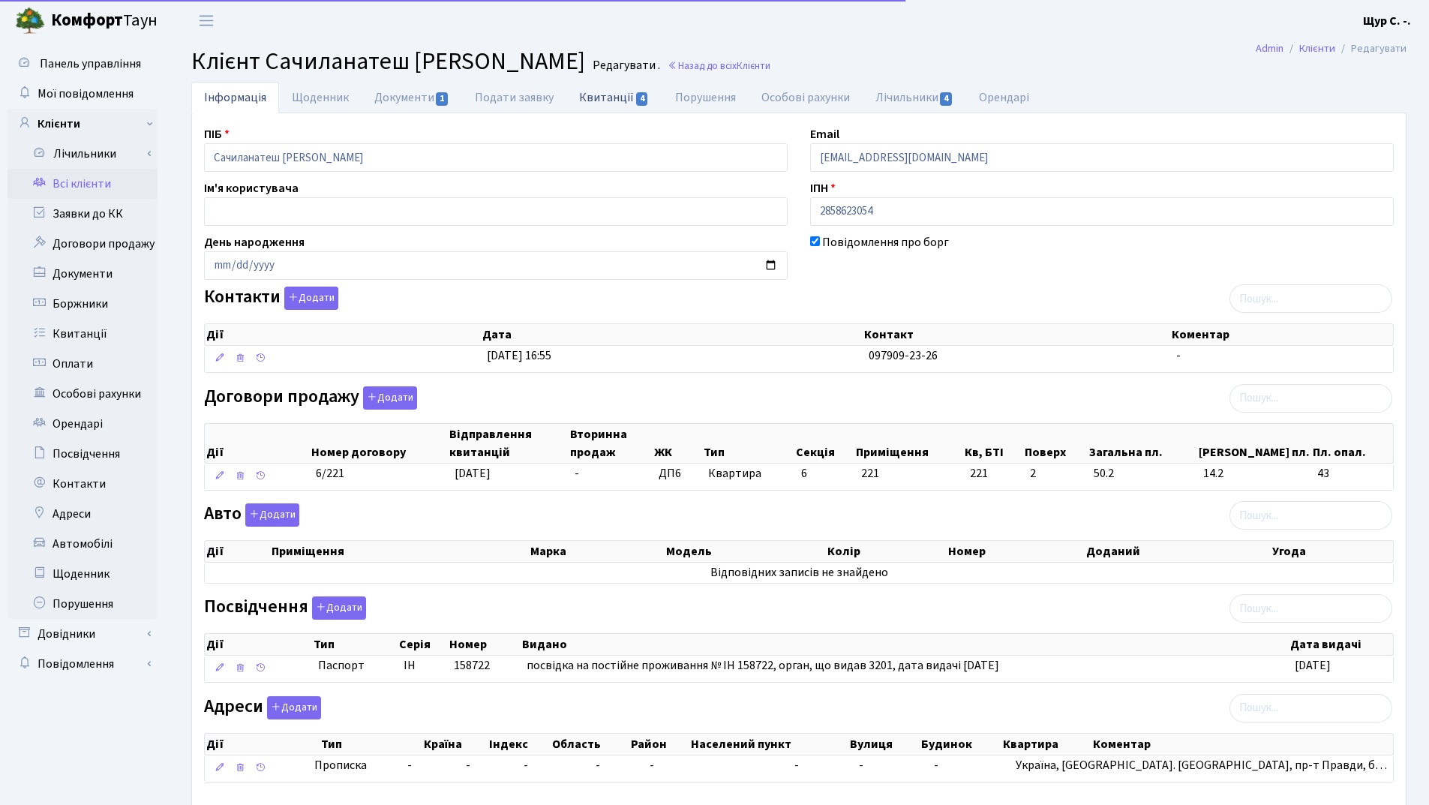
click at [596, 89] on link "Квитанції 4" at bounding box center [613, 97] width 95 height 31
select select "25"
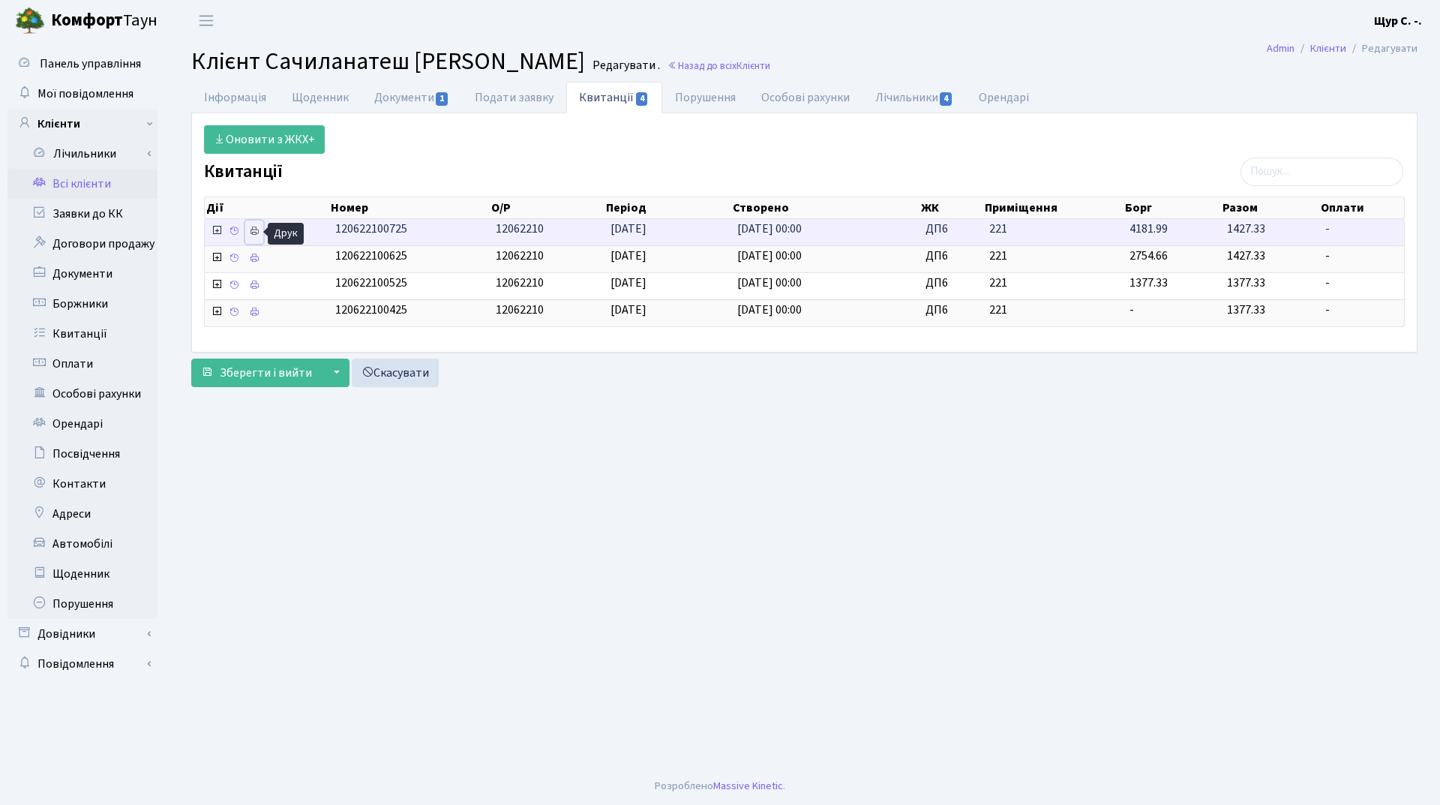
click at [255, 235] on icon at bounding box center [254, 231] width 10 height 10
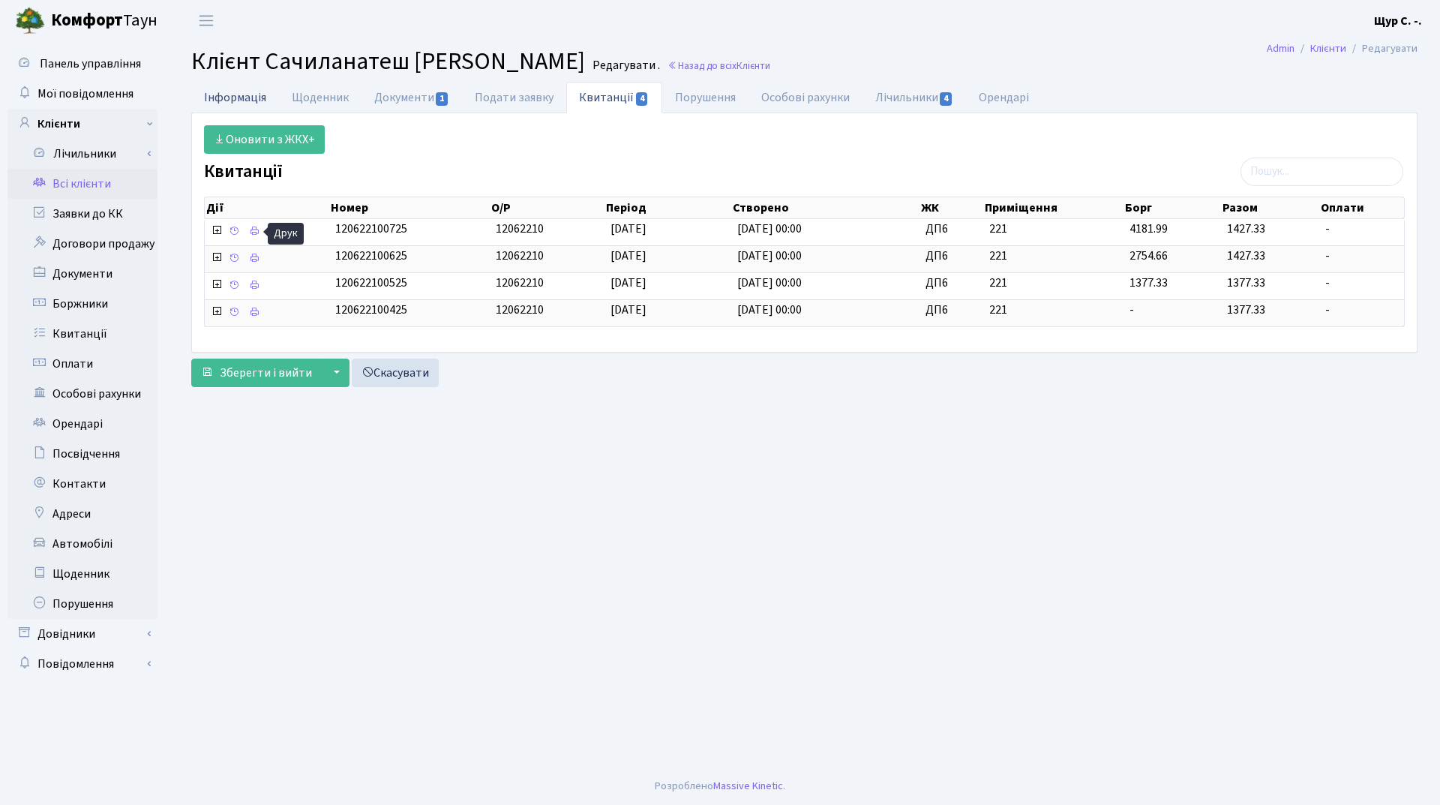
click at [249, 100] on link "Інформація" at bounding box center [235, 97] width 88 height 31
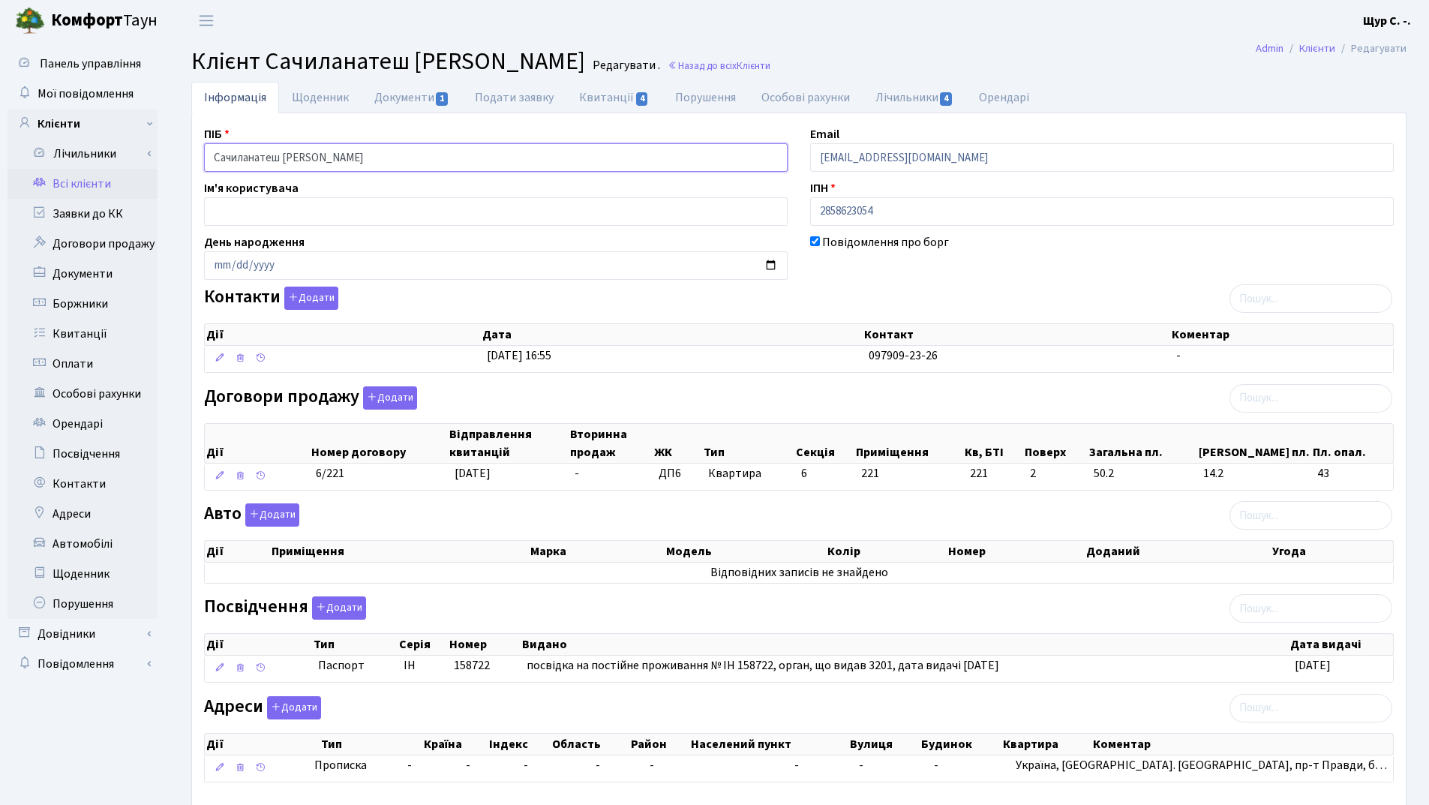
drag, startPoint x: 364, startPoint y: 159, endPoint x: 181, endPoint y: 148, distance: 183.3
click at [181, 148] on div "Інформація Щоденник Документи 1 Подати заявку Квитанції 4 Порушення Особові рах…" at bounding box center [798, 466] width 1237 height 768
click at [322, 18] on header "Комфорт Таун Щур С. -. Мій обліковий запис Вийти" at bounding box center [714, 20] width 1429 height 41
click at [94, 187] on link "Всі клієнти" at bounding box center [82, 184] width 150 height 30
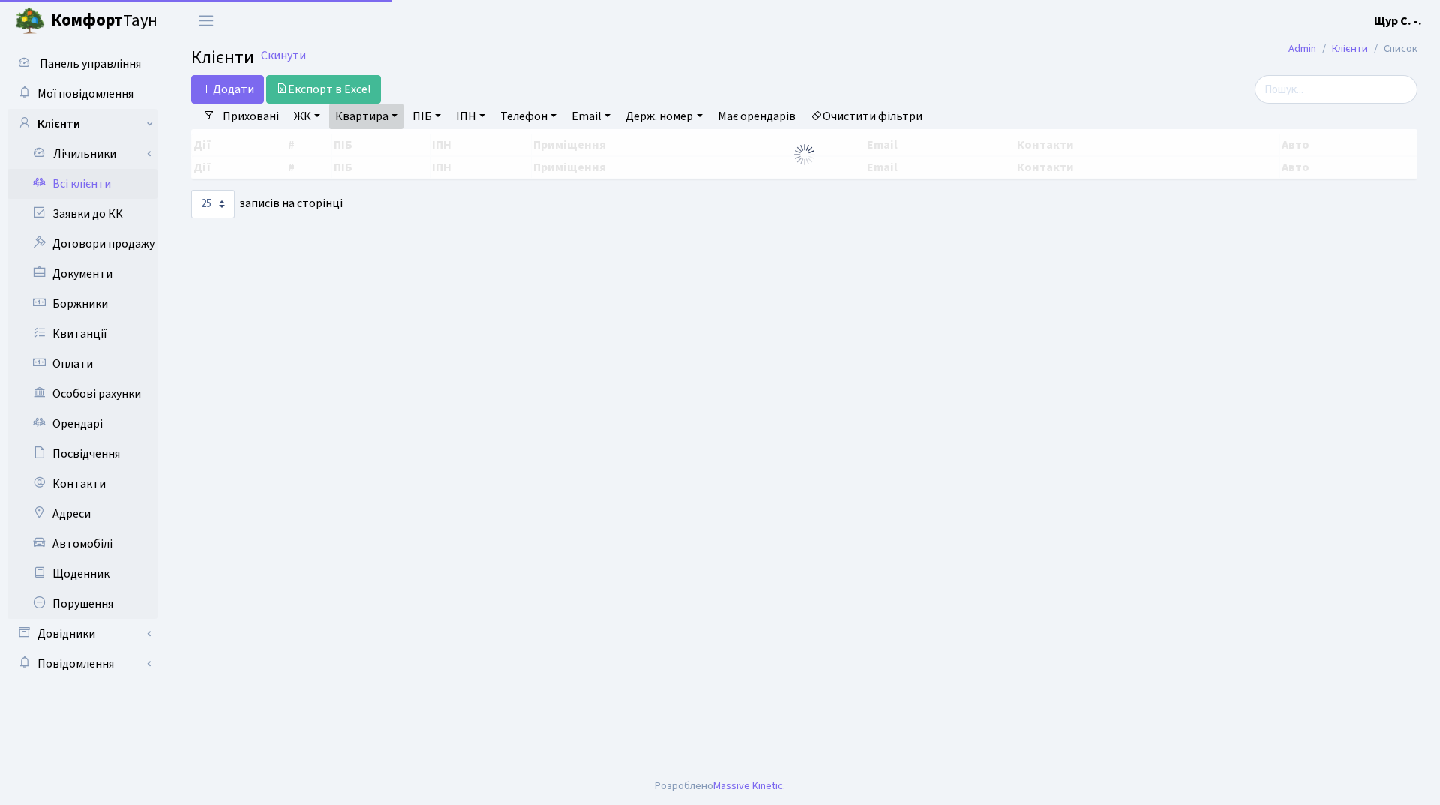
select select "25"
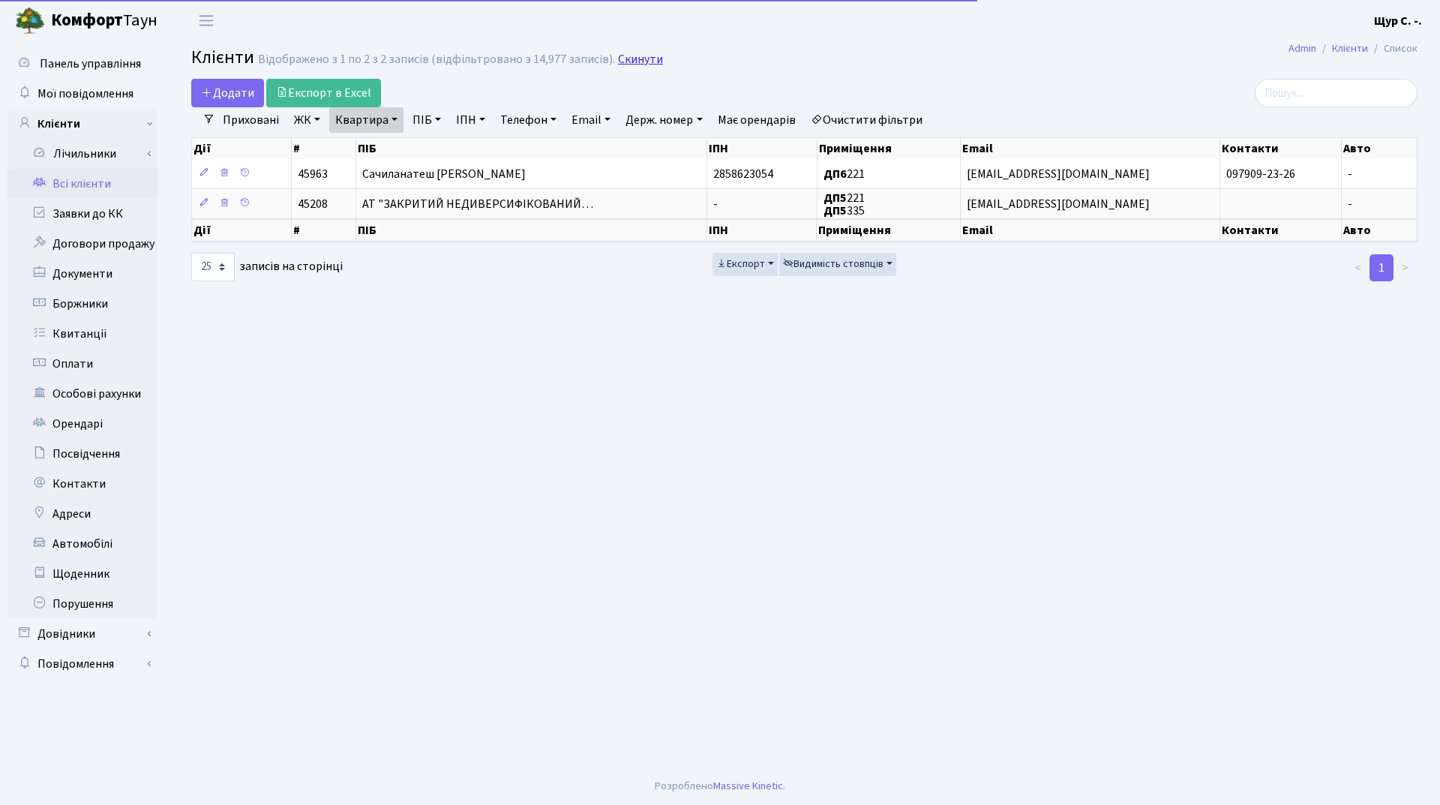
click at [646, 55] on link "Скинути" at bounding box center [640, 59] width 45 height 14
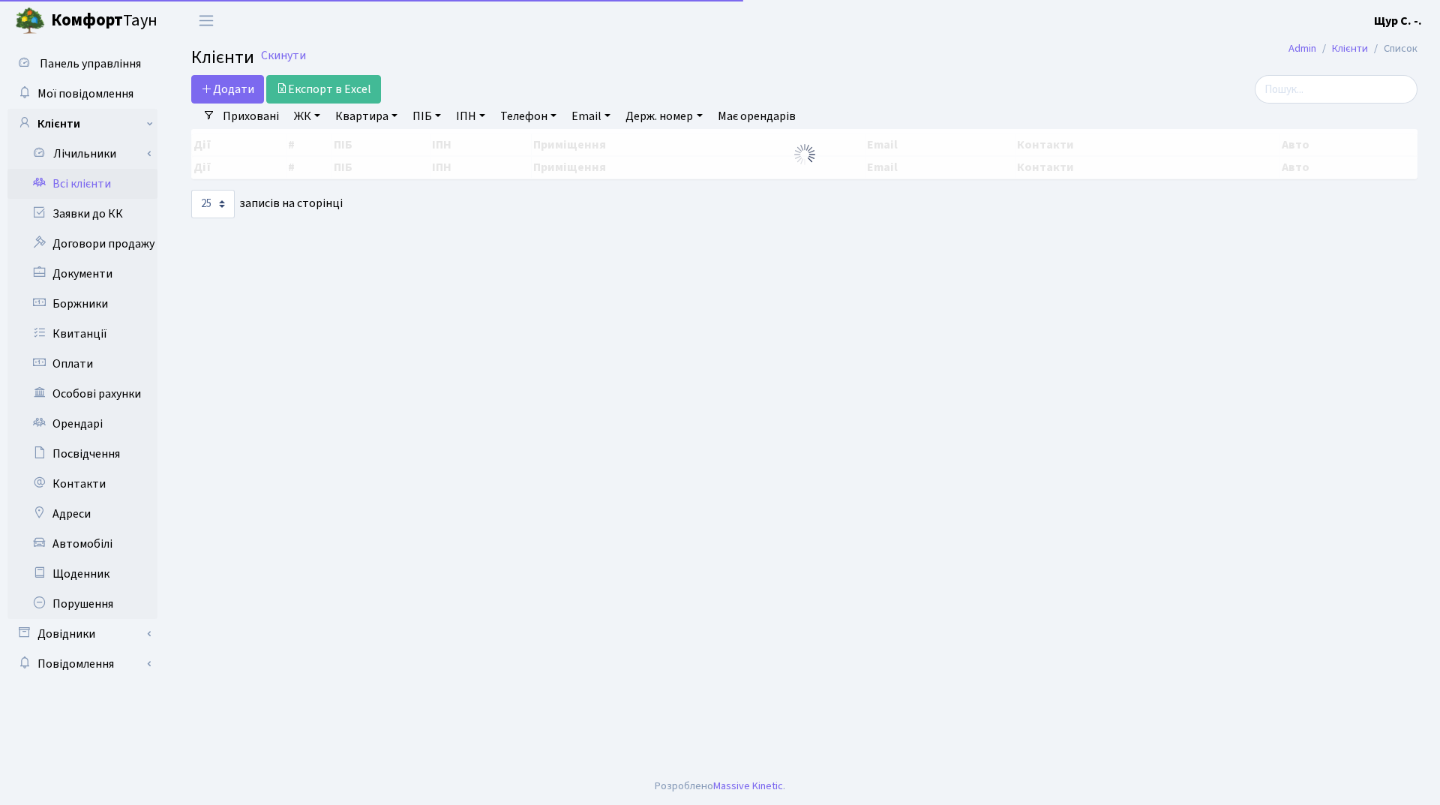
select select "25"
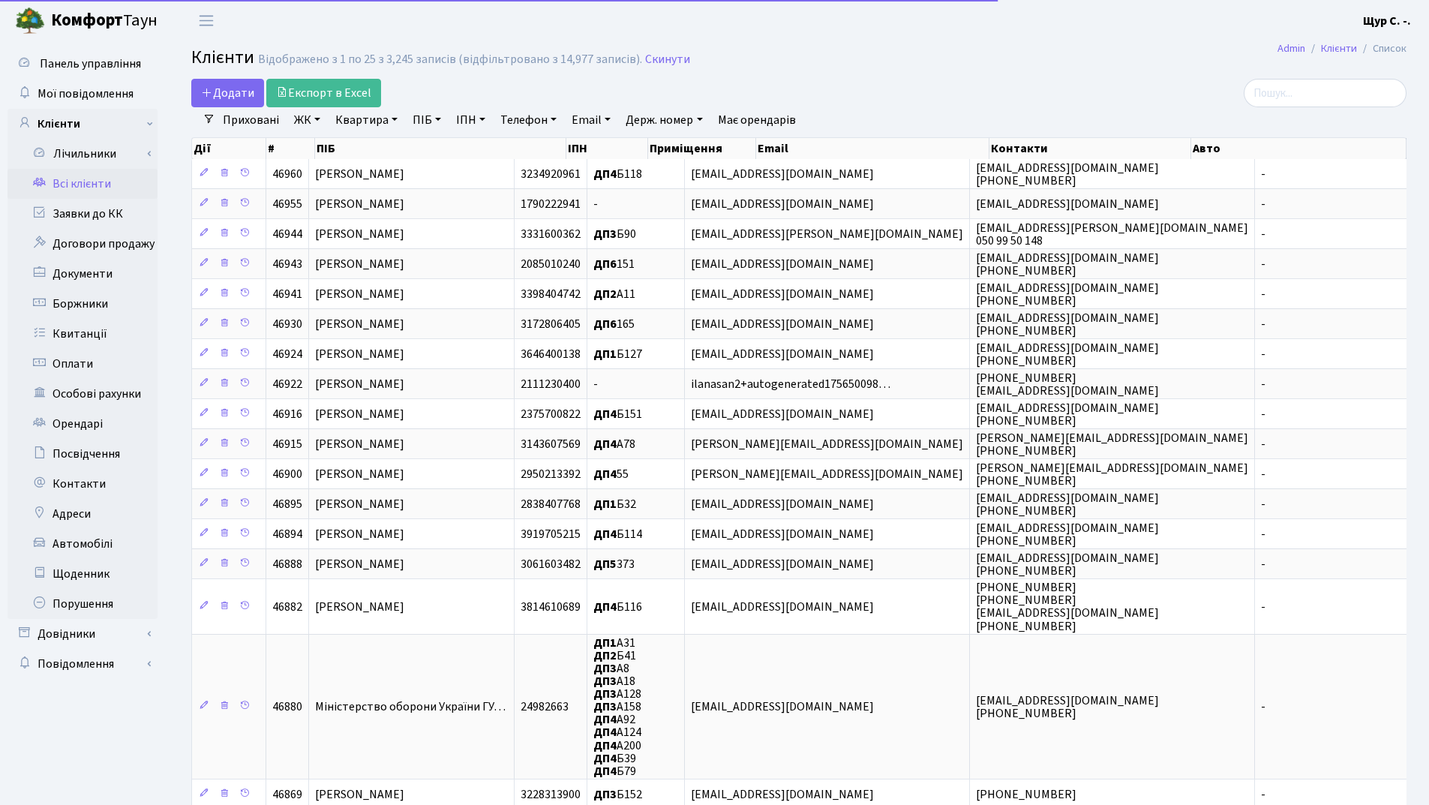
click at [363, 120] on link "Квартира" at bounding box center [366, 119] width 74 height 25
type input "Б118"
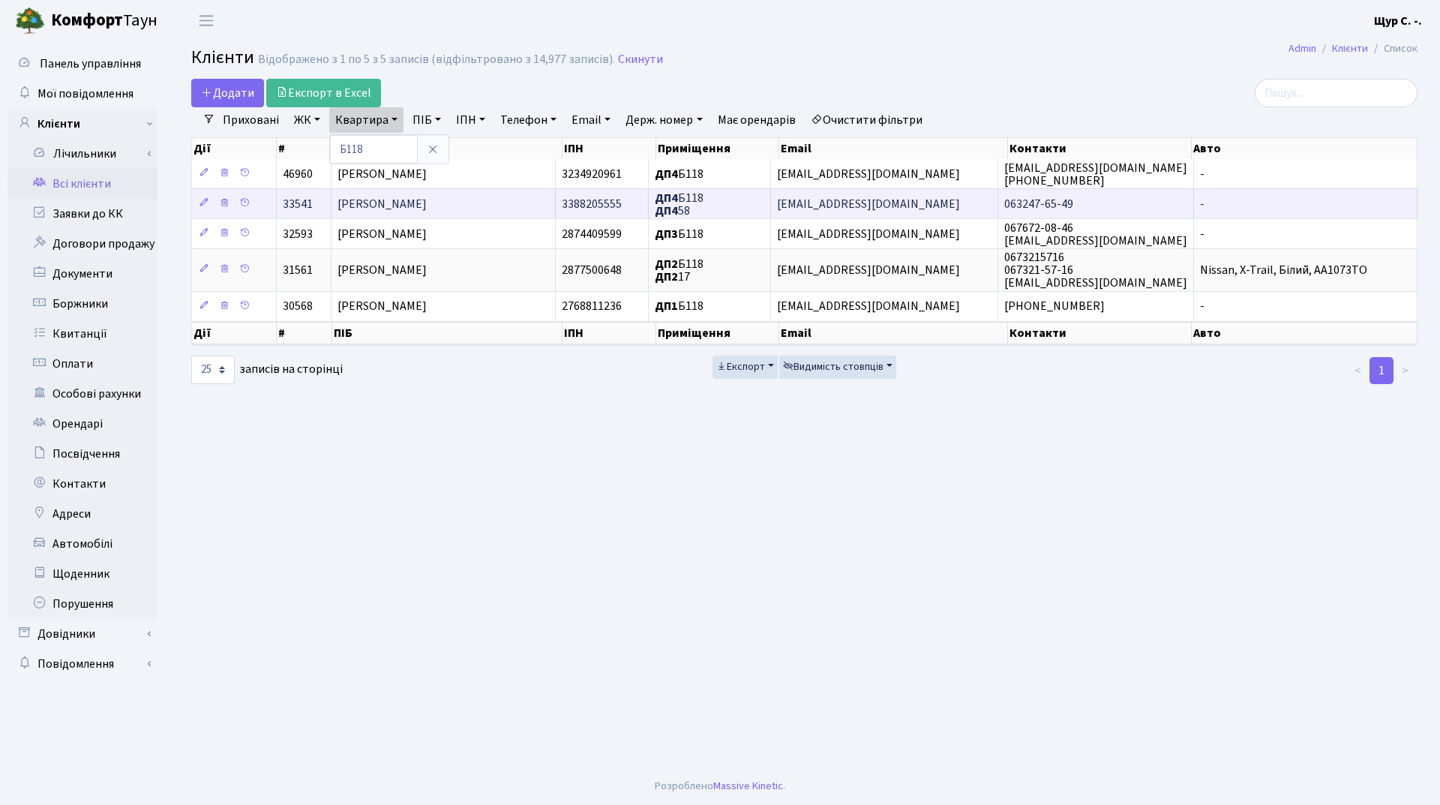
click at [427, 206] on span "[PERSON_NAME]" at bounding box center [381, 204] width 89 height 16
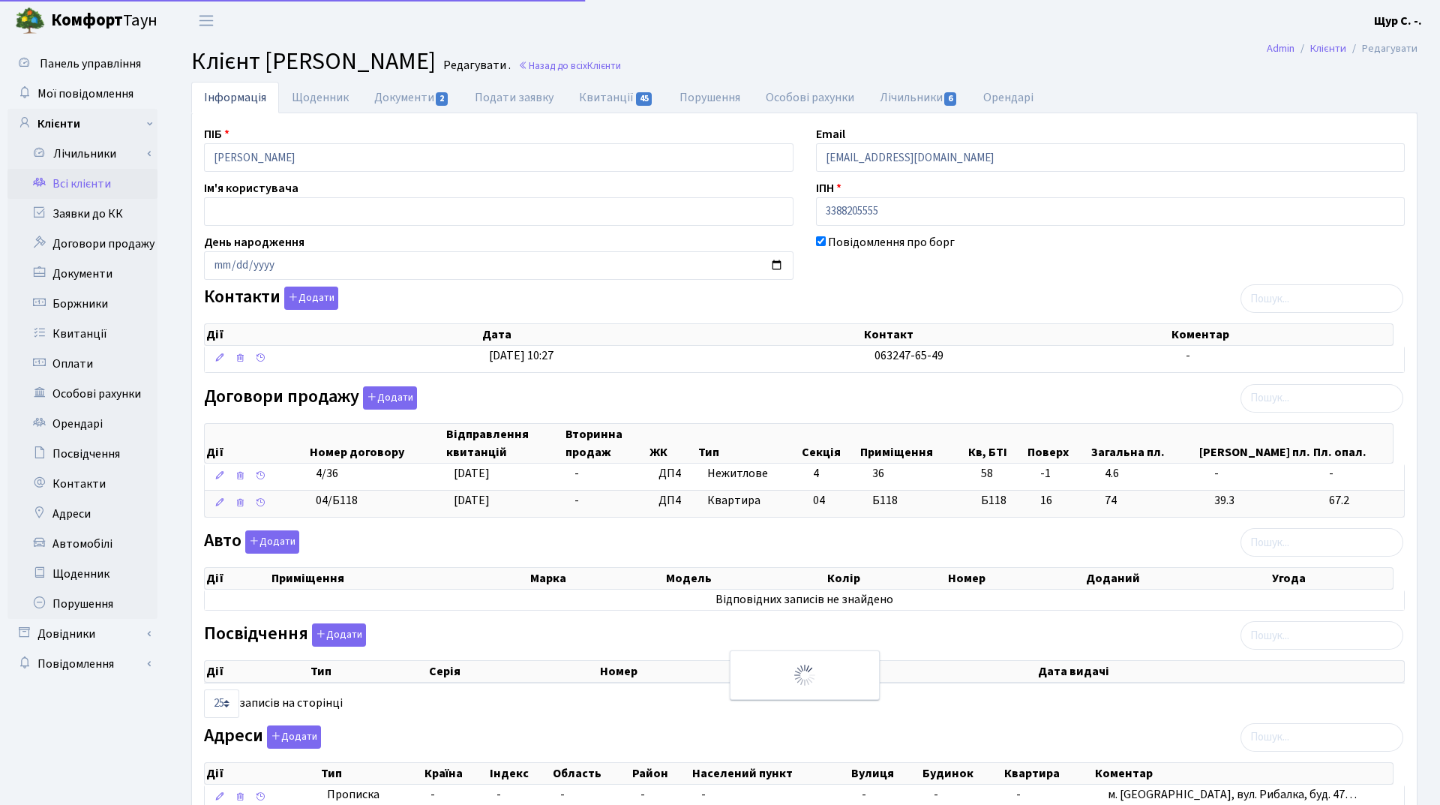
select select "25"
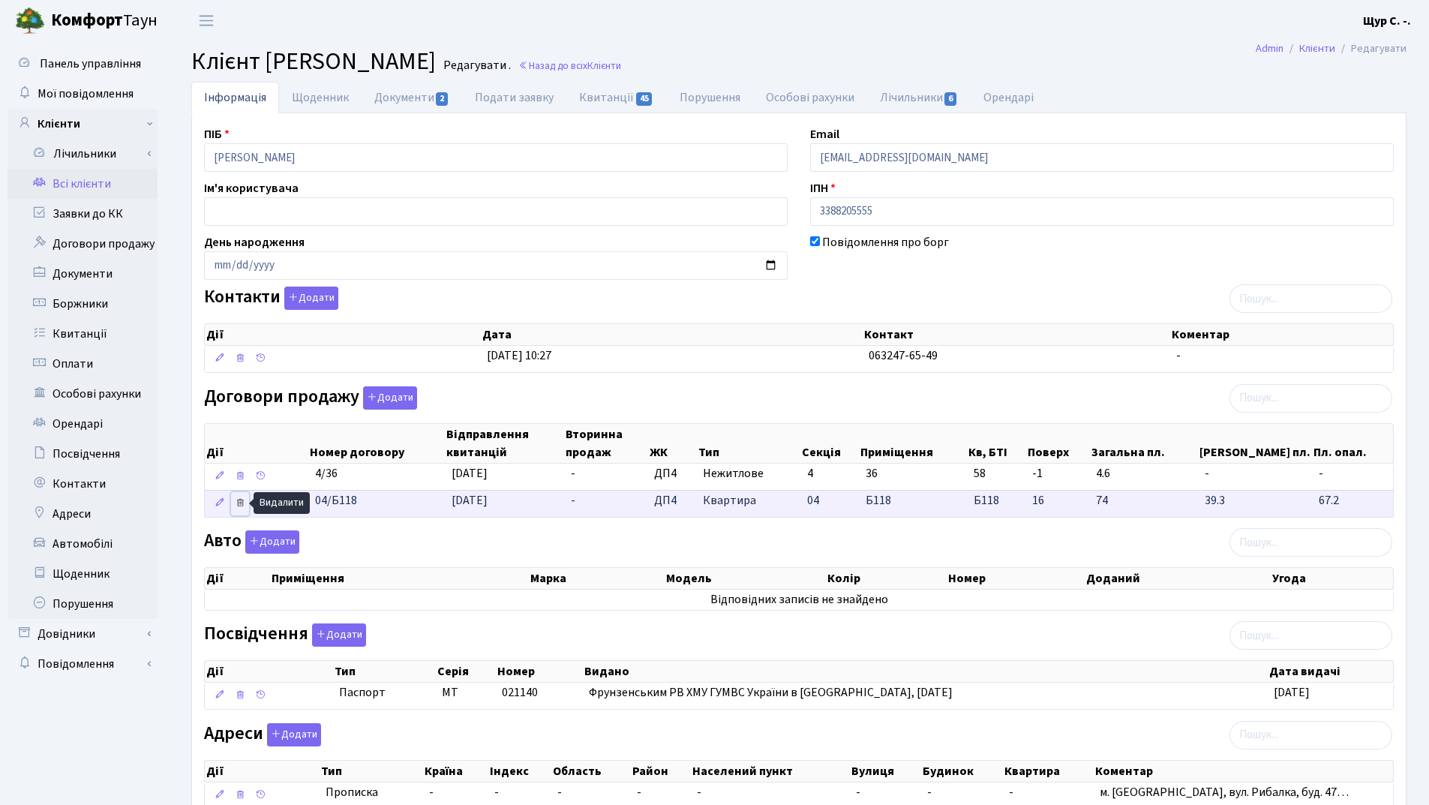
click at [241, 501] on icon at bounding box center [240, 502] width 10 height 10
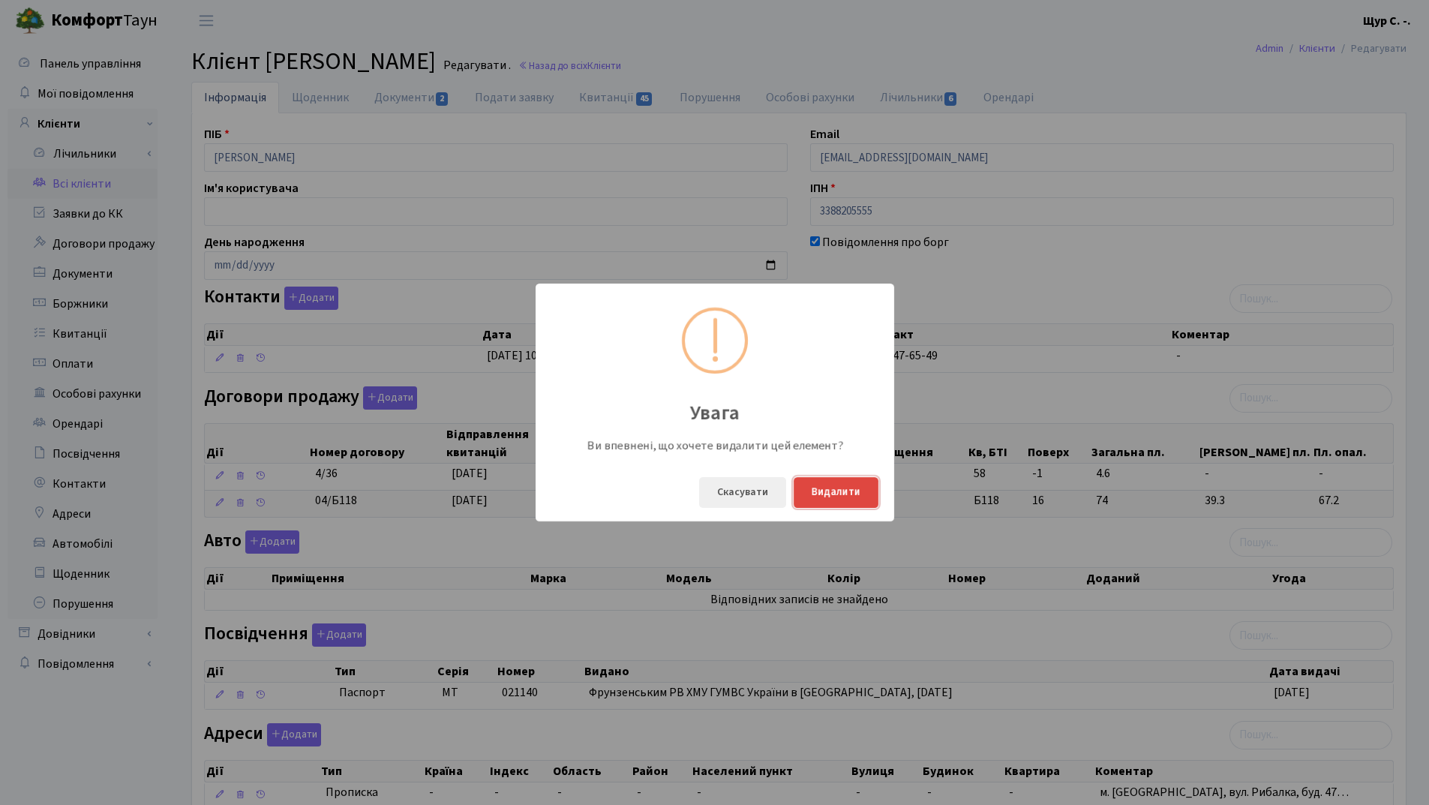
click at [850, 501] on button "Видалити" at bounding box center [835, 492] width 85 height 31
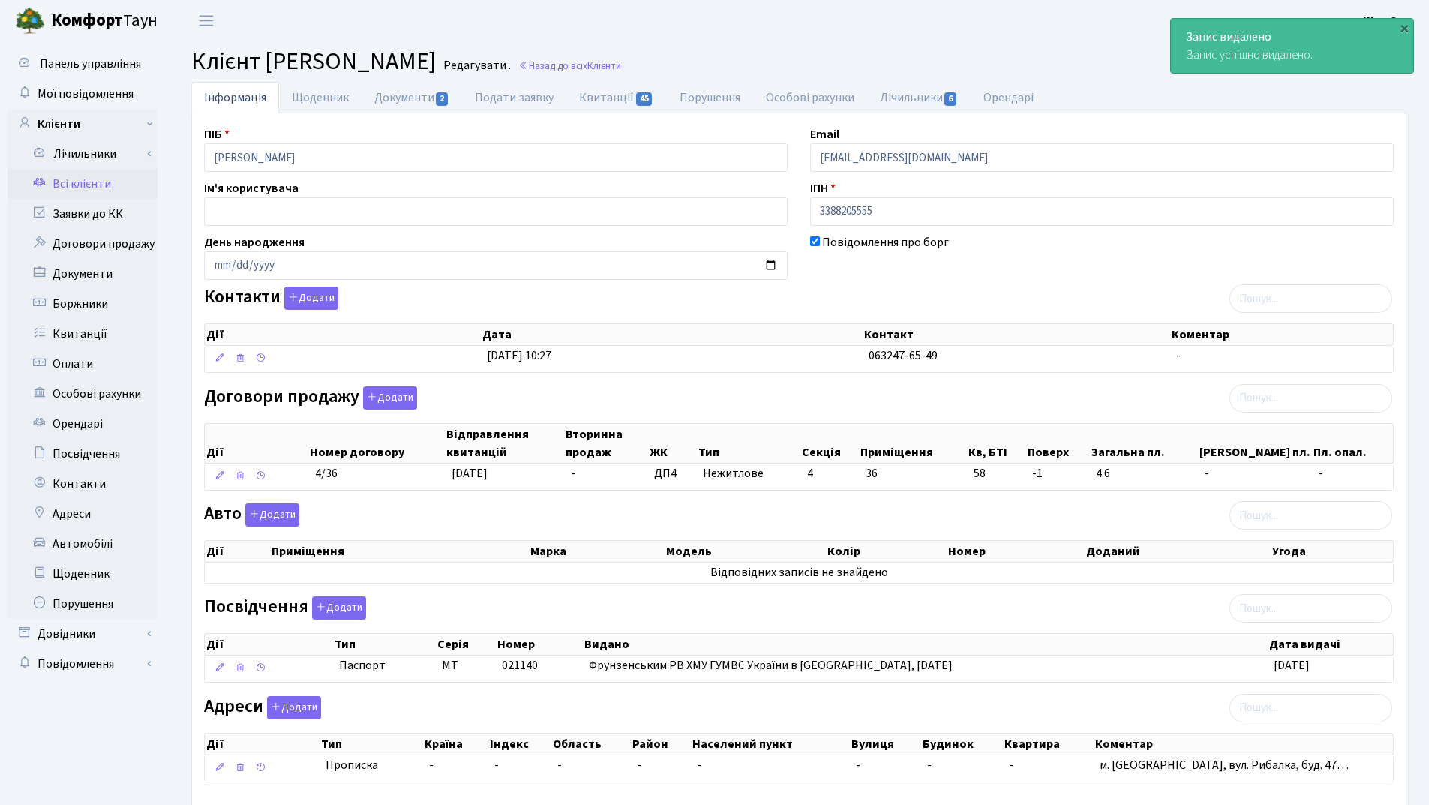
click at [83, 174] on link "Всі клієнти" at bounding box center [82, 184] width 150 height 30
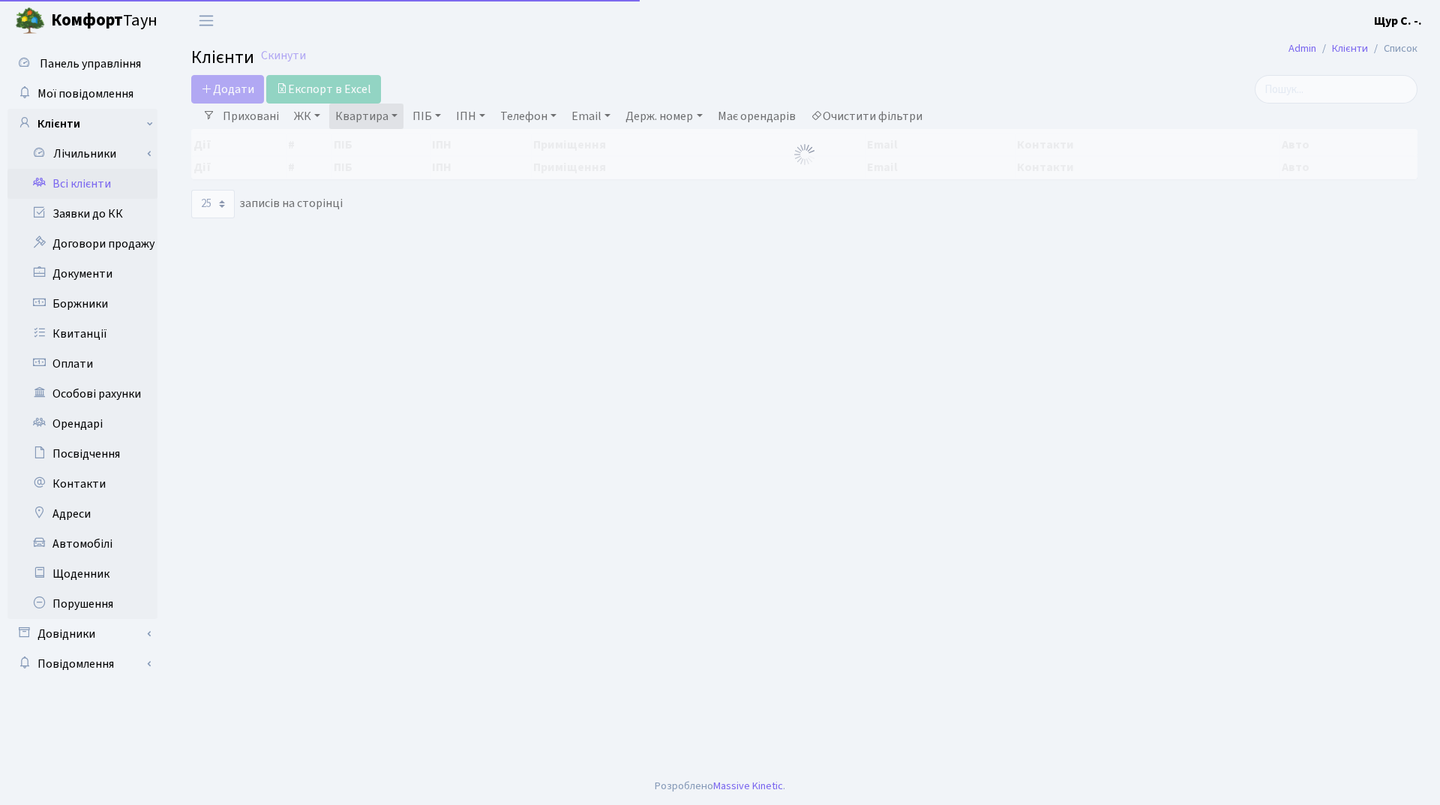
select select "25"
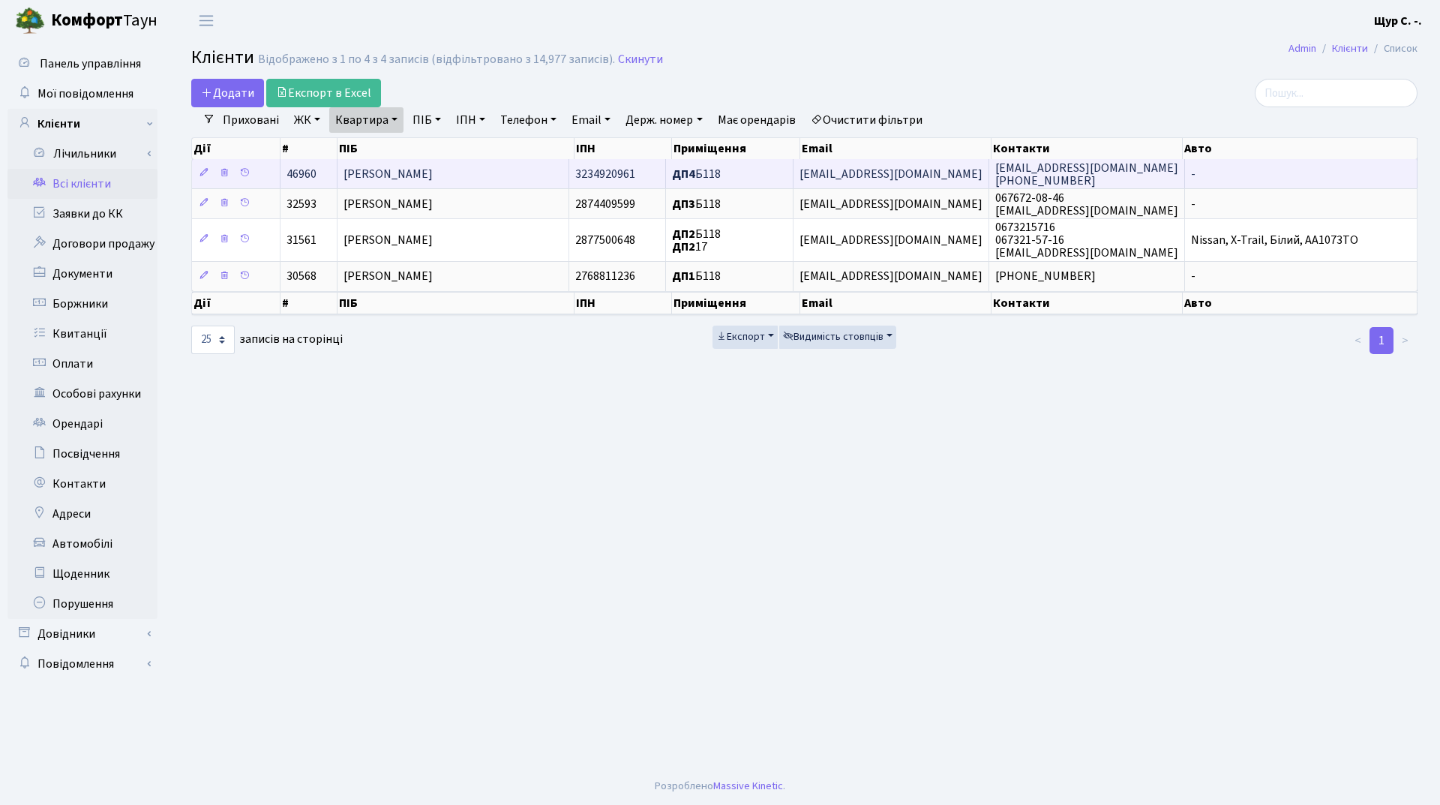
click at [433, 172] on span "[PERSON_NAME]" at bounding box center [387, 174] width 89 height 16
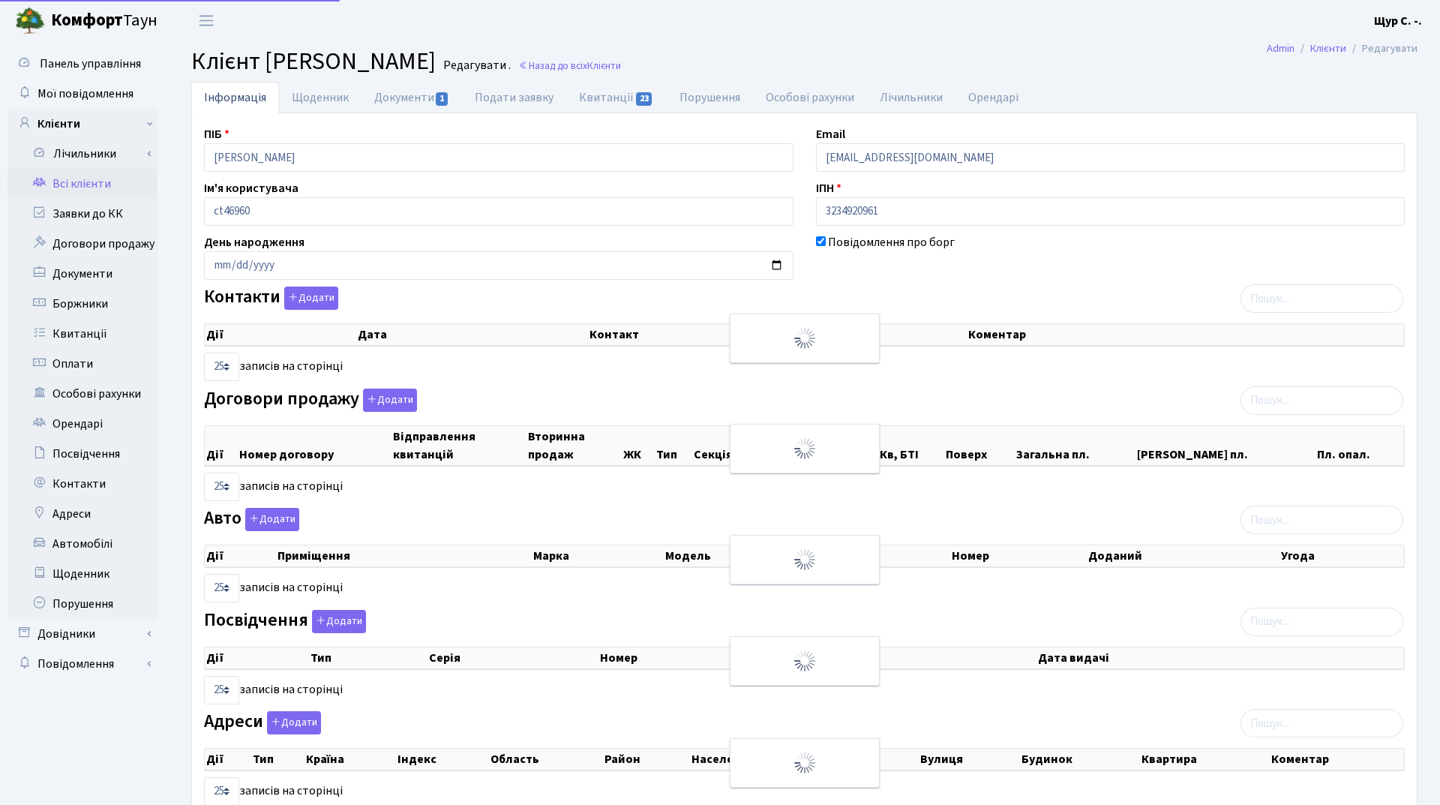
select select "25"
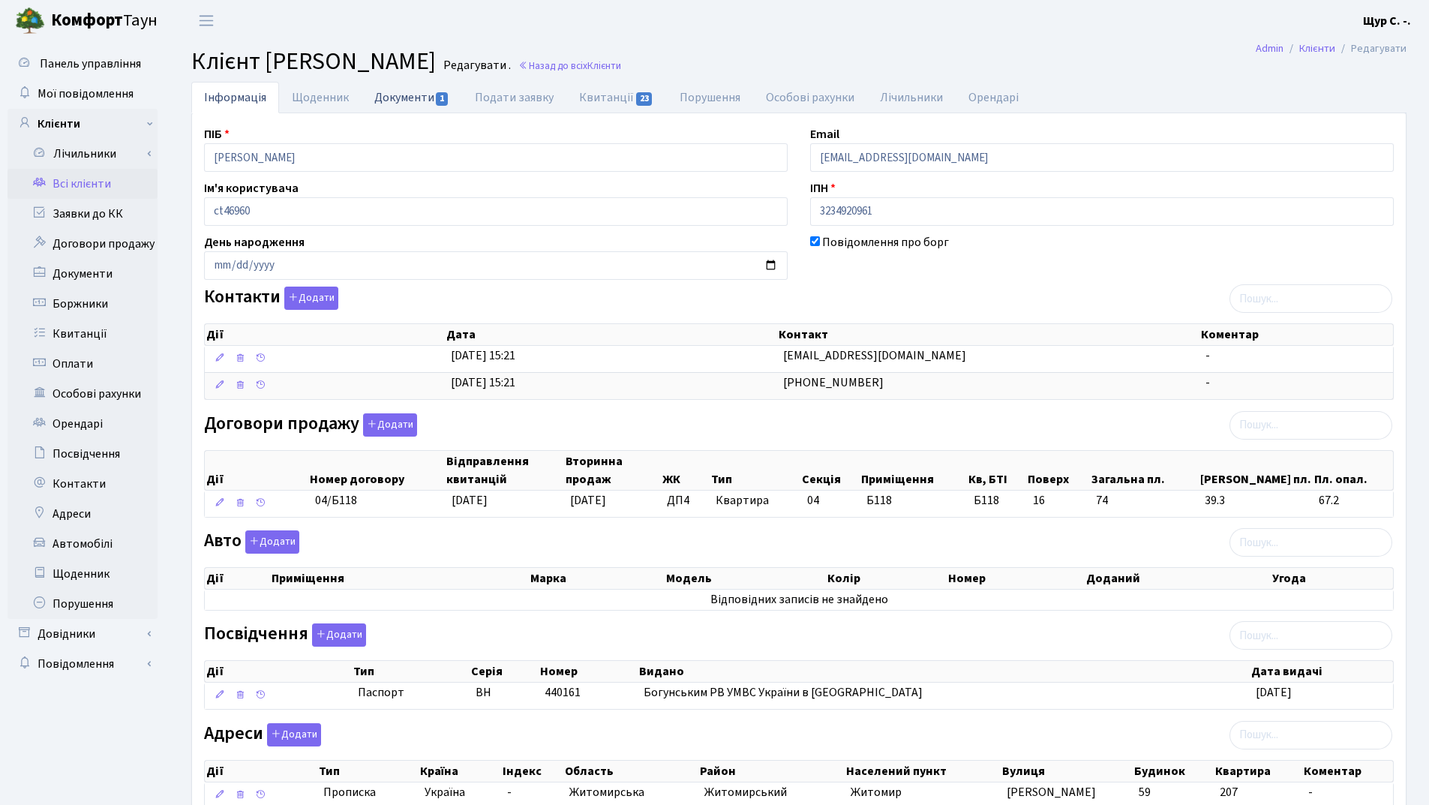
click at [404, 111] on link "Документи 1" at bounding box center [411, 97] width 100 height 31
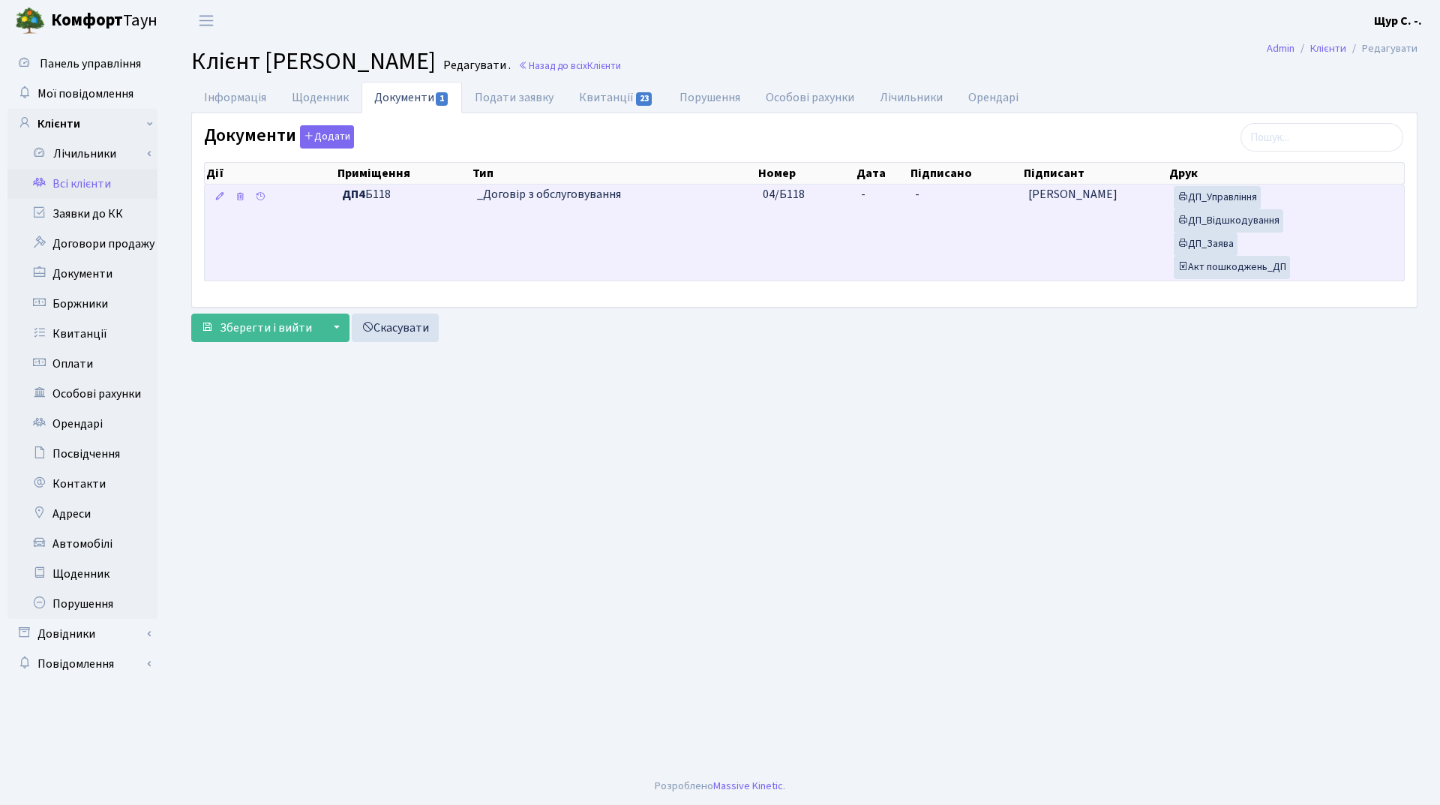
click at [660, 201] on span "_Договір з обслуговування" at bounding box center [614, 194] width 274 height 17
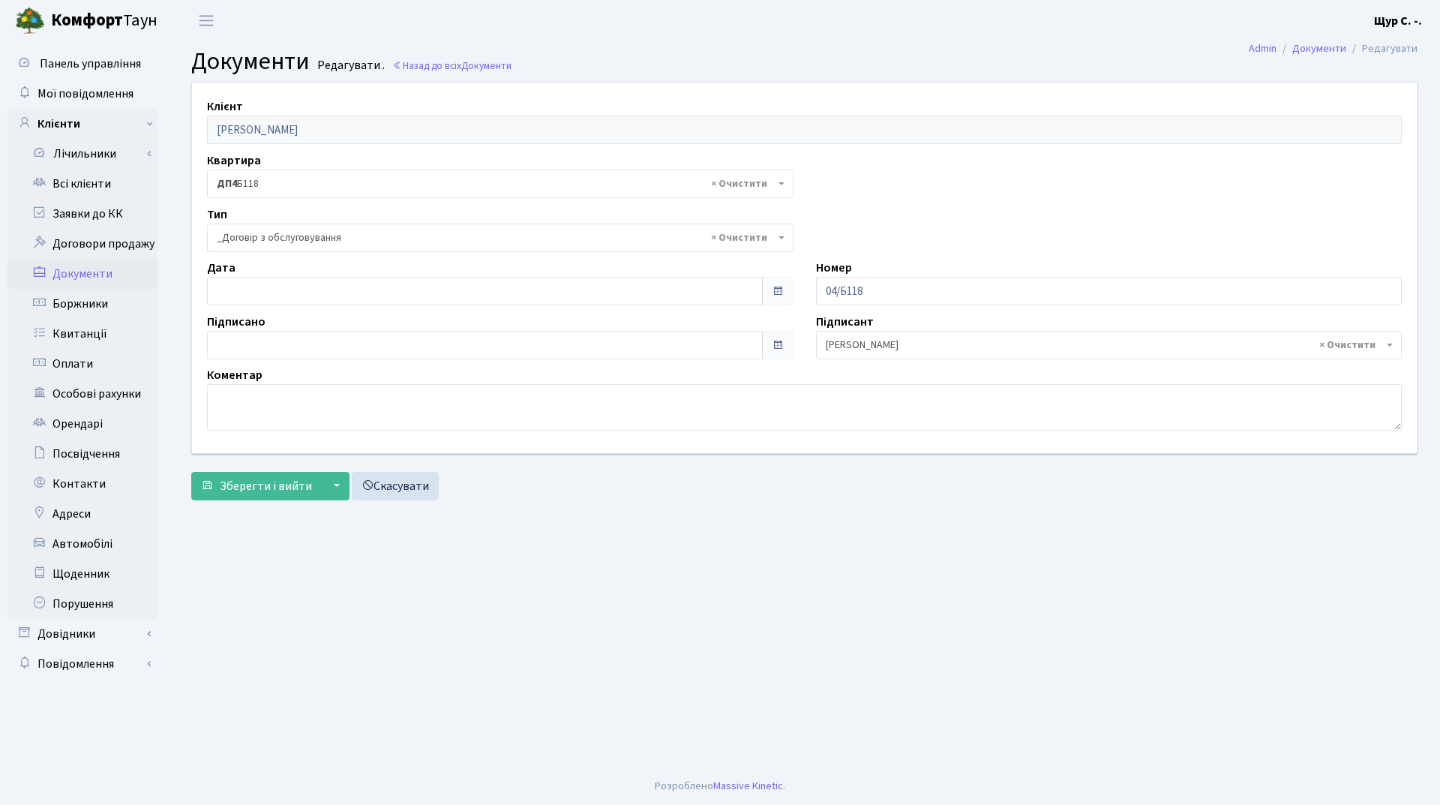
select select "289"
type input "[DATE]"
click at [398, 292] on input "[DATE]" at bounding box center [485, 291] width 556 height 28
click at [560, 537] on main "Admin Документи Редагувати Документи Редагувати . Назад до всіх Документи Клієн…" at bounding box center [804, 404] width 1271 height 726
type input "[DATE]"
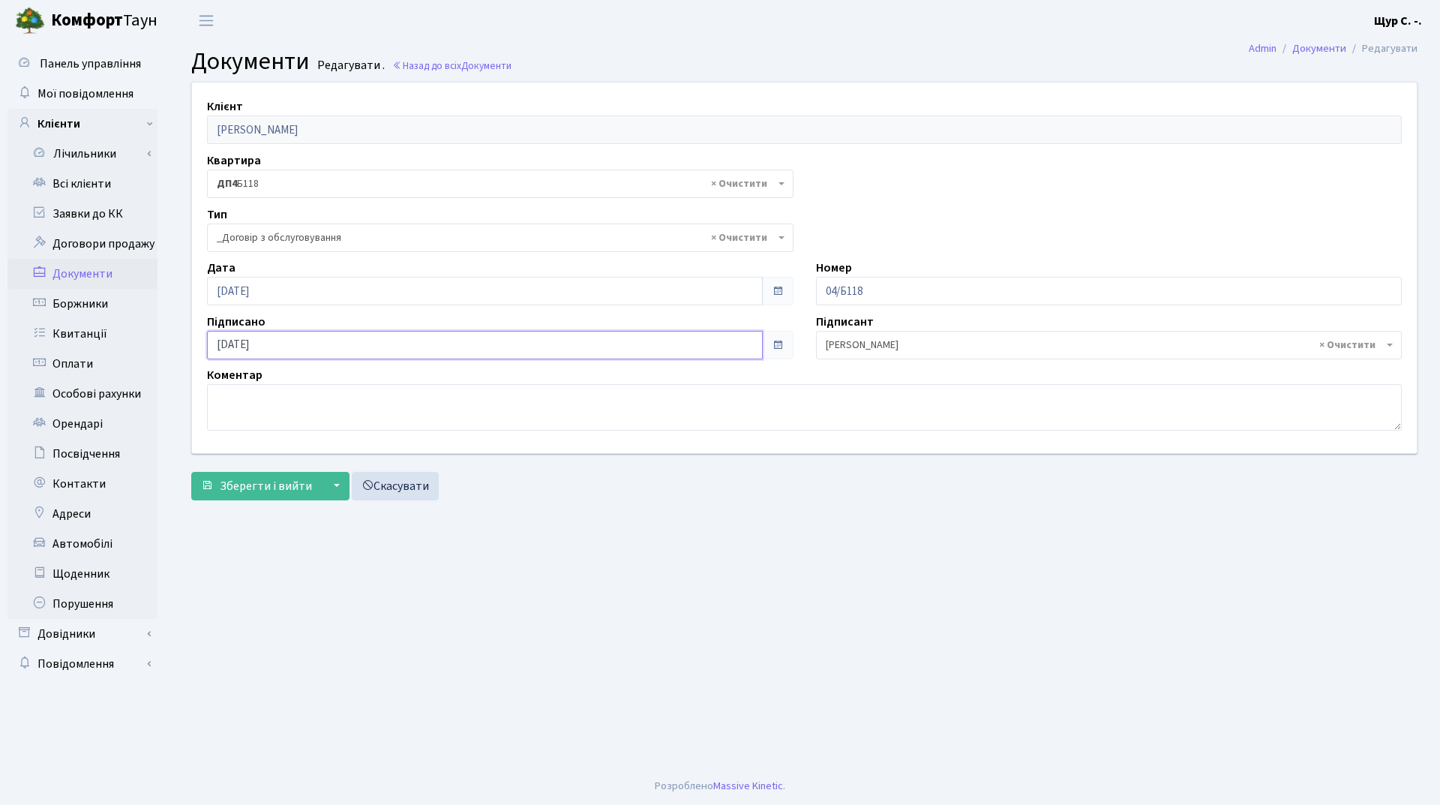
click at [439, 348] on input "[DATE]" at bounding box center [485, 345] width 556 height 28
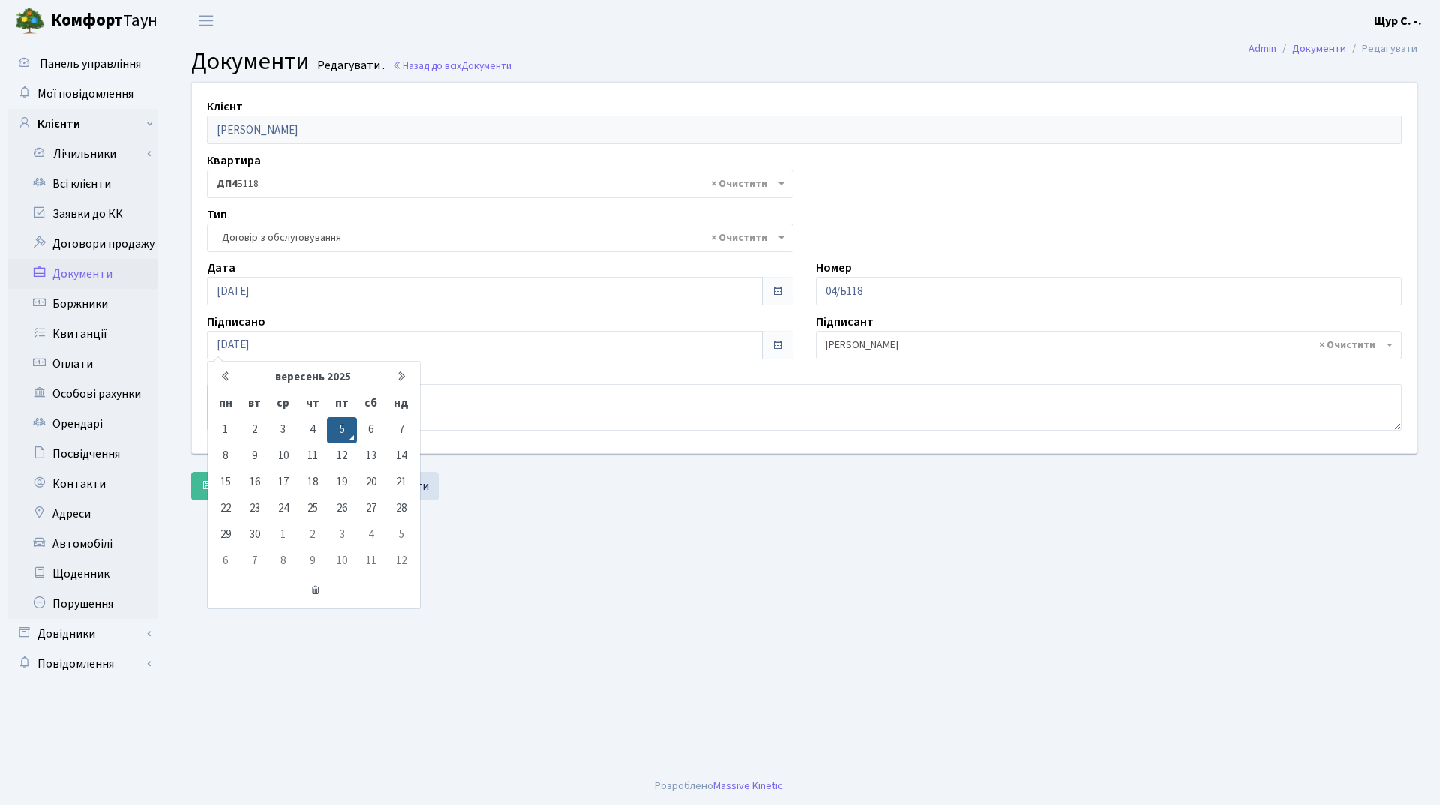
click at [499, 484] on div "Зберегти і вийти ▼ Зберегти та продовжити редагування Зберегти та створити Скас…" at bounding box center [804, 486] width 1226 height 28
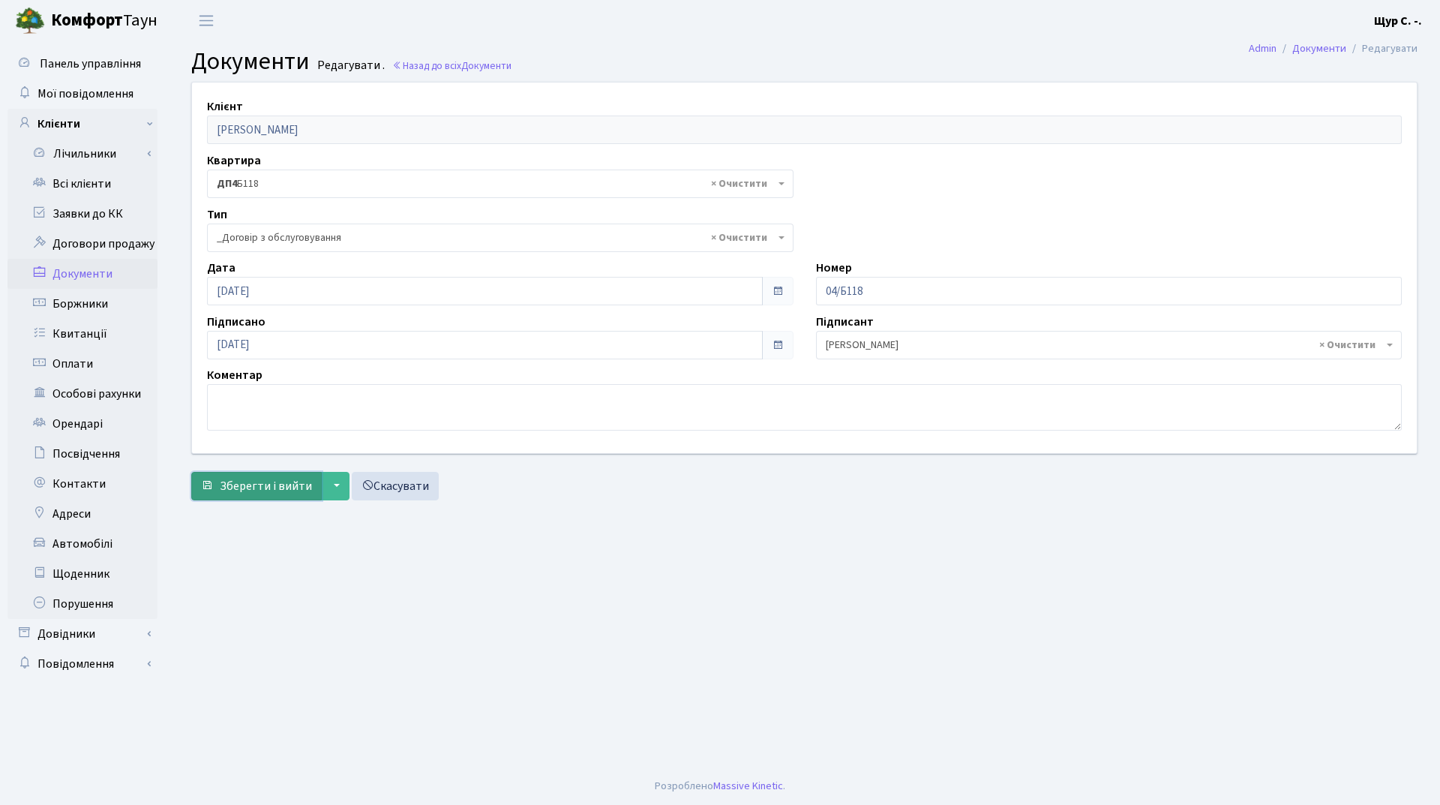
click at [277, 492] on span "Зберегти і вийти" at bounding box center [266, 486] width 92 height 16
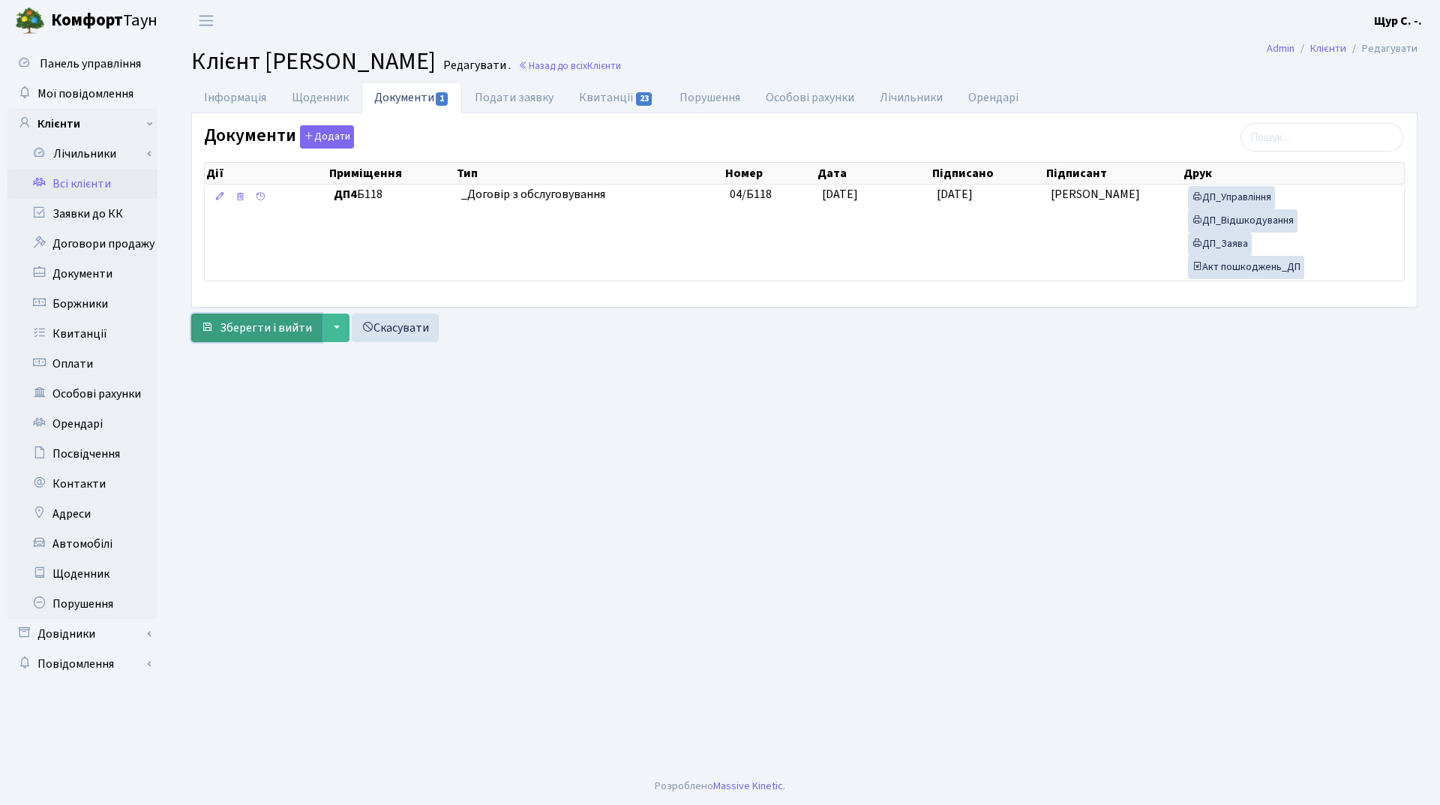
click at [228, 336] on button "Зберегти і вийти" at bounding box center [256, 327] width 130 height 28
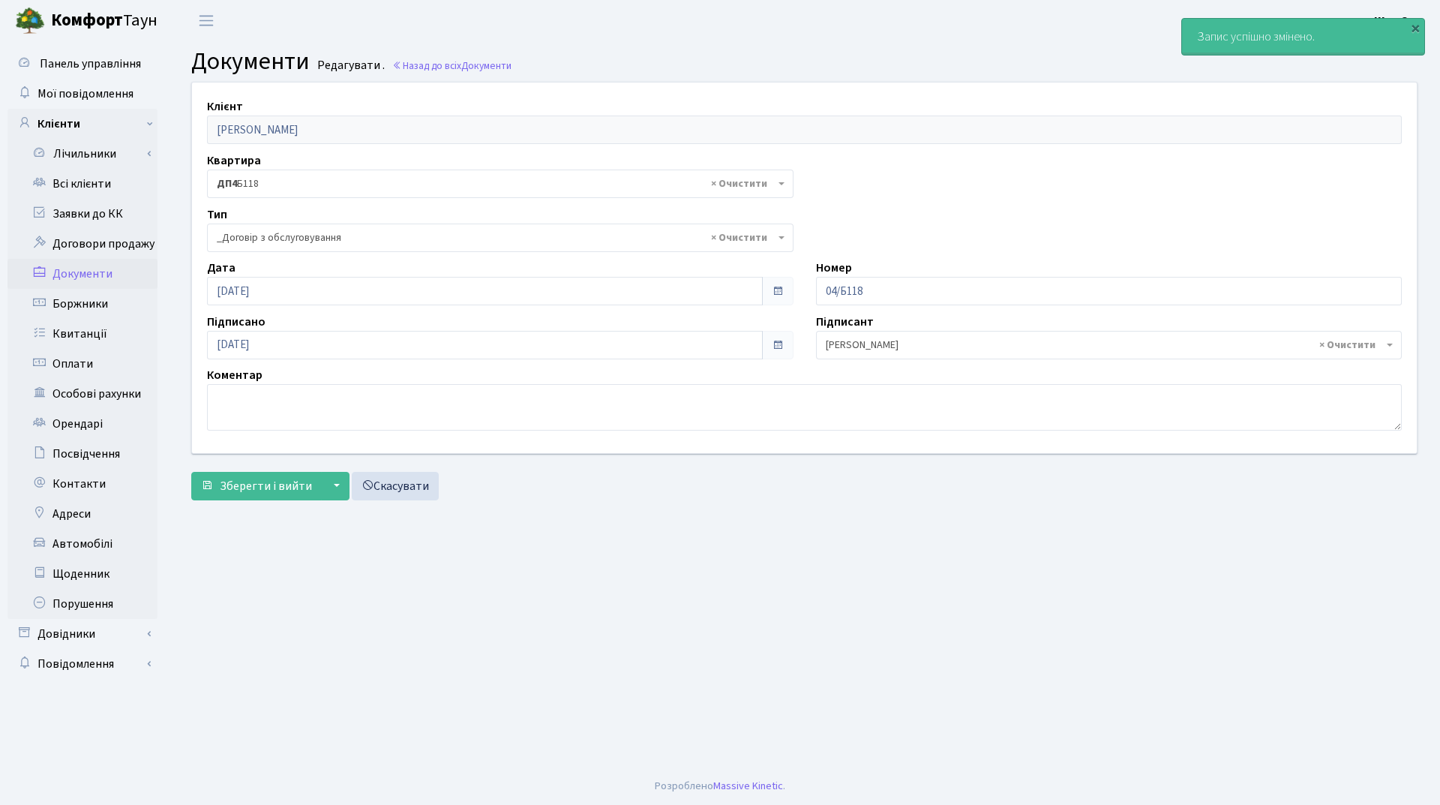
select select "289"
